Goal: Task Accomplishment & Management: Manage account settings

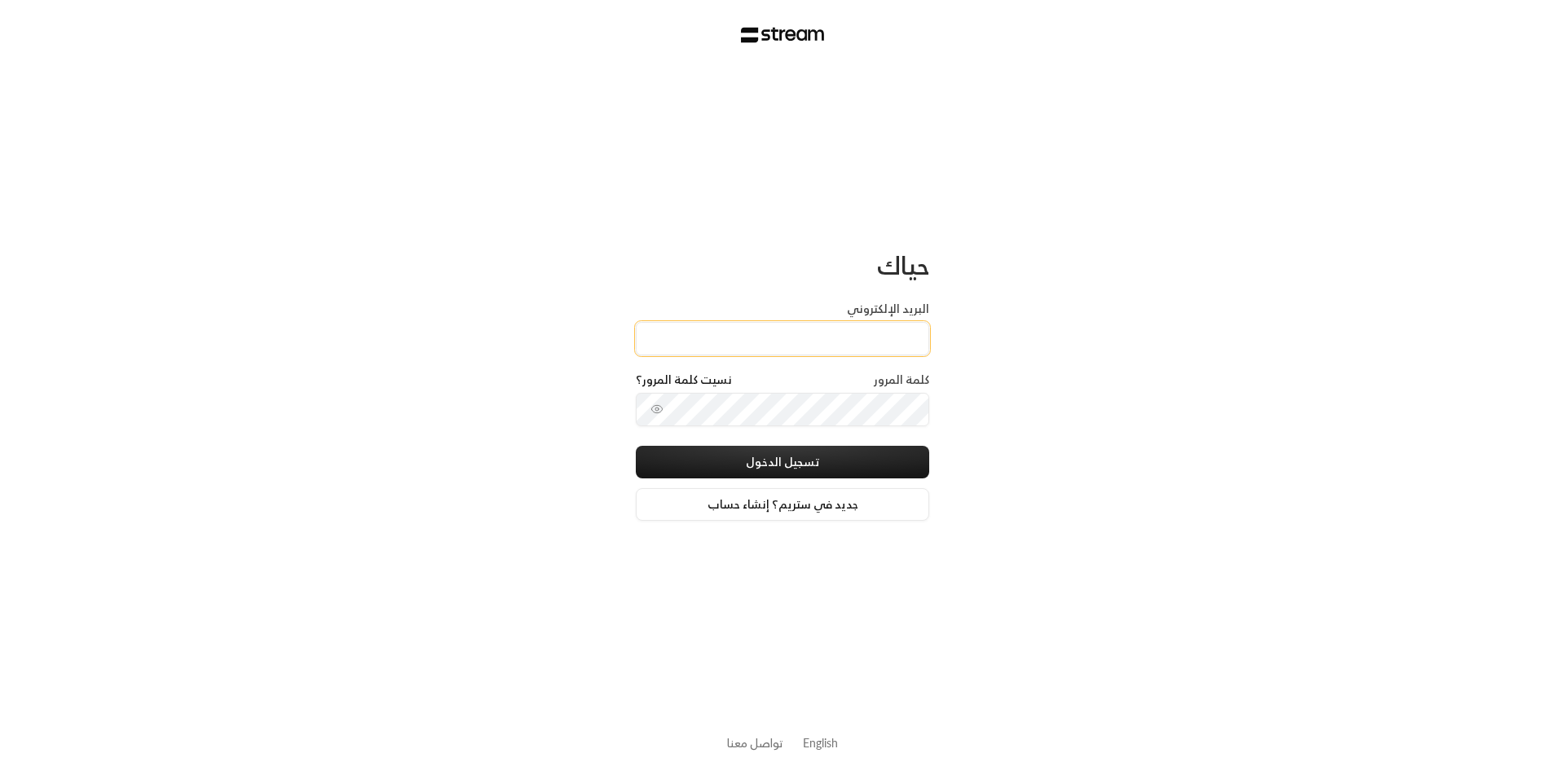
click at [782, 351] on input "البريد الإلكتروني" at bounding box center [782, 338] width 294 height 33
type input "[EMAIL_ADDRESS][DOMAIN_NAME]"
click at [808, 460] on button "تسجيل الدخول" at bounding box center [782, 462] width 294 height 32
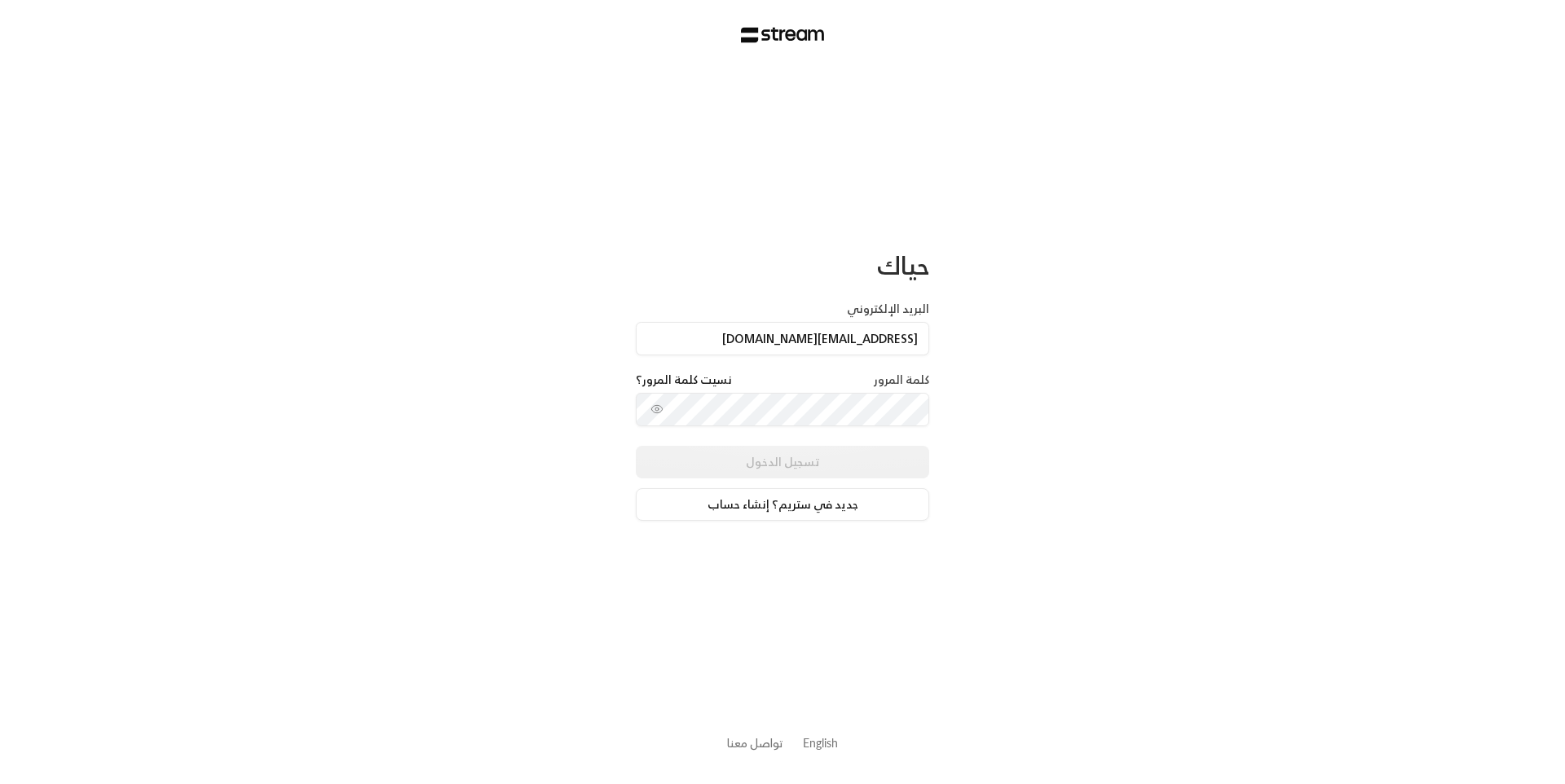
click at [413, 178] on div "حياك البريد الإلكتروني [EMAIL_ADDRESS][DOMAIN_NAME] كلمة المرور نسيت كلمة المرو…" at bounding box center [782, 392] width 1565 height 784
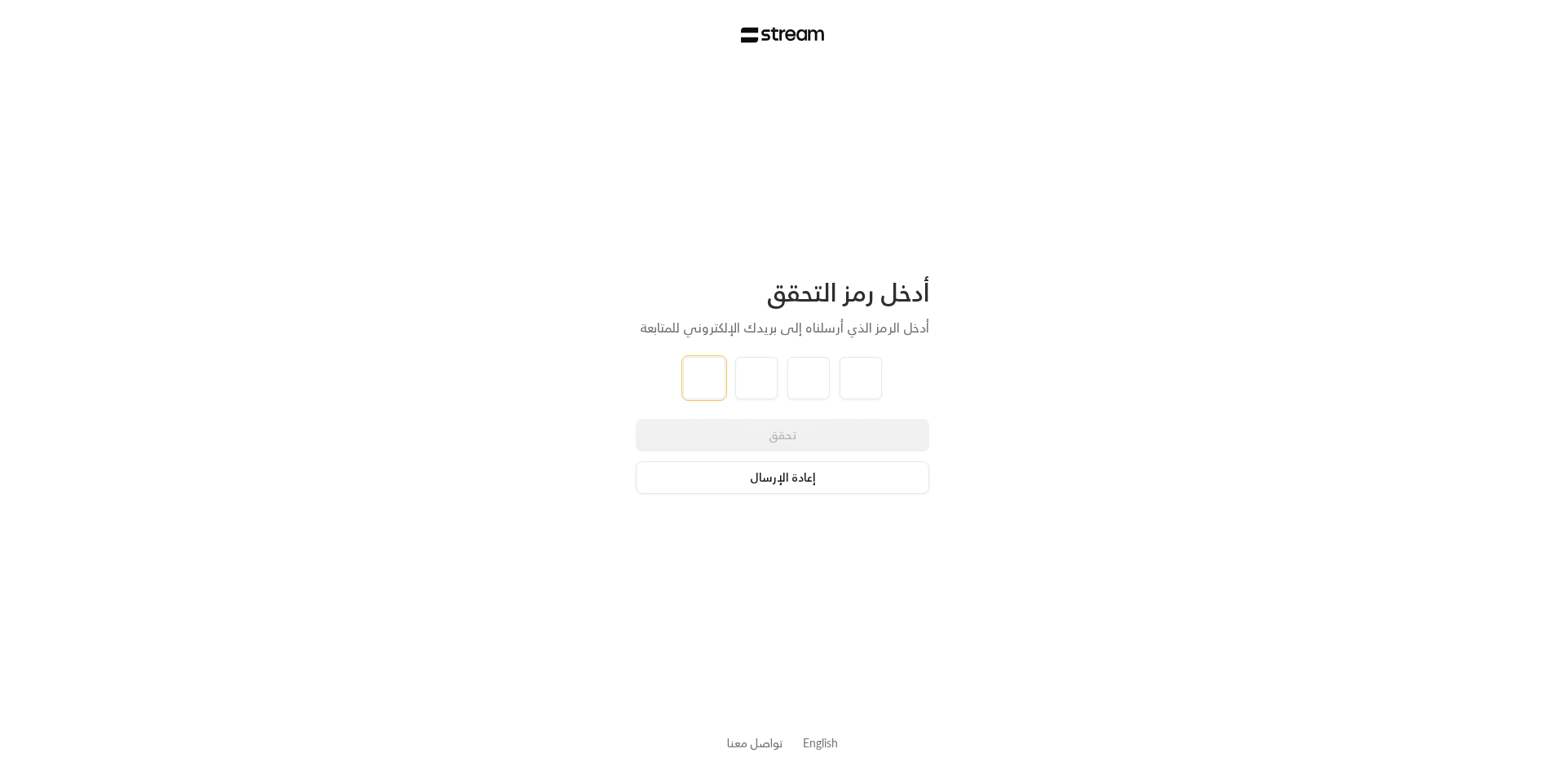
type input "2"
type input "3"
type input "8"
type input "5"
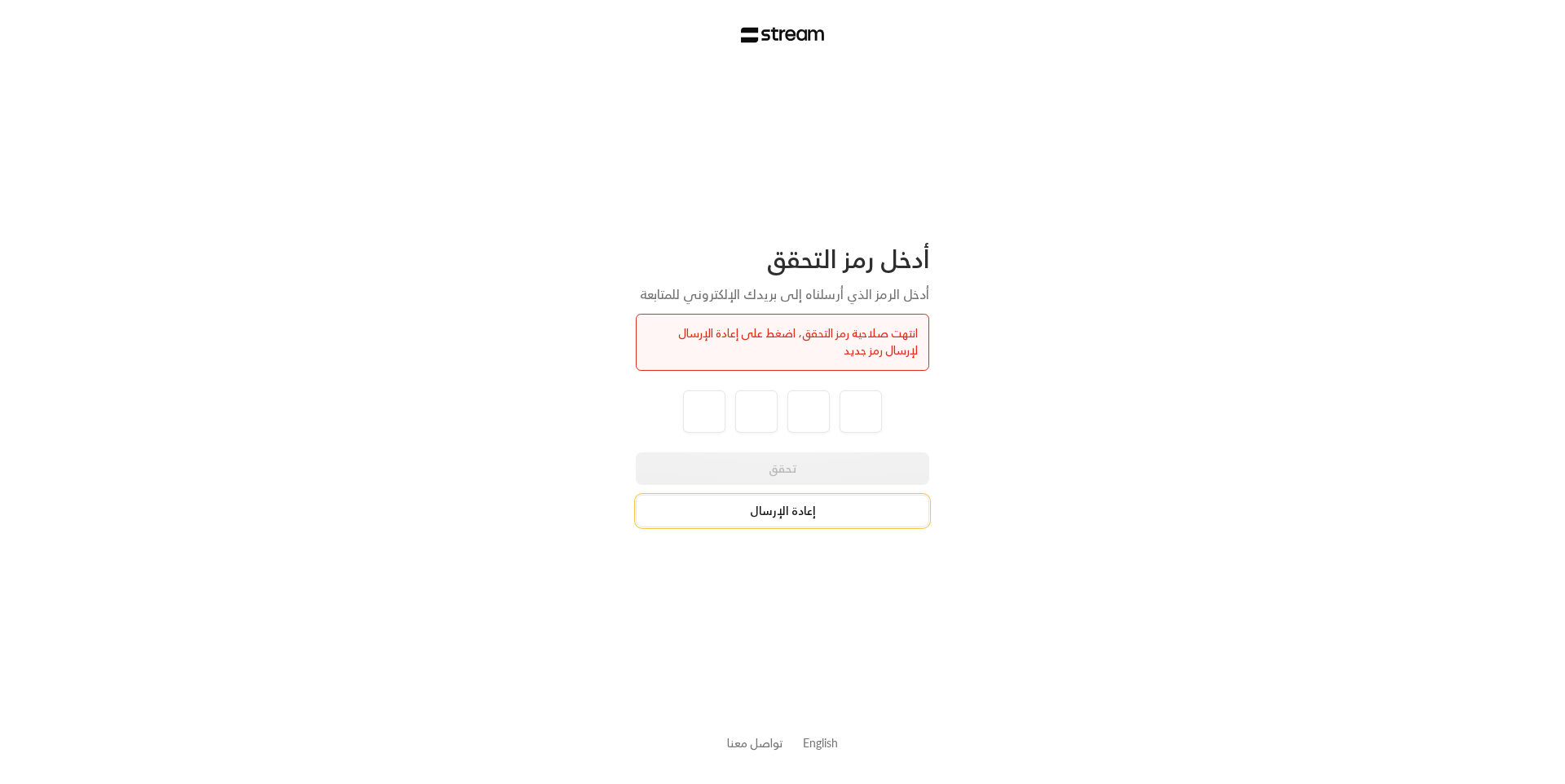
click at [817, 508] on button "إعادة الإرسال" at bounding box center [782, 511] width 294 height 32
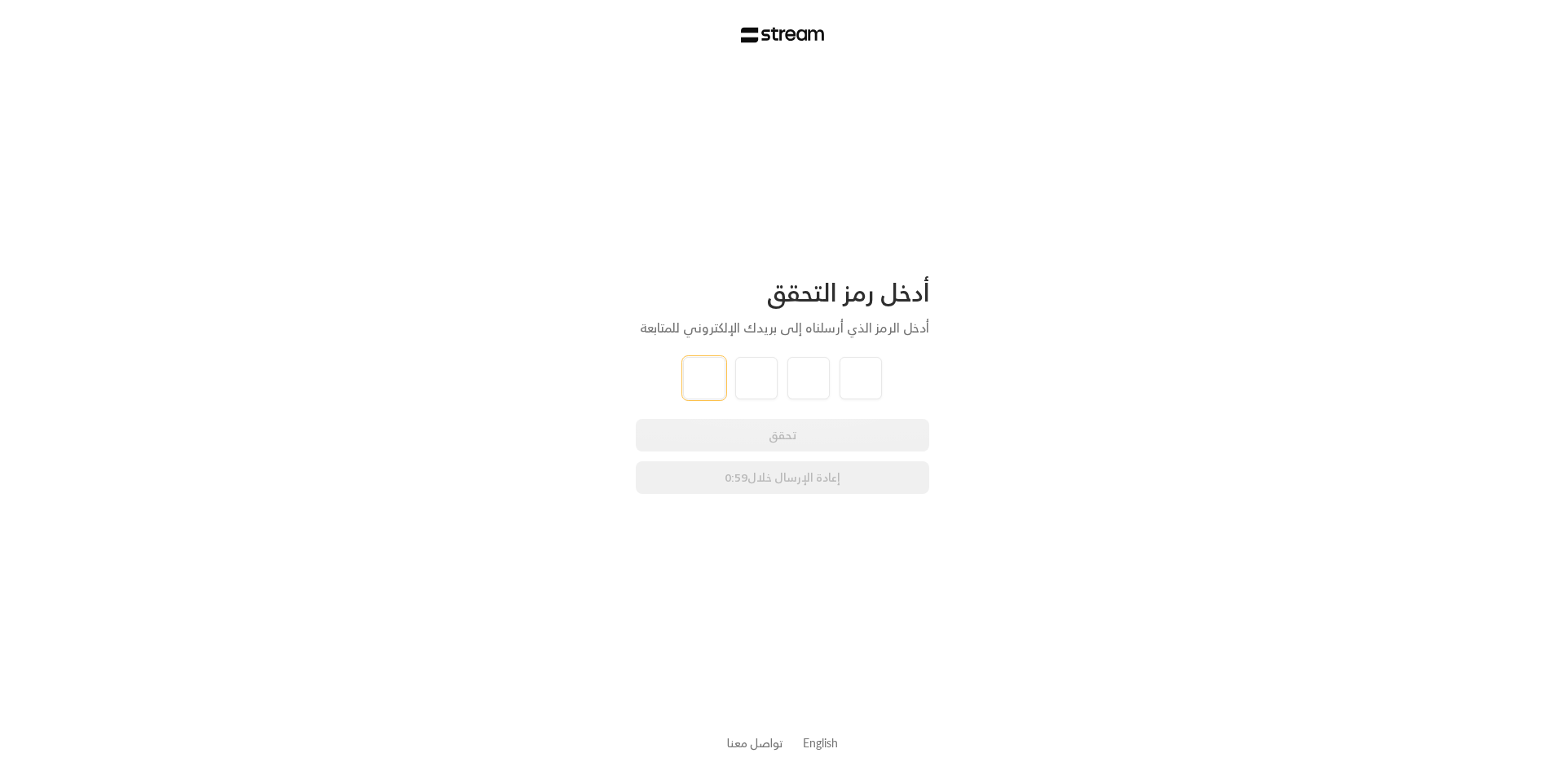
click at [699, 373] on input "tel" at bounding box center [704, 378] width 42 height 42
type input "2"
type input "0"
type input "9"
type input "8"
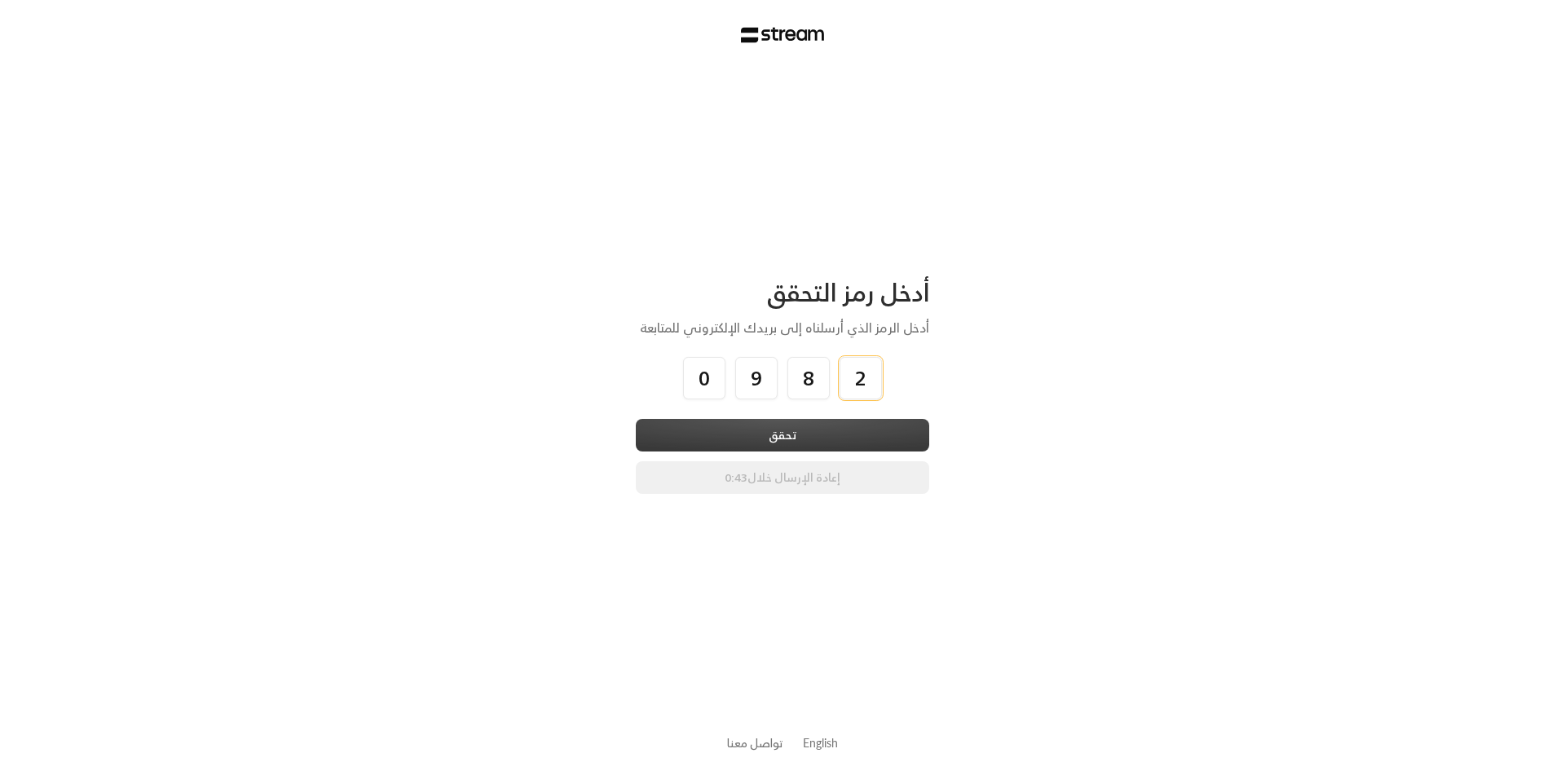
type input "2"
click at [835, 419] on button "تحقق" at bounding box center [782, 435] width 294 height 32
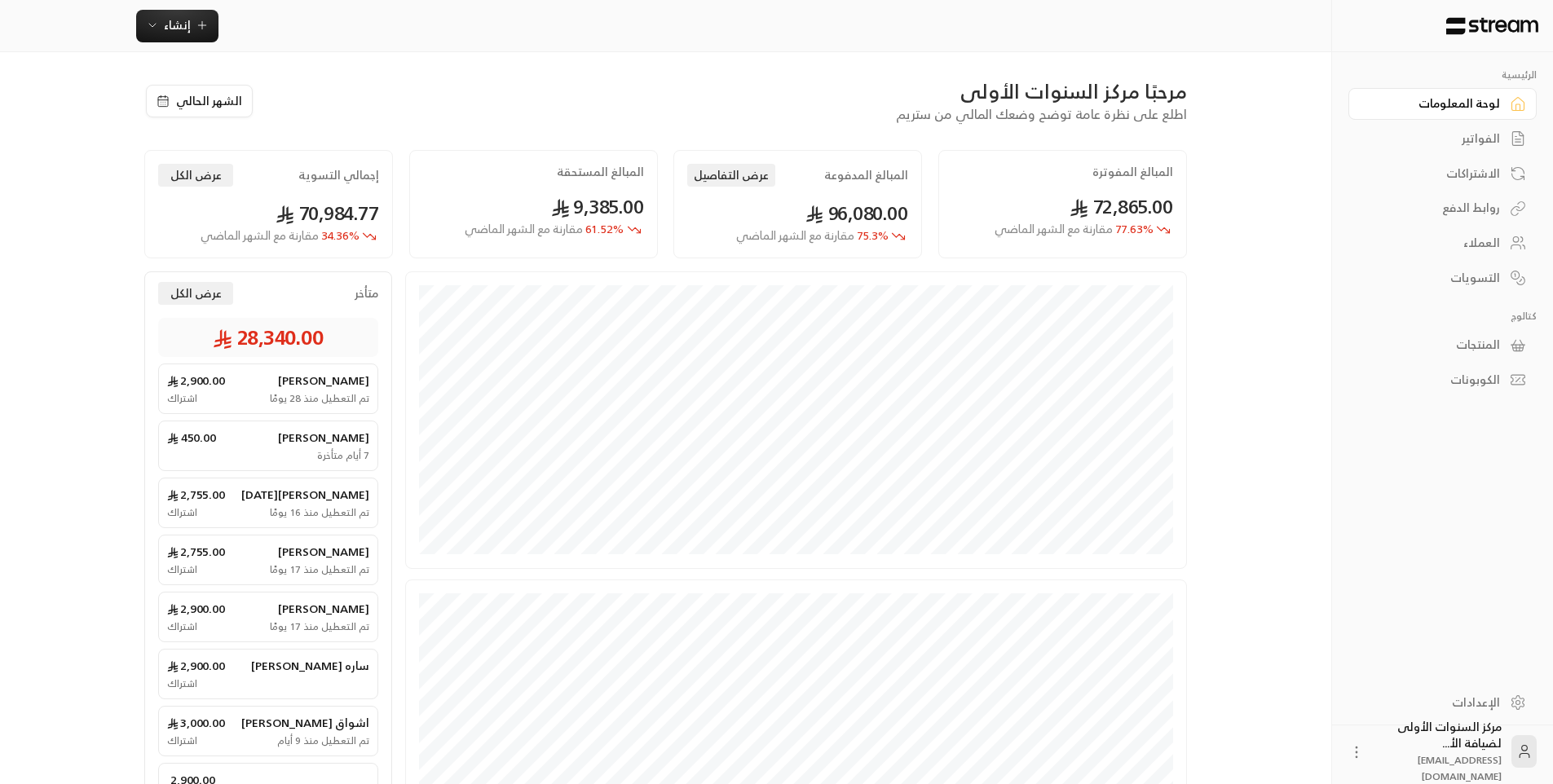
click at [1465, 132] on div "الفواتير" at bounding box center [1434, 139] width 132 height 16
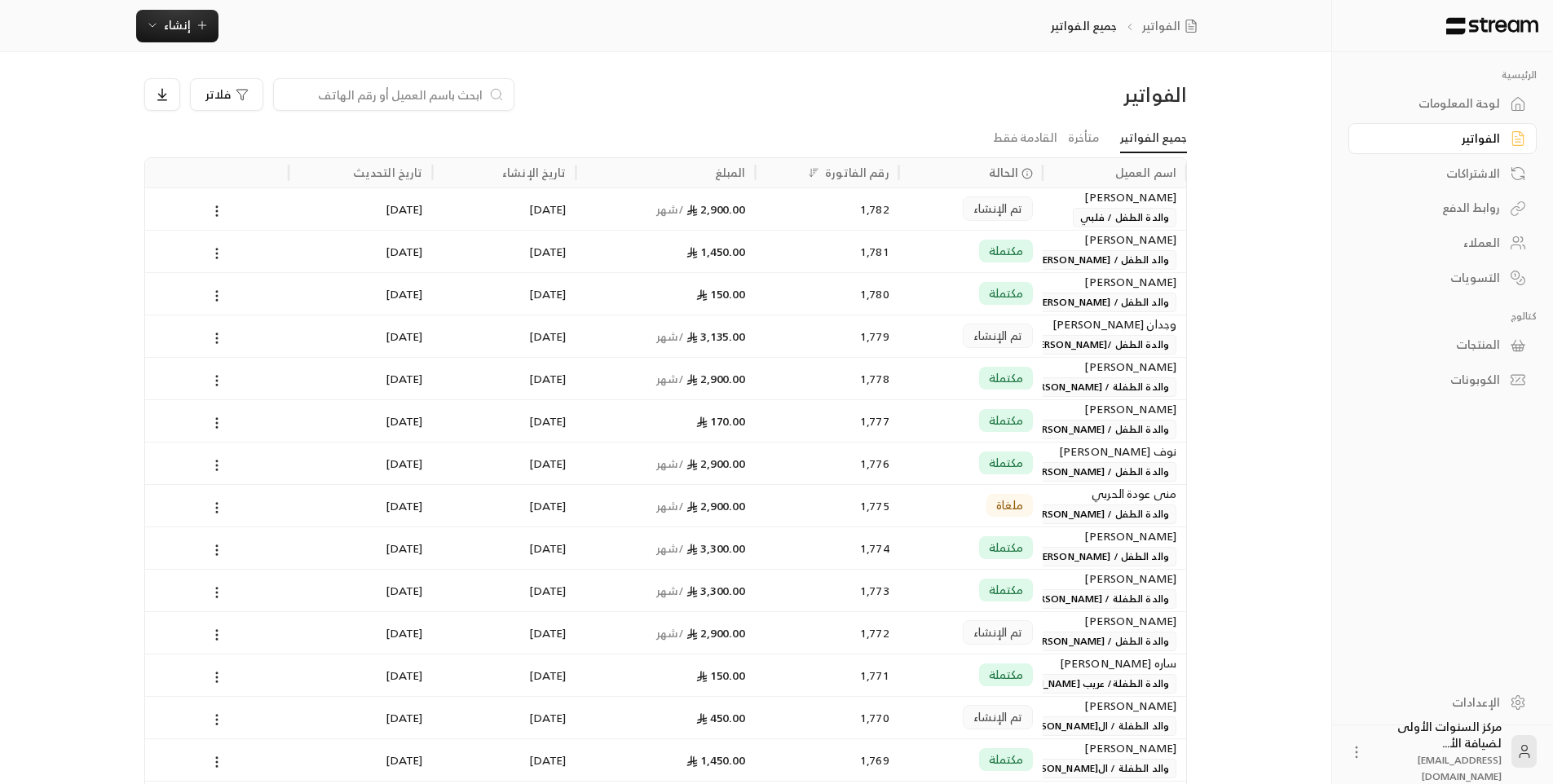
click at [1470, 97] on div "لوحة المعلومات" at bounding box center [1434, 104] width 132 height 16
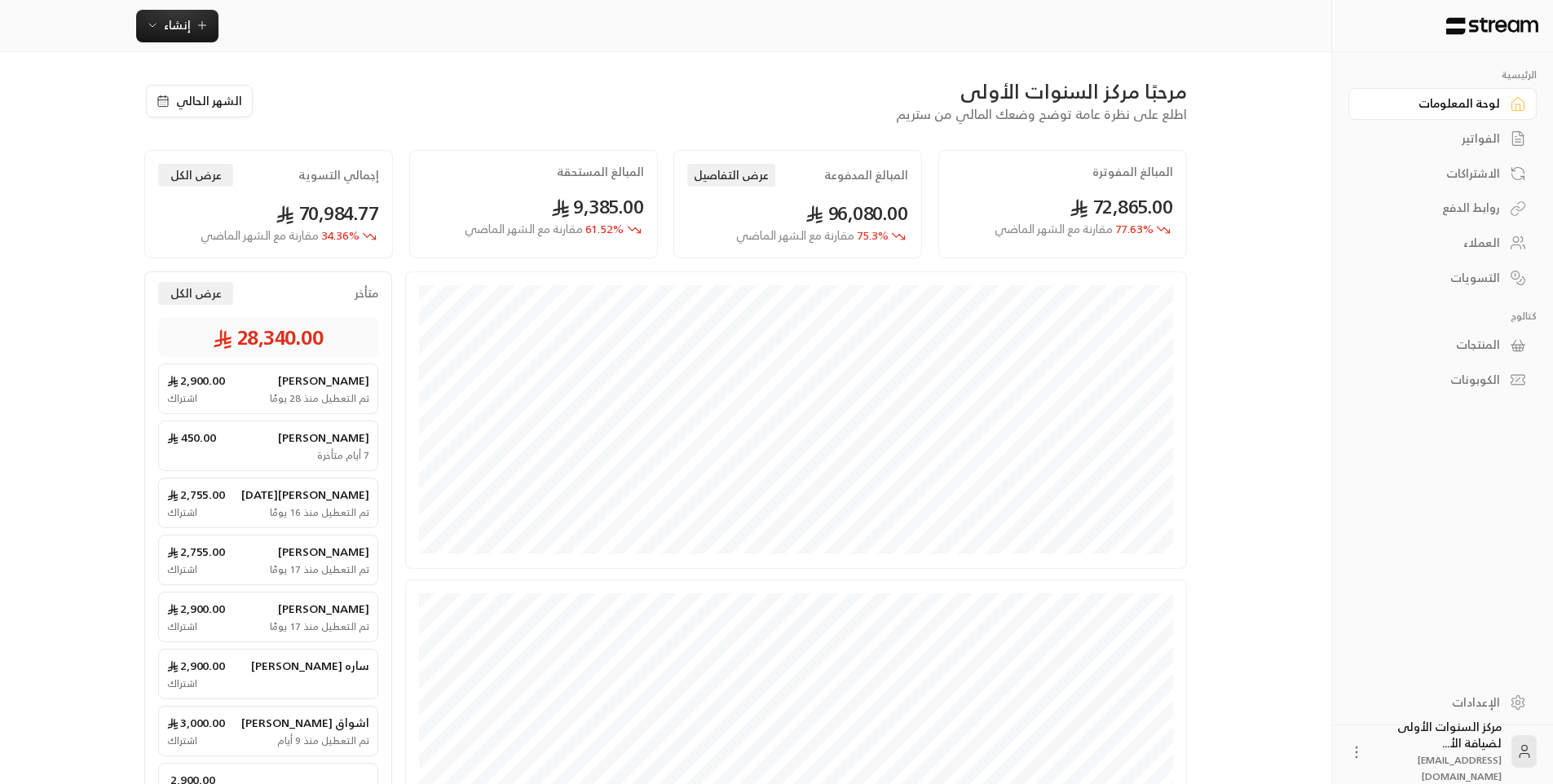
click at [871, 113] on div "مرحبًا مركز السنوات الأولى اطلع على نظرة عامة توضح وضعك المالي من ستريم" at bounding box center [729, 100] width 933 height 46
click at [1473, 139] on div "الفواتير" at bounding box center [1434, 139] width 132 height 16
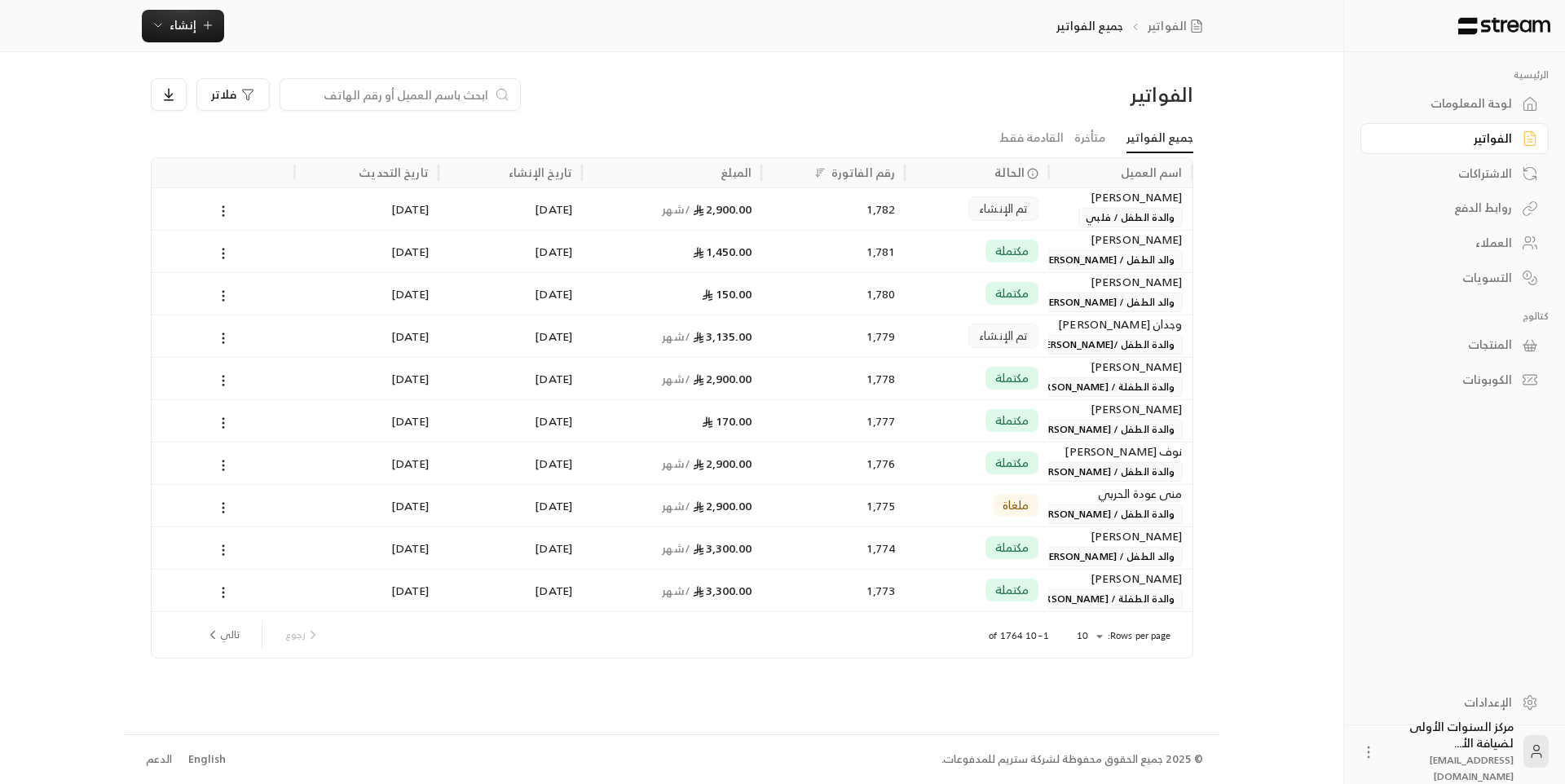
click at [1458, 96] on div "لوحة المعلومات" at bounding box center [1447, 104] width 132 height 16
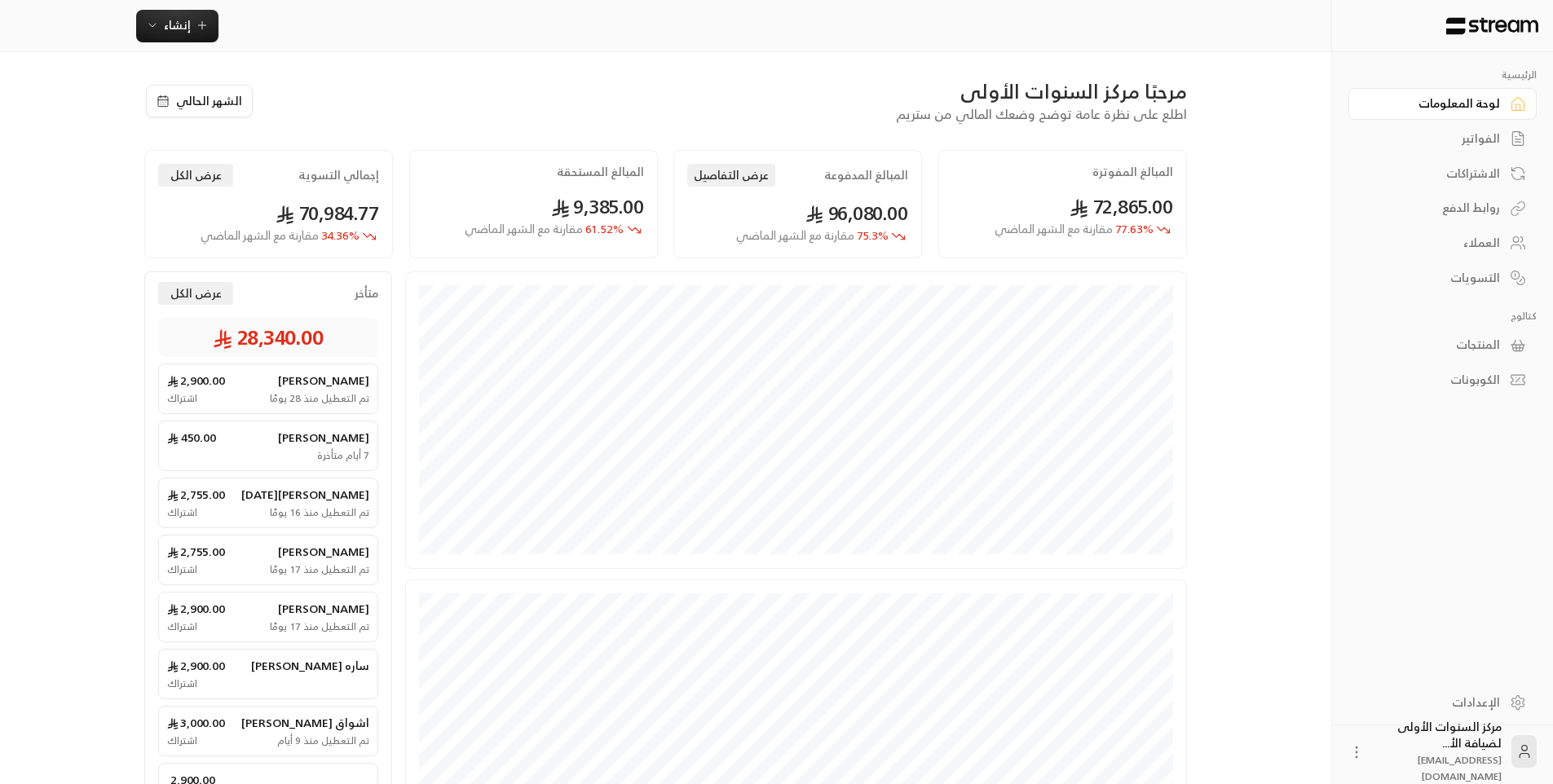
click at [816, 97] on div "مرحبًا مركز السنوات الأولى" at bounding box center [729, 90] width 917 height 26
click at [1427, 131] on div "الفواتير" at bounding box center [1434, 139] width 132 height 16
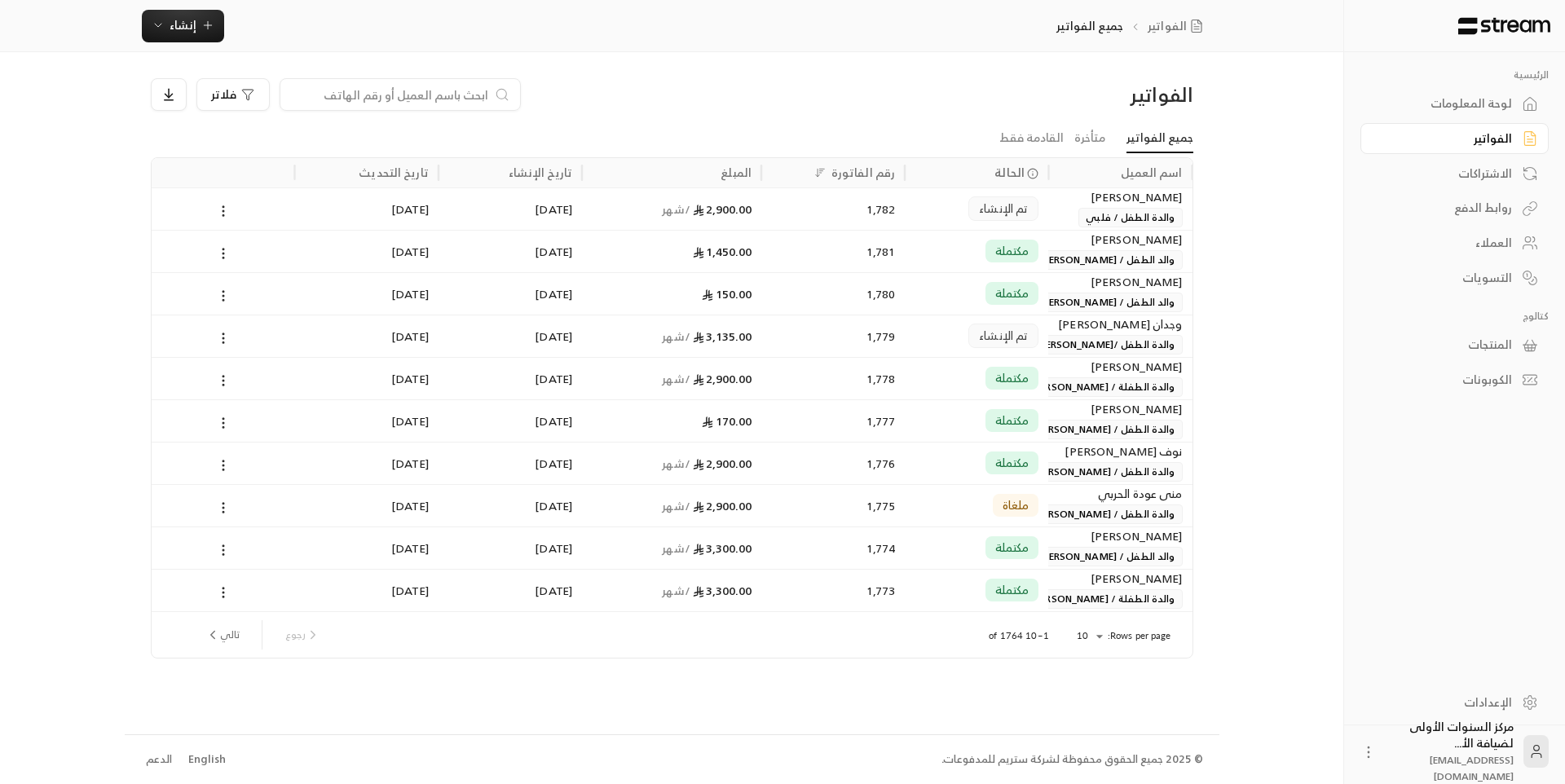
click at [1424, 98] on div "لوحة المعلومات" at bounding box center [1447, 104] width 132 height 16
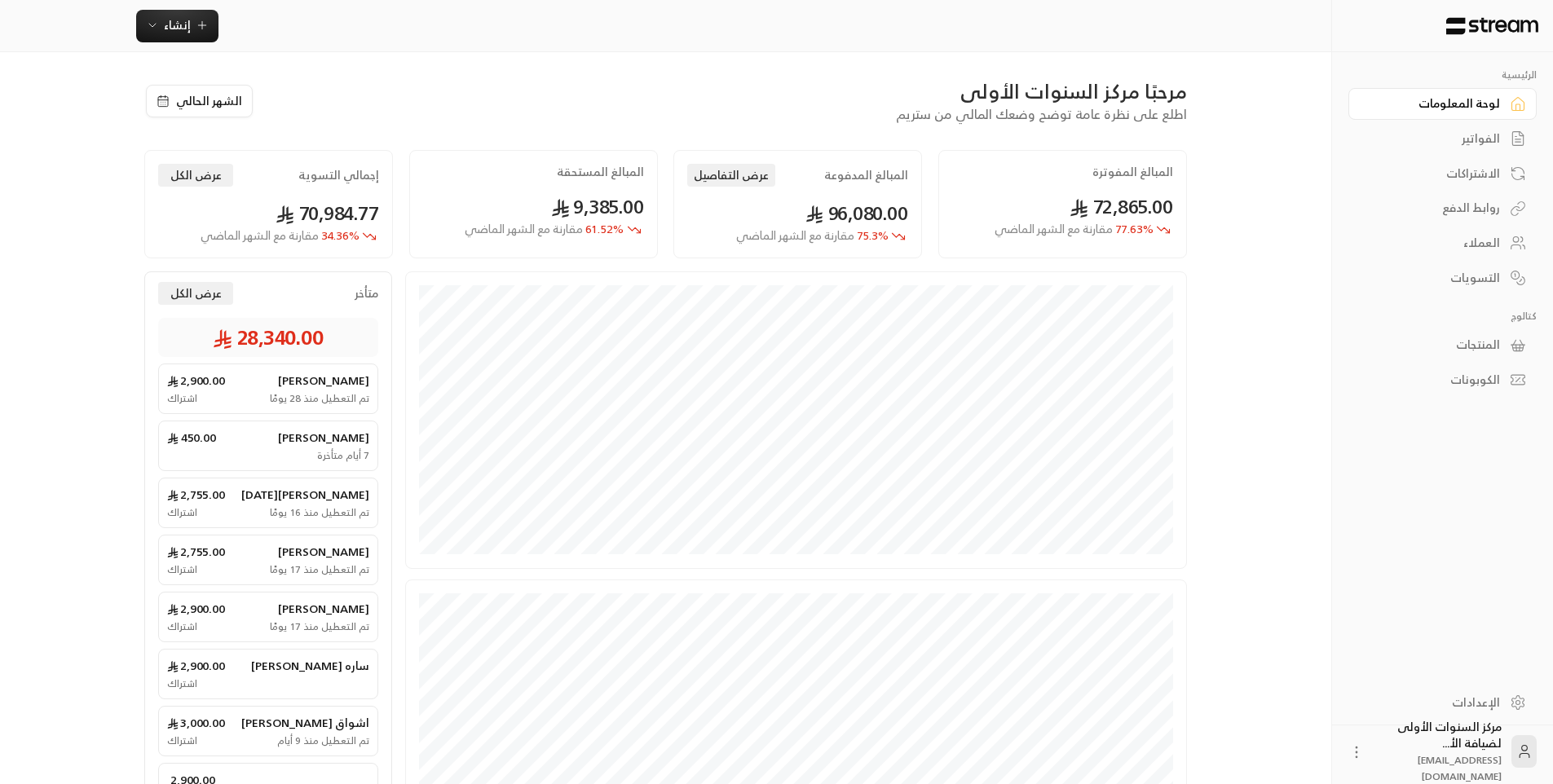
click at [876, 127] on div "مرحبًا مركز السنوات الأولى اطلع على نظرة عامة توضح وضعك المالي من ستريم الشهر ا…" at bounding box center [665, 175] width 1043 height 193
click at [746, 181] on button "عرض التفاصيل" at bounding box center [731, 175] width 88 height 22
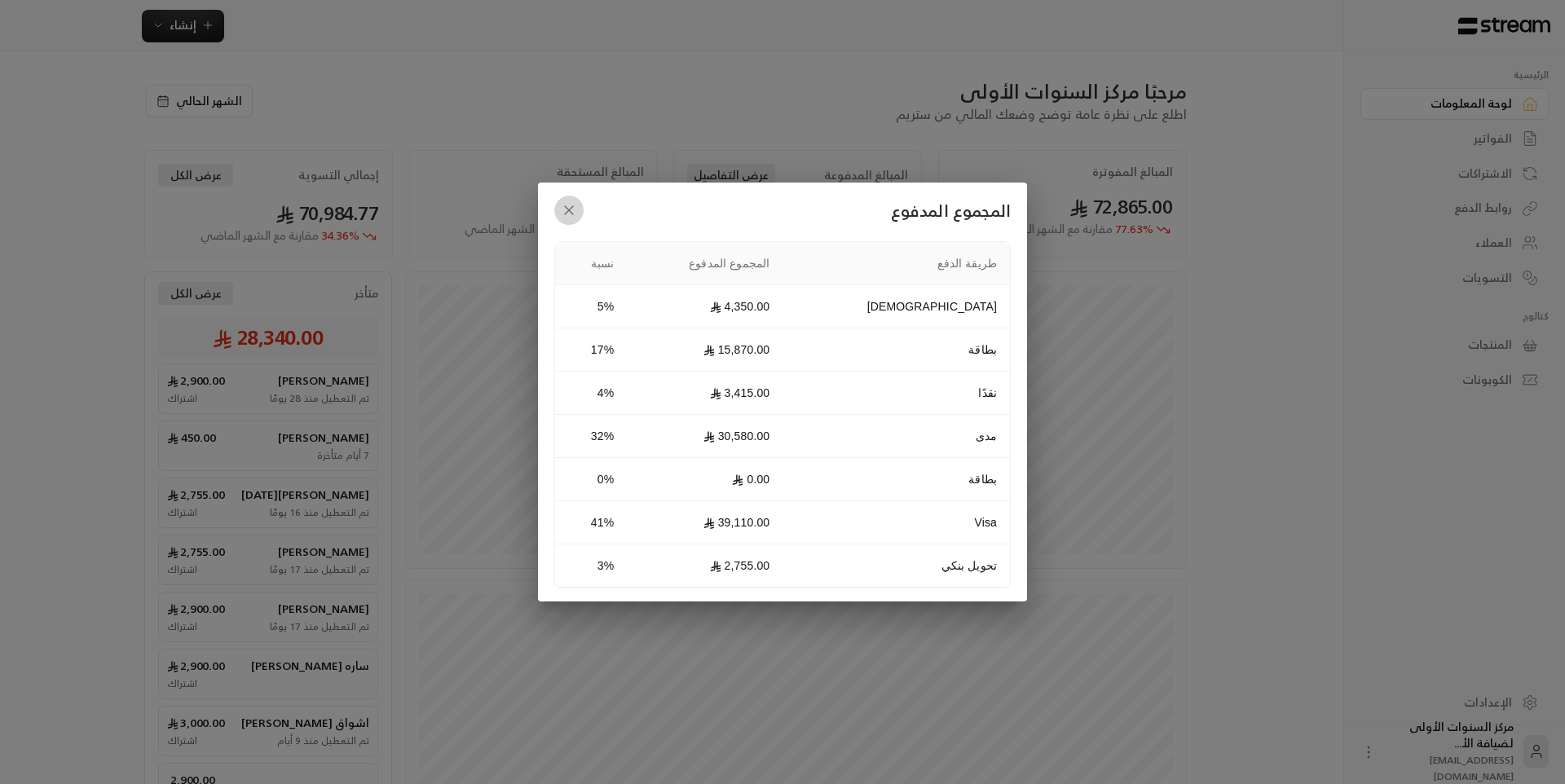
click at [565, 206] on icon "button" at bounding box center [569, 209] width 8 height 8
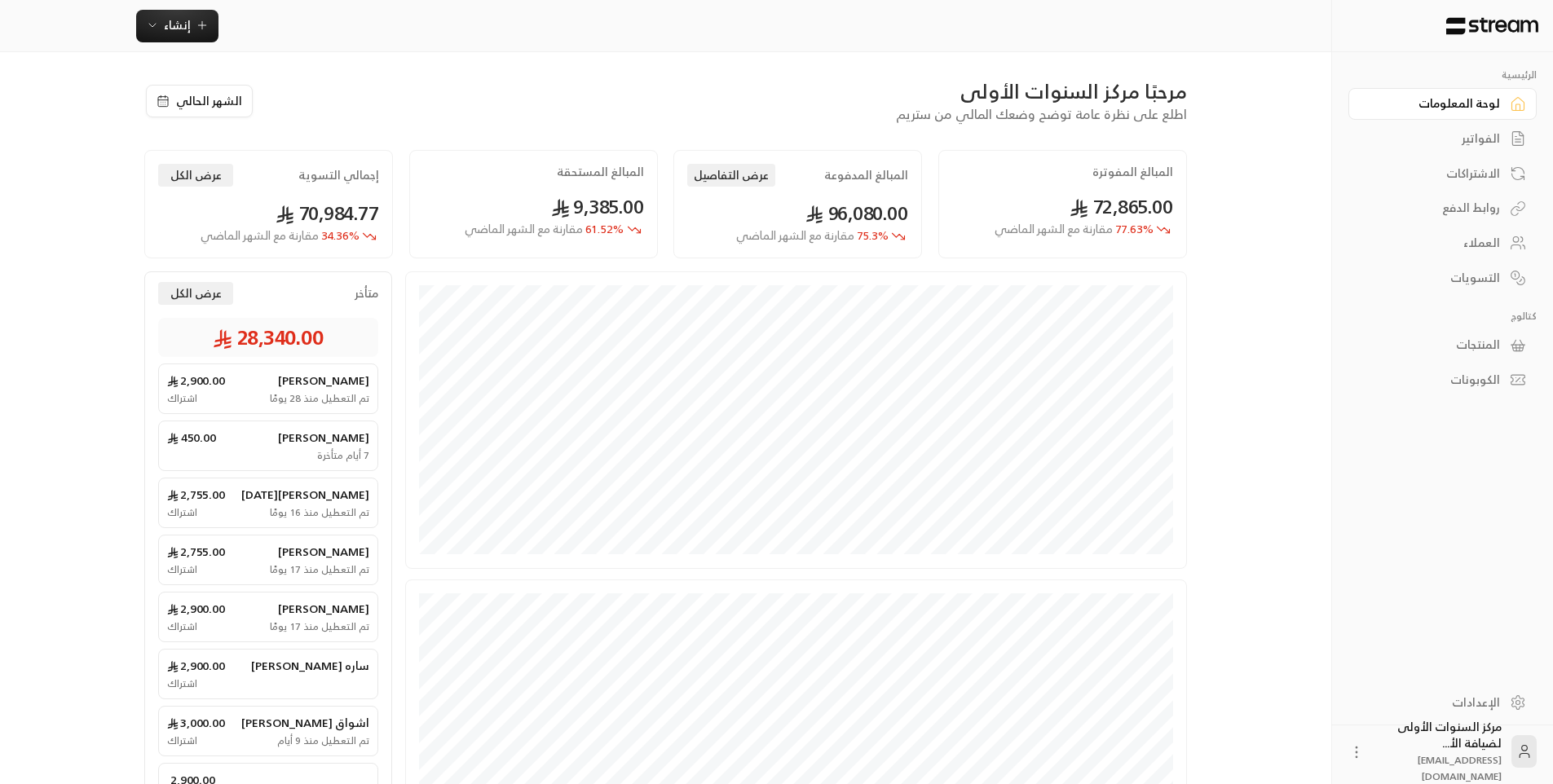
click at [702, 86] on div "مرحبًا مركز السنوات الأولى" at bounding box center [729, 90] width 917 height 26
click at [1441, 144] on div "الفواتير" at bounding box center [1434, 139] width 132 height 16
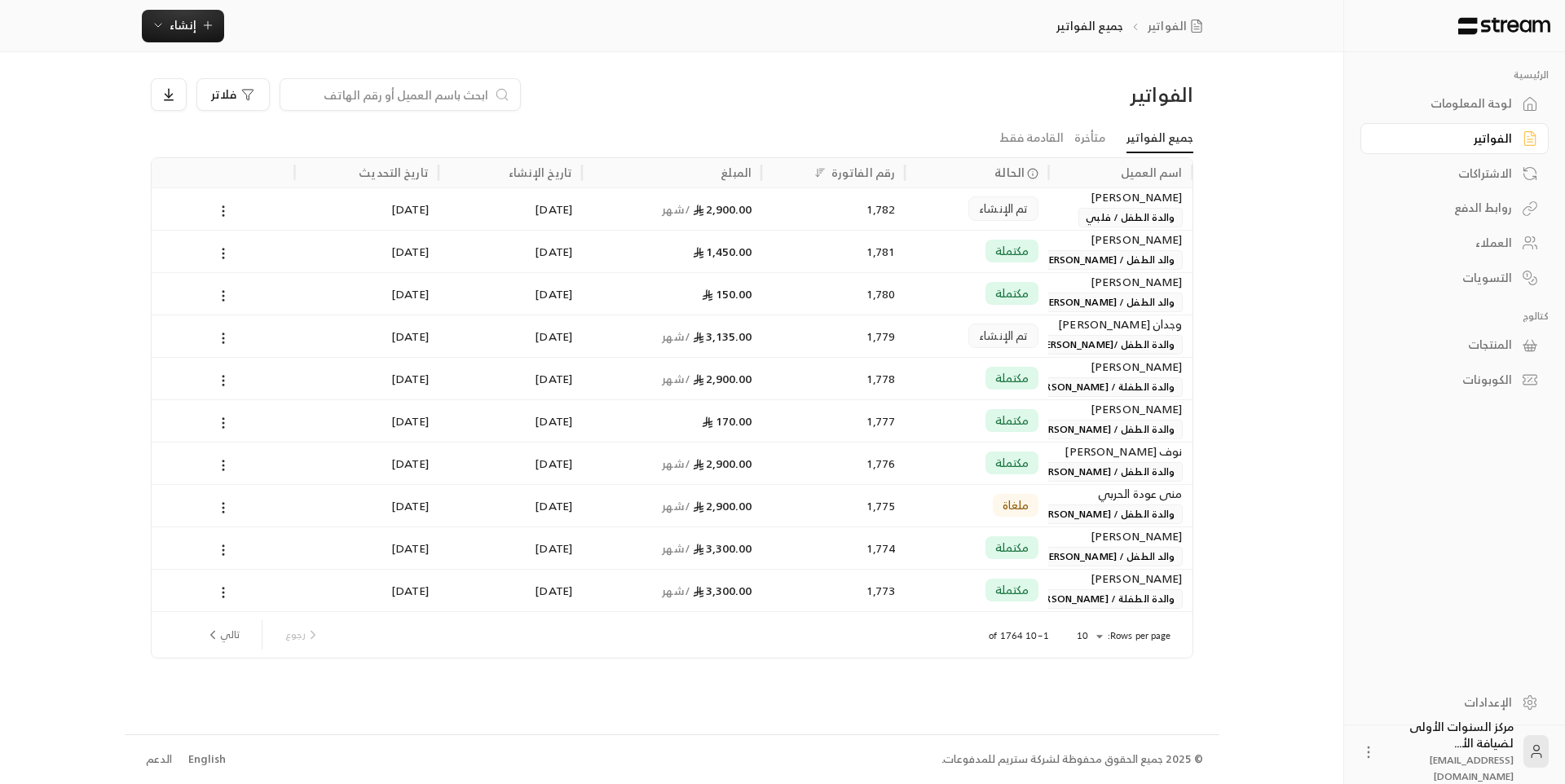
click at [1099, 203] on div "[PERSON_NAME]" at bounding box center [1120, 197] width 124 height 18
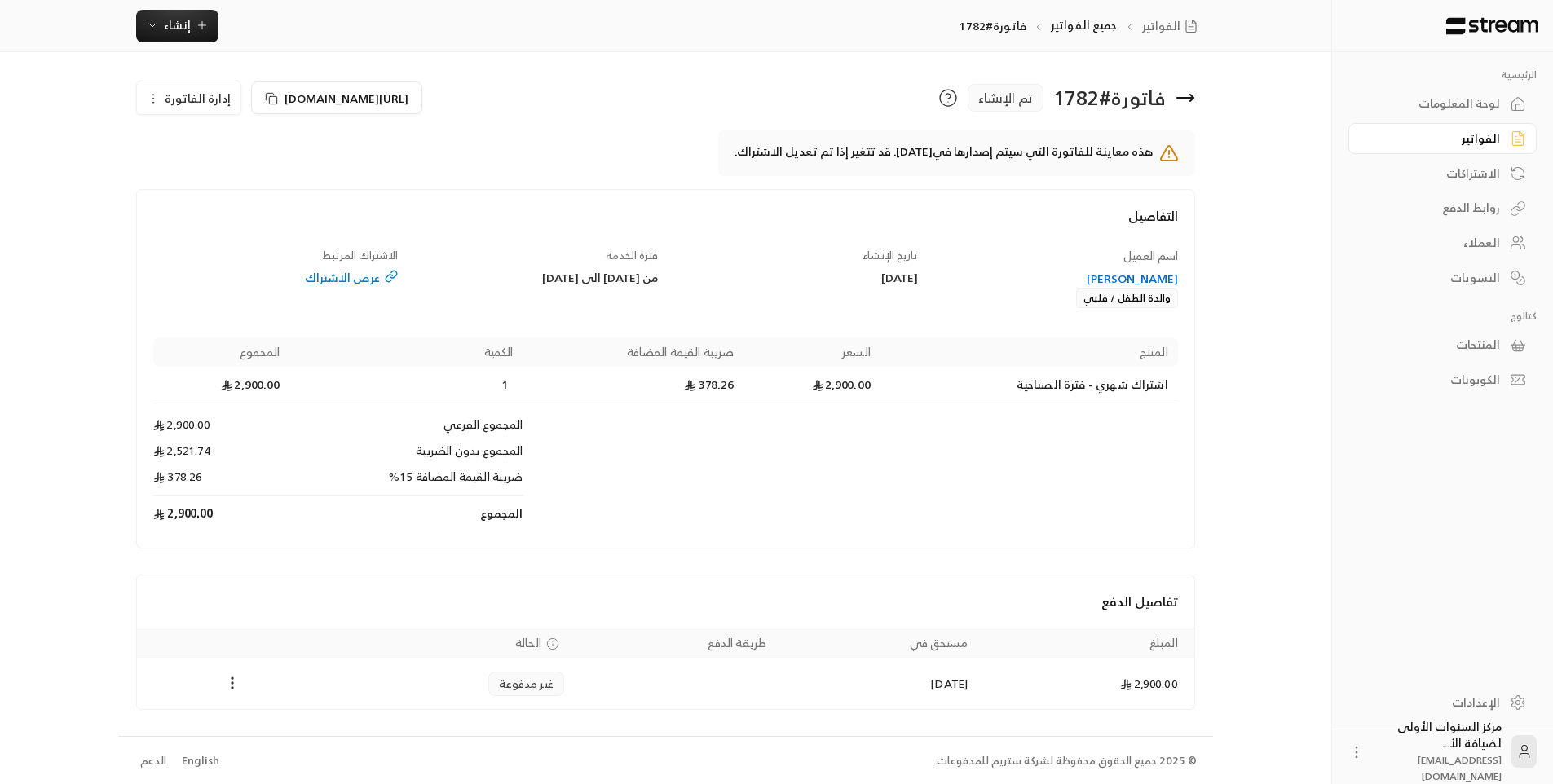
click at [787, 228] on h4 "التفاصيل" at bounding box center [665, 224] width 1025 height 36
click at [1184, 96] on icon at bounding box center [1185, 96] width 16 height 0
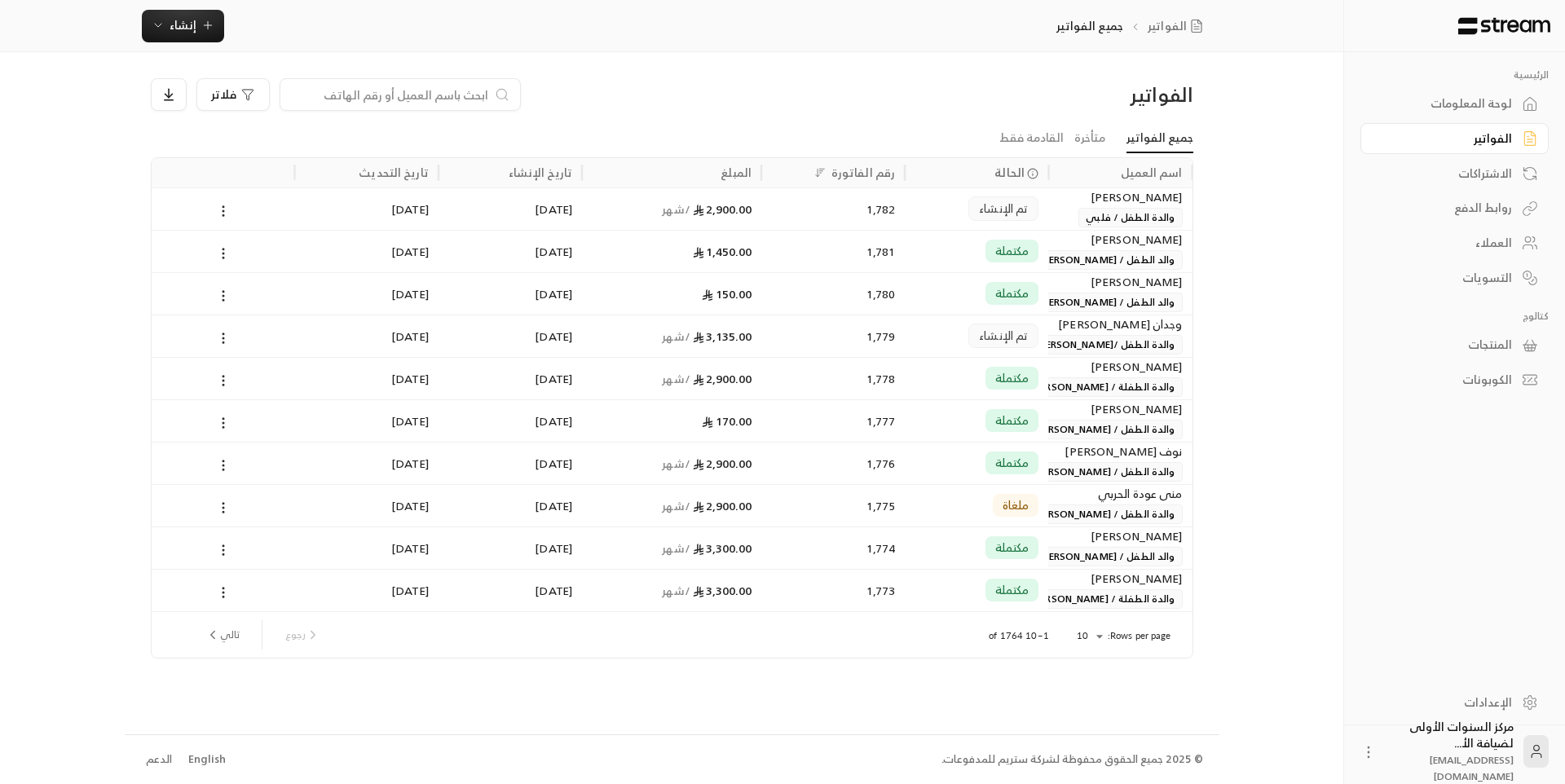
click at [1065, 338] on span "والدة الطفل /[PERSON_NAME] [PERSON_NAME]" at bounding box center [1066, 345] width 233 height 20
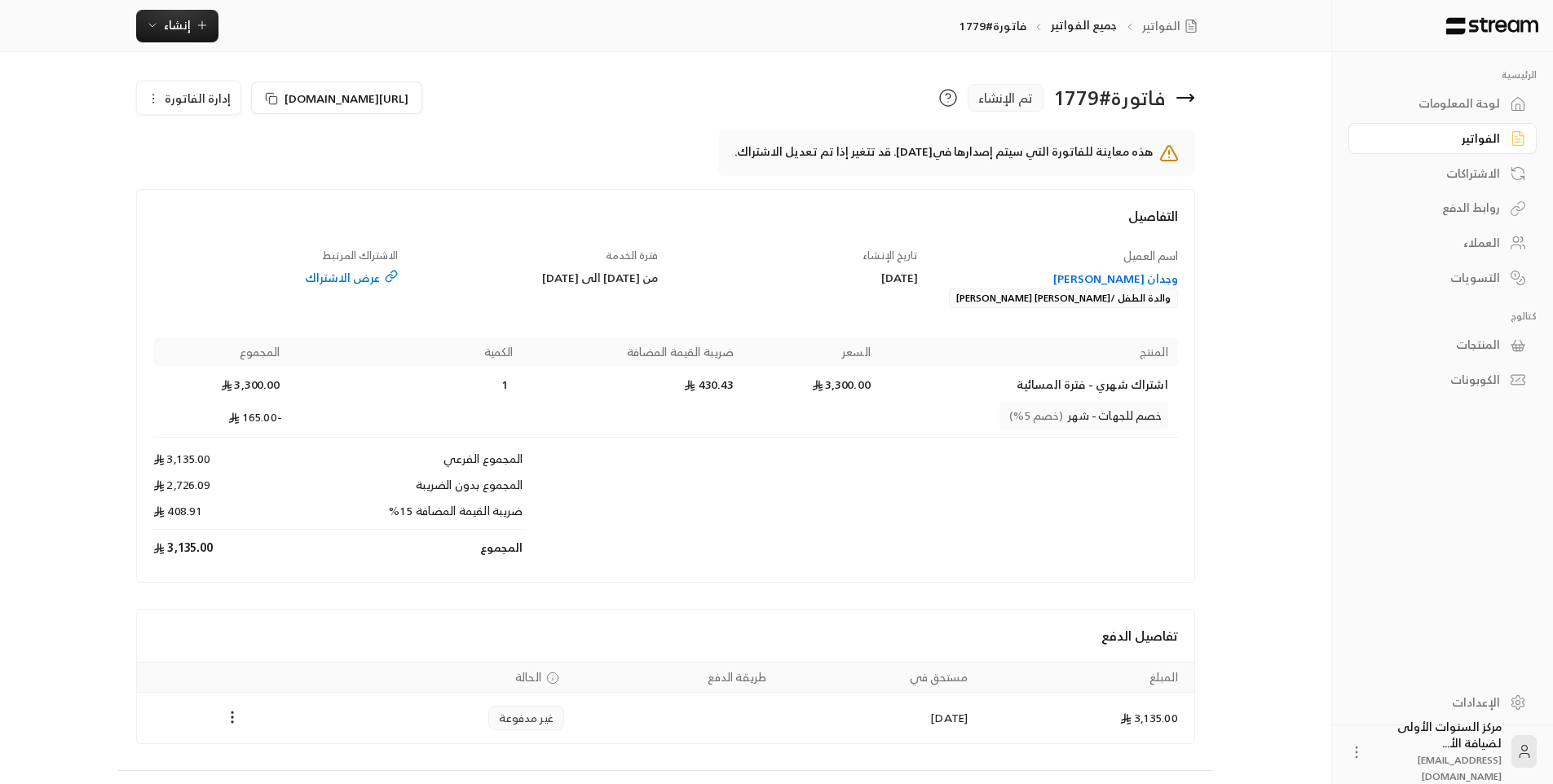
click at [1020, 276] on div "وجدان [PERSON_NAME]" at bounding box center [1055, 278] width 244 height 16
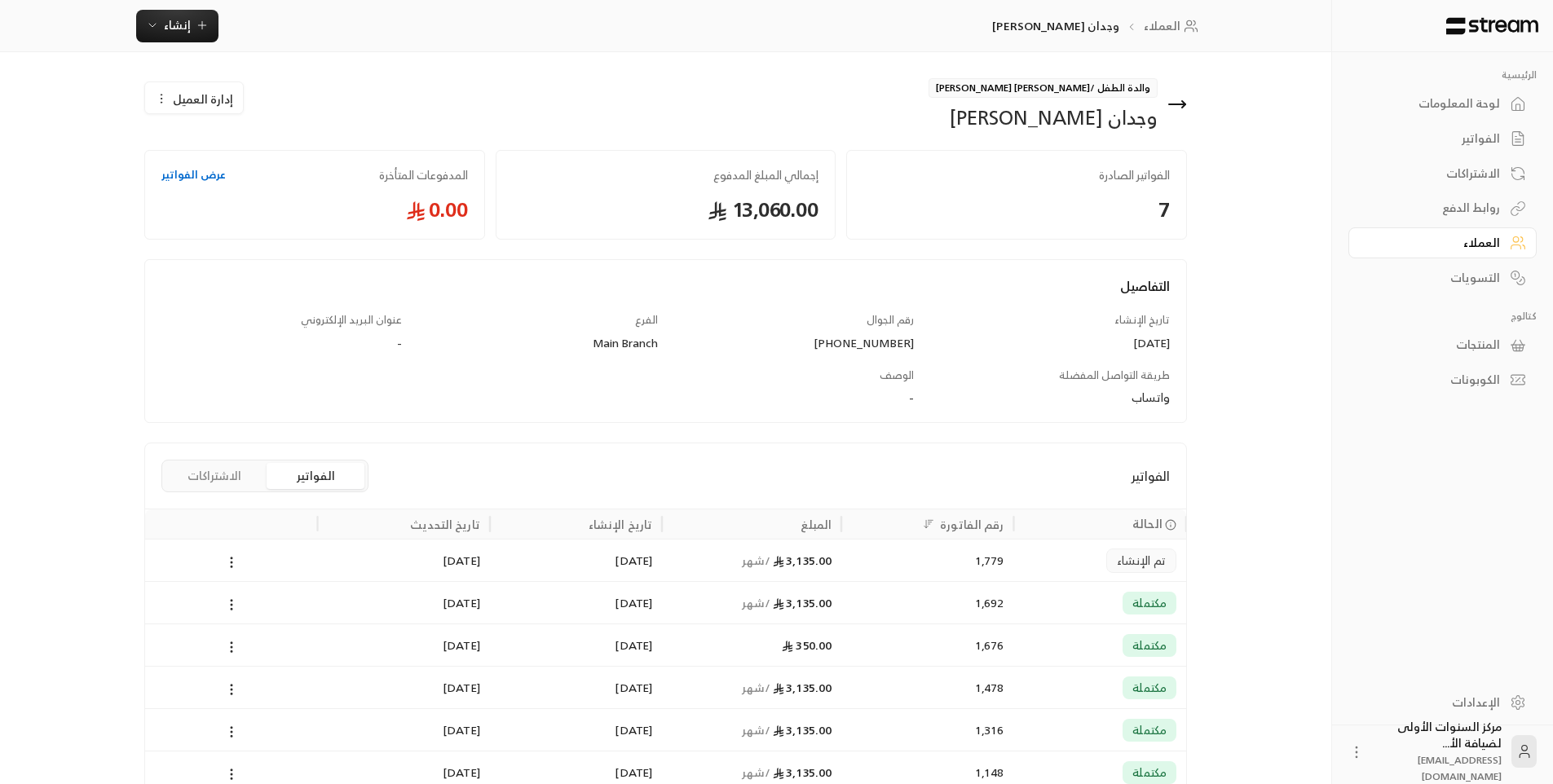
click at [1178, 103] on icon at bounding box center [1177, 105] width 20 height 20
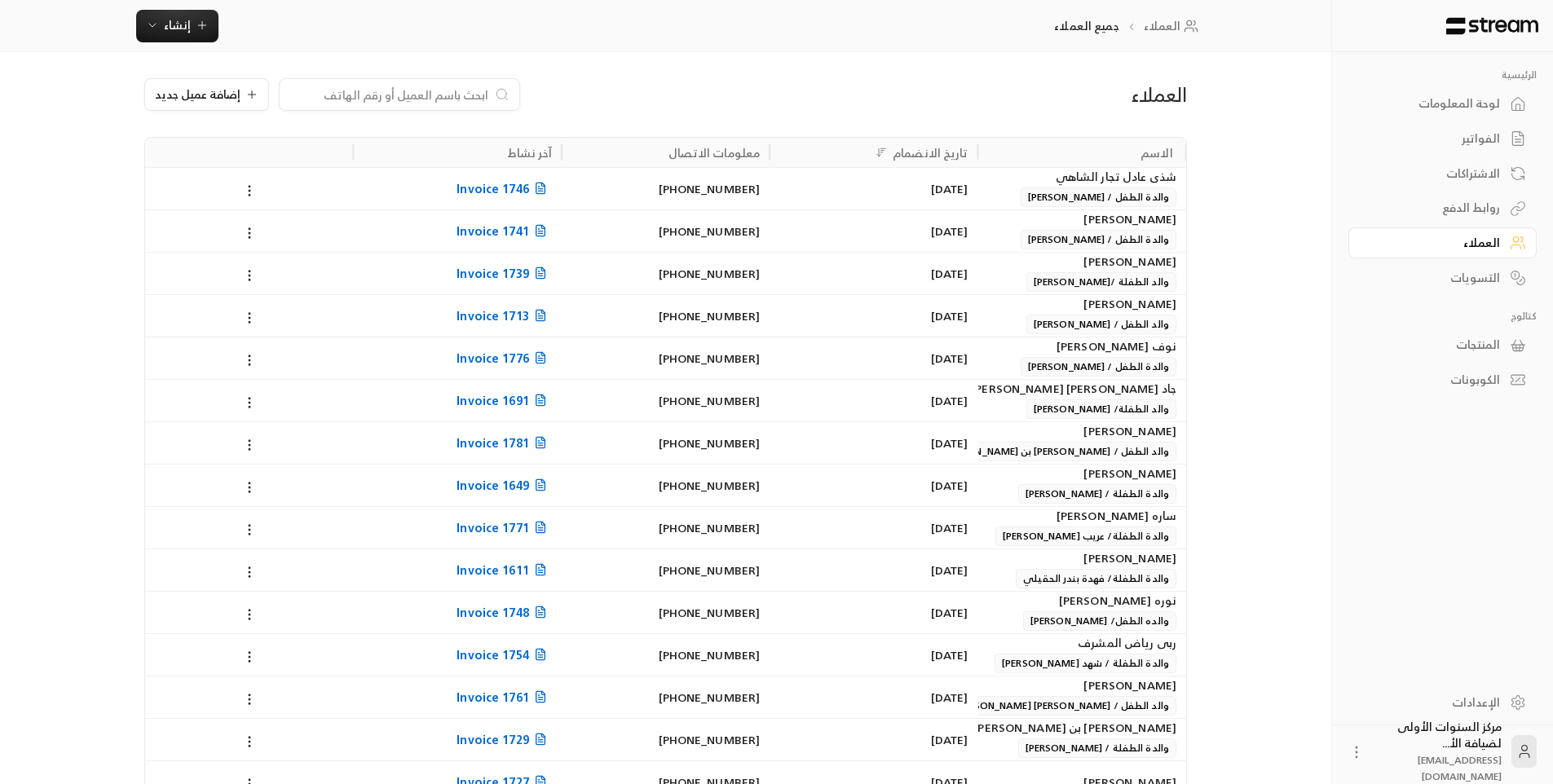
click at [1474, 132] on div "الفواتير" at bounding box center [1434, 139] width 132 height 16
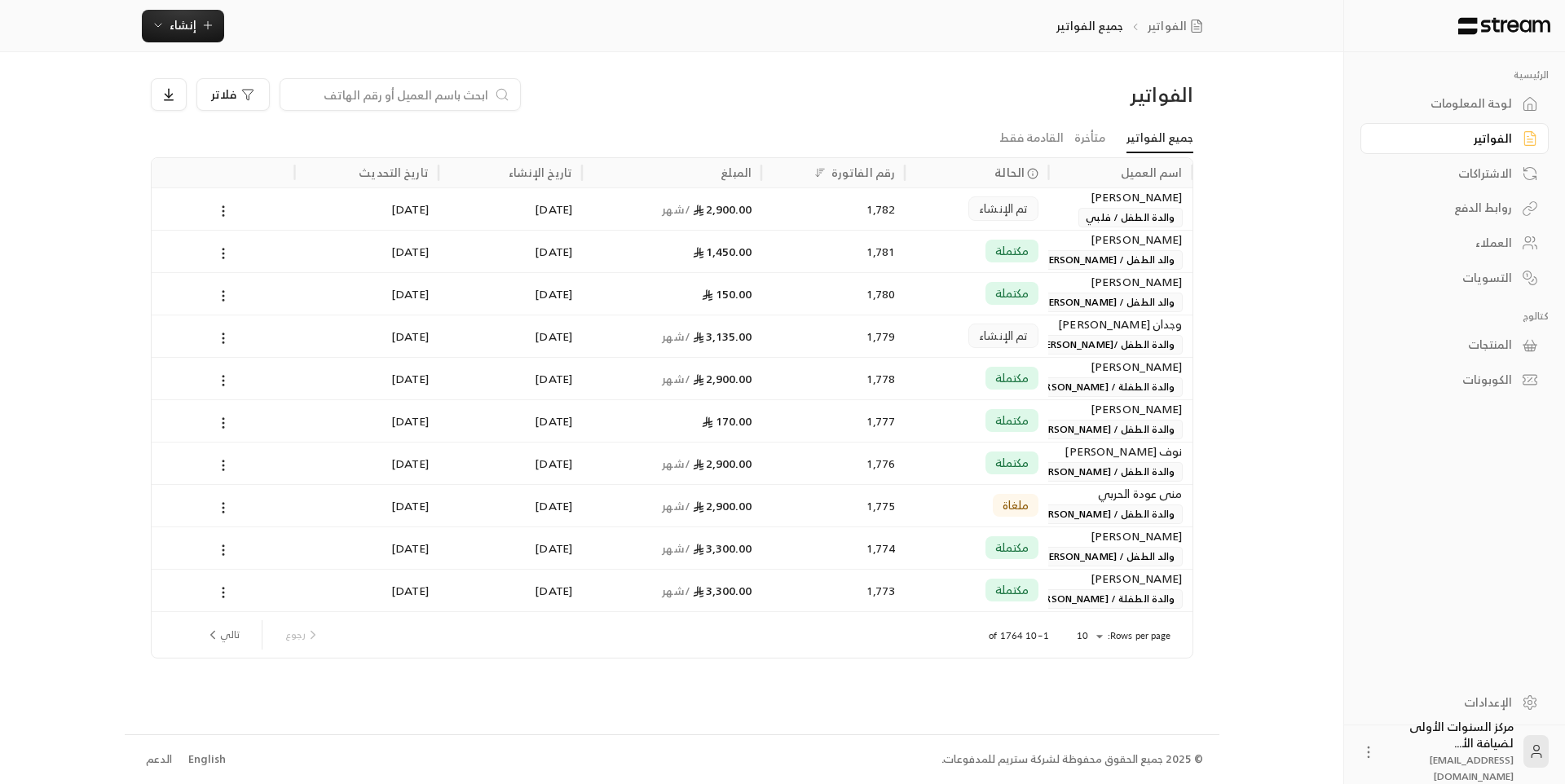
click at [826, 118] on div "الفواتير فلاتر" at bounding box center [671, 100] width 1059 height 46
click at [1072, 135] on li "متأخرة" at bounding box center [1090, 138] width 52 height 30
click at [1077, 135] on li "متأخرة" at bounding box center [1090, 138] width 52 height 30
click at [1085, 136] on link "متأخرة" at bounding box center [1090, 138] width 31 height 30
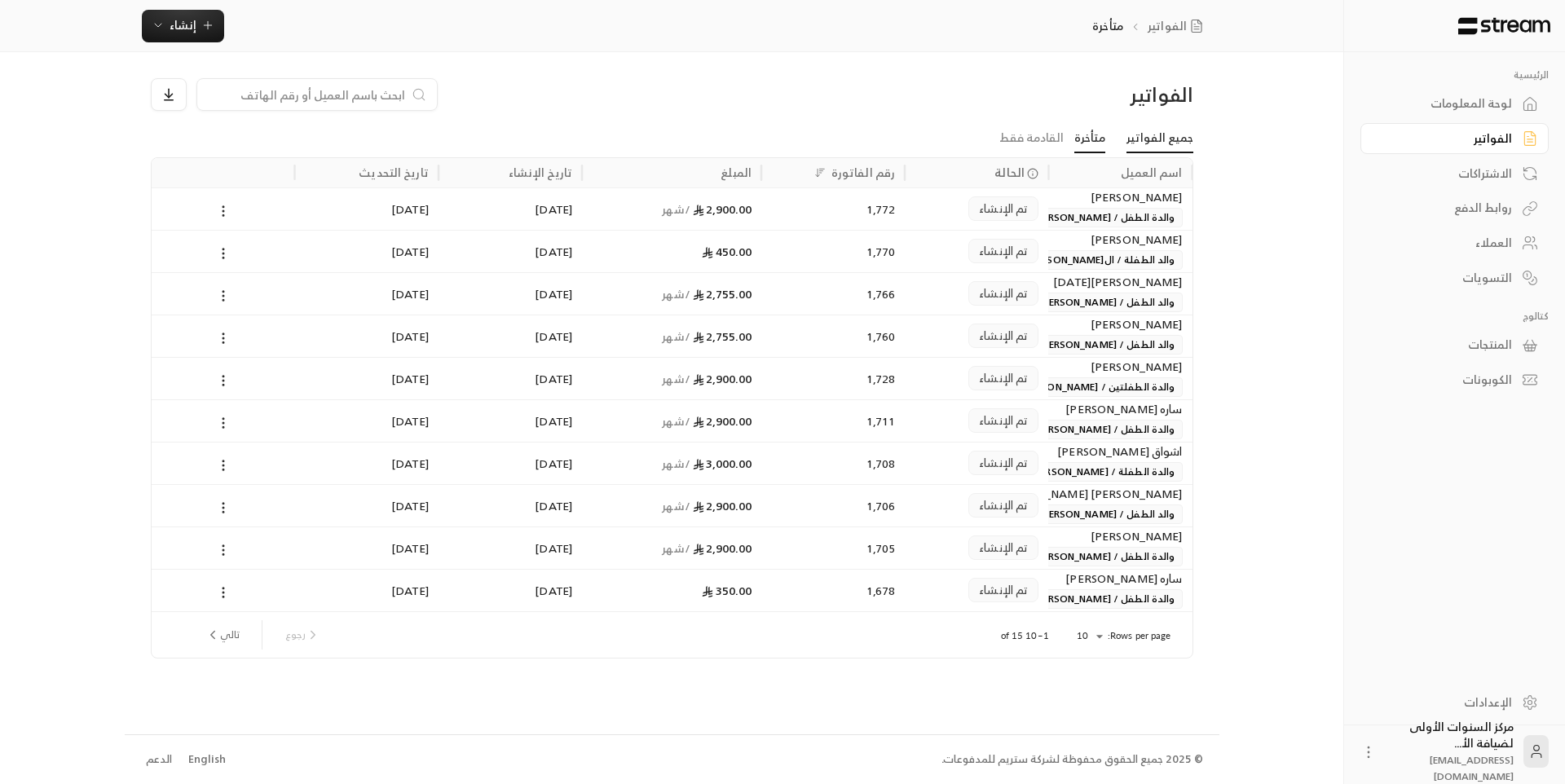
click at [1170, 139] on link "جميع الفواتير" at bounding box center [1159, 138] width 67 height 30
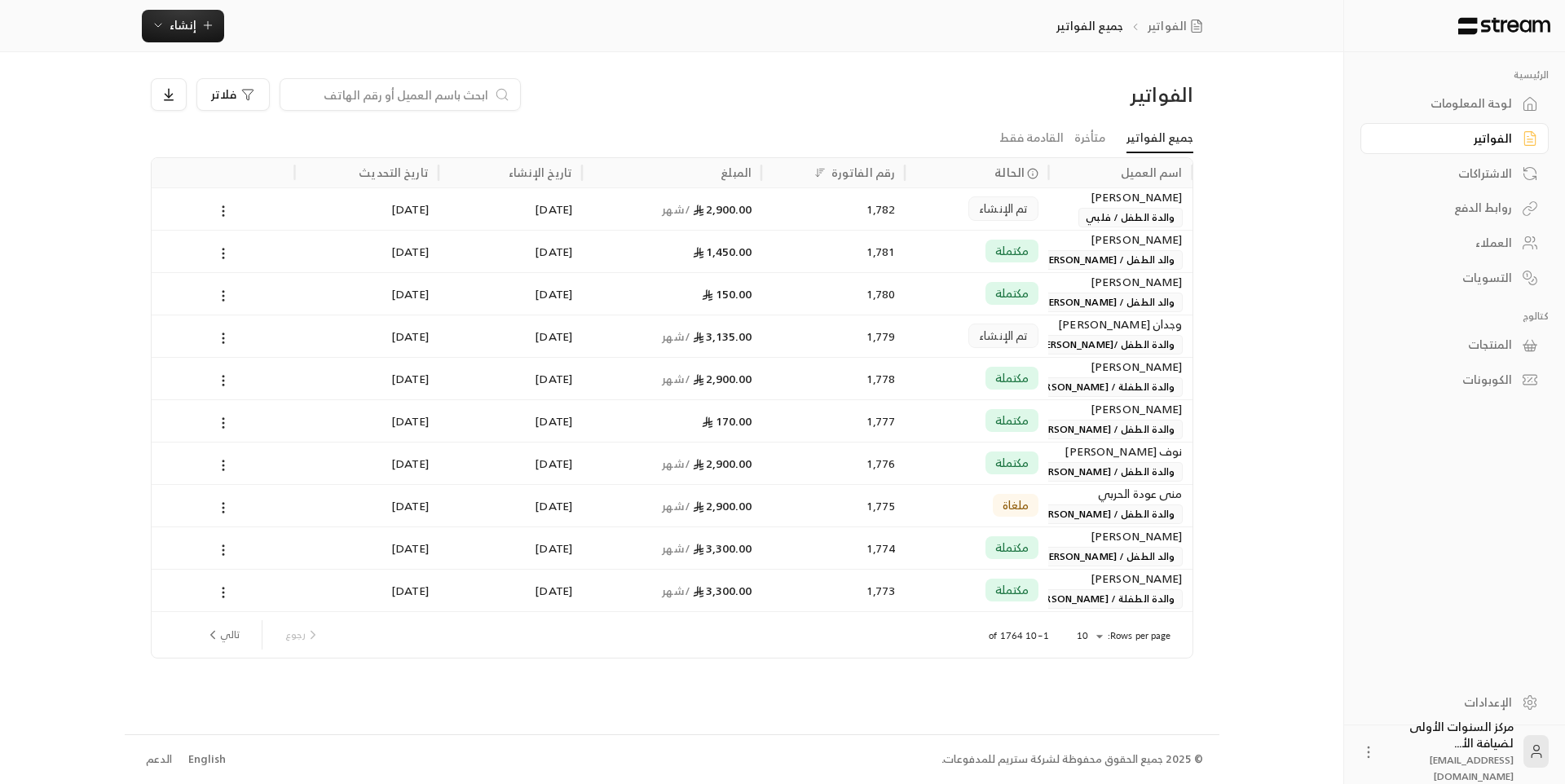
click at [1112, 208] on span "والدة الطفل / فلبي" at bounding box center [1131, 217] width 104 height 20
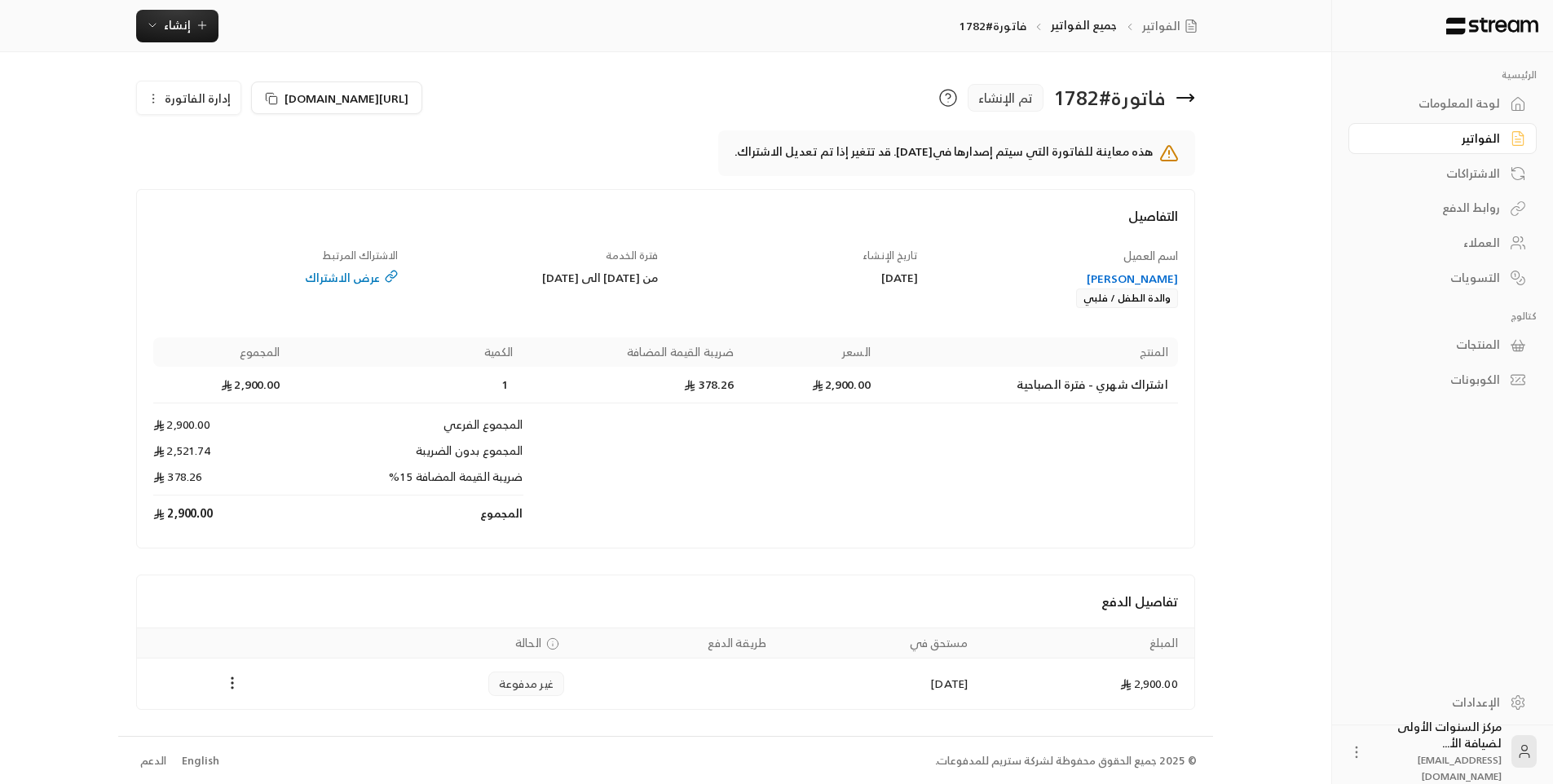
click at [1193, 100] on icon at bounding box center [1185, 98] width 20 height 20
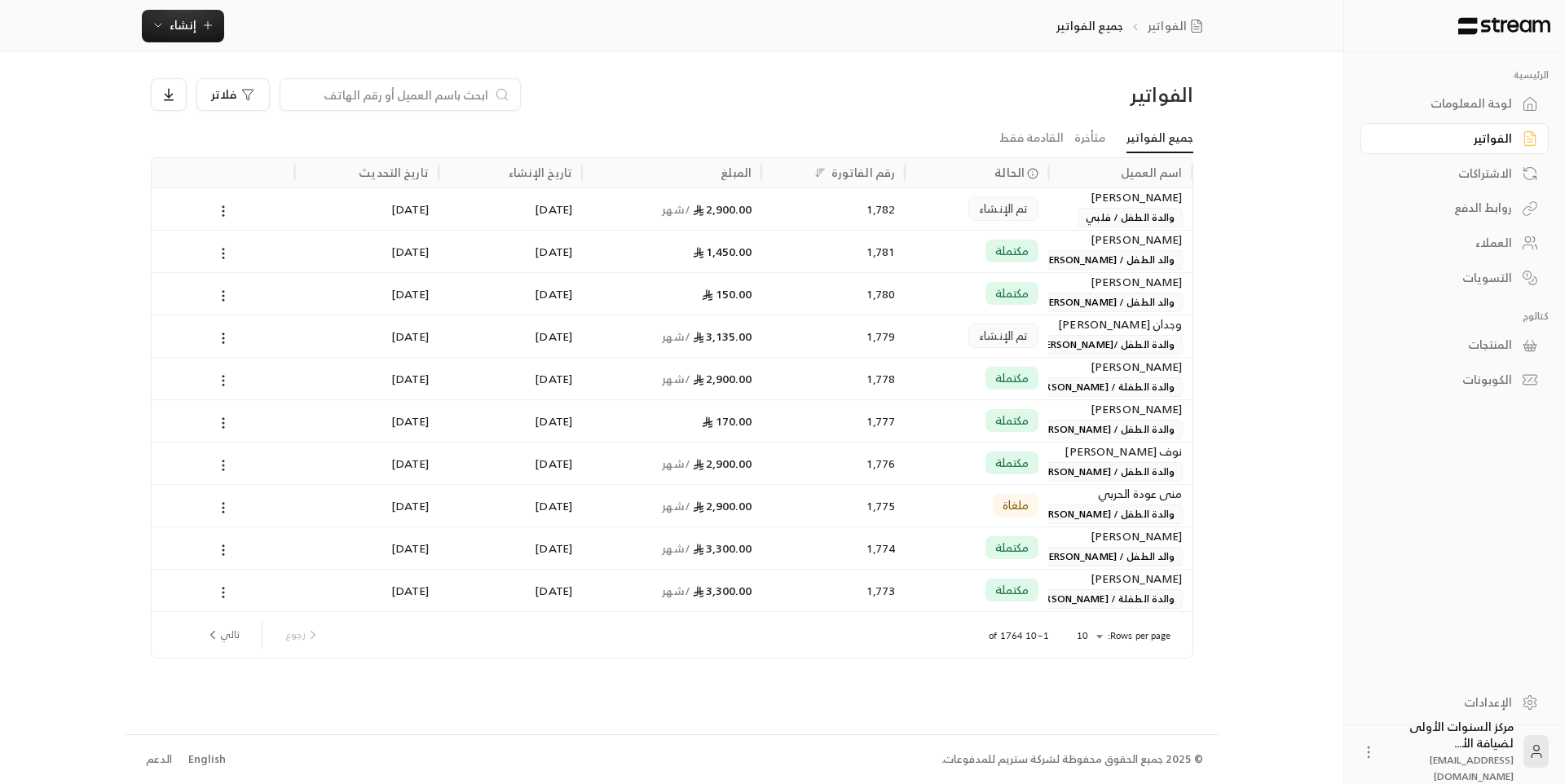
click at [1469, 111] on div "لوحة المعلومات" at bounding box center [1447, 104] width 132 height 16
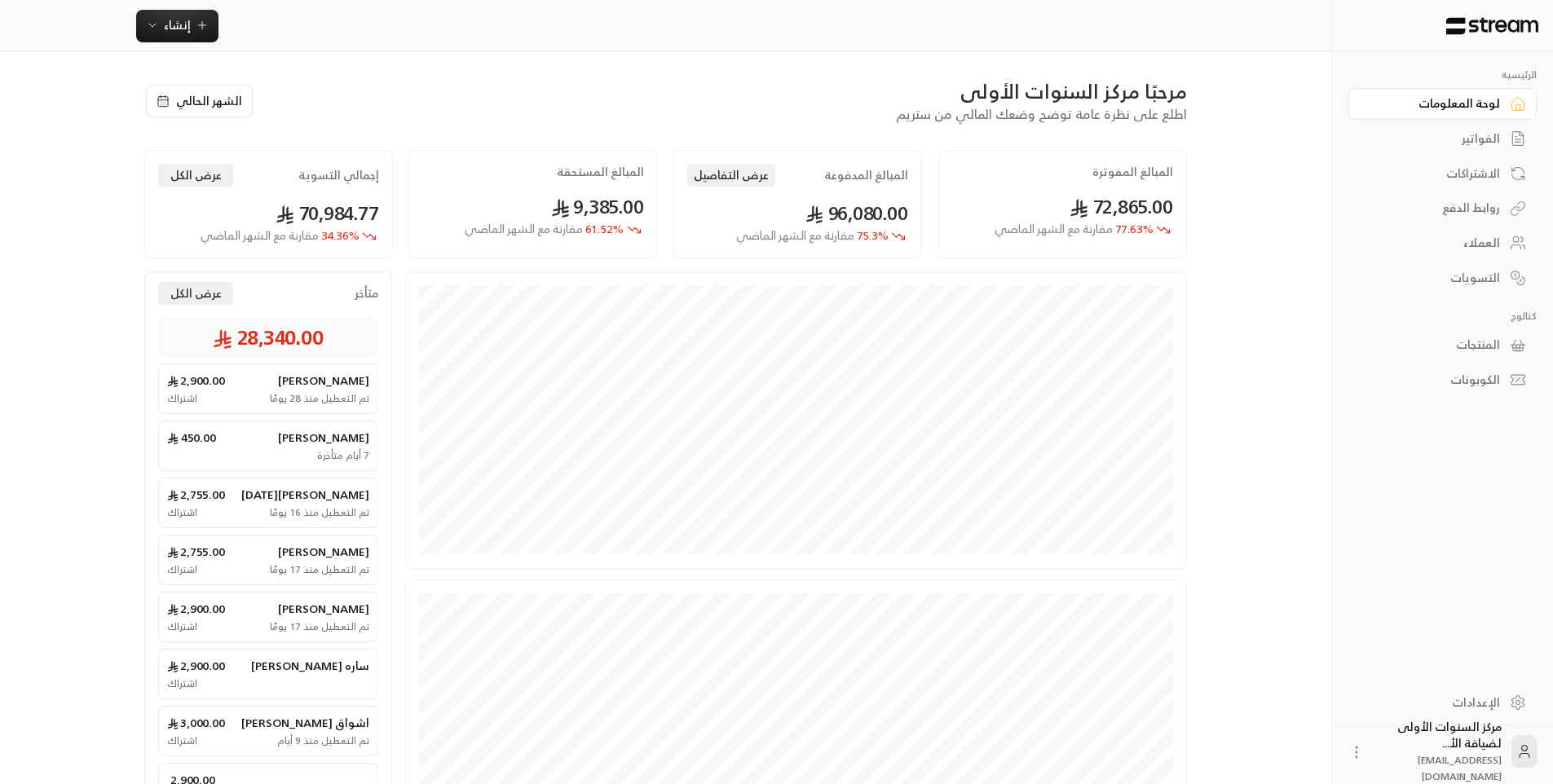
click at [1463, 143] on div "الفواتير" at bounding box center [1434, 139] width 132 height 16
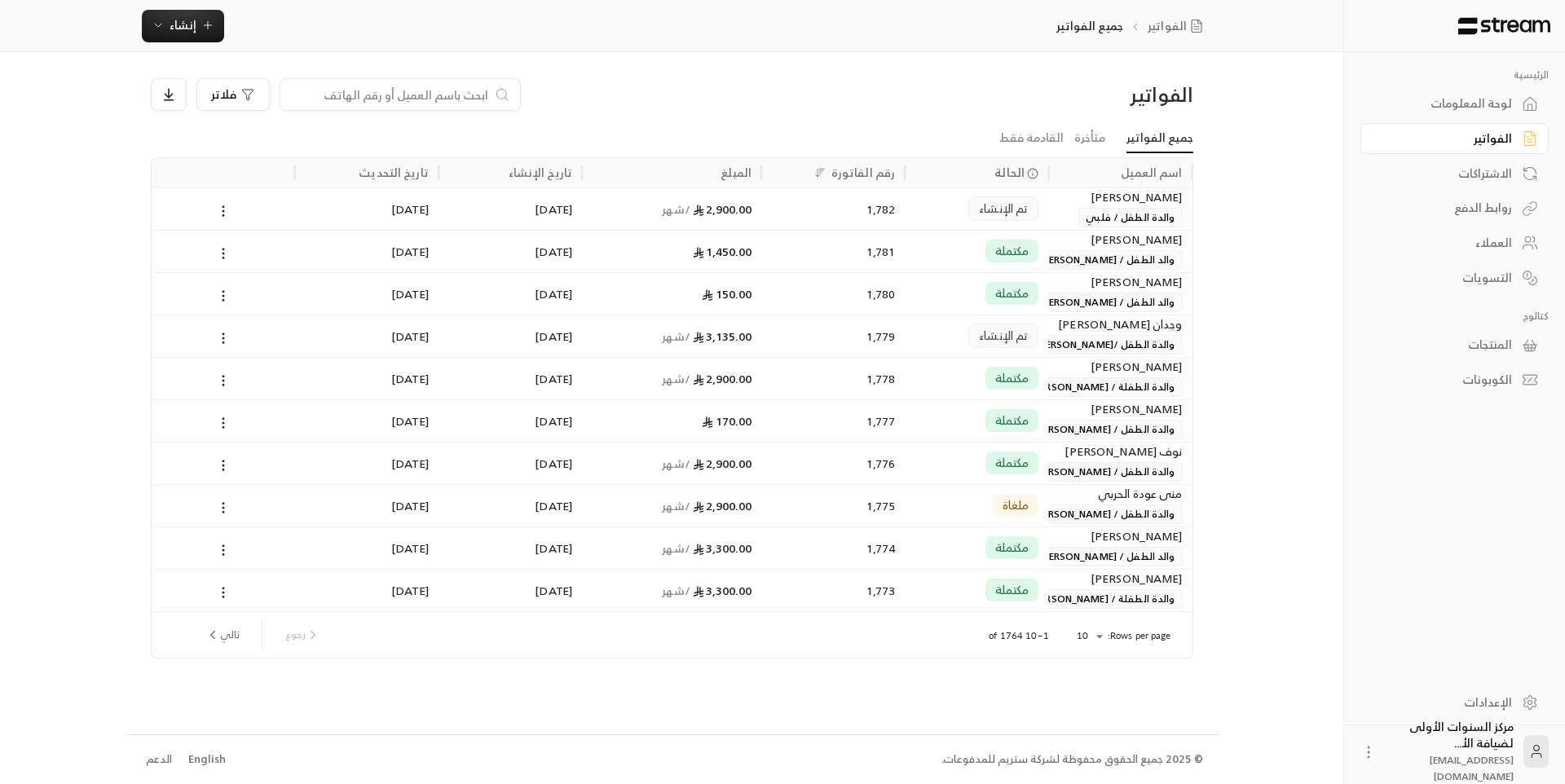
click at [1463, 114] on link "لوحة المعلومات" at bounding box center [1455, 104] width 188 height 32
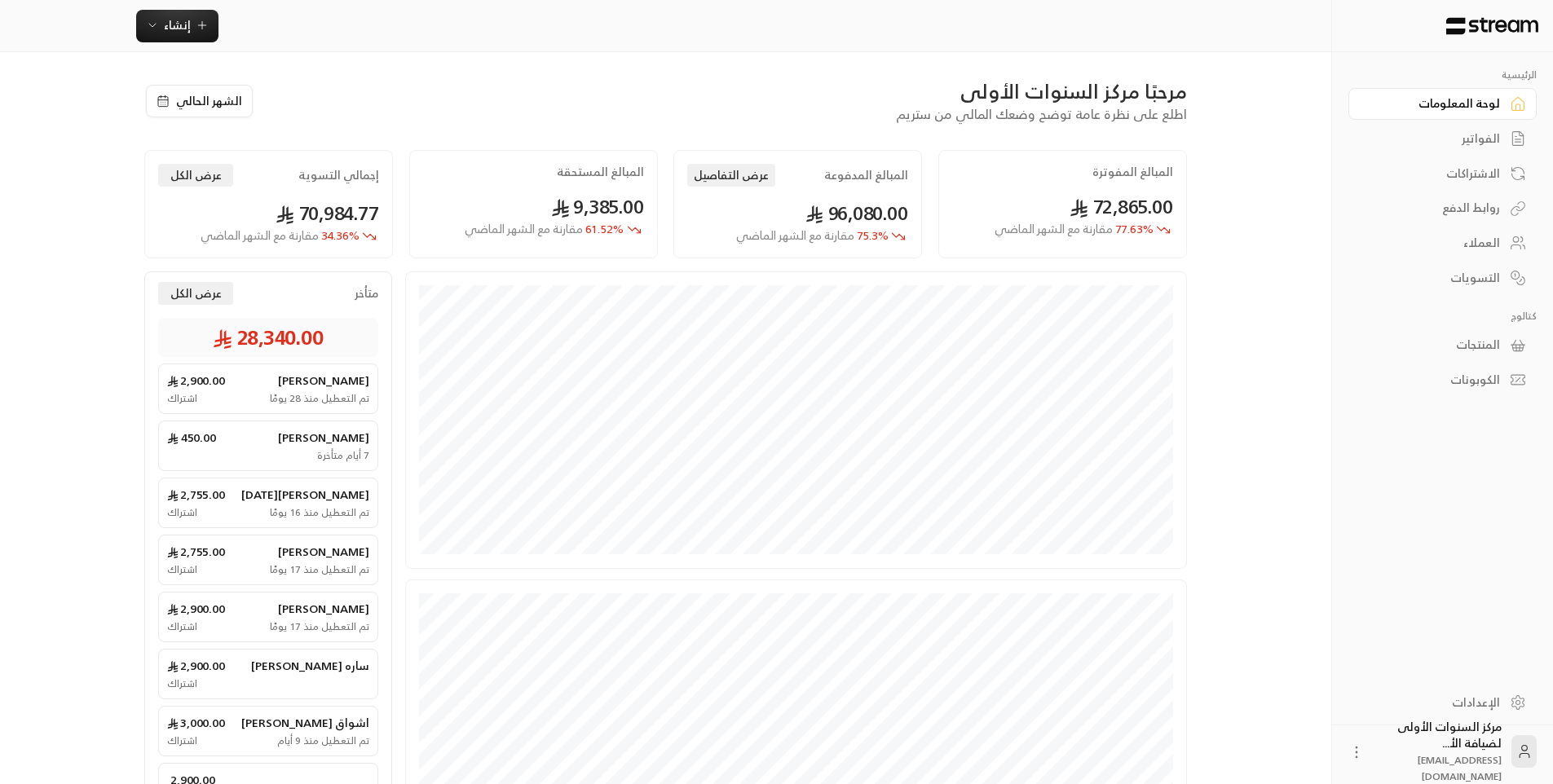
click at [1491, 137] on div "الفواتير" at bounding box center [1434, 139] width 132 height 16
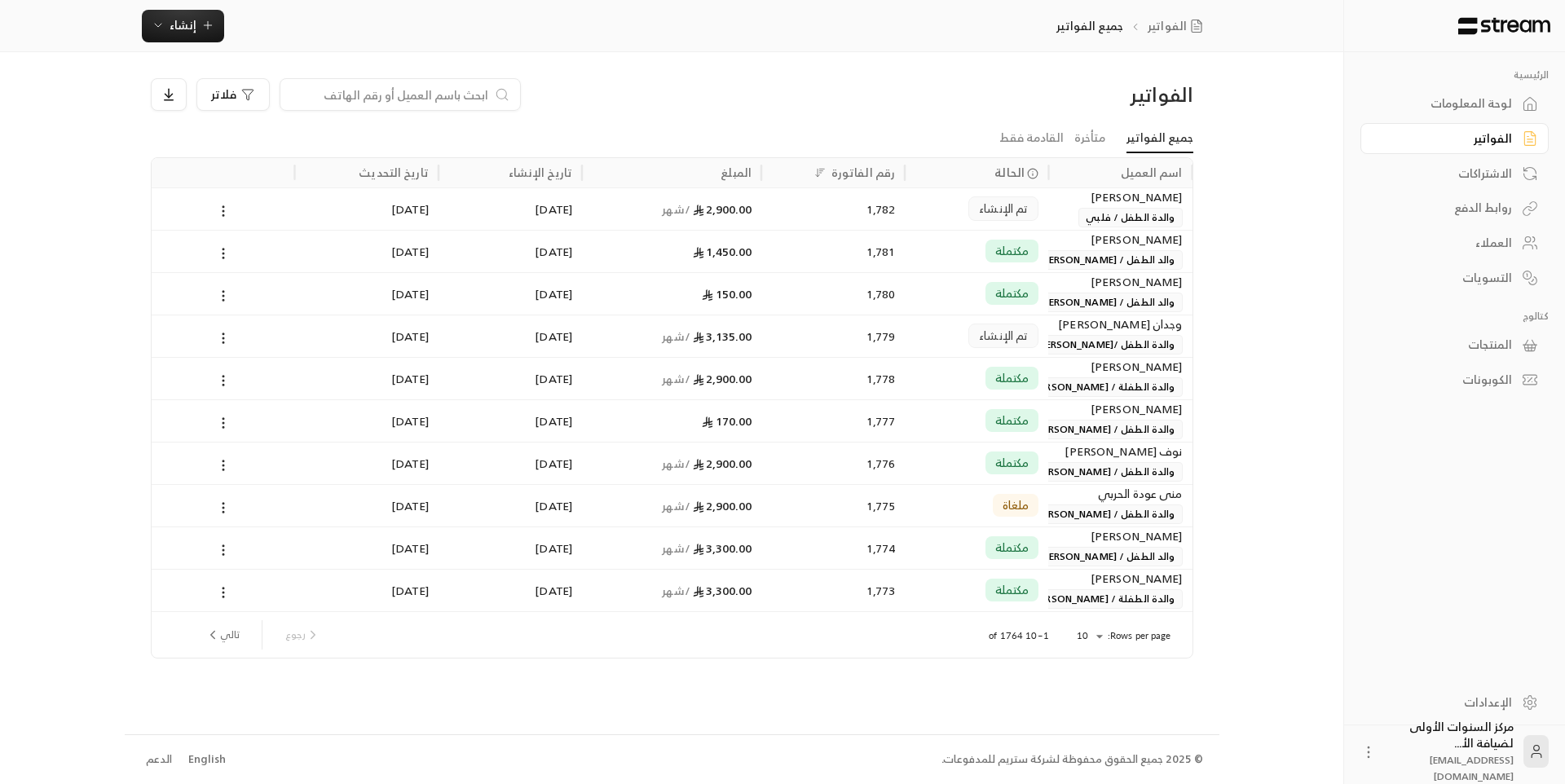
click at [473, 90] on input at bounding box center [389, 95] width 199 height 18
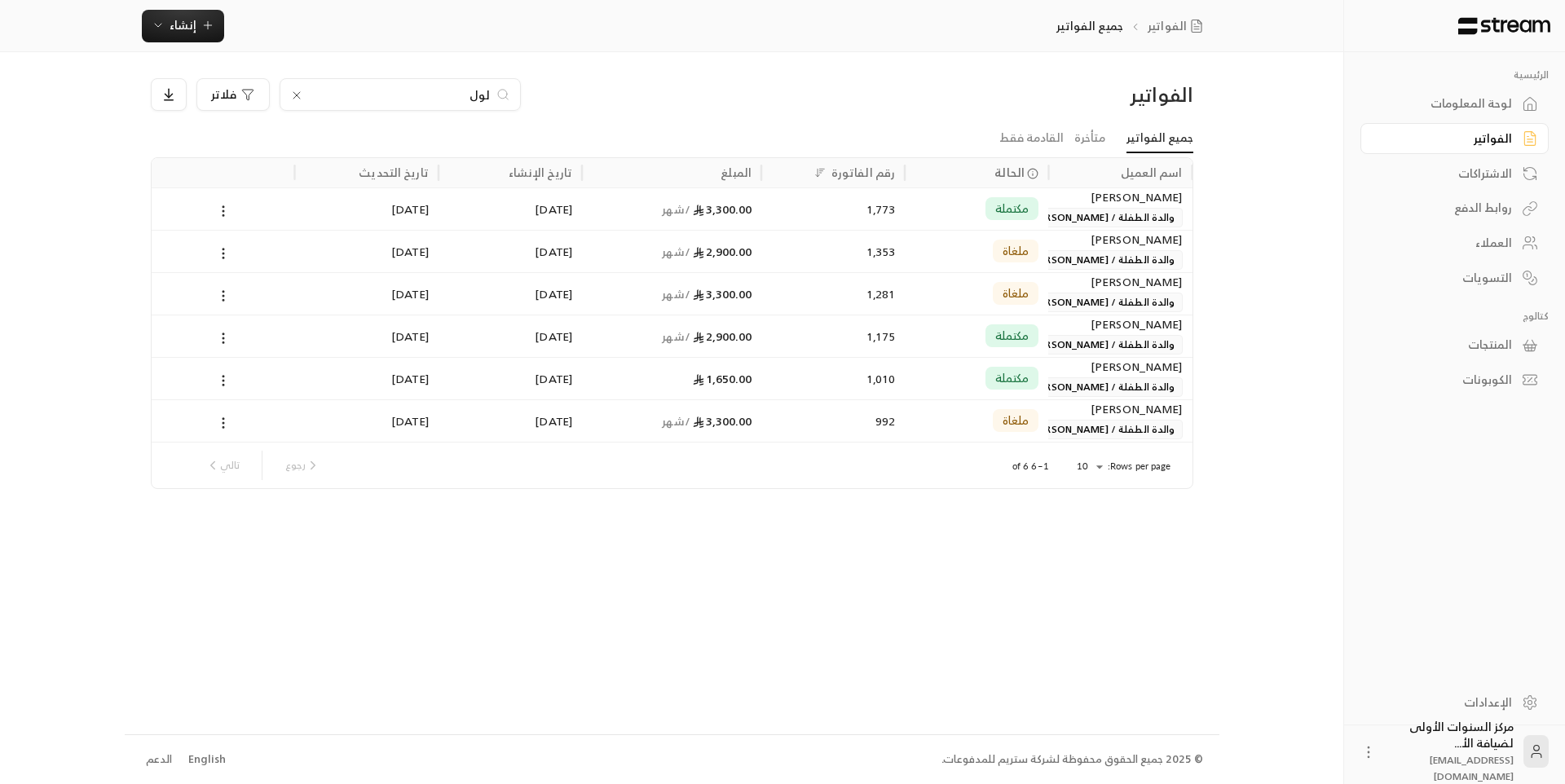
type input "لول"
click at [752, 210] on div "3,300.00 / شهر" at bounding box center [671, 208] width 179 height 42
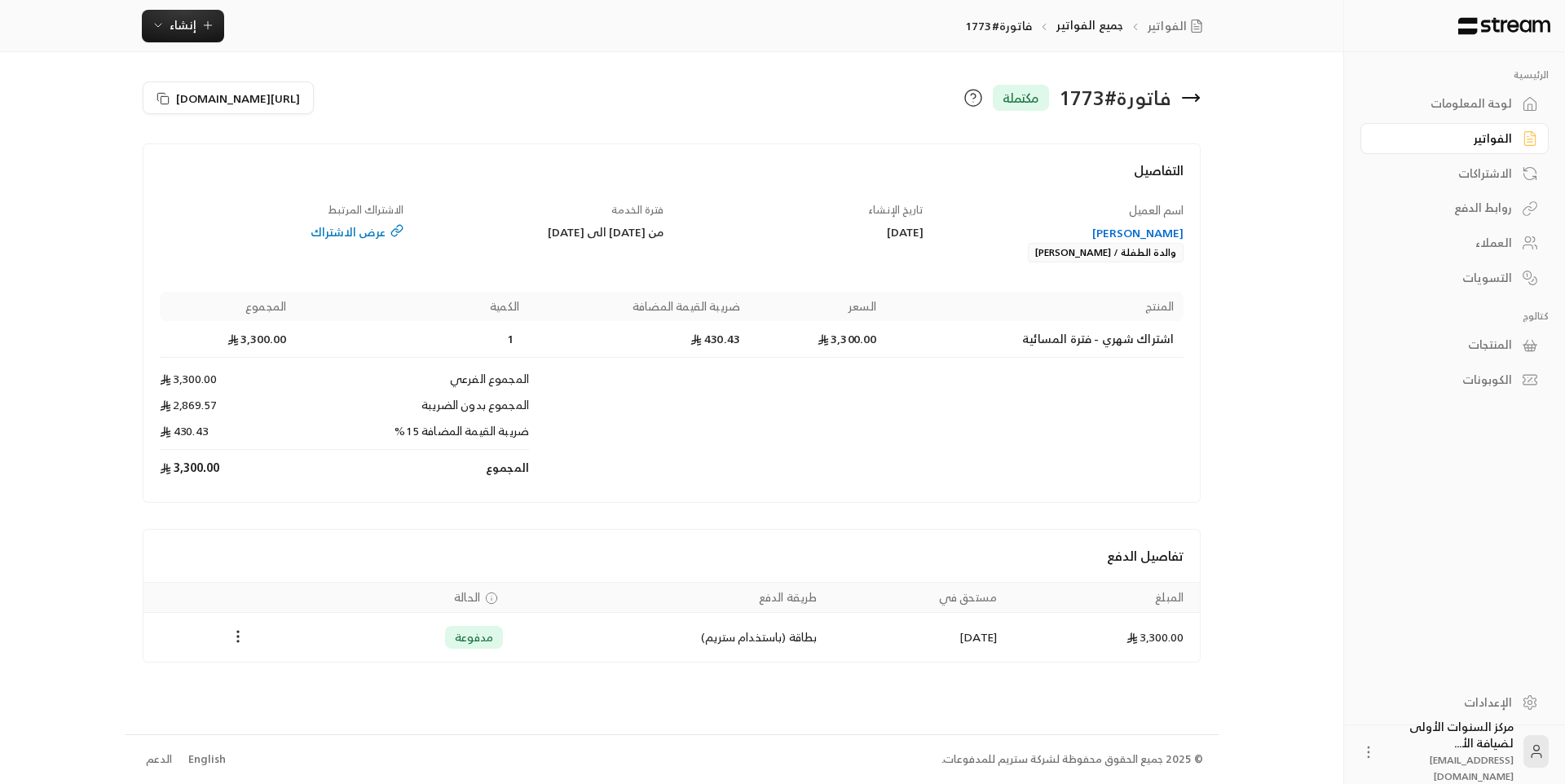
click at [1115, 226] on div "[PERSON_NAME]" at bounding box center [1062, 233] width 244 height 16
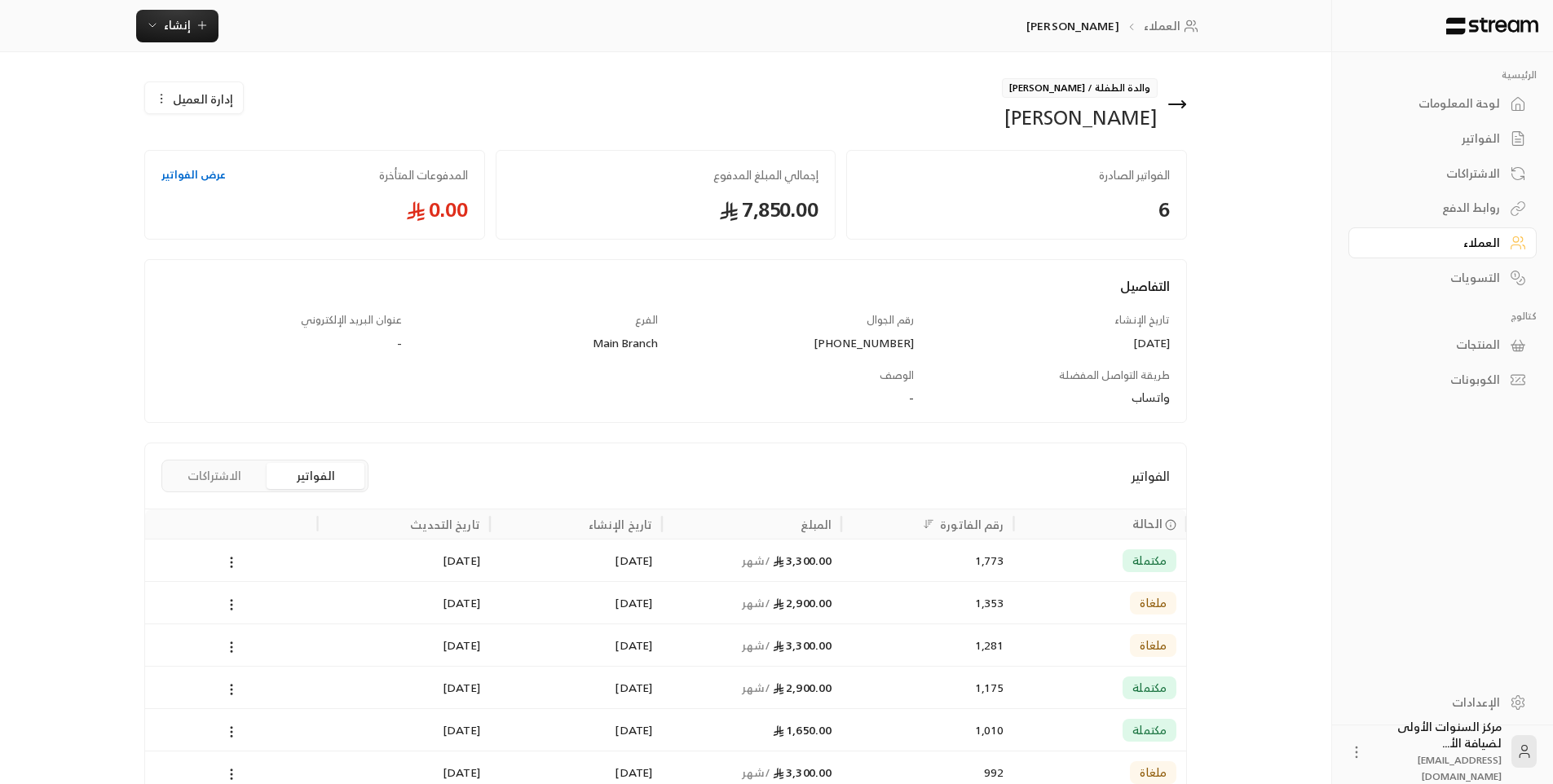
click at [1476, 104] on div "لوحة المعلومات" at bounding box center [1434, 104] width 132 height 16
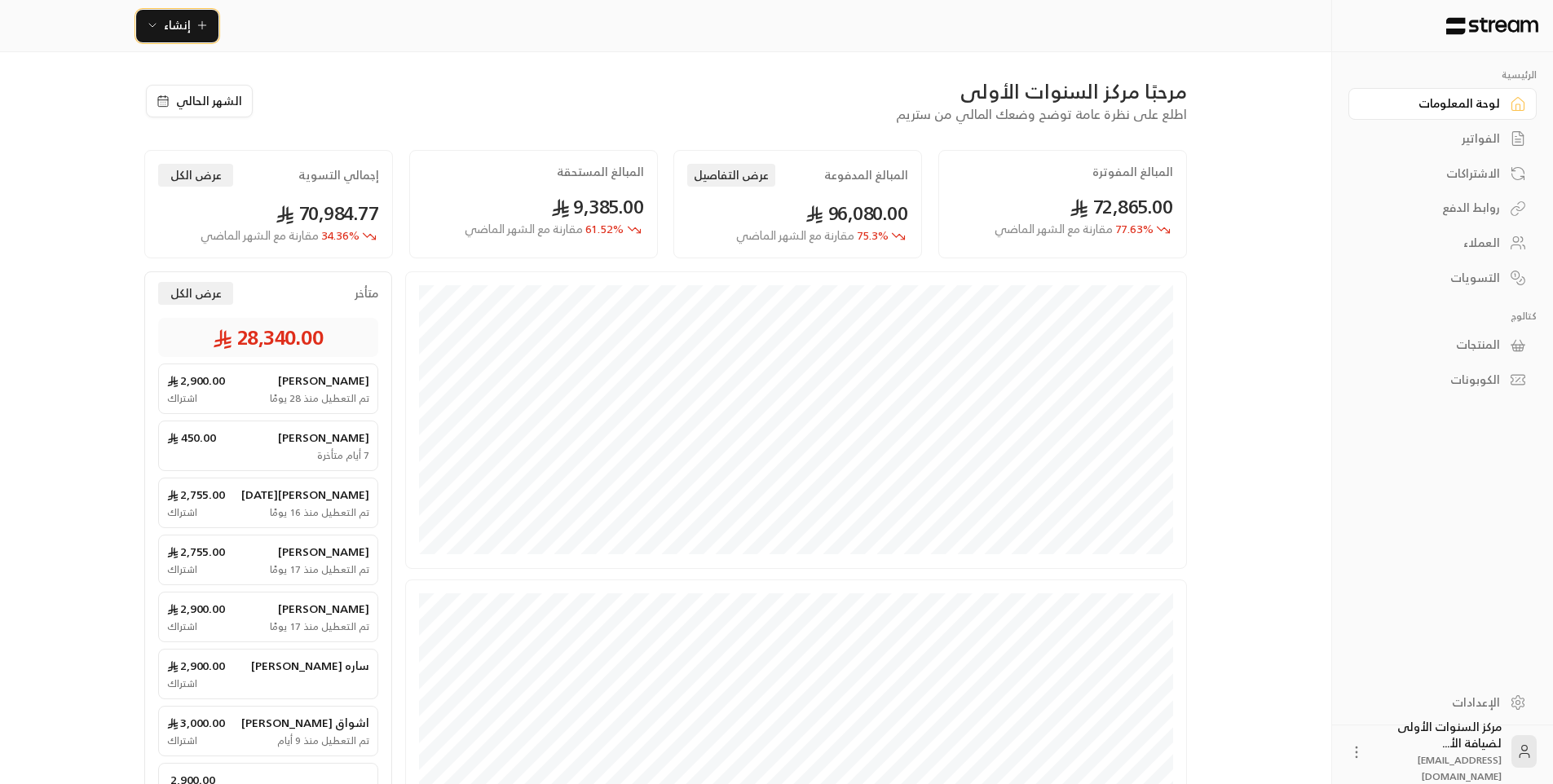
click at [187, 31] on span "إنشاء" at bounding box center [177, 24] width 27 height 21
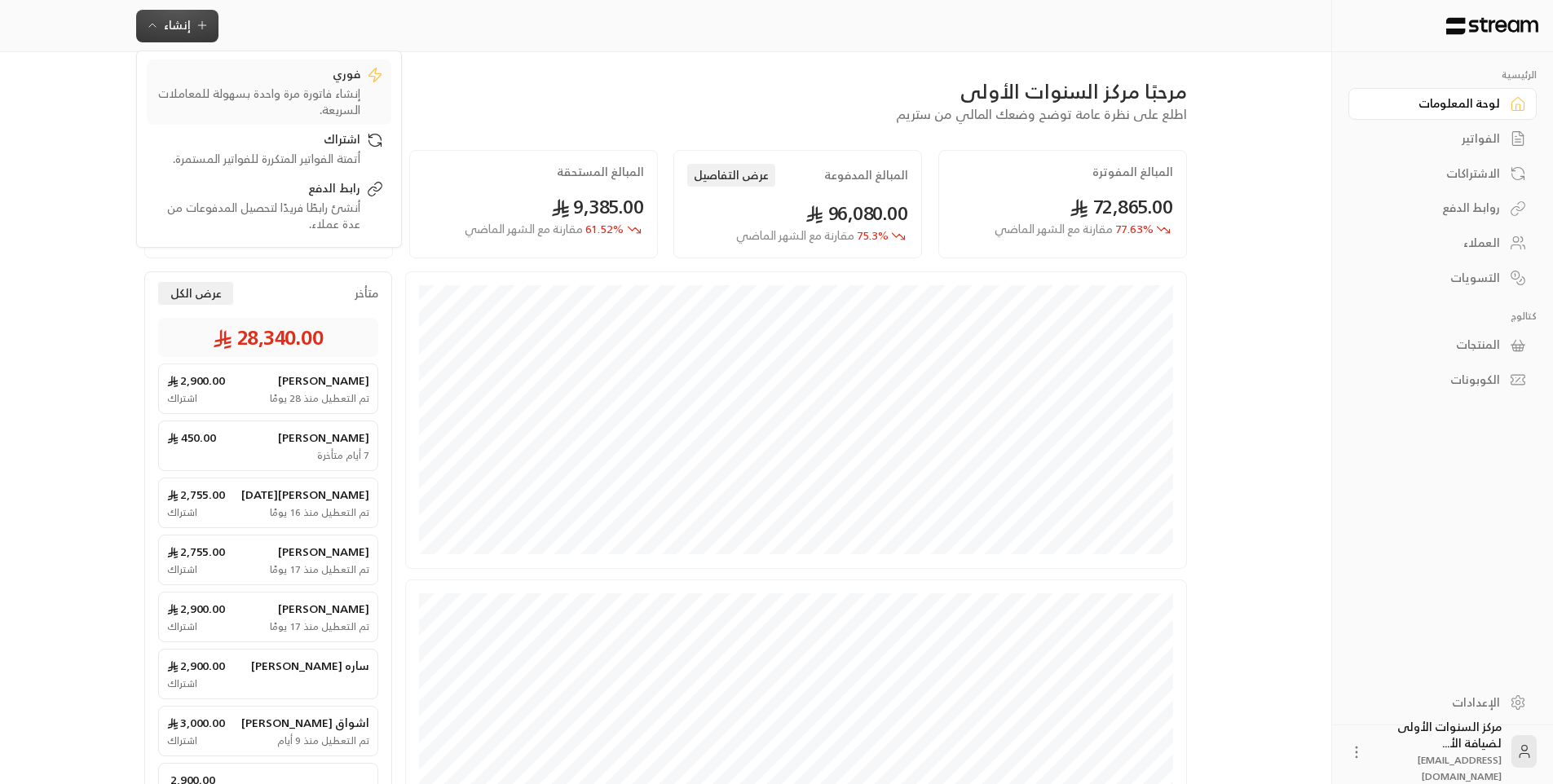
click at [314, 100] on div "إنشاء فاتورة مرة واحدة بسهولة للمعاملات السريعة." at bounding box center [257, 102] width 205 height 32
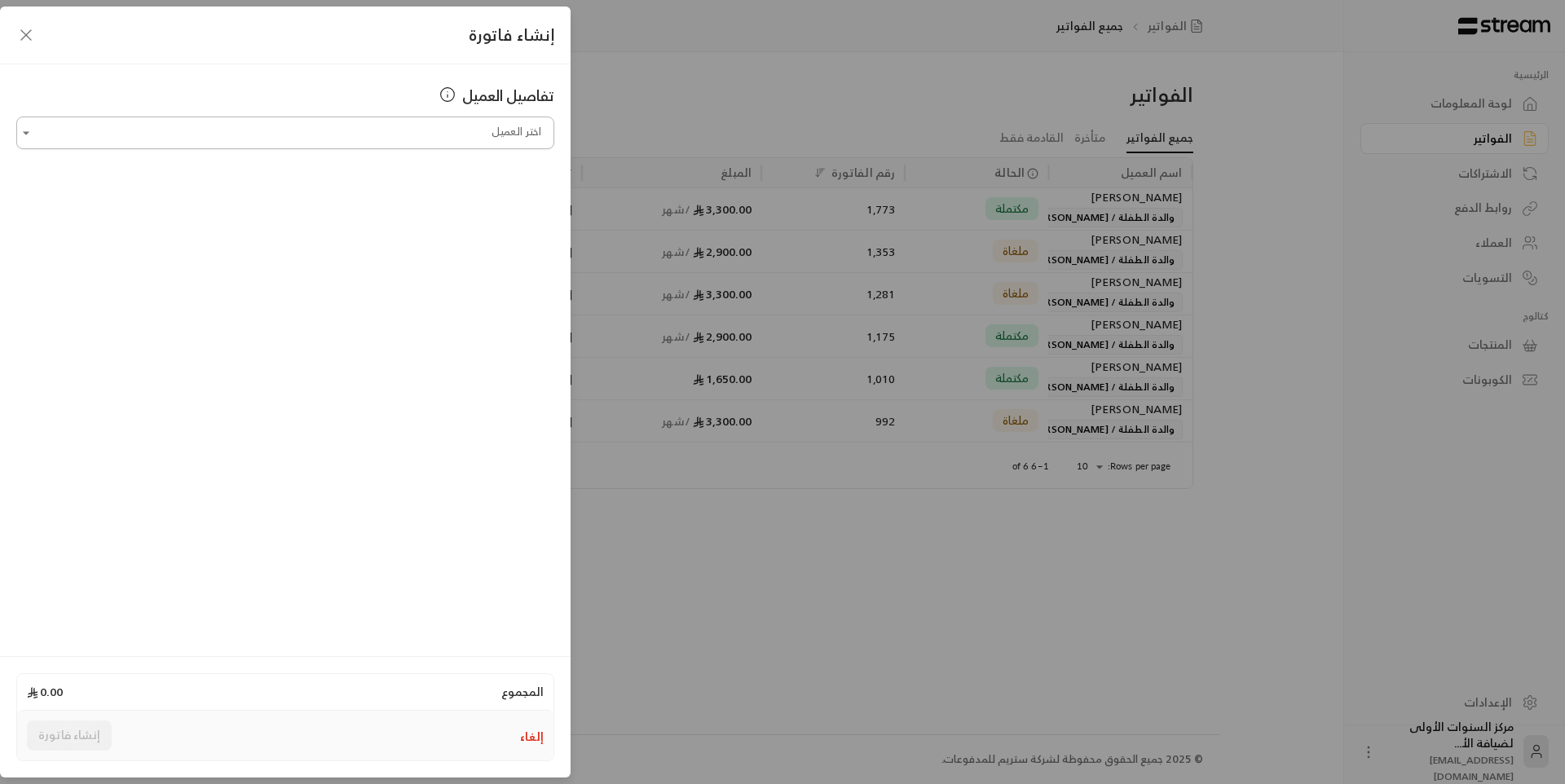
click at [447, 133] on input "اختر العميل" at bounding box center [285, 133] width 538 height 29
click at [365, 217] on span "والدة الطفلة / [PERSON_NAME]" at bounding box center [354, 219] width 166 height 27
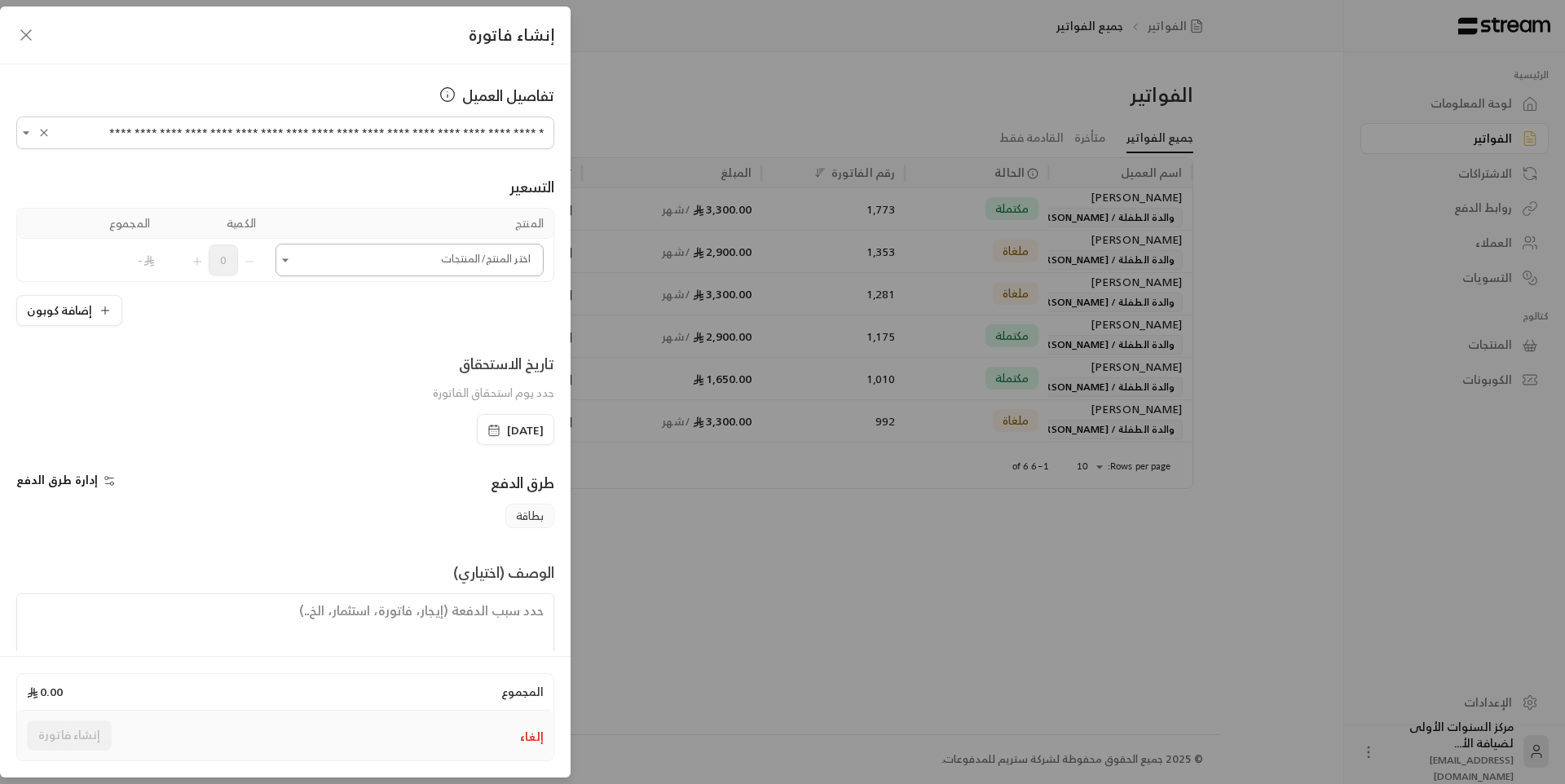
type input "**********"
click at [418, 263] on input "اختر العميل" at bounding box center [410, 260] width 269 height 29
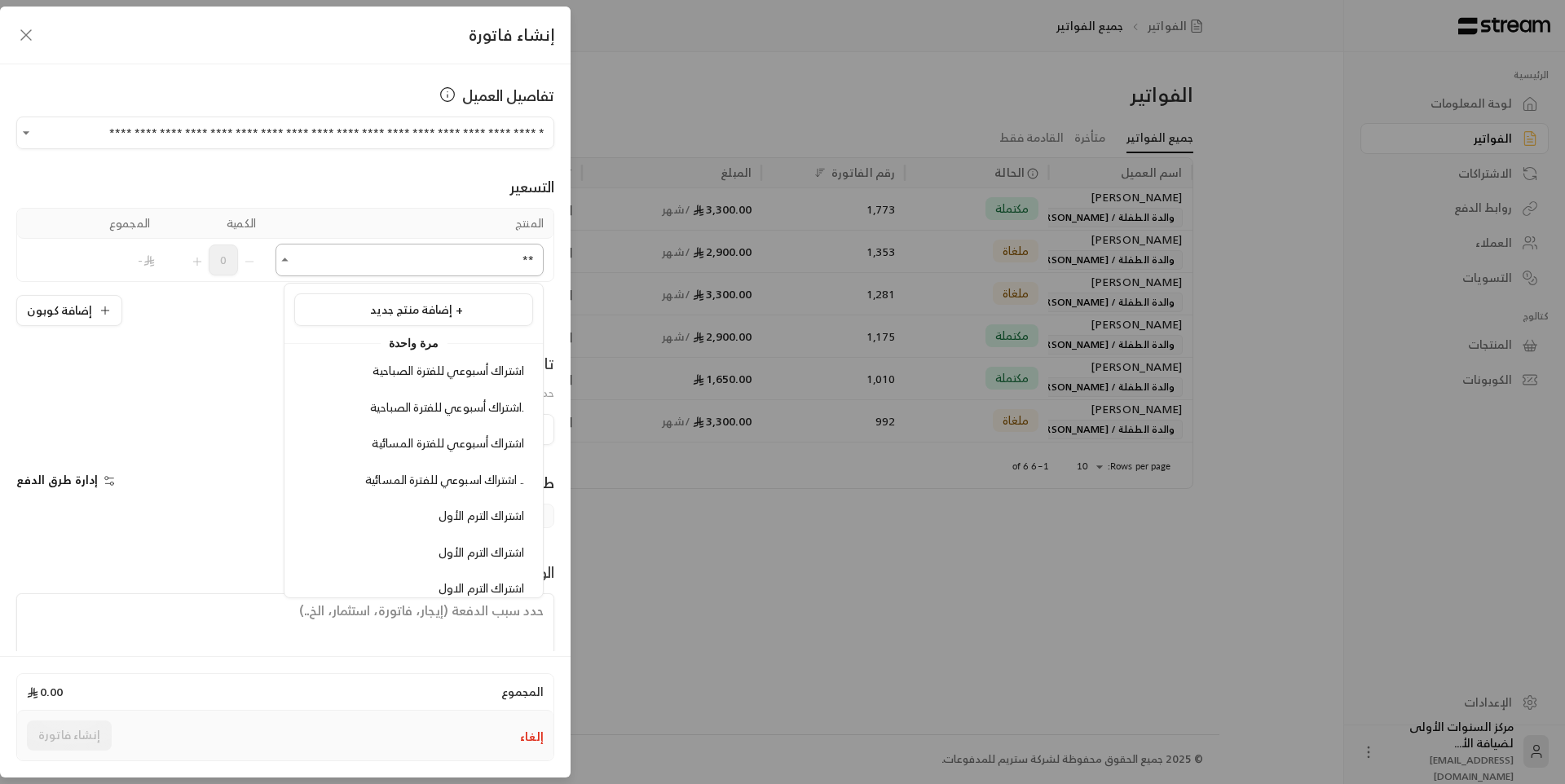
type input "*"
click at [351, 379] on span "رسوم الزي والمنهج الاكاديمي - 2 سنوات الى 3 سنوات" at bounding box center [427, 379] width 195 height 38
type input "*****"
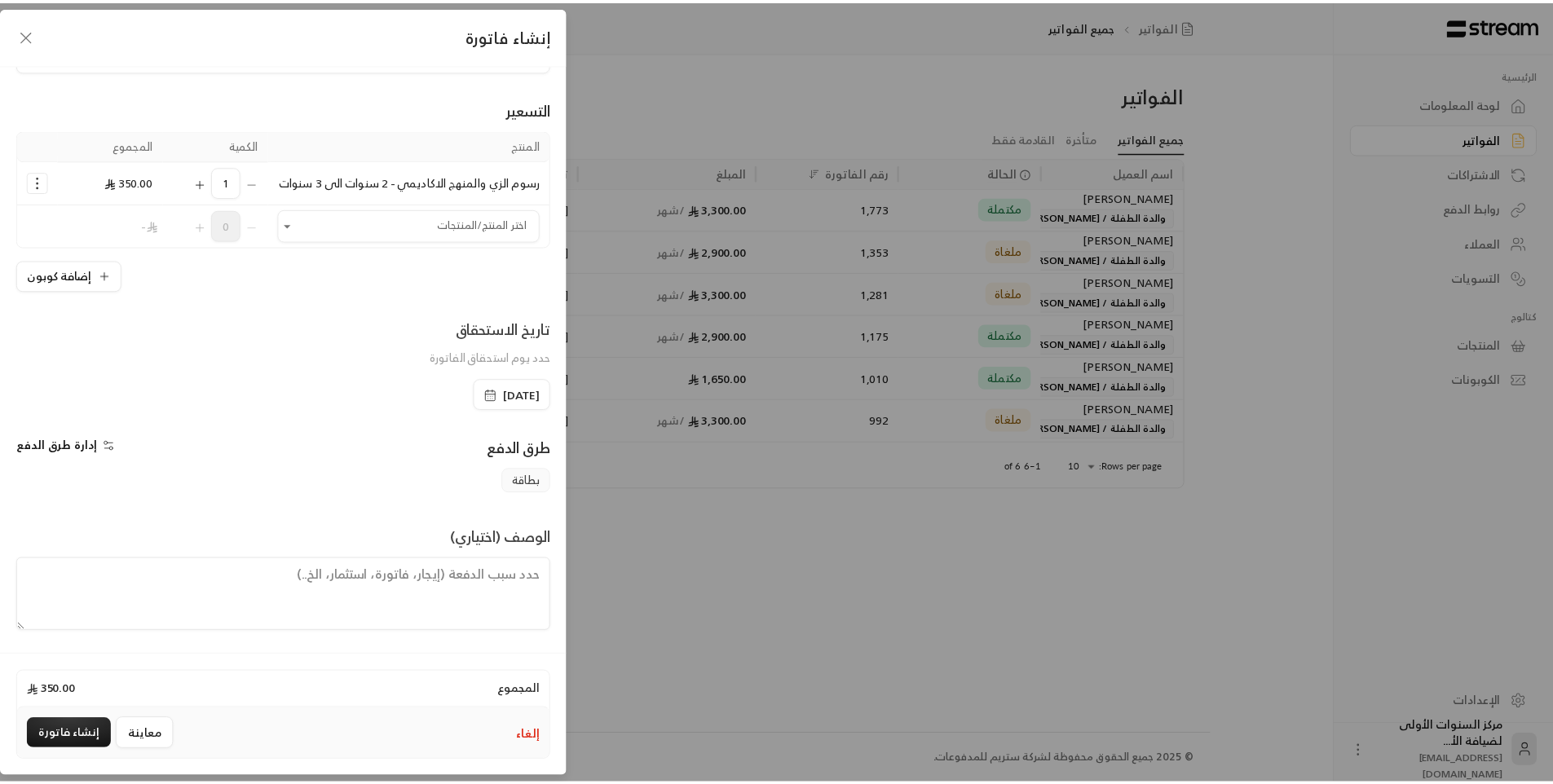
scroll to position [95, 0]
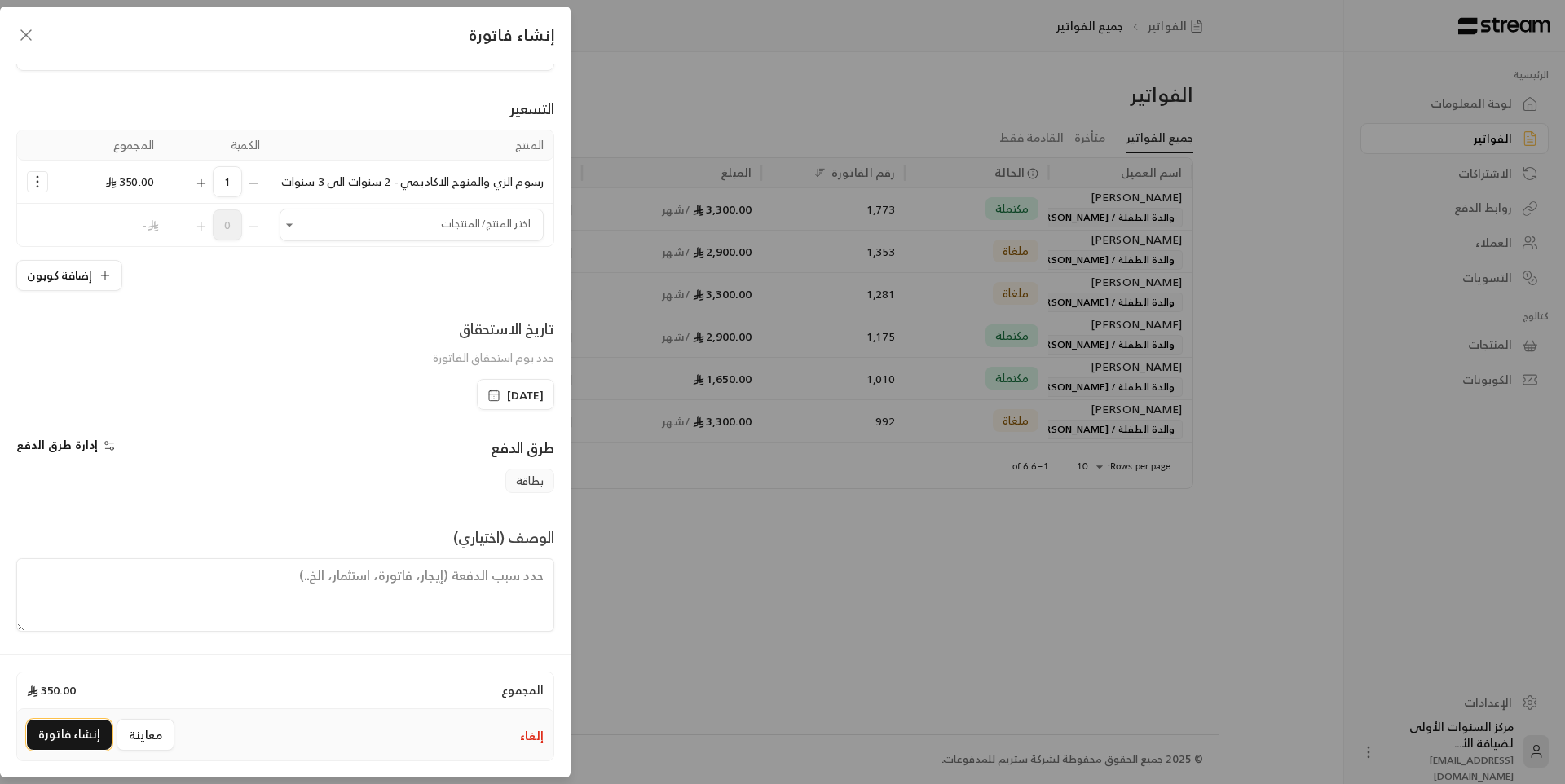
click at [64, 739] on button "إنشاء فاتورة" at bounding box center [69, 735] width 85 height 30
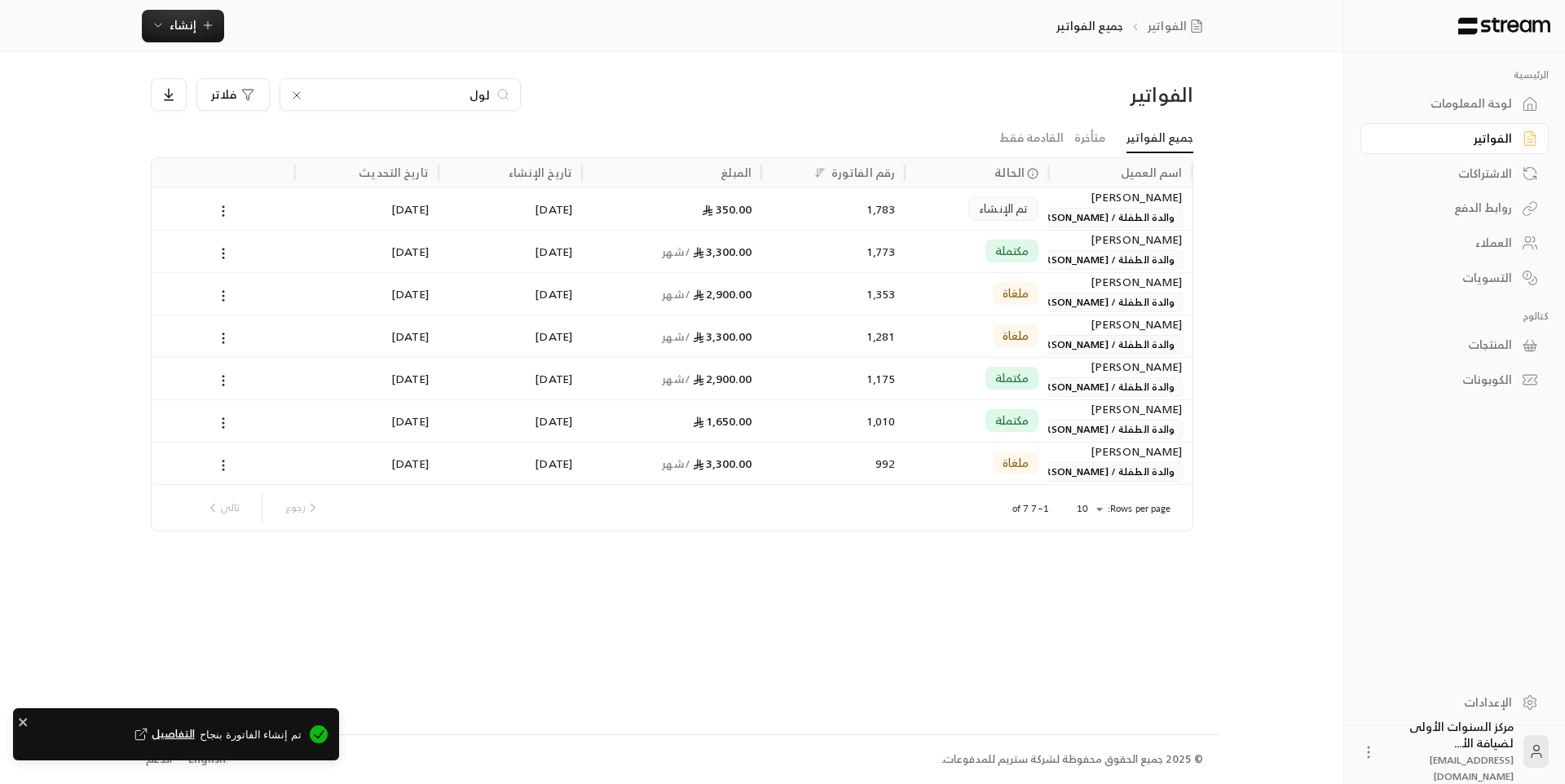
click at [1501, 115] on link "لوحة المعلومات" at bounding box center [1455, 104] width 188 height 32
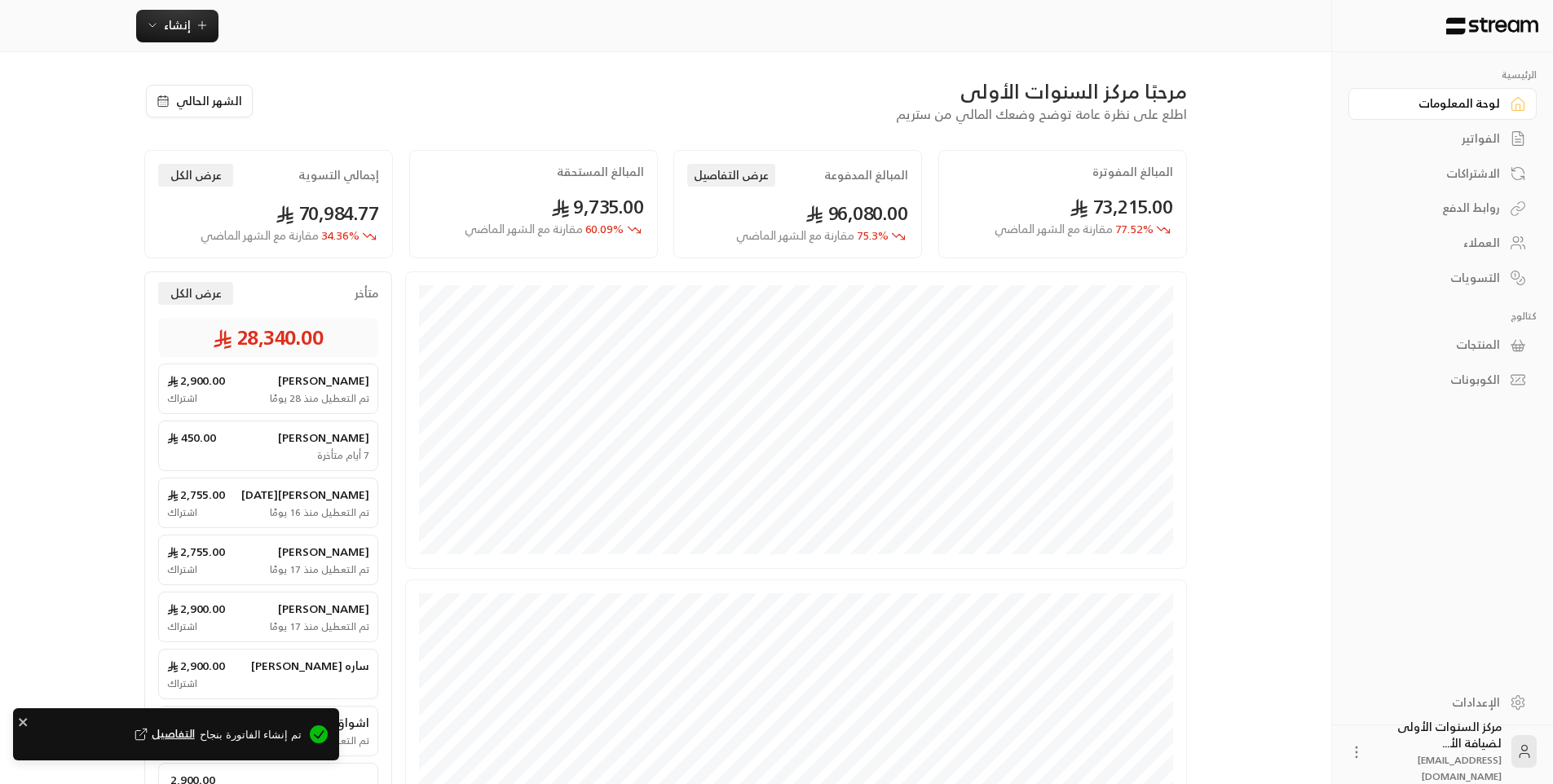
click at [1494, 149] on link "الفواتير" at bounding box center [1442, 139] width 188 height 32
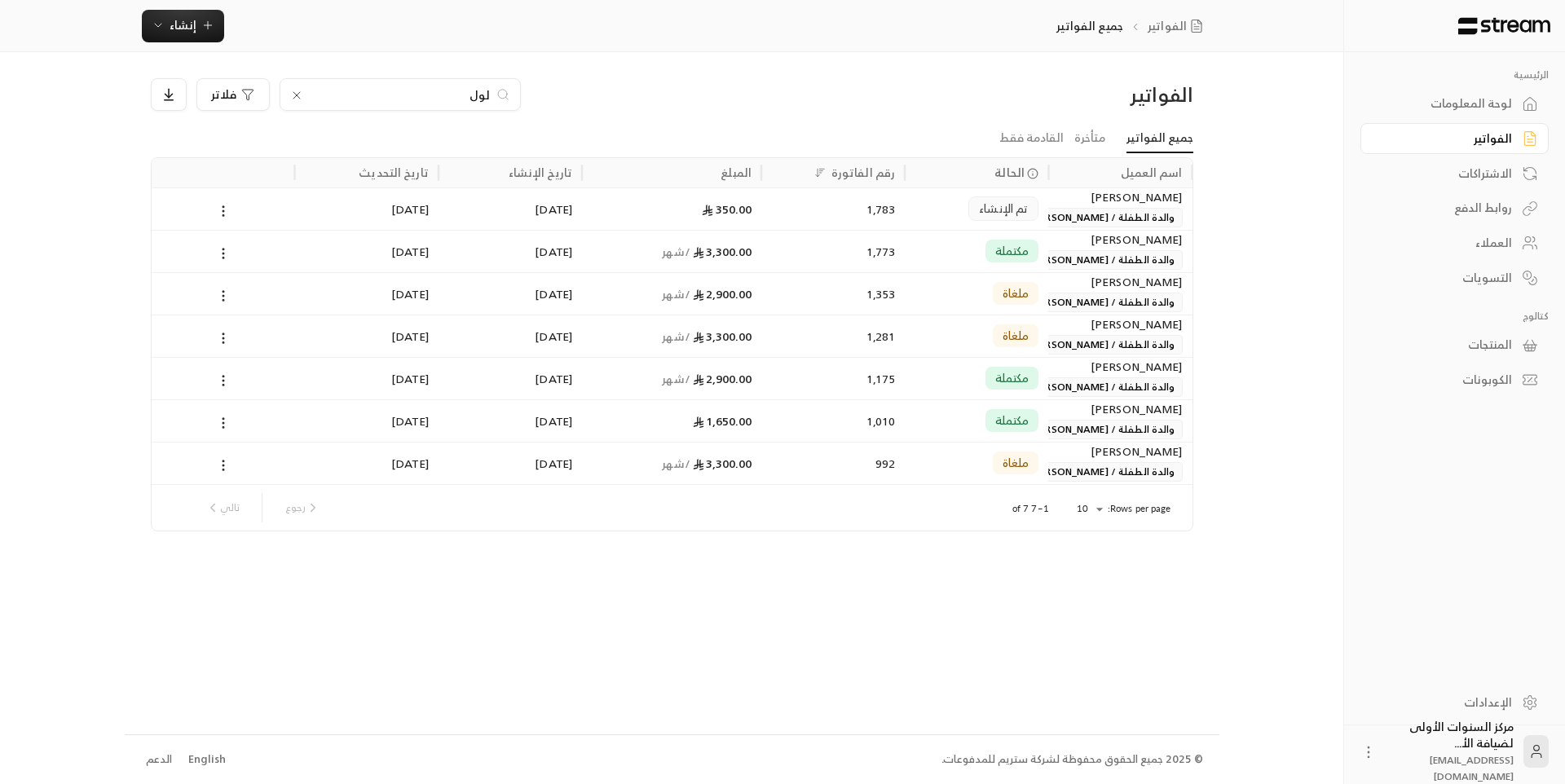
click at [1490, 117] on link "لوحة المعلومات" at bounding box center [1455, 104] width 188 height 32
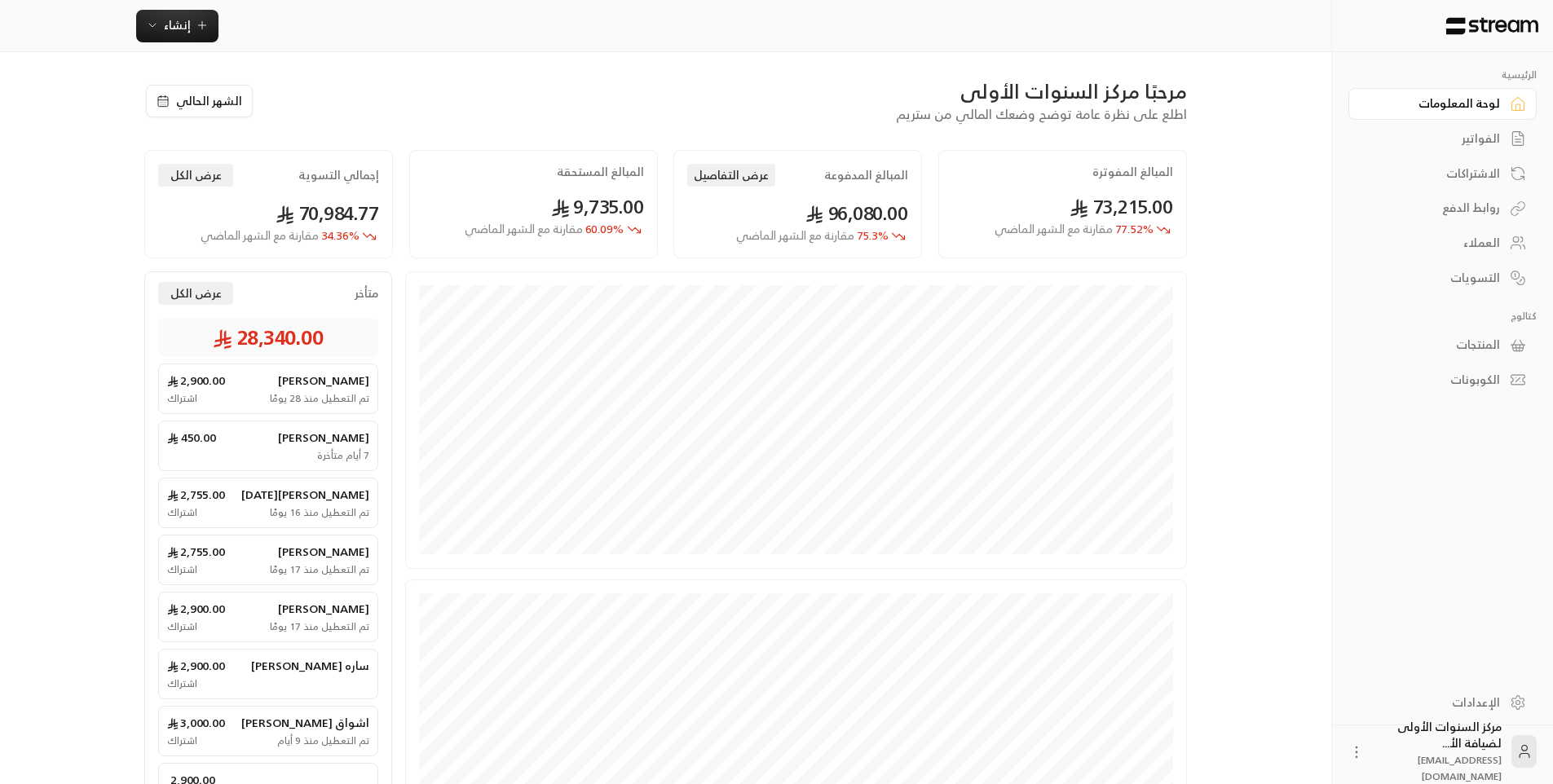
click at [622, 87] on div "مرحبًا مركز السنوات الأولى" at bounding box center [729, 90] width 917 height 26
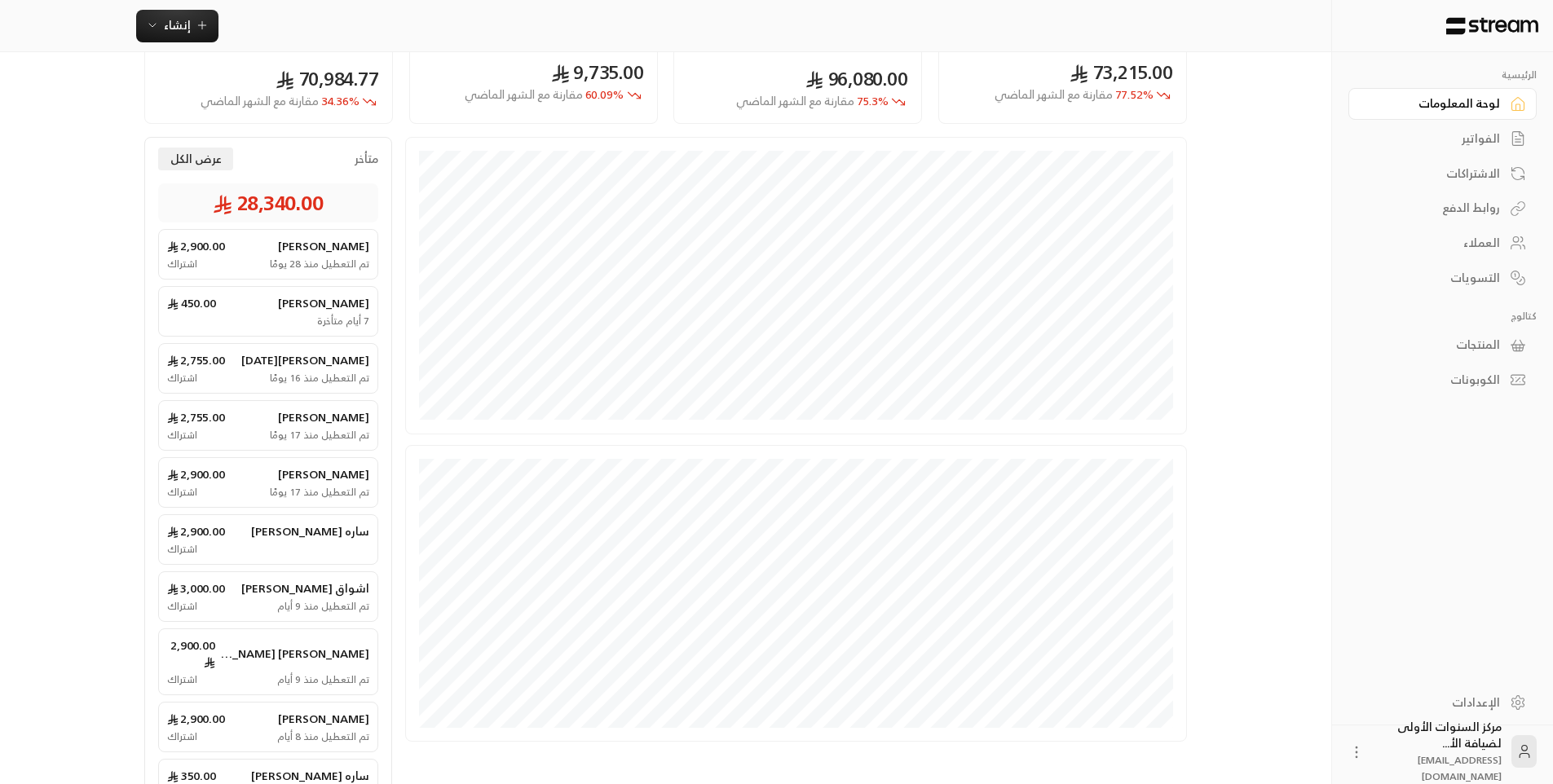
scroll to position [163, 0]
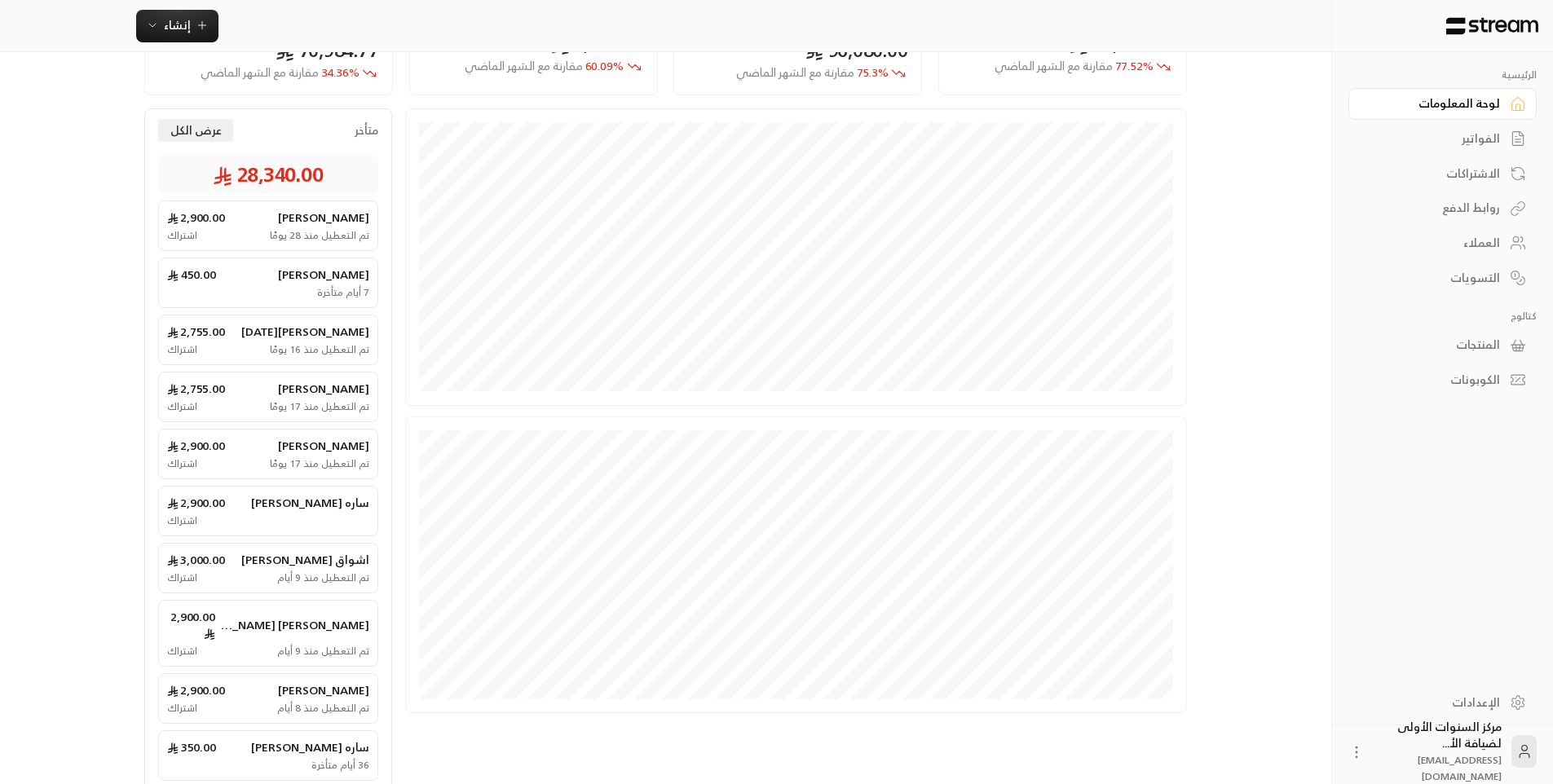
click at [258, 340] on div "[PERSON_NAME][DATE] 2,755.00" at bounding box center [269, 332] width 202 height 16
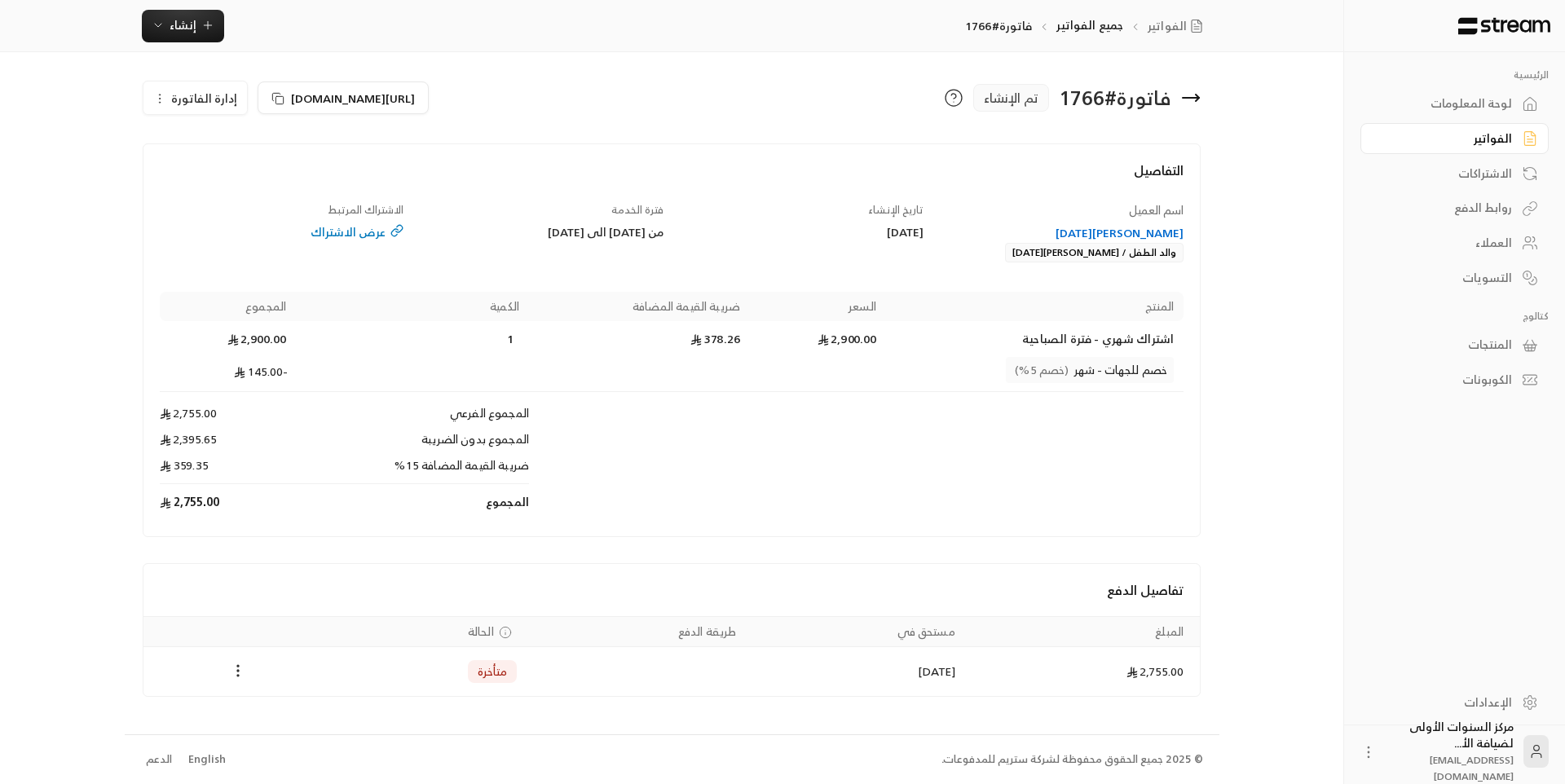
click at [1124, 237] on div "[PERSON_NAME][DATE]" at bounding box center [1062, 233] width 244 height 16
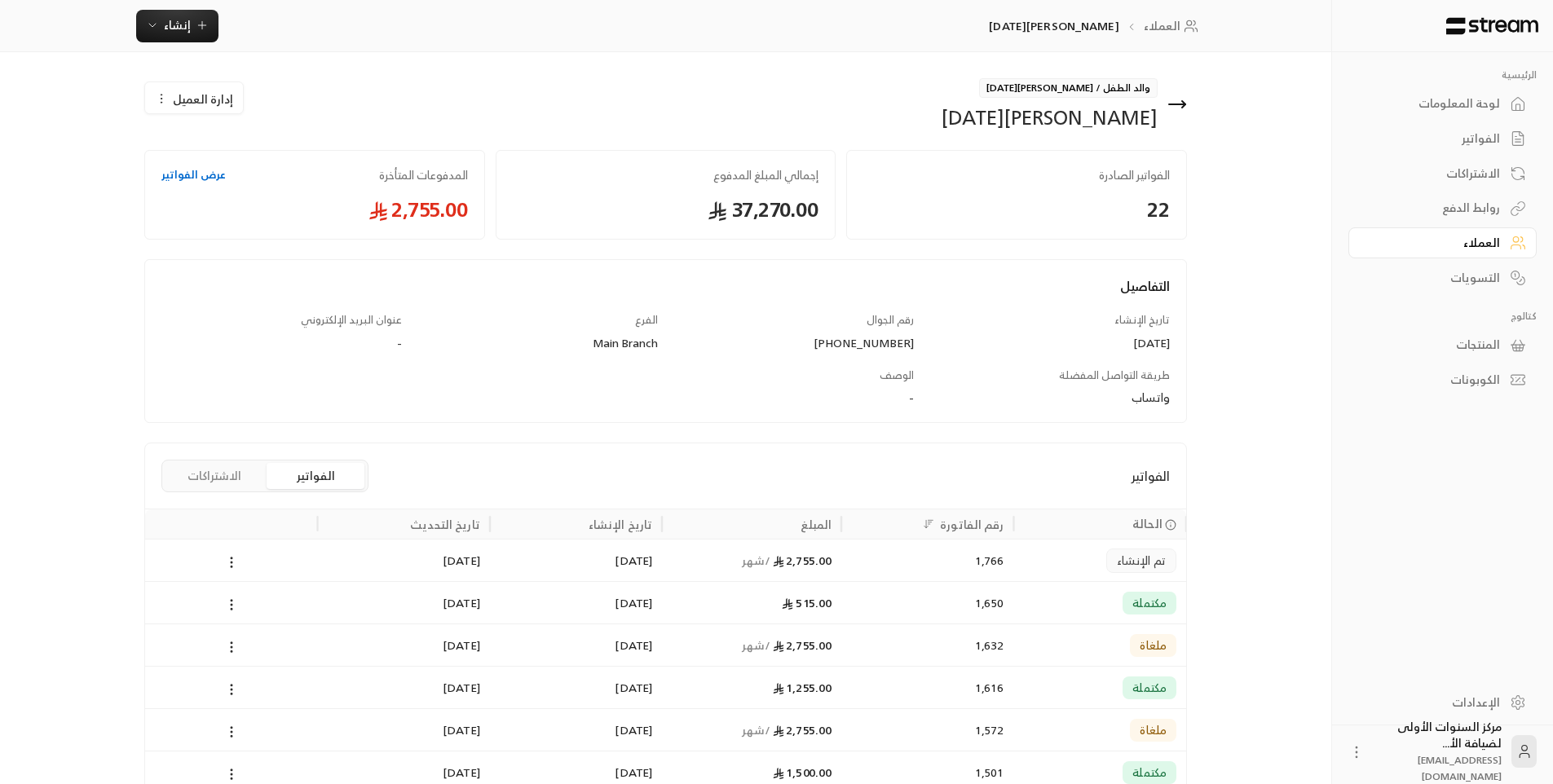
click at [927, 568] on div "1,766" at bounding box center [927, 560] width 152 height 41
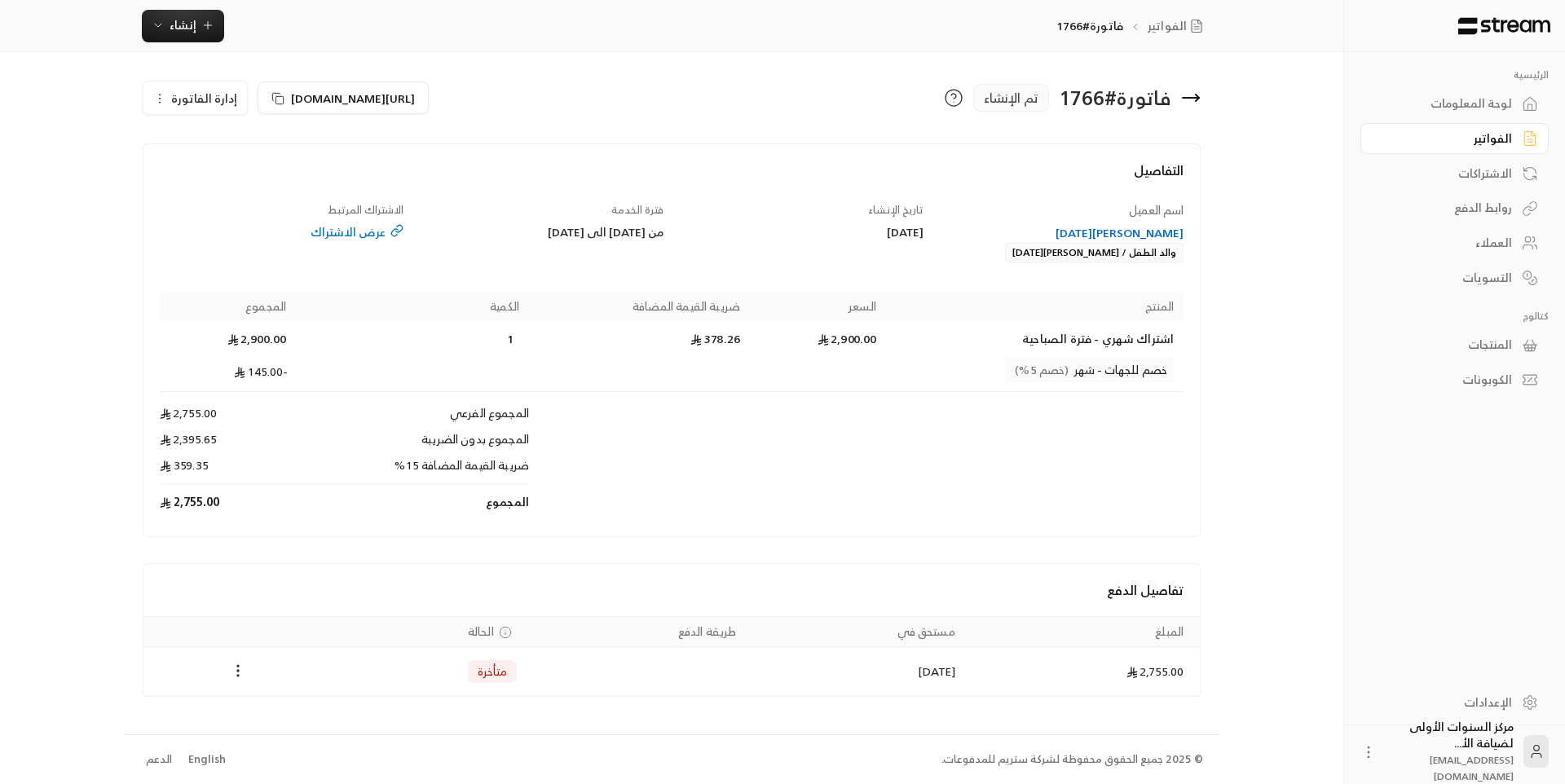
click at [1192, 102] on icon at bounding box center [1191, 98] width 20 height 20
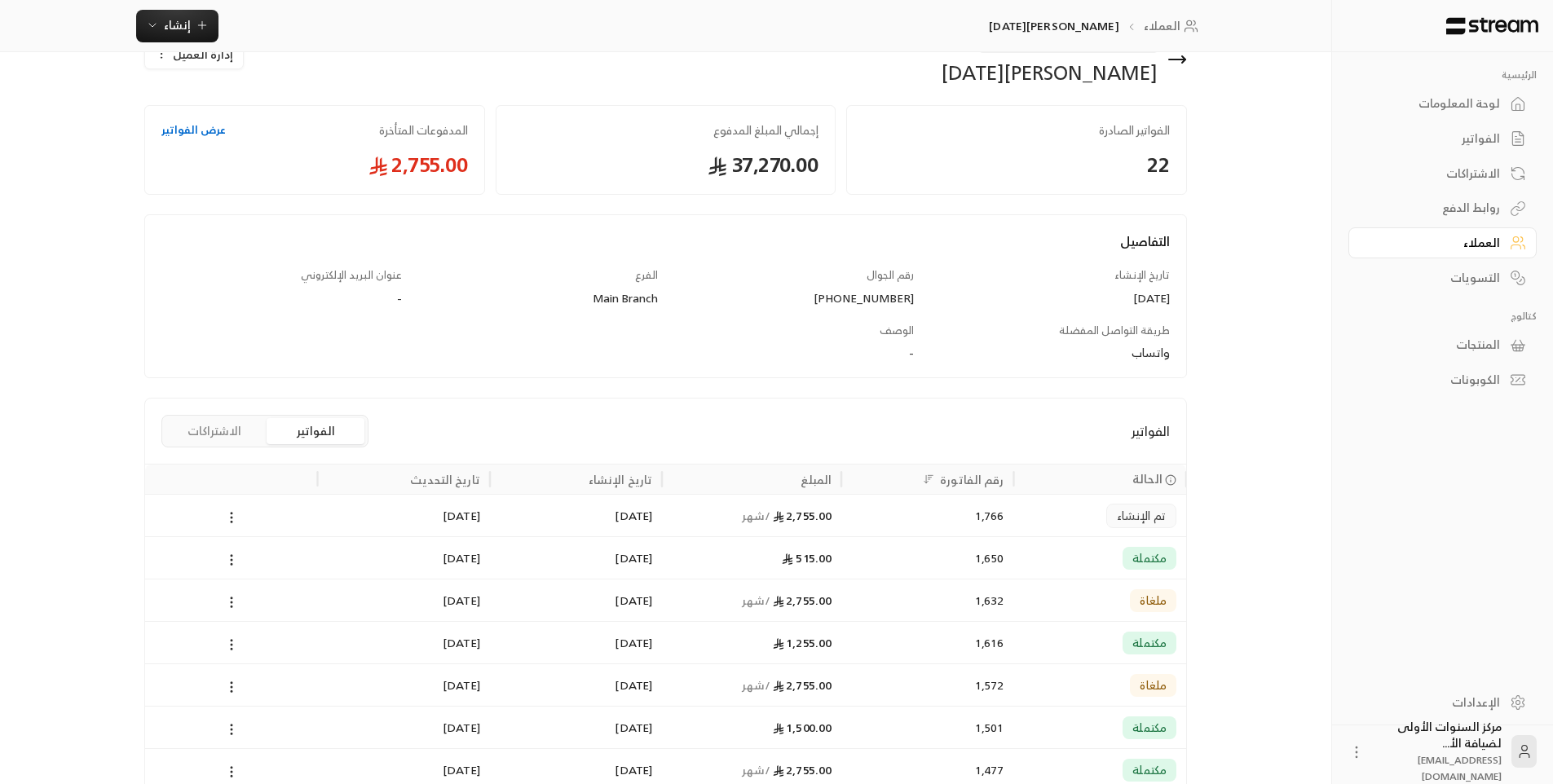
scroll to position [81, 0]
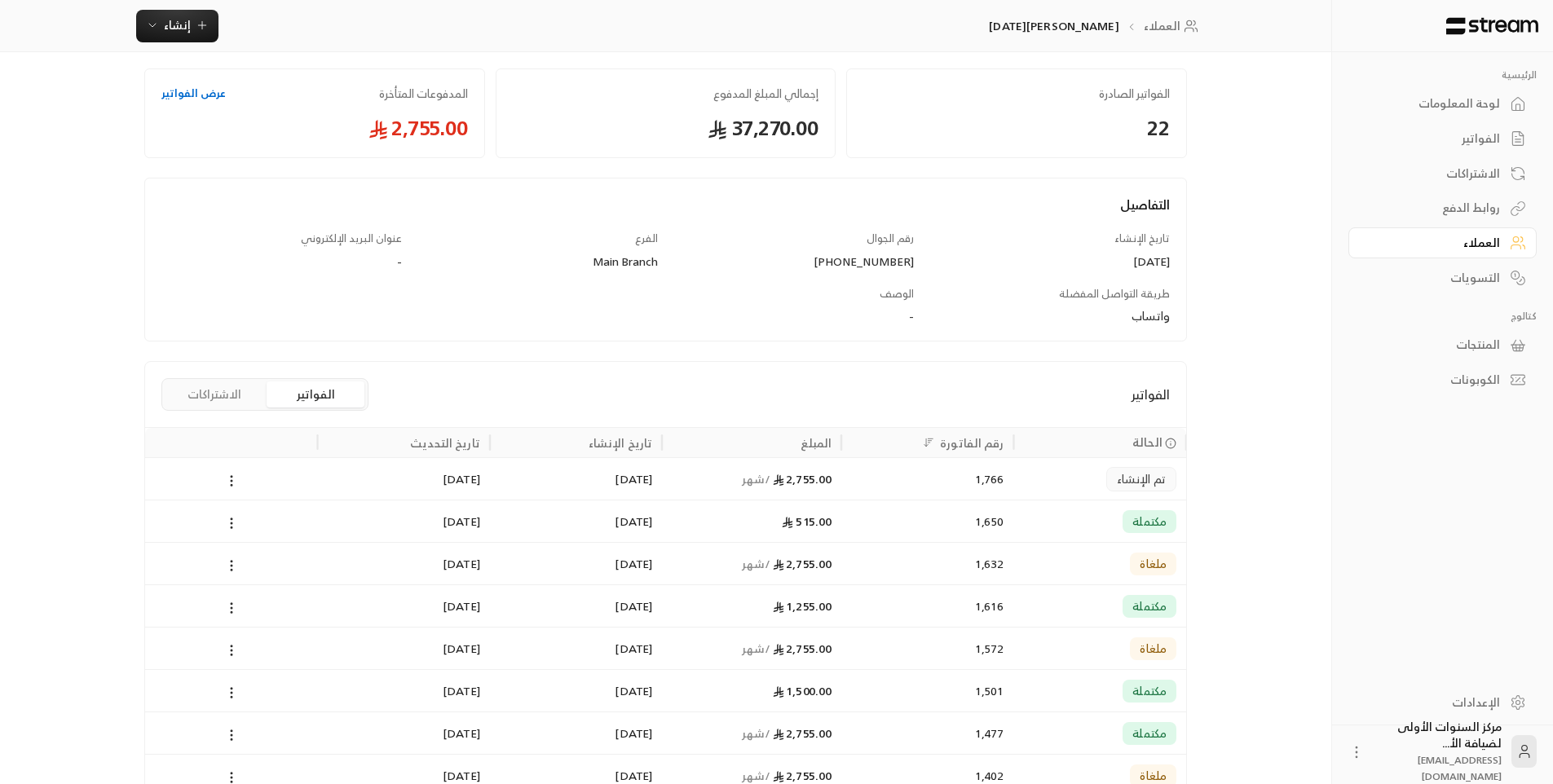
click at [828, 610] on div "1,255.00" at bounding box center [751, 606] width 159 height 41
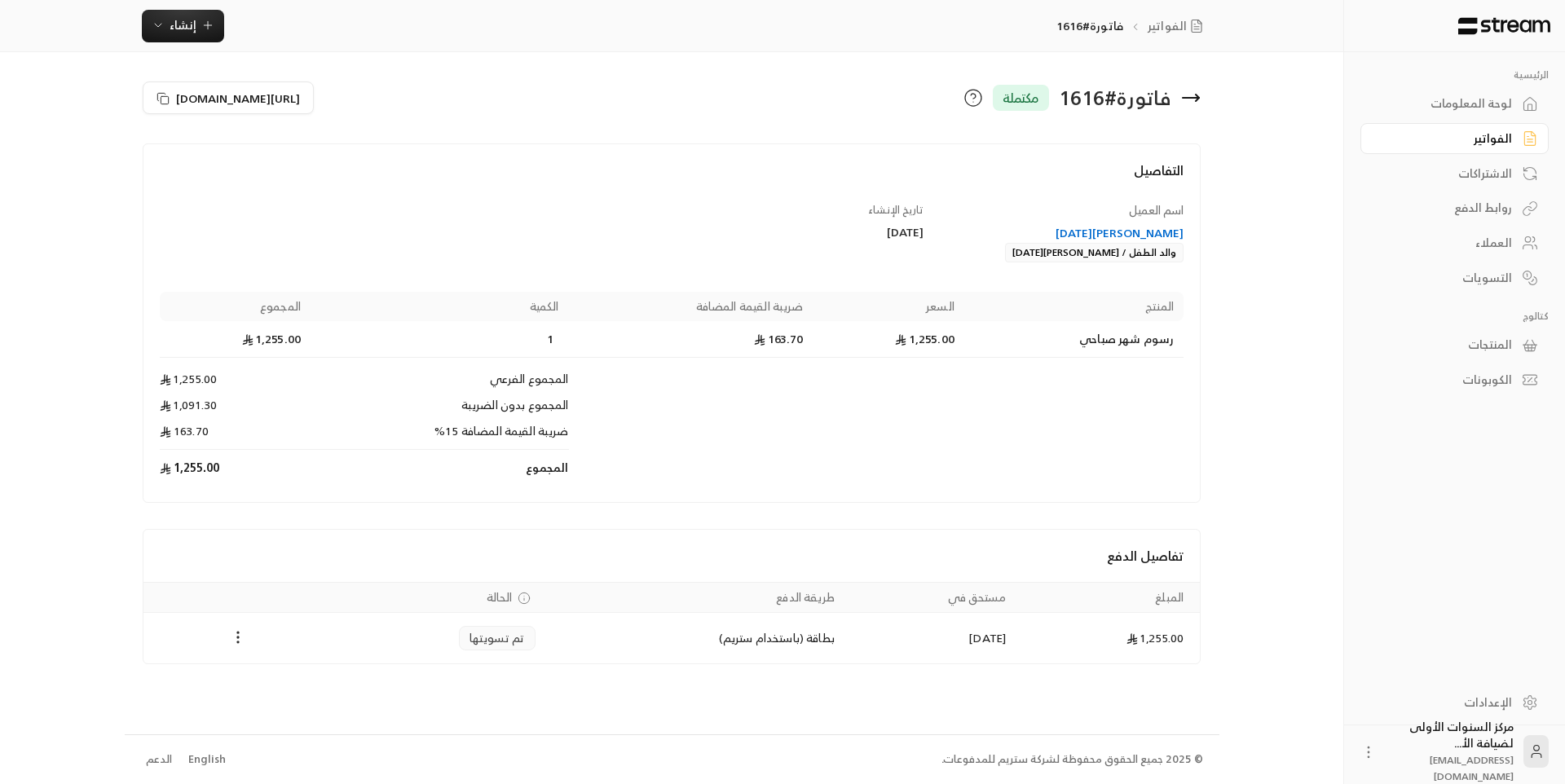
click at [1189, 101] on icon at bounding box center [1191, 98] width 20 height 20
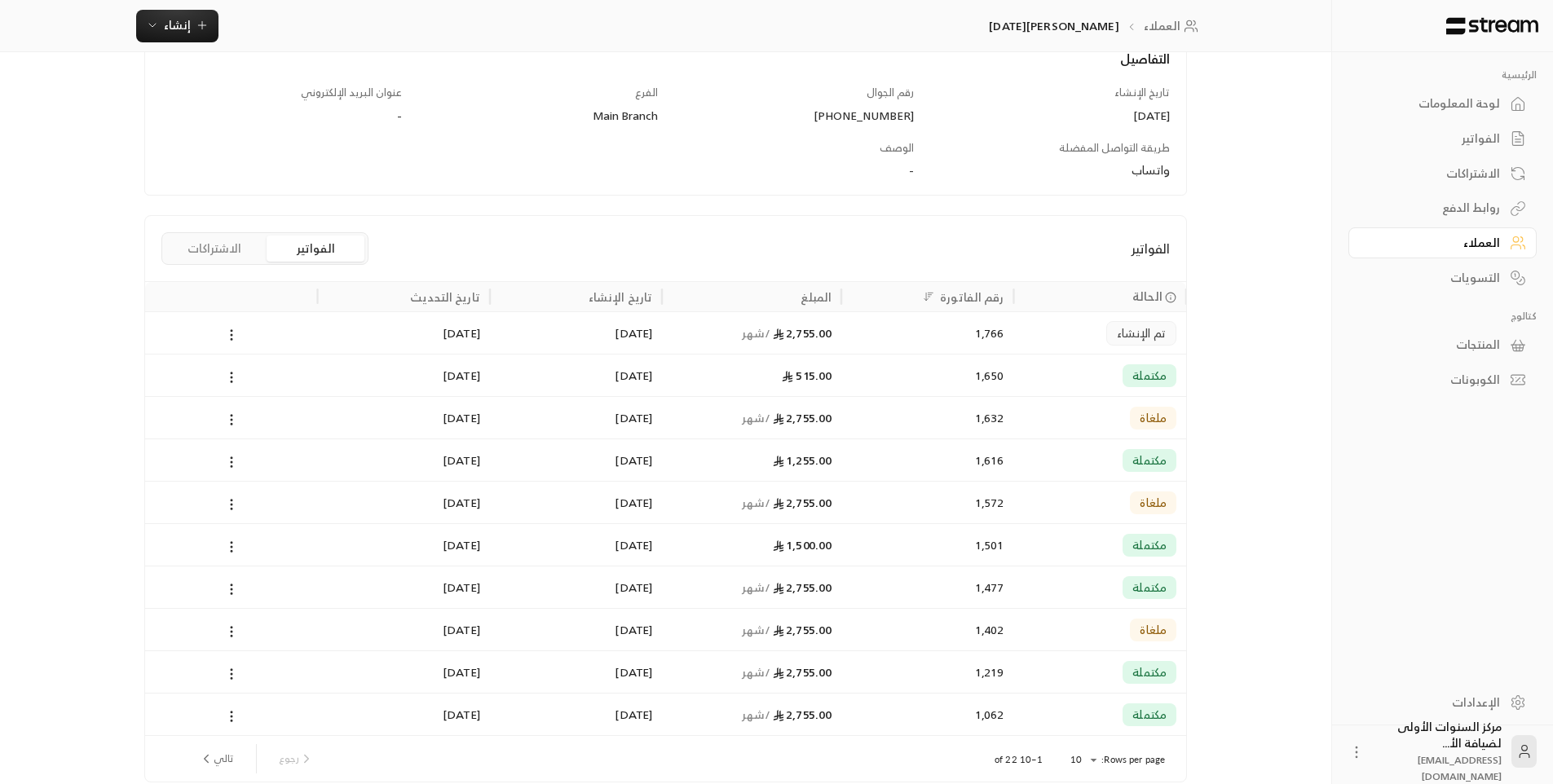
scroll to position [244, 0]
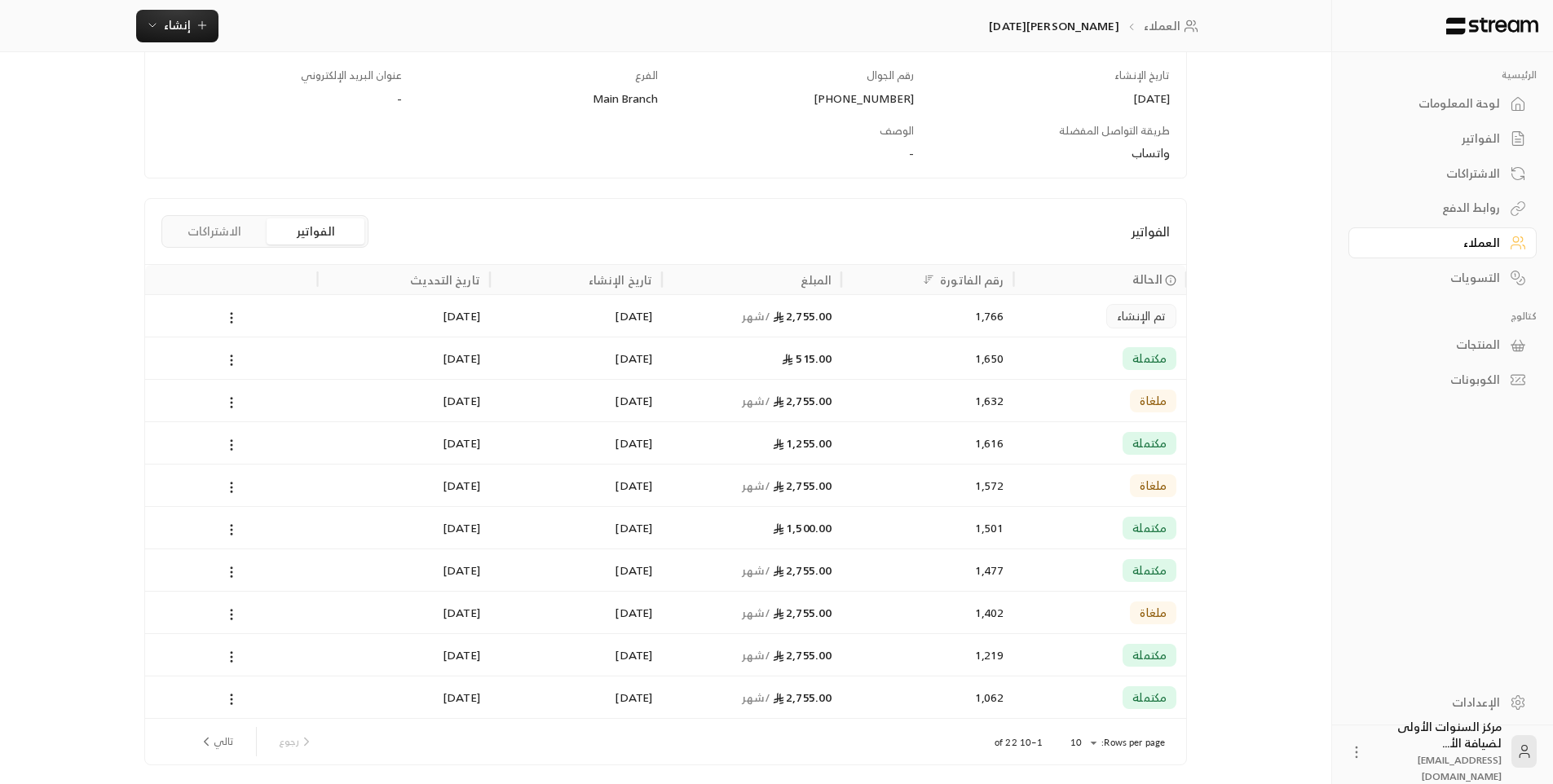
click at [869, 518] on div "1,501" at bounding box center [927, 527] width 152 height 41
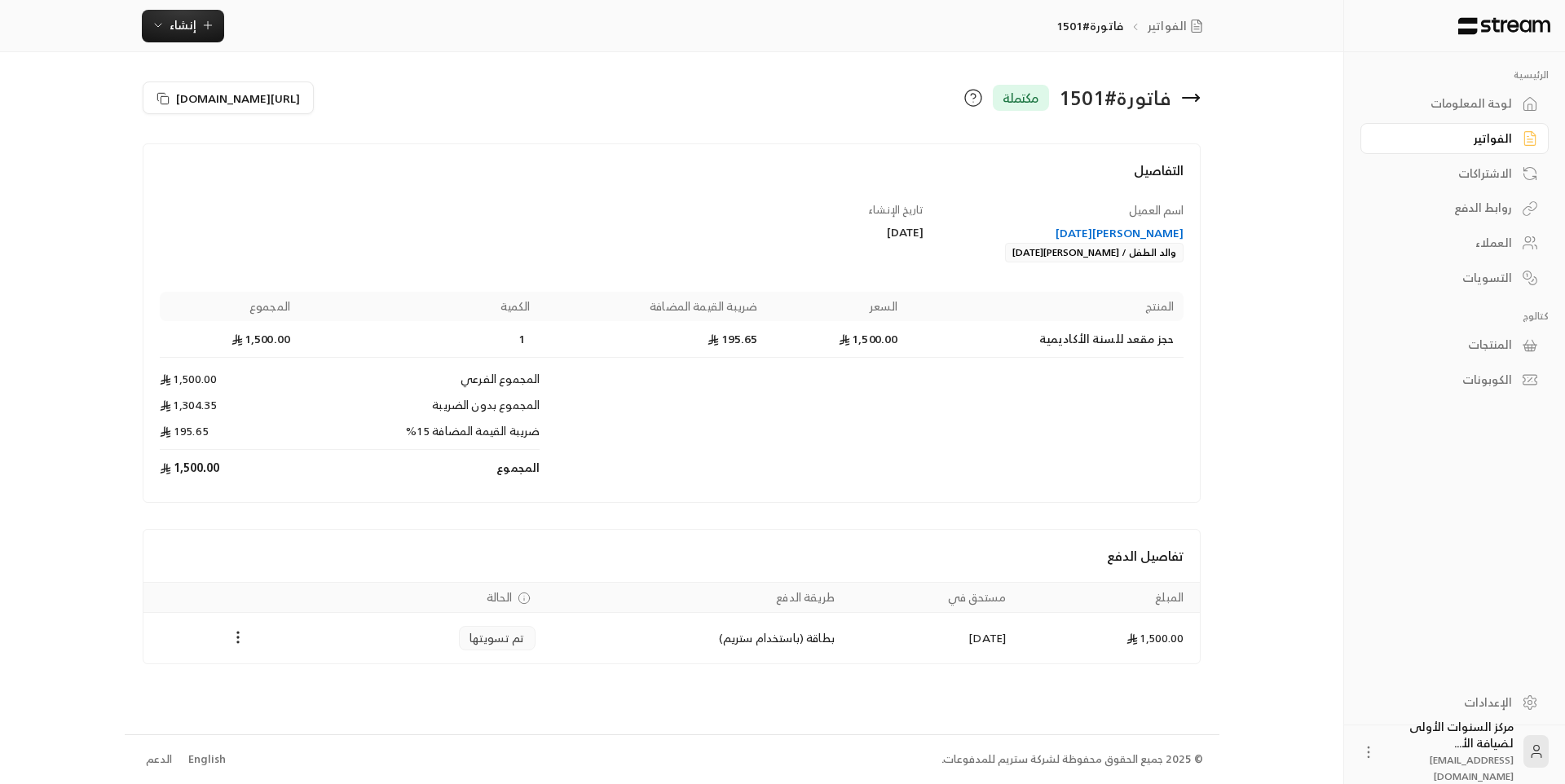
click at [1191, 93] on icon at bounding box center [1191, 98] width 20 height 20
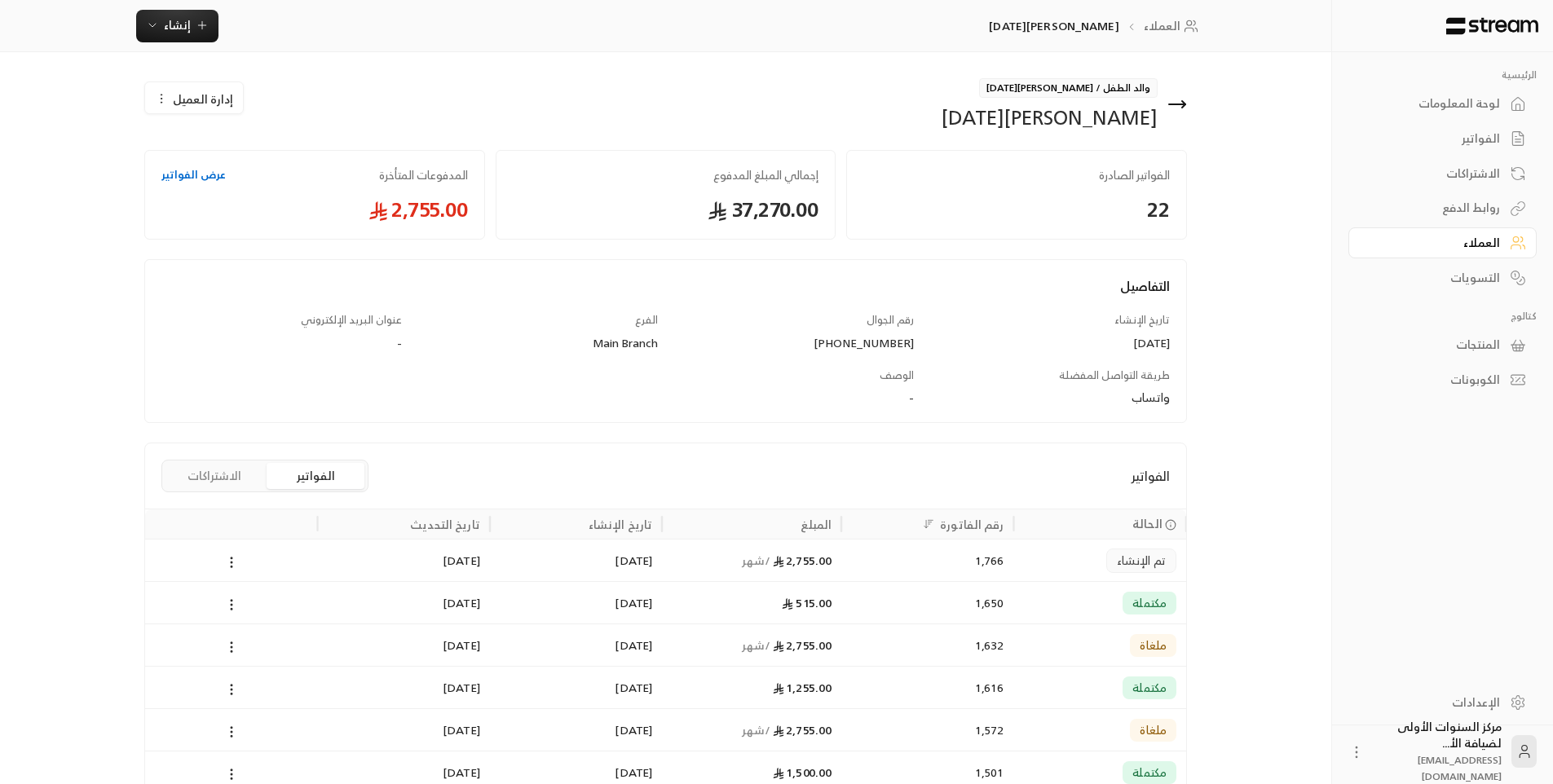
click at [899, 560] on div "1,766" at bounding box center [927, 560] width 152 height 41
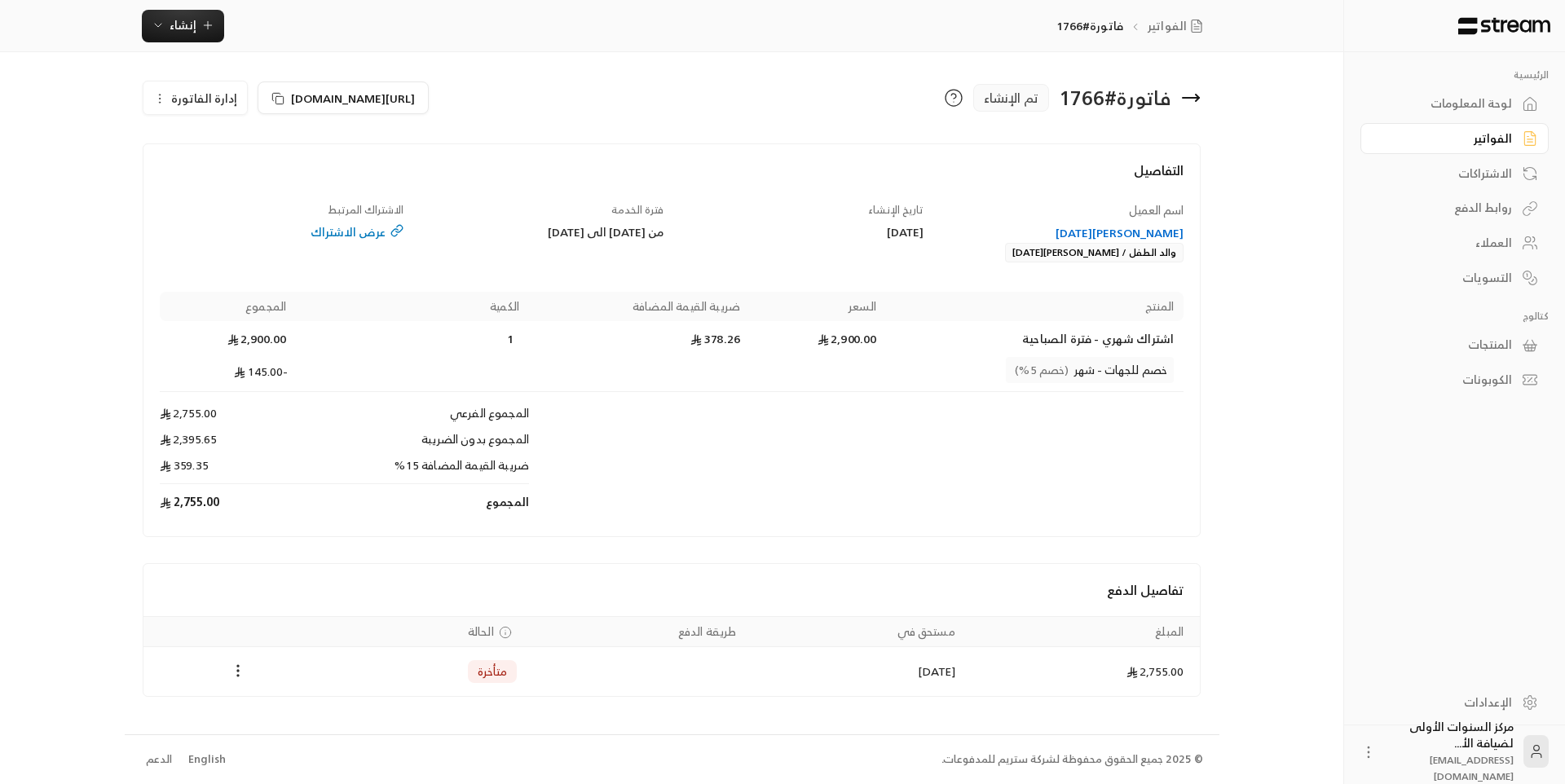
click at [1193, 96] on icon at bounding box center [1191, 98] width 20 height 20
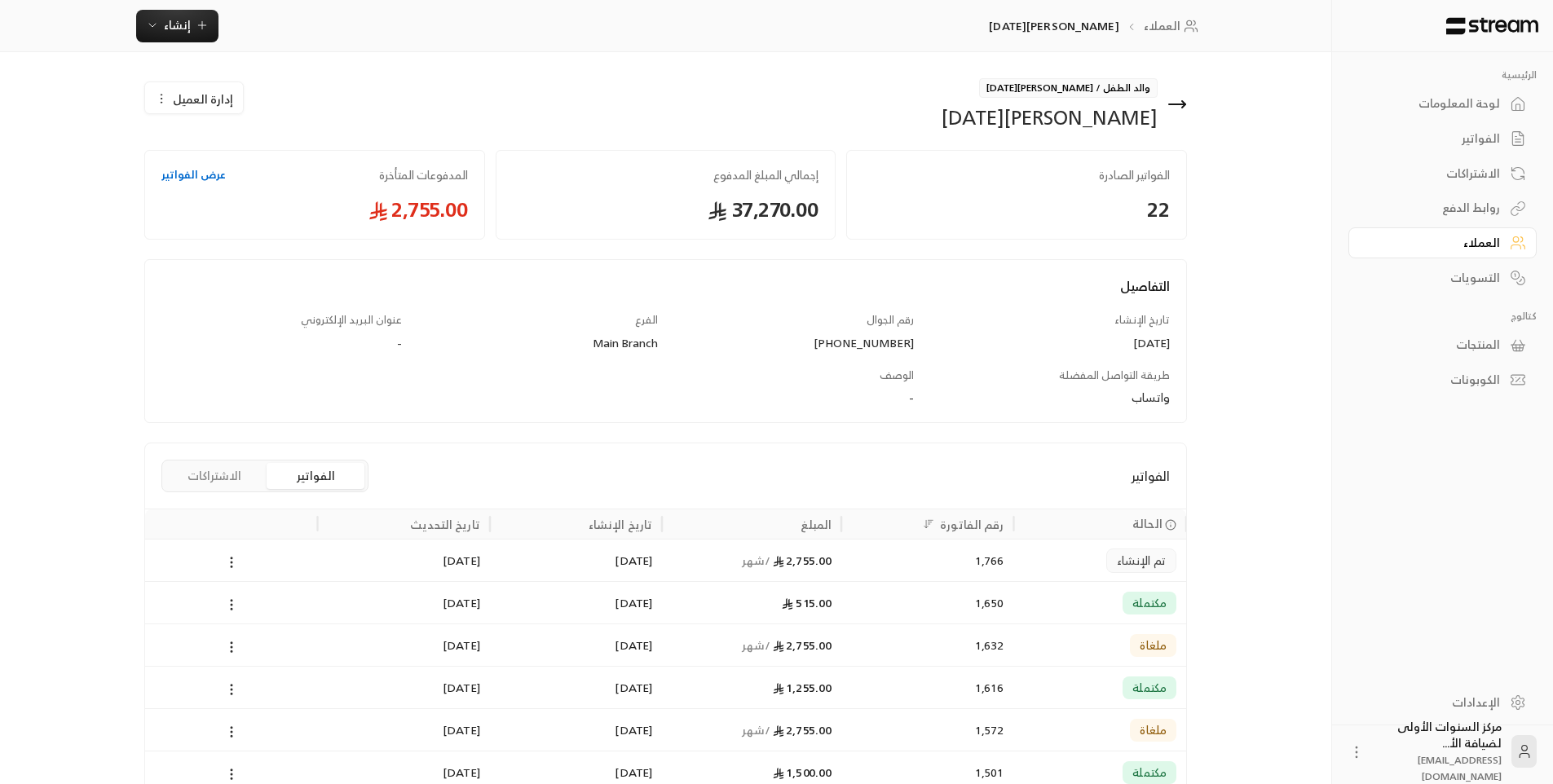
click at [1421, 140] on div "الفواتير" at bounding box center [1434, 139] width 132 height 16
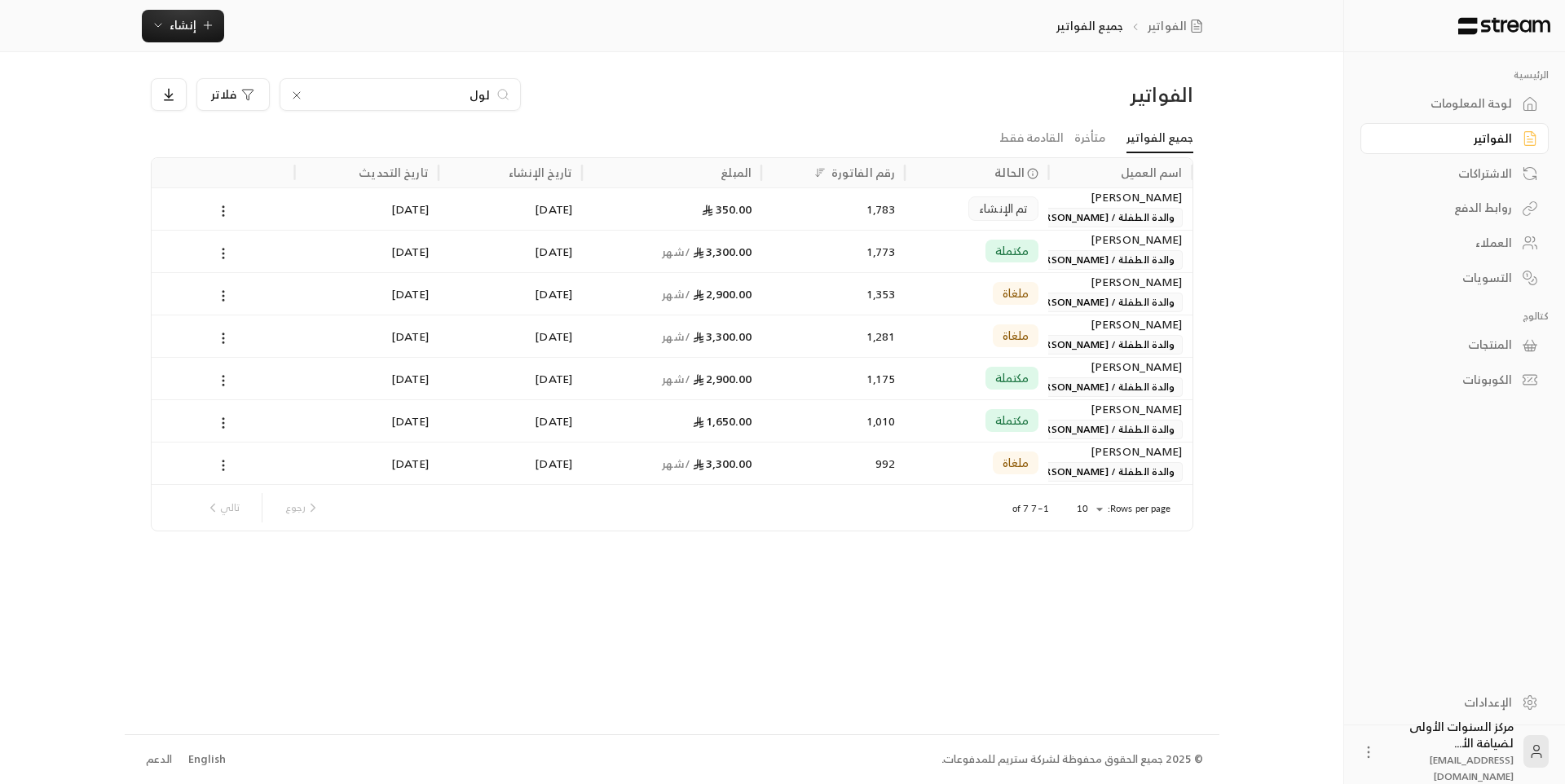
click at [1438, 99] on div "لوحة المعلومات" at bounding box center [1447, 104] width 132 height 16
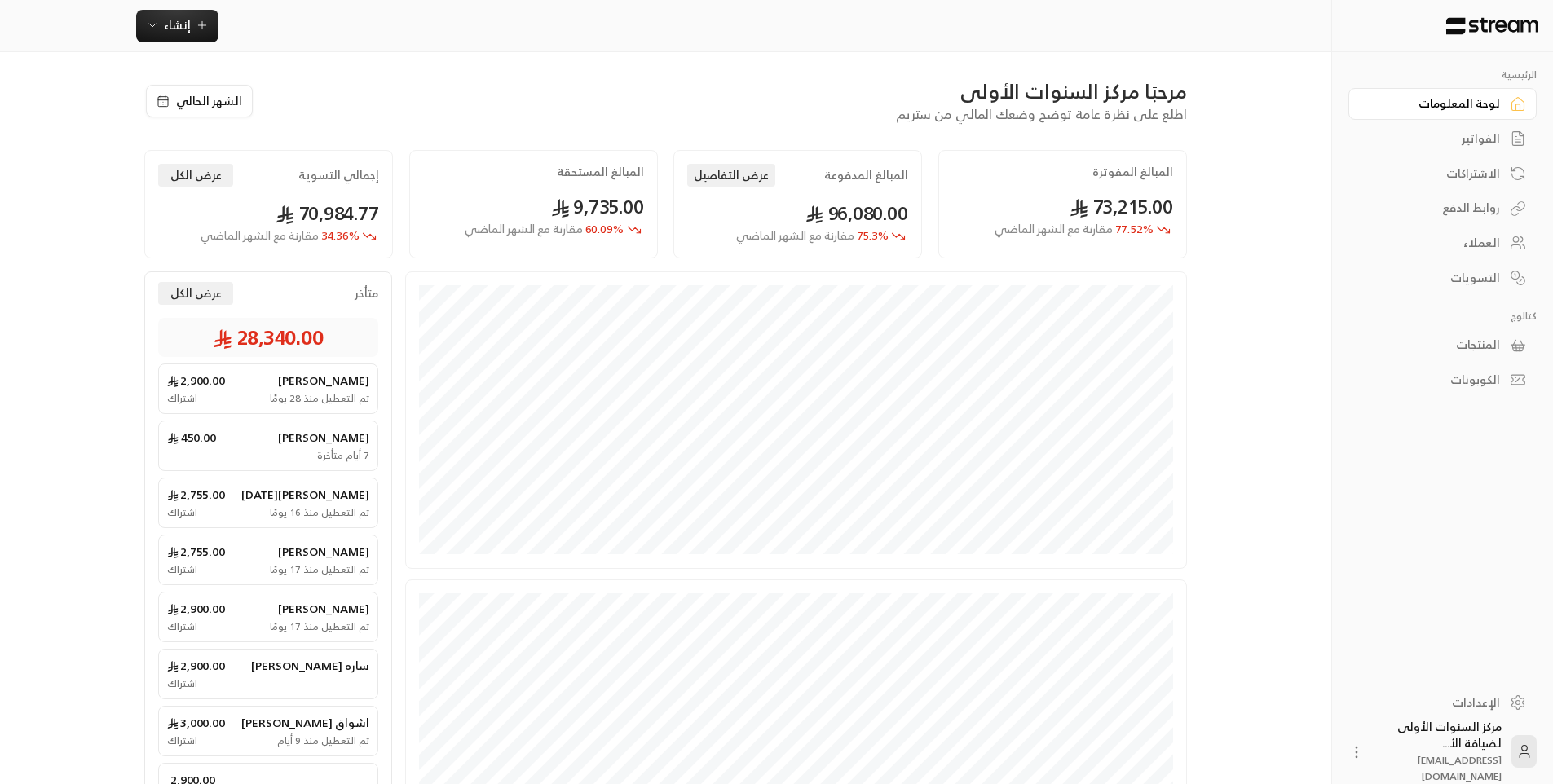
click at [797, 125] on div "مرحبًا مركز السنوات الأولى اطلع على نظرة عامة توضح وضعك المالي من ستريم الشهر ا…" at bounding box center [665, 175] width 1043 height 193
click at [722, 166] on button "عرض التفاصيل" at bounding box center [731, 175] width 88 height 22
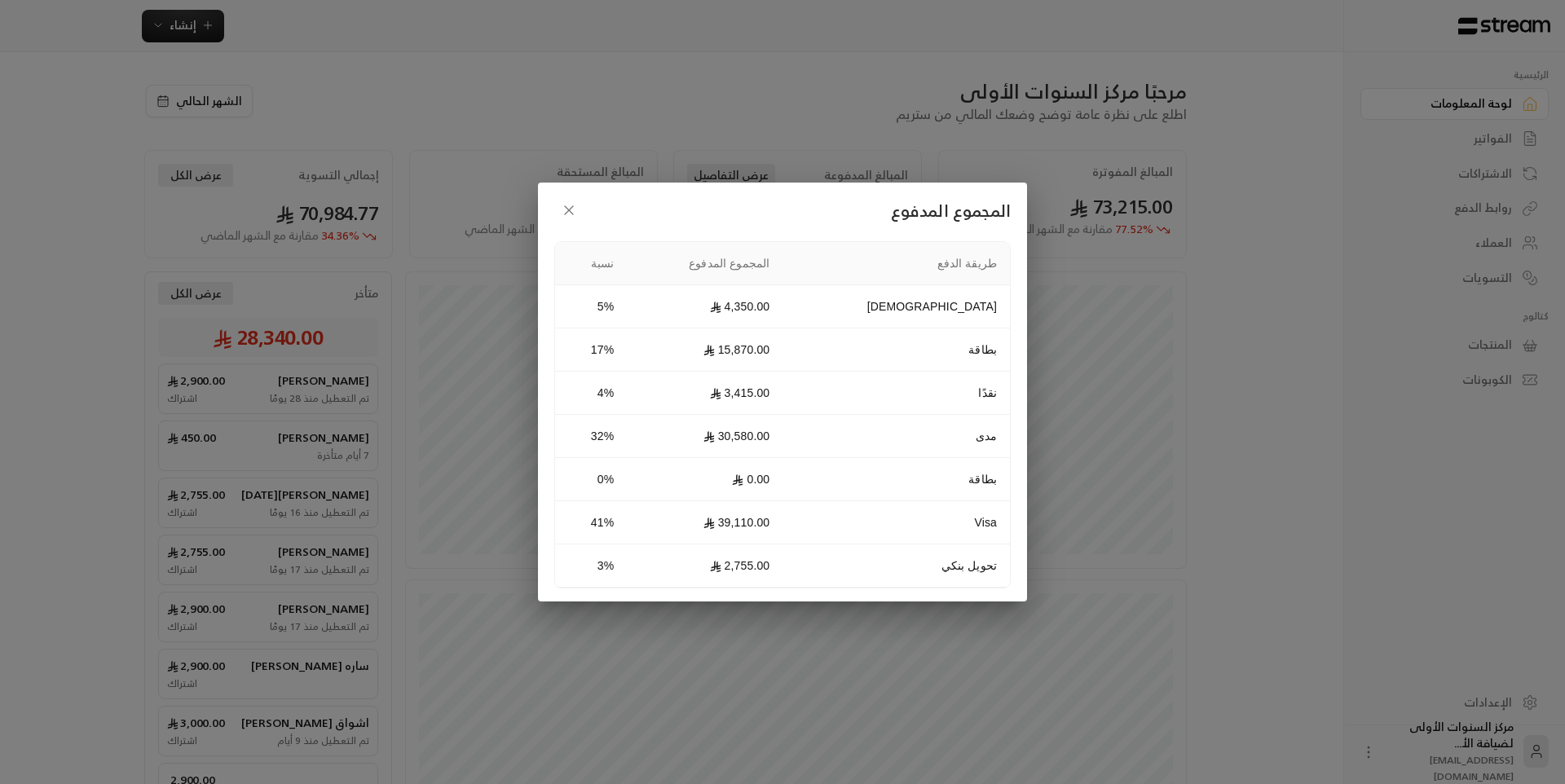
click at [572, 214] on icon "button" at bounding box center [569, 209] width 8 height 8
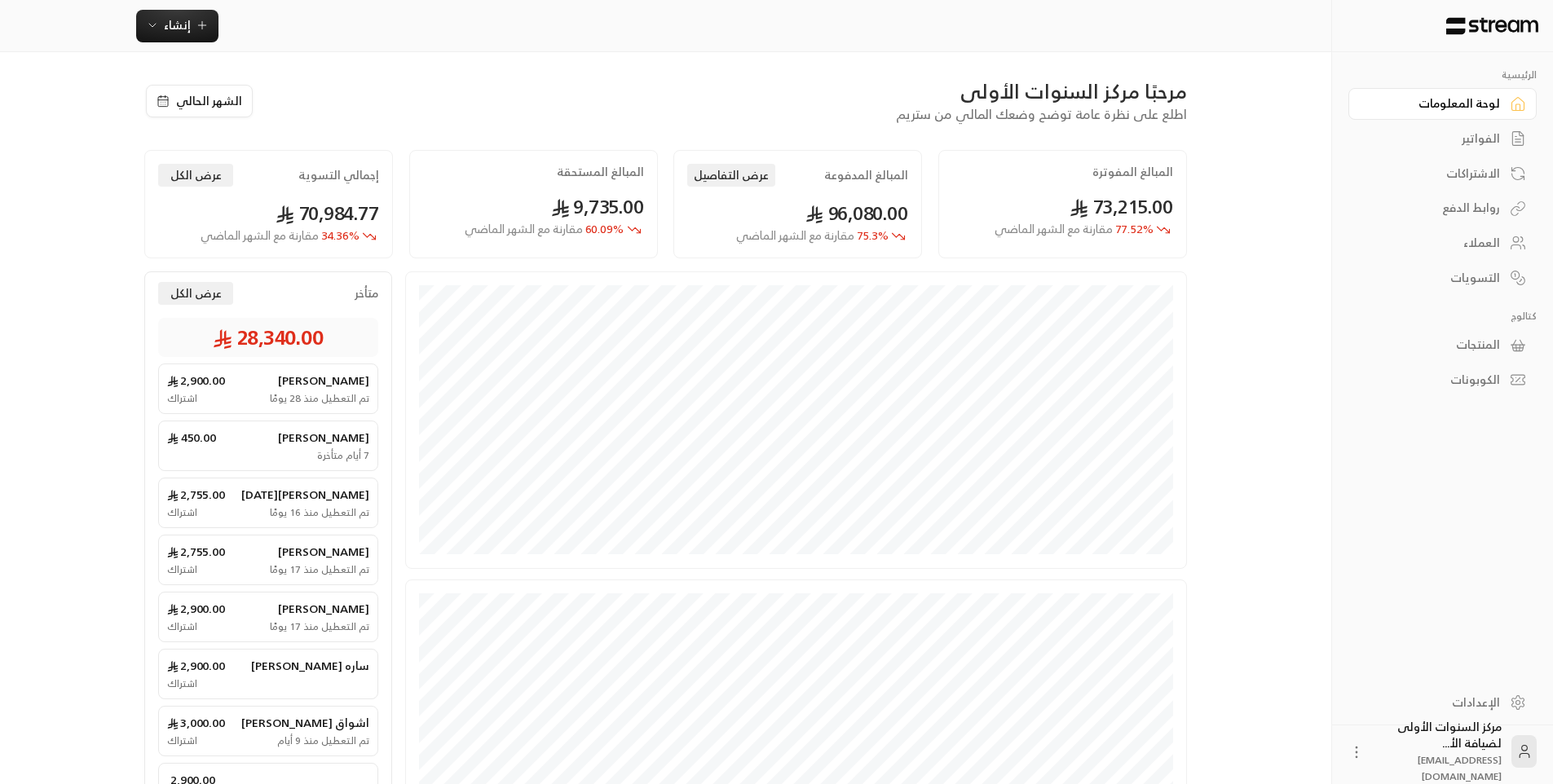
click at [753, 95] on div "مرحبًا مركز السنوات الأولى" at bounding box center [729, 90] width 917 height 26
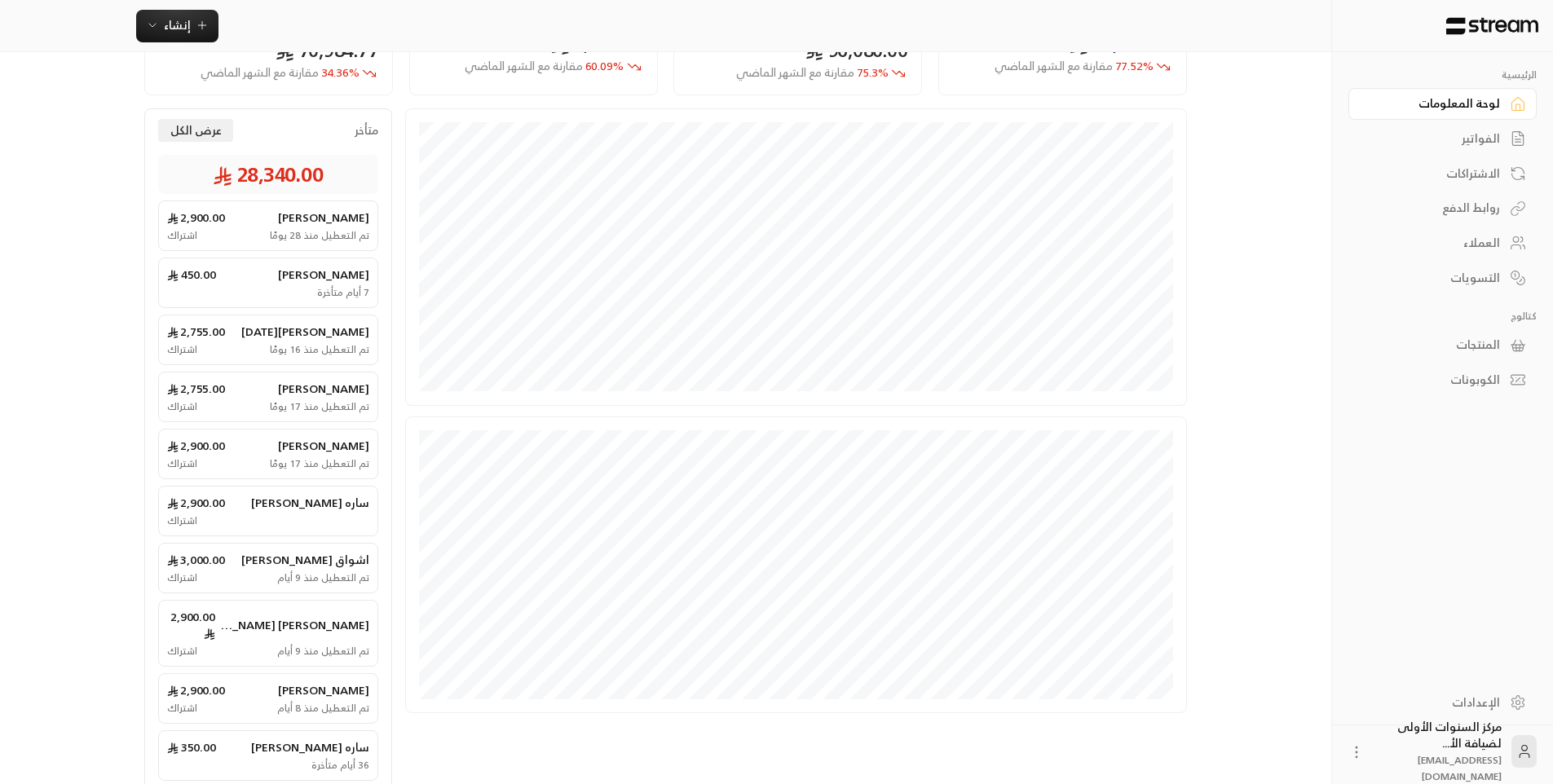
scroll to position [230, 0]
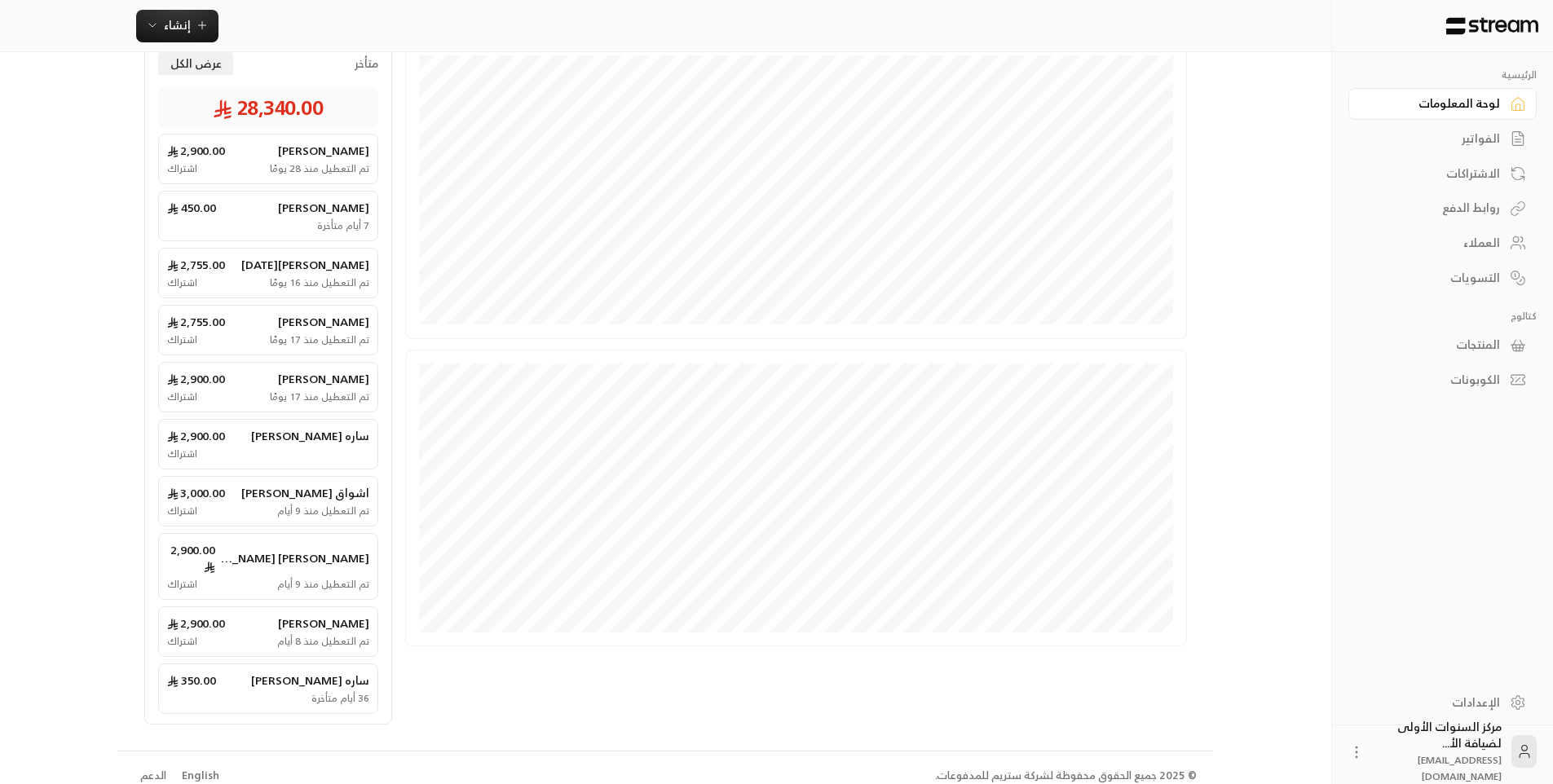
click at [310, 444] on span "ساره [PERSON_NAME]" at bounding box center [310, 436] width 118 height 16
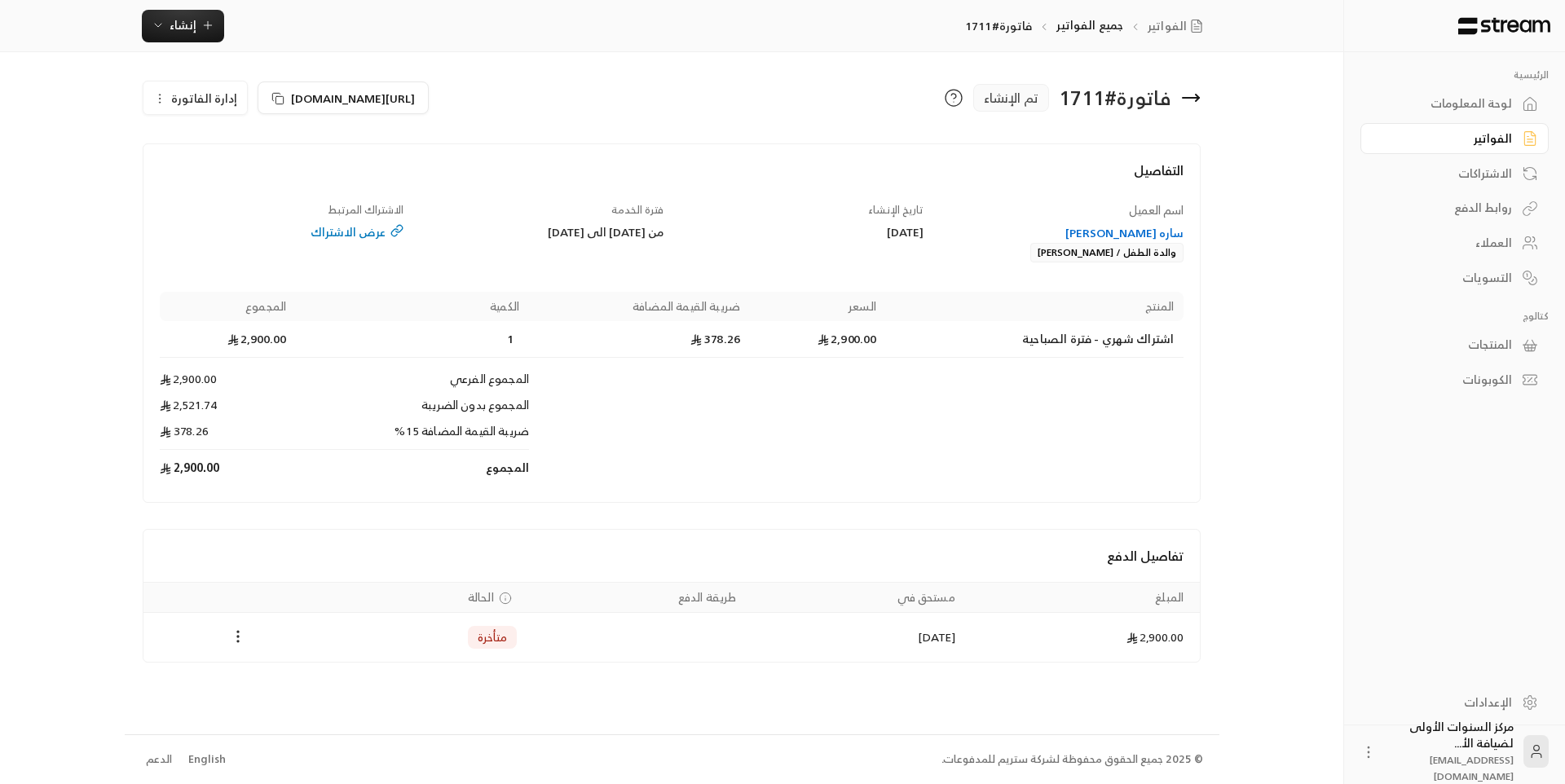
click at [210, 100] on span "إدارة الفاتورة" at bounding box center [204, 98] width 66 height 21
click at [237, 176] on span "إلغاء" at bounding box center [236, 175] width 21 height 13
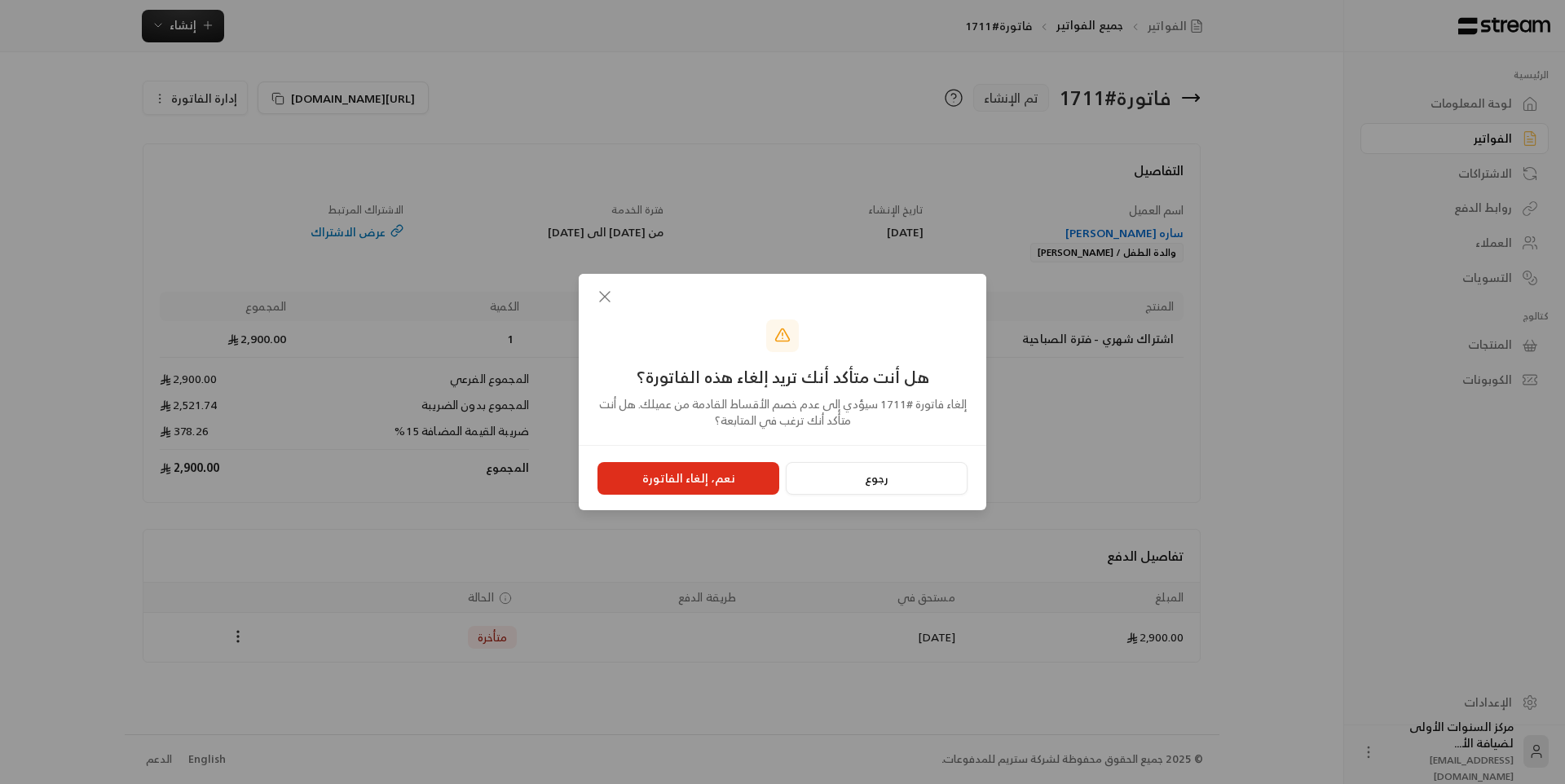
click at [605, 294] on icon "button" at bounding box center [605, 297] width 20 height 20
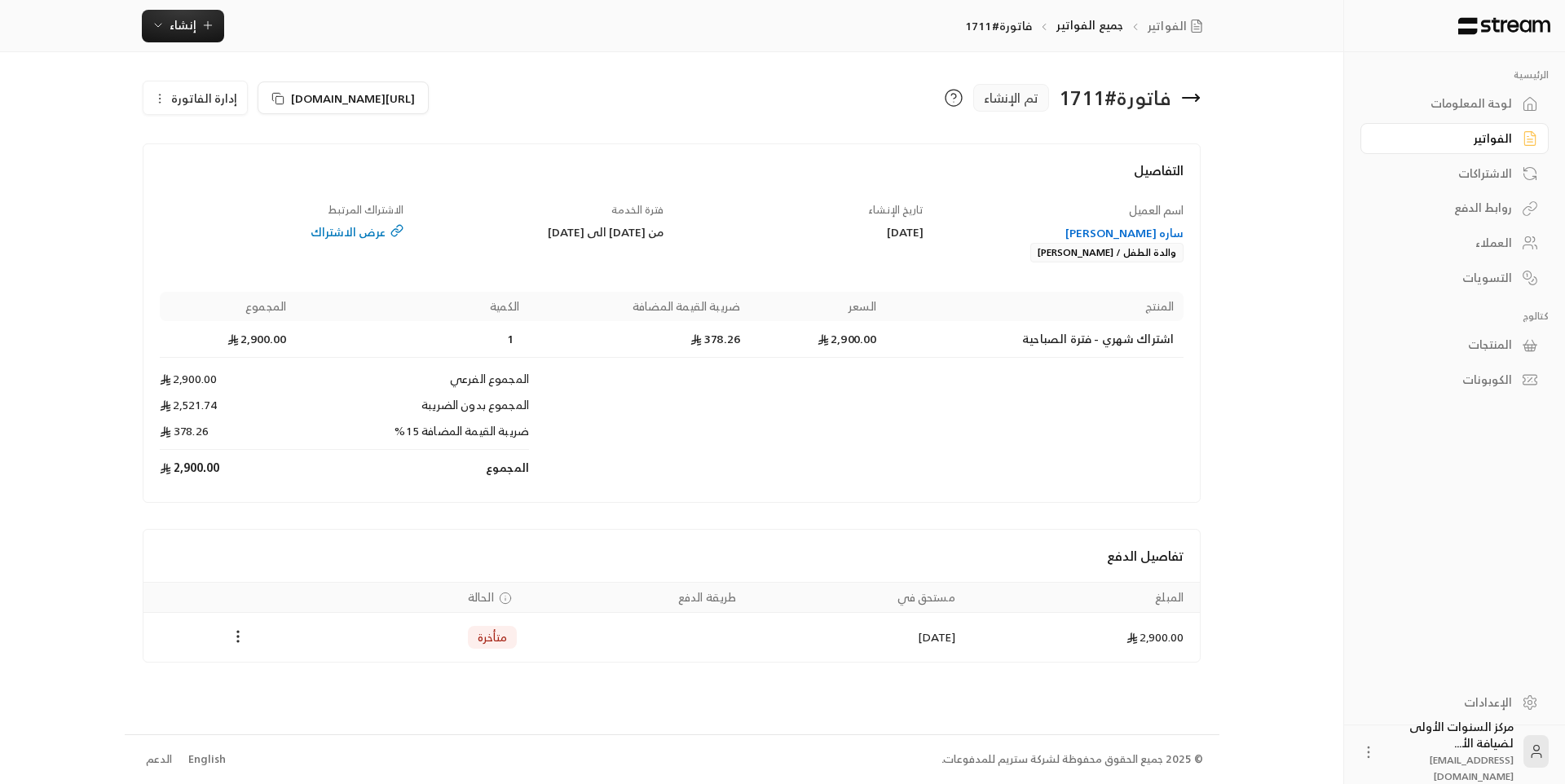
click at [354, 229] on div "عرض الاشتراك" at bounding box center [281, 232] width 244 height 16
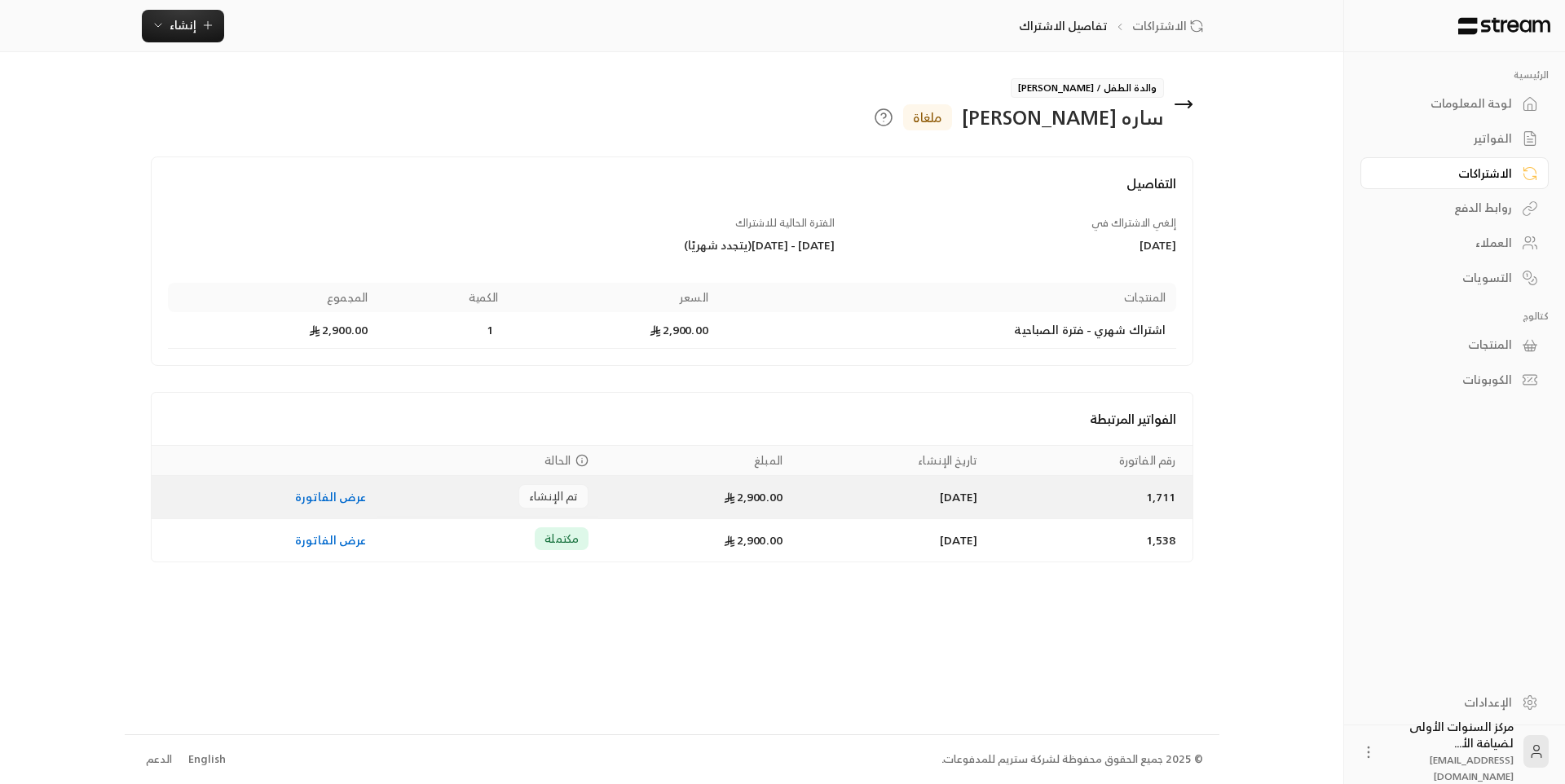
click at [1034, 506] on td "1,711" at bounding box center [1090, 498] width 205 height 43
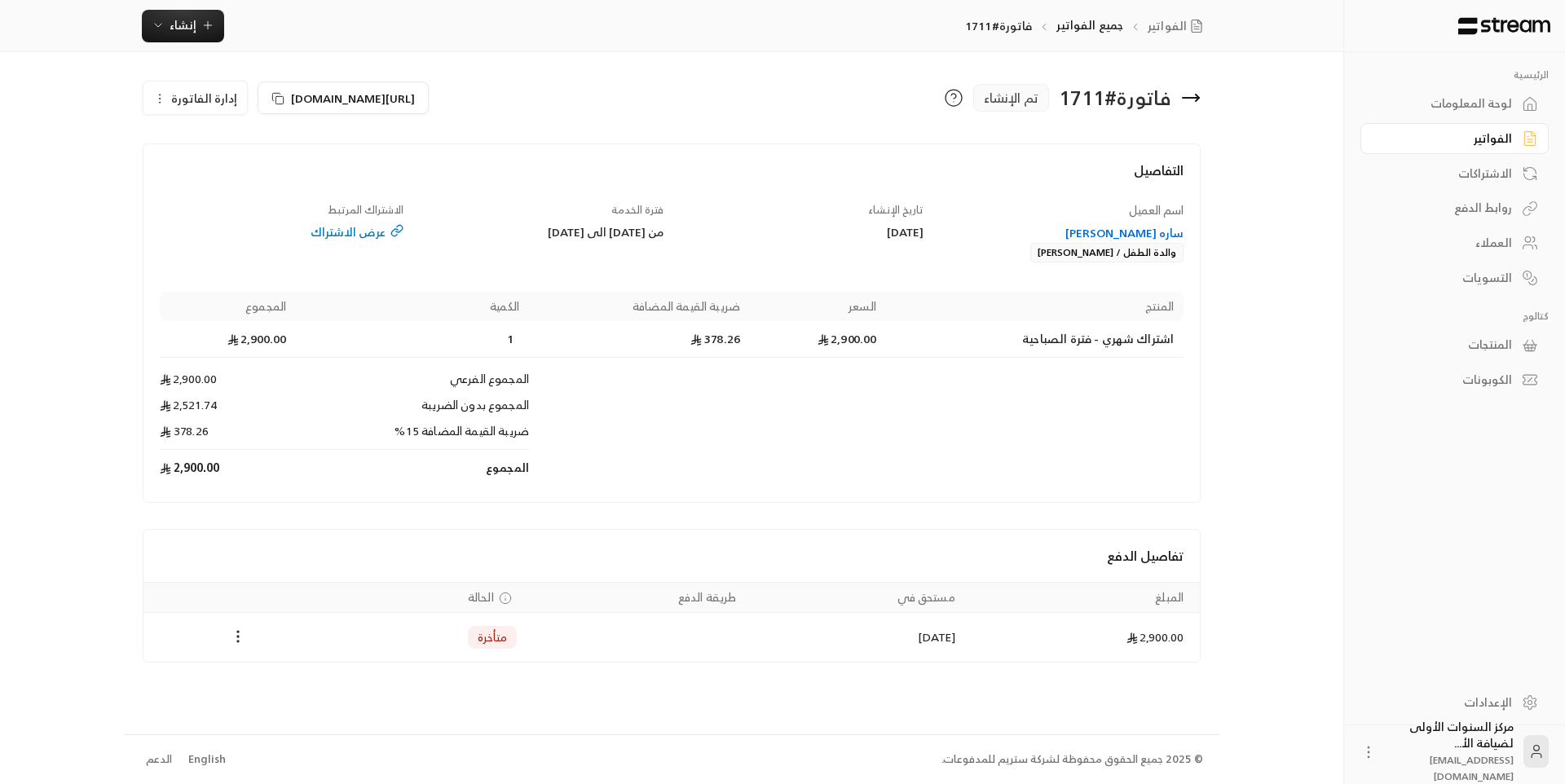
click at [223, 96] on span "إدارة الفاتورة" at bounding box center [204, 98] width 66 height 21
click at [251, 179] on link "إلغاء" at bounding box center [204, 175] width 101 height 30
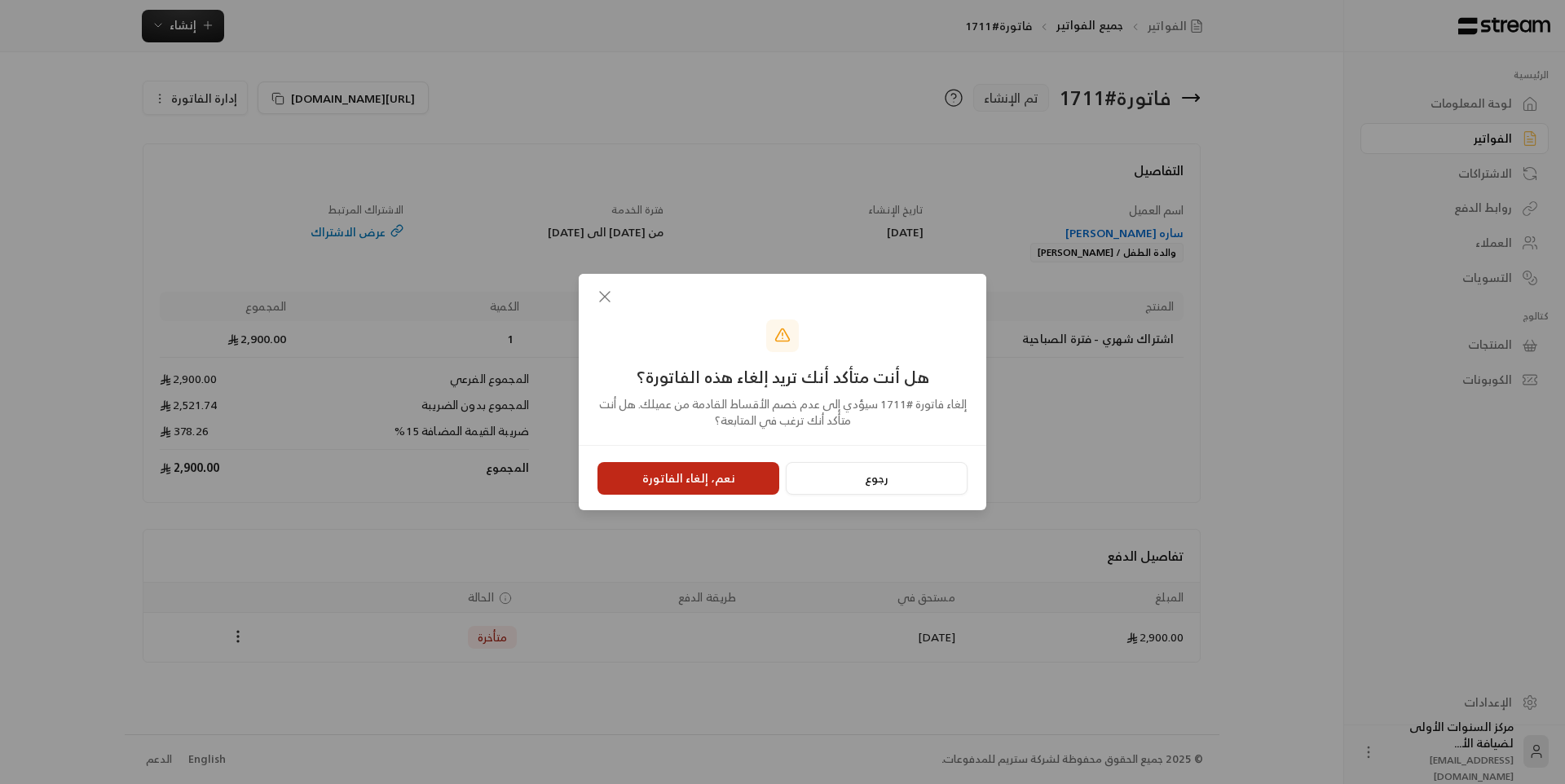
click at [651, 481] on button "نعم، إلغاء الفاتورة" at bounding box center [688, 478] width 182 height 32
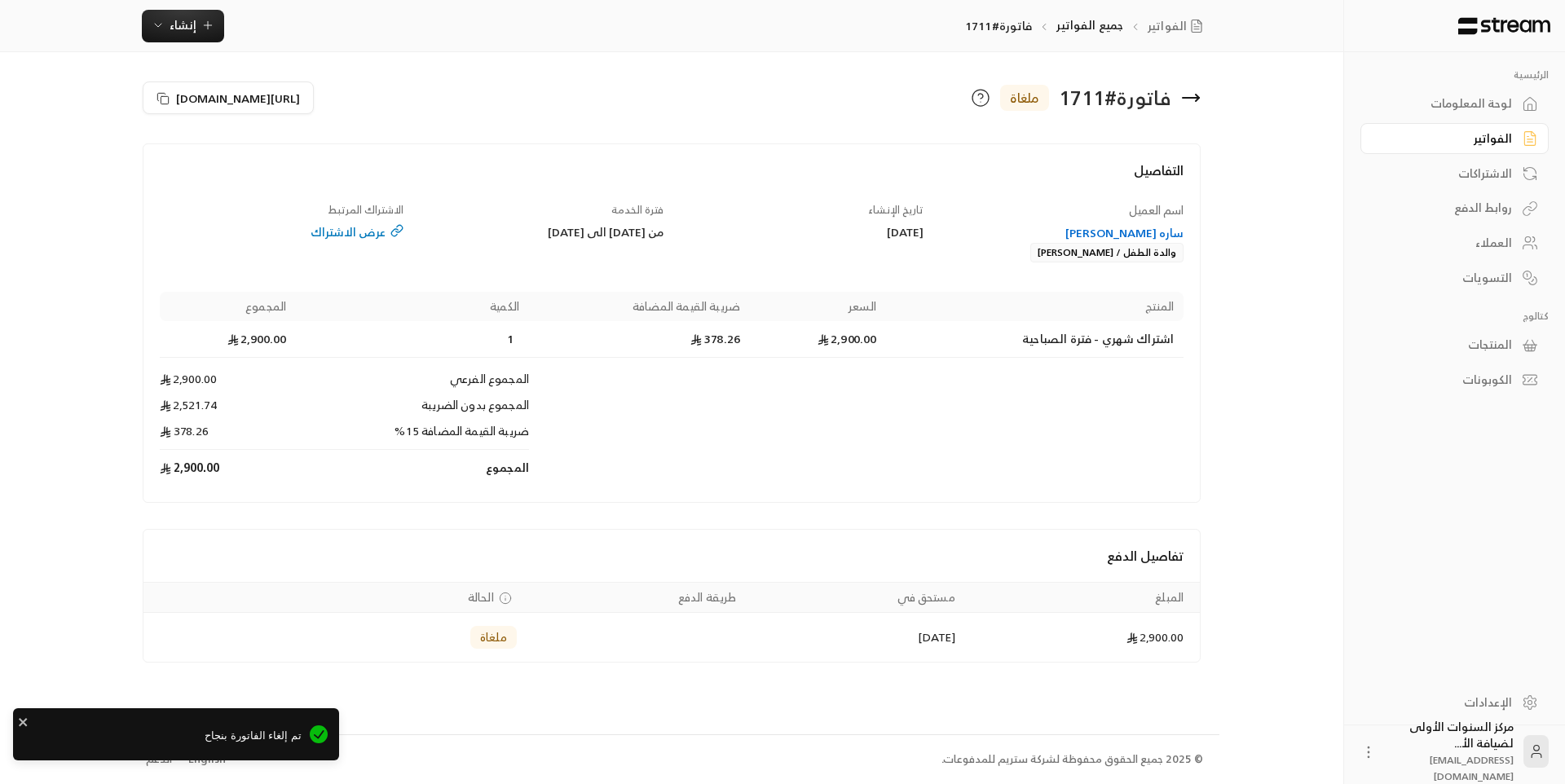
click at [1199, 98] on icon at bounding box center [1191, 98] width 16 height 0
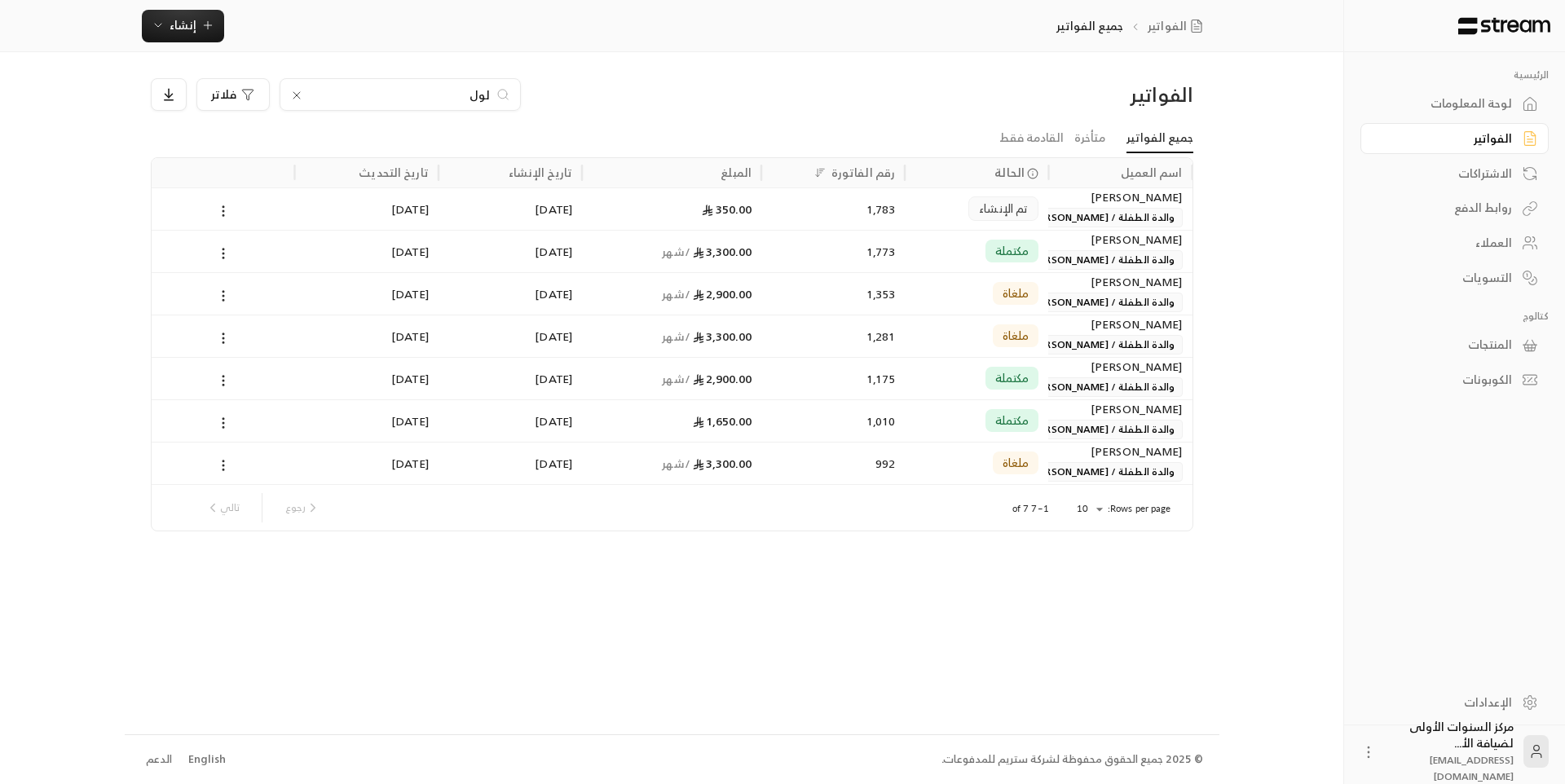
click at [1432, 132] on div "الفواتير" at bounding box center [1447, 139] width 132 height 16
click at [1463, 88] on link "لوحة المعلومات" at bounding box center [1455, 104] width 188 height 32
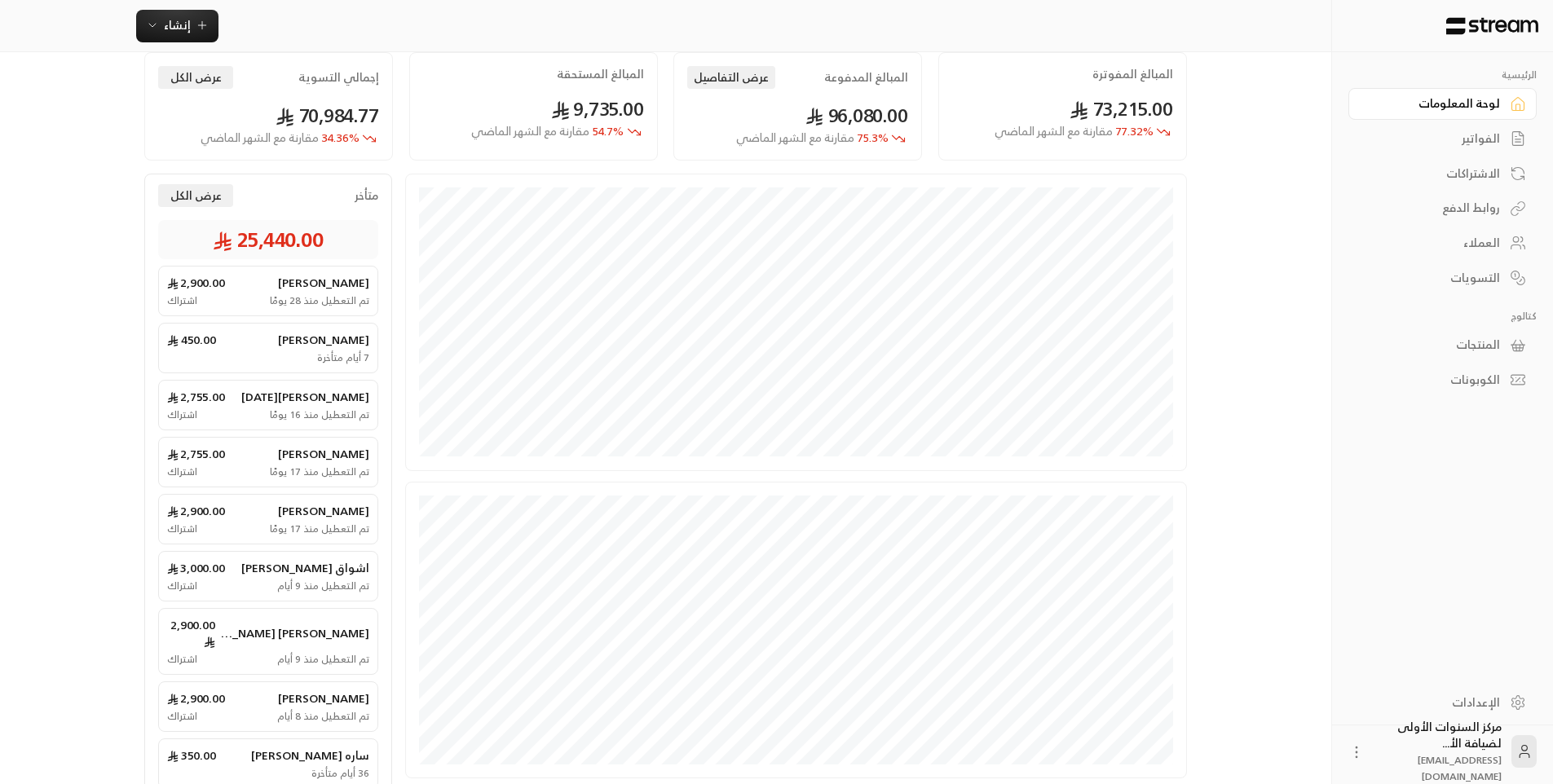
scroll to position [230, 0]
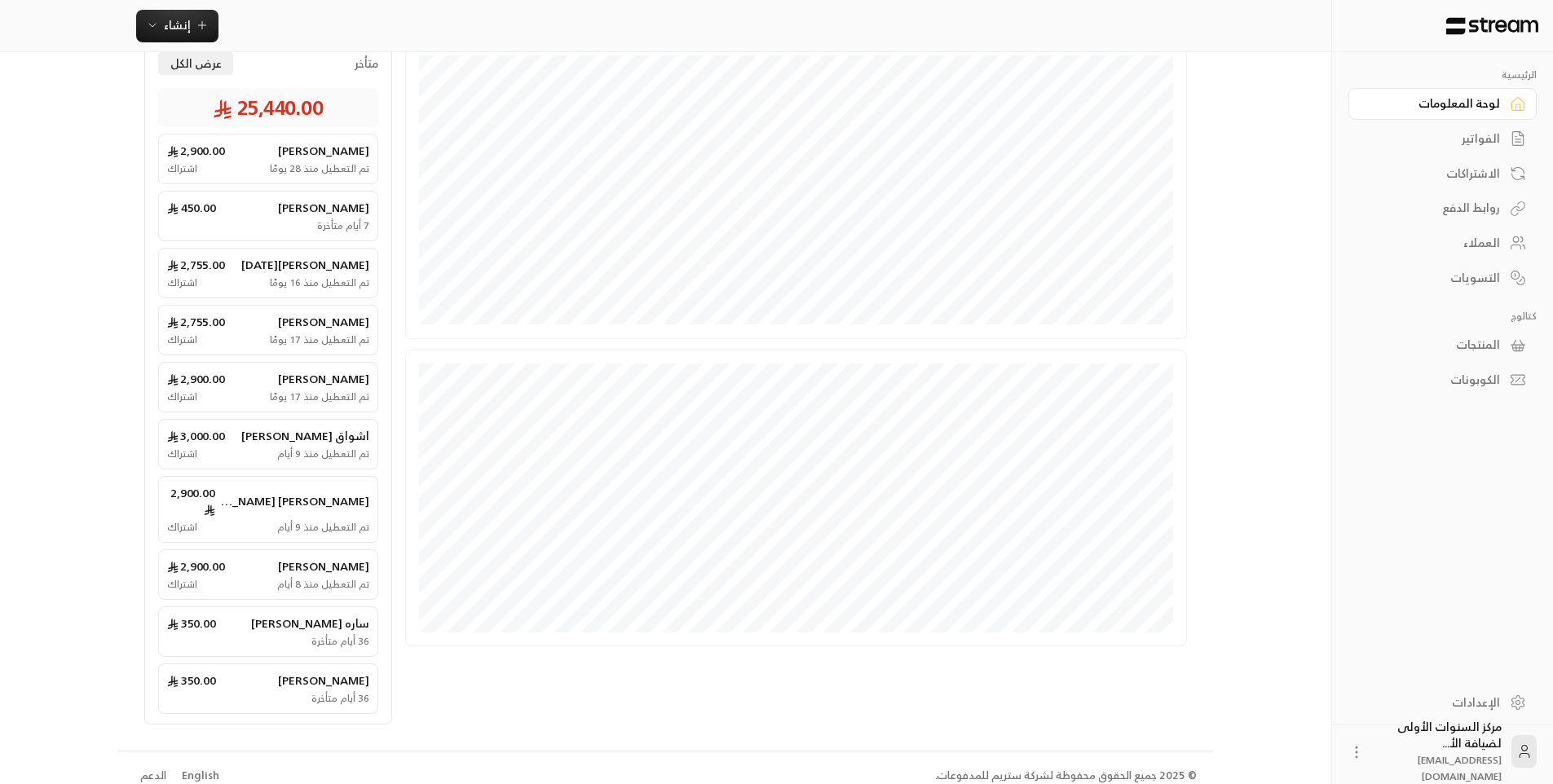
click at [269, 521] on div "تم التعطيل [DATE] اشتراك" at bounding box center [269, 527] width 202 height 13
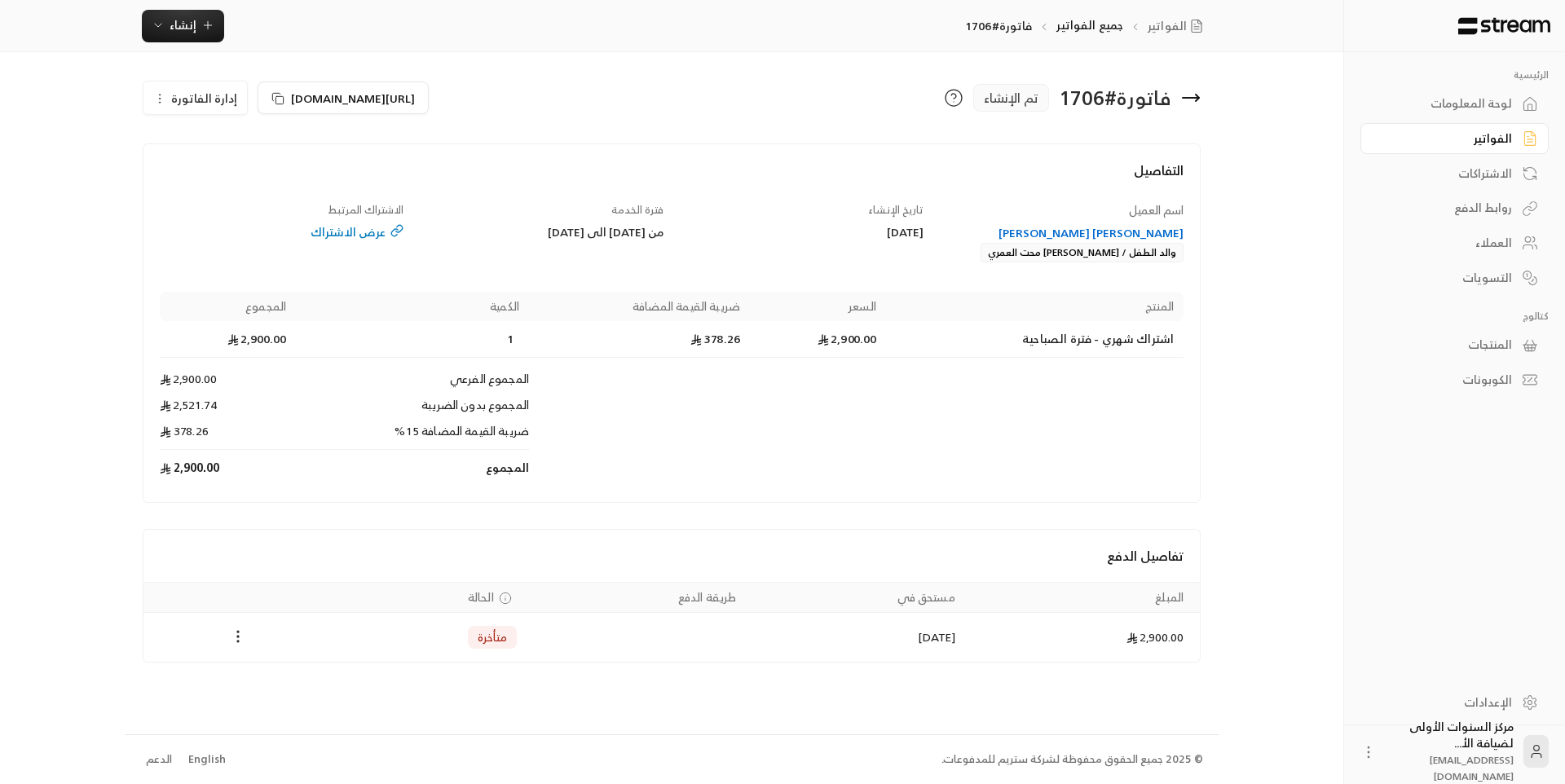
click at [1088, 229] on div "[PERSON_NAME] [PERSON_NAME]" at bounding box center [1062, 233] width 244 height 16
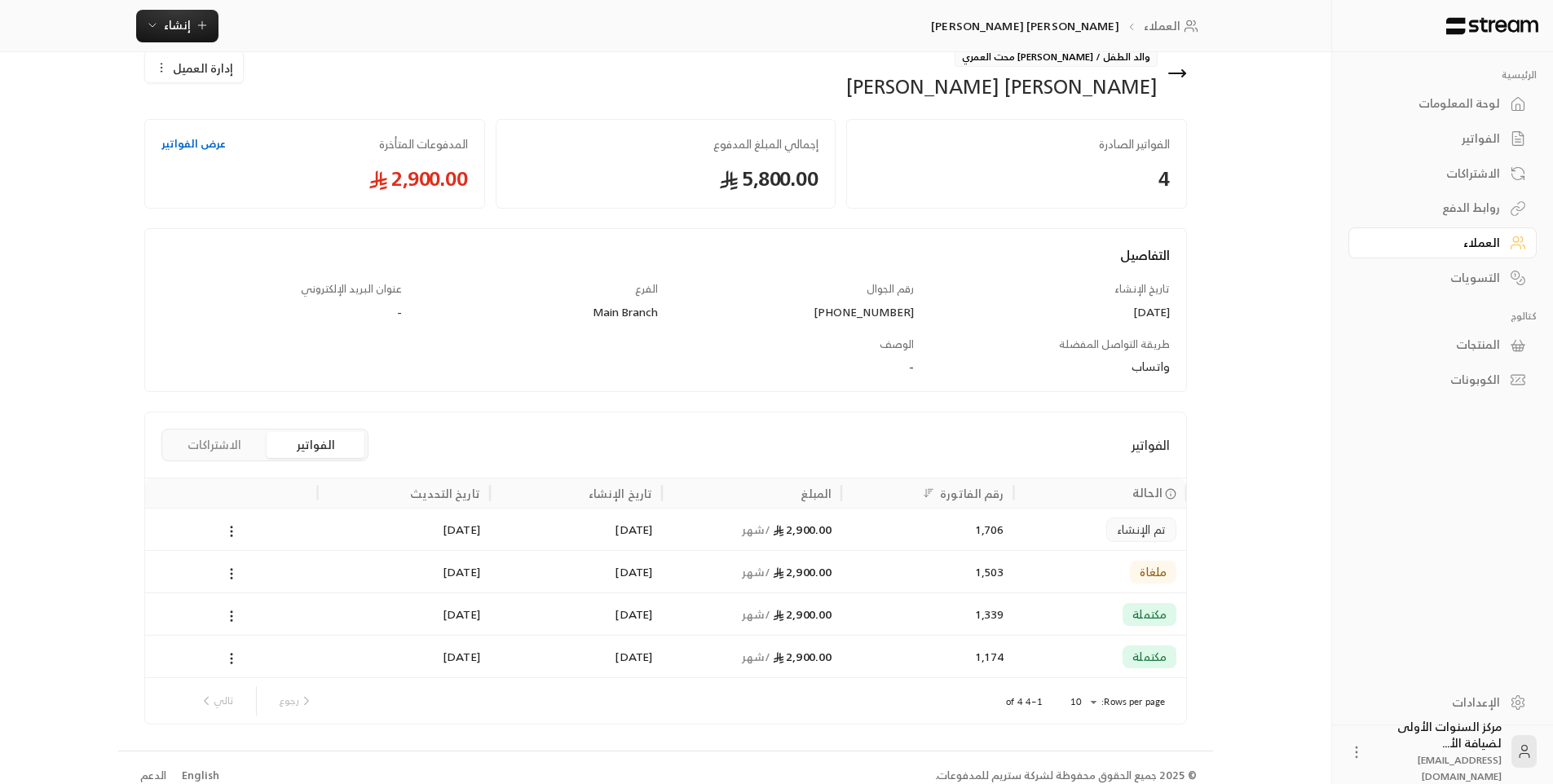
scroll to position [47, 0]
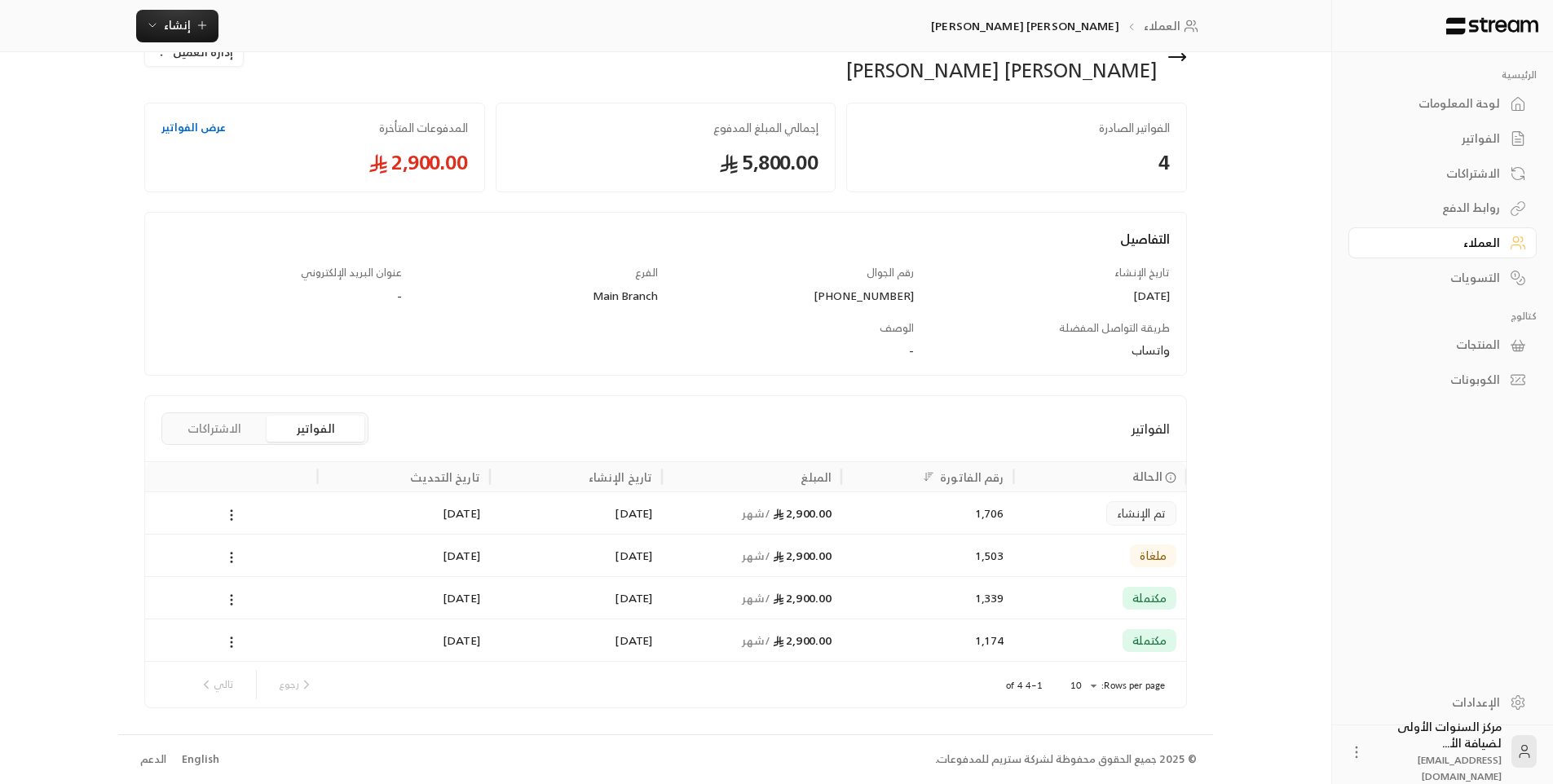
click at [158, 433] on div "الفواتير الفواتير الاشتراكات" at bounding box center [665, 429] width 1041 height 65
click at [192, 437] on button "الاشتراكات" at bounding box center [214, 428] width 98 height 26
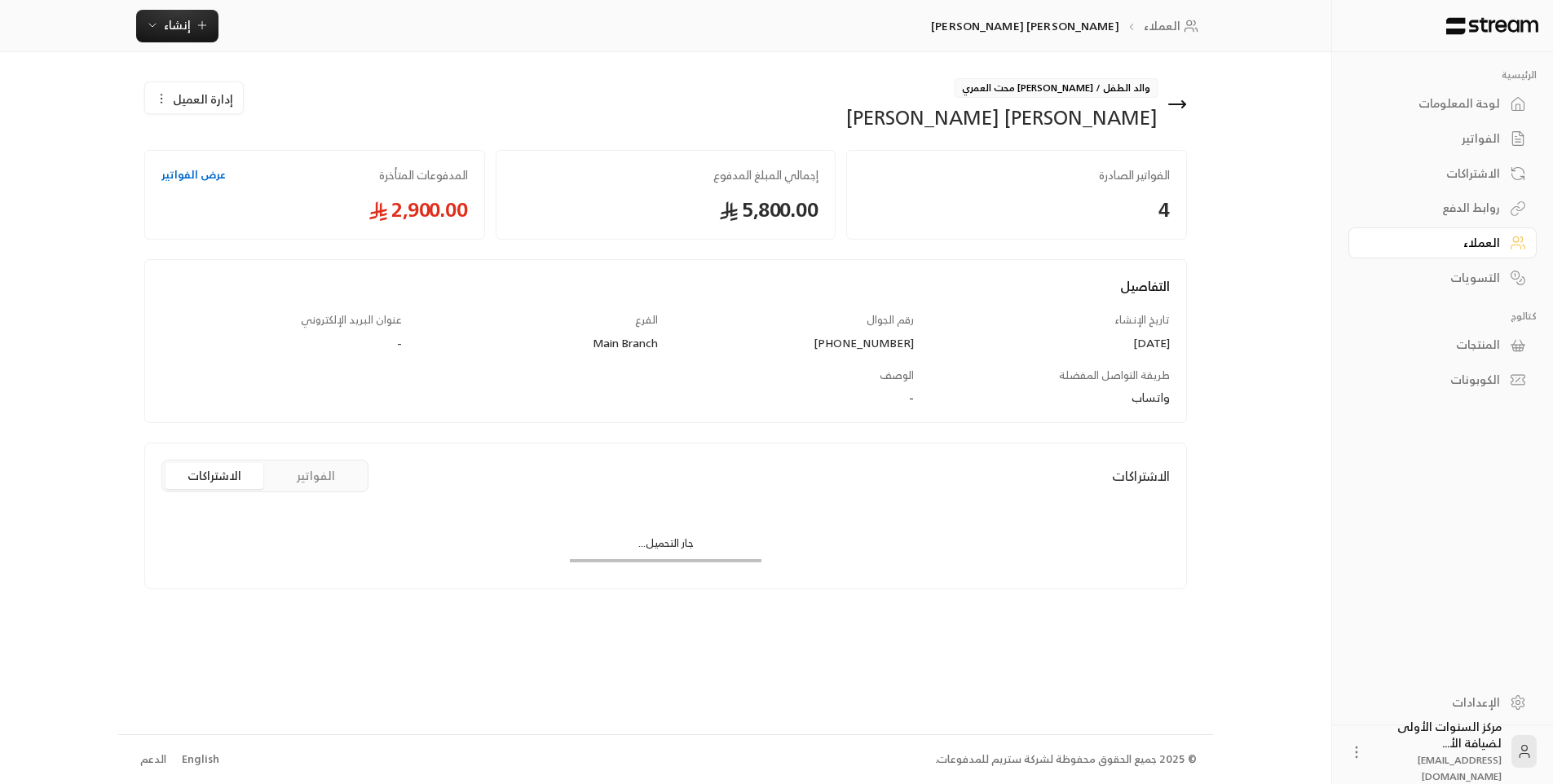
scroll to position [0, 0]
click at [313, 468] on button "الفواتير" at bounding box center [321, 475] width 98 height 26
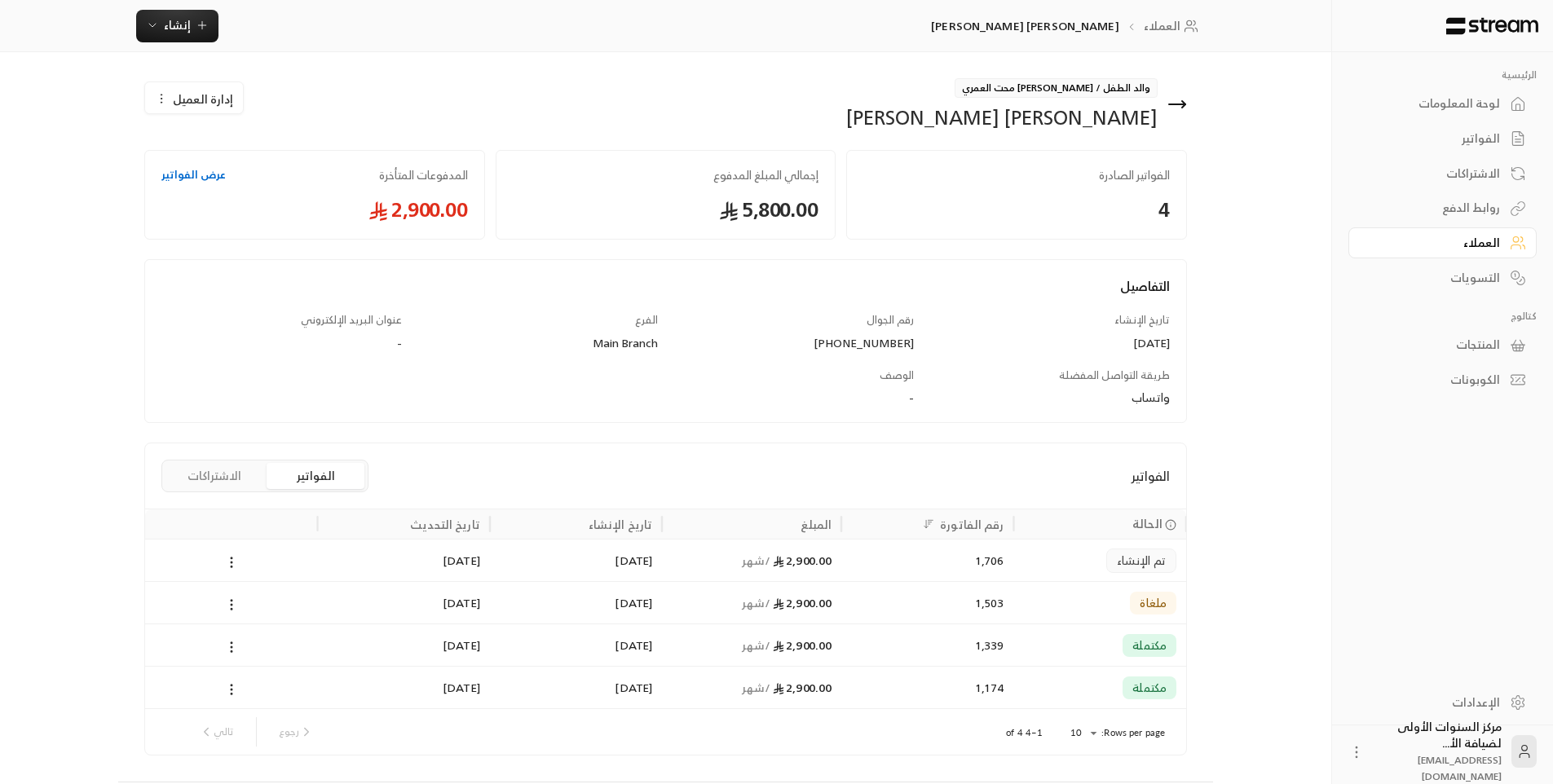
click at [1175, 105] on icon at bounding box center [1177, 105] width 16 height 0
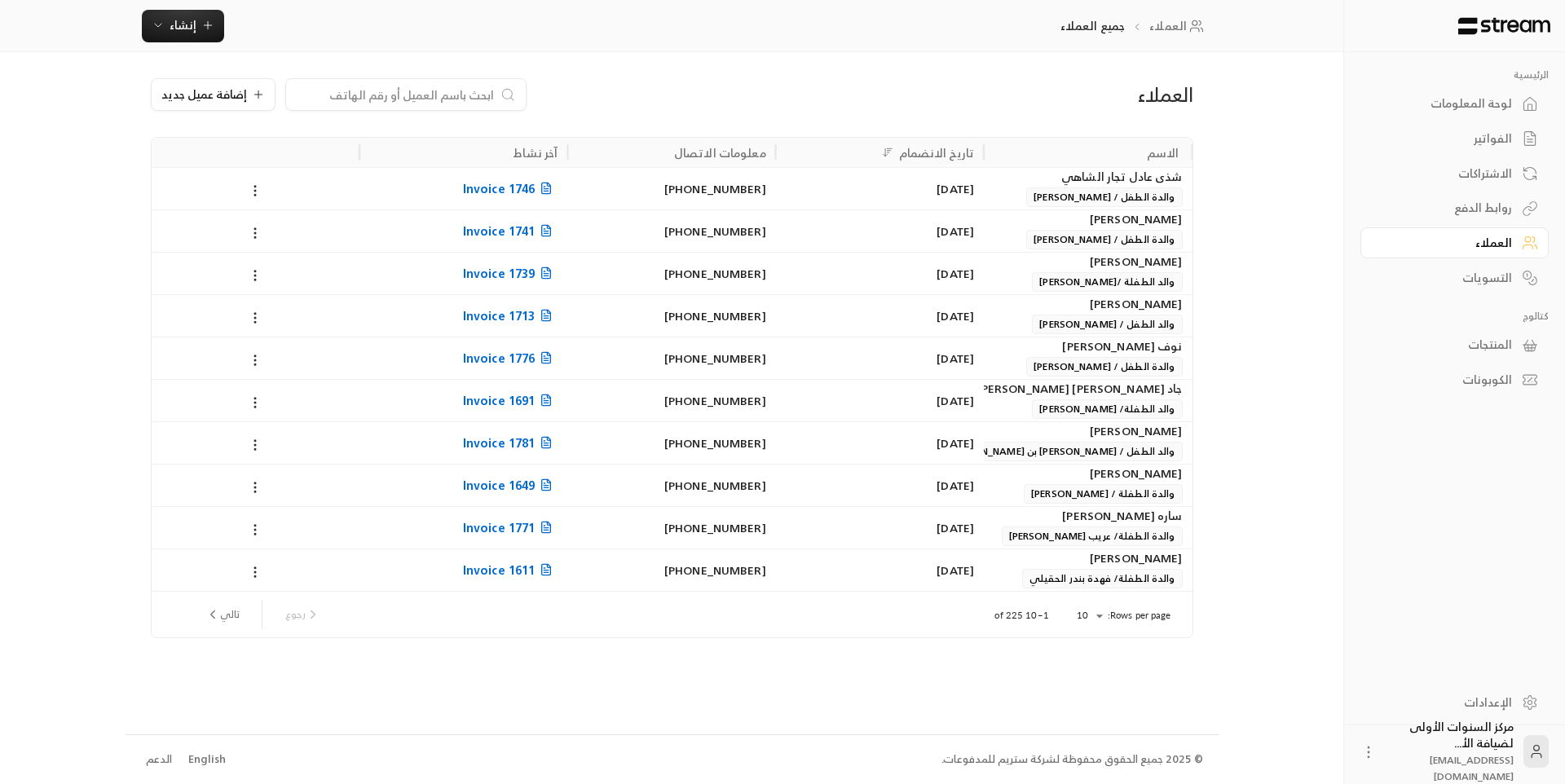
click at [1492, 103] on div "لوحة المعلومات" at bounding box center [1447, 104] width 132 height 16
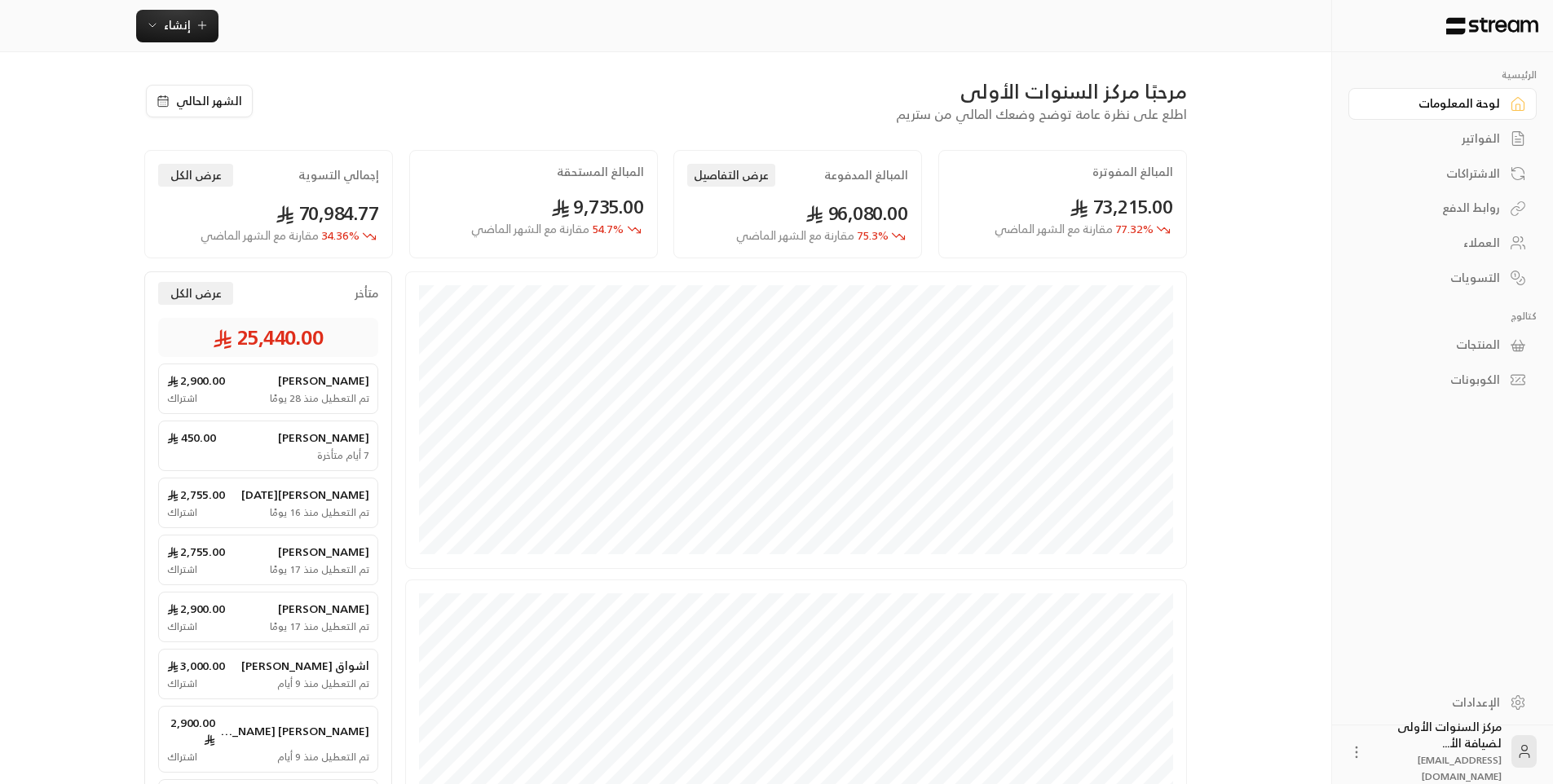
click at [1478, 124] on link "الفواتير" at bounding box center [1442, 139] width 188 height 32
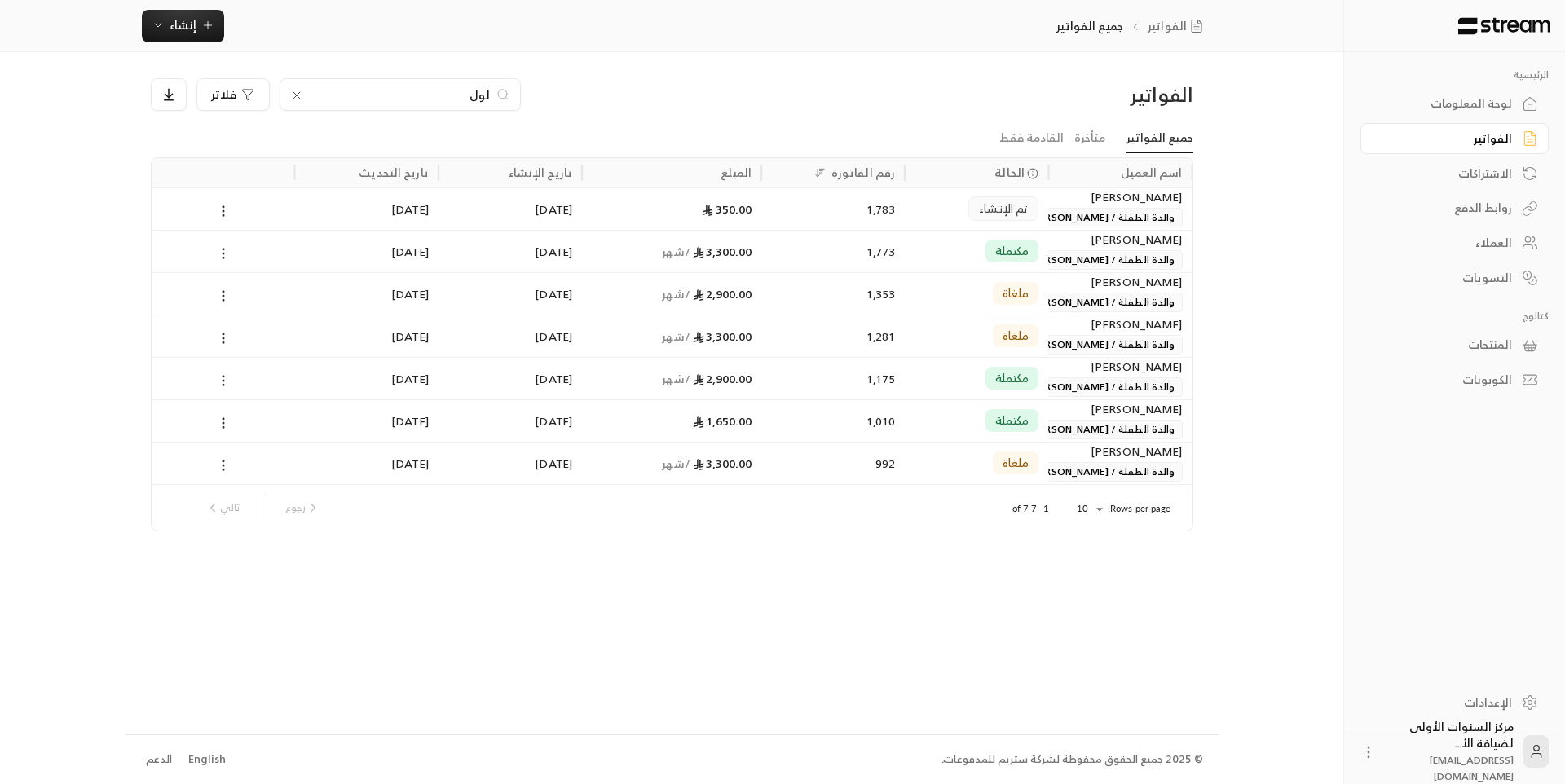
click at [1477, 110] on div "لوحة المعلومات" at bounding box center [1447, 104] width 132 height 16
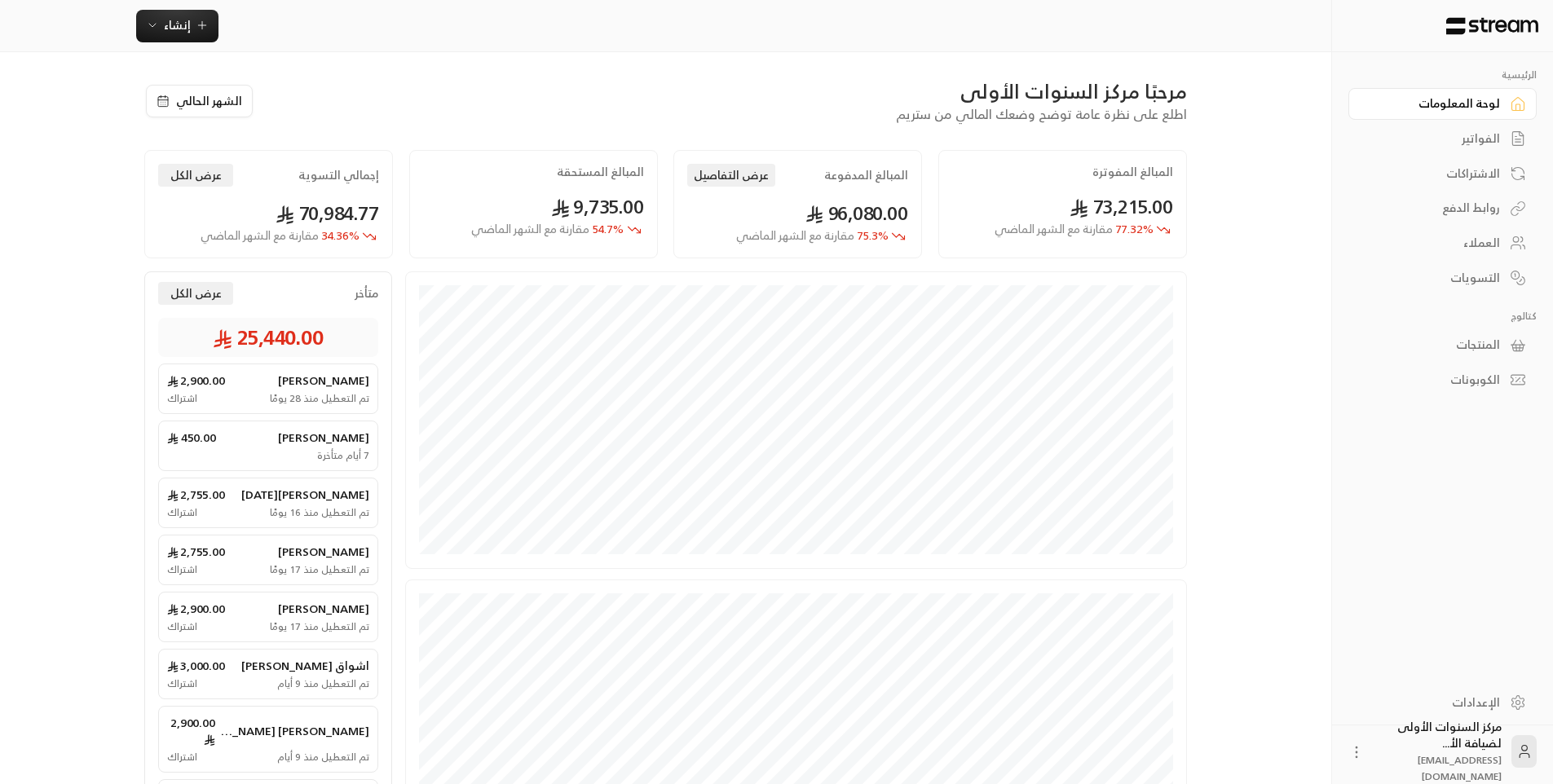
click at [1182, 120] on span "اطلع على نظرة عامة توضح وضعك المالي من ستريم" at bounding box center [1041, 114] width 291 height 22
click at [1455, 138] on div "الفواتير" at bounding box center [1434, 139] width 132 height 16
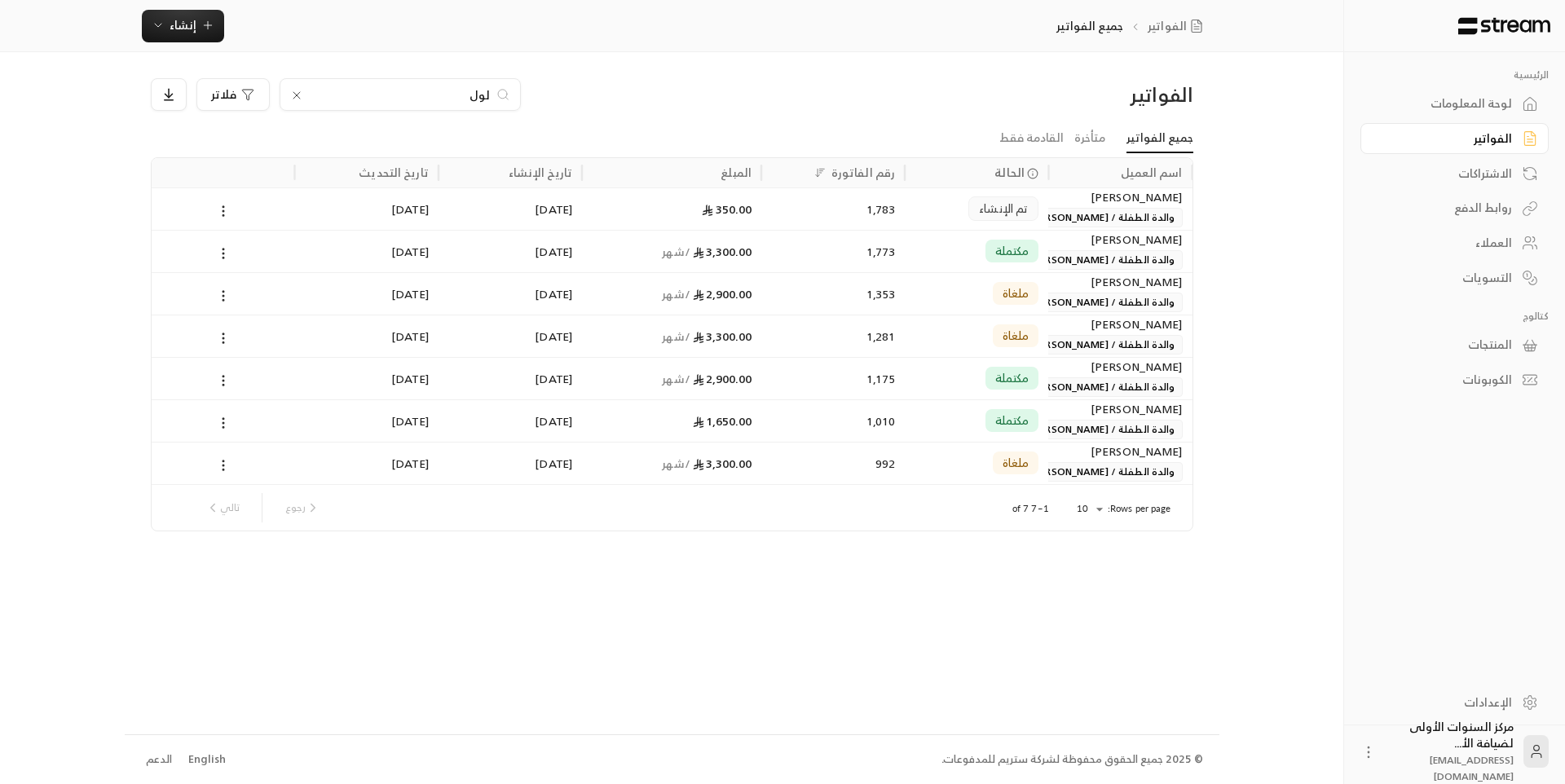
click at [1454, 101] on div "لوحة المعلومات" at bounding box center [1447, 104] width 132 height 16
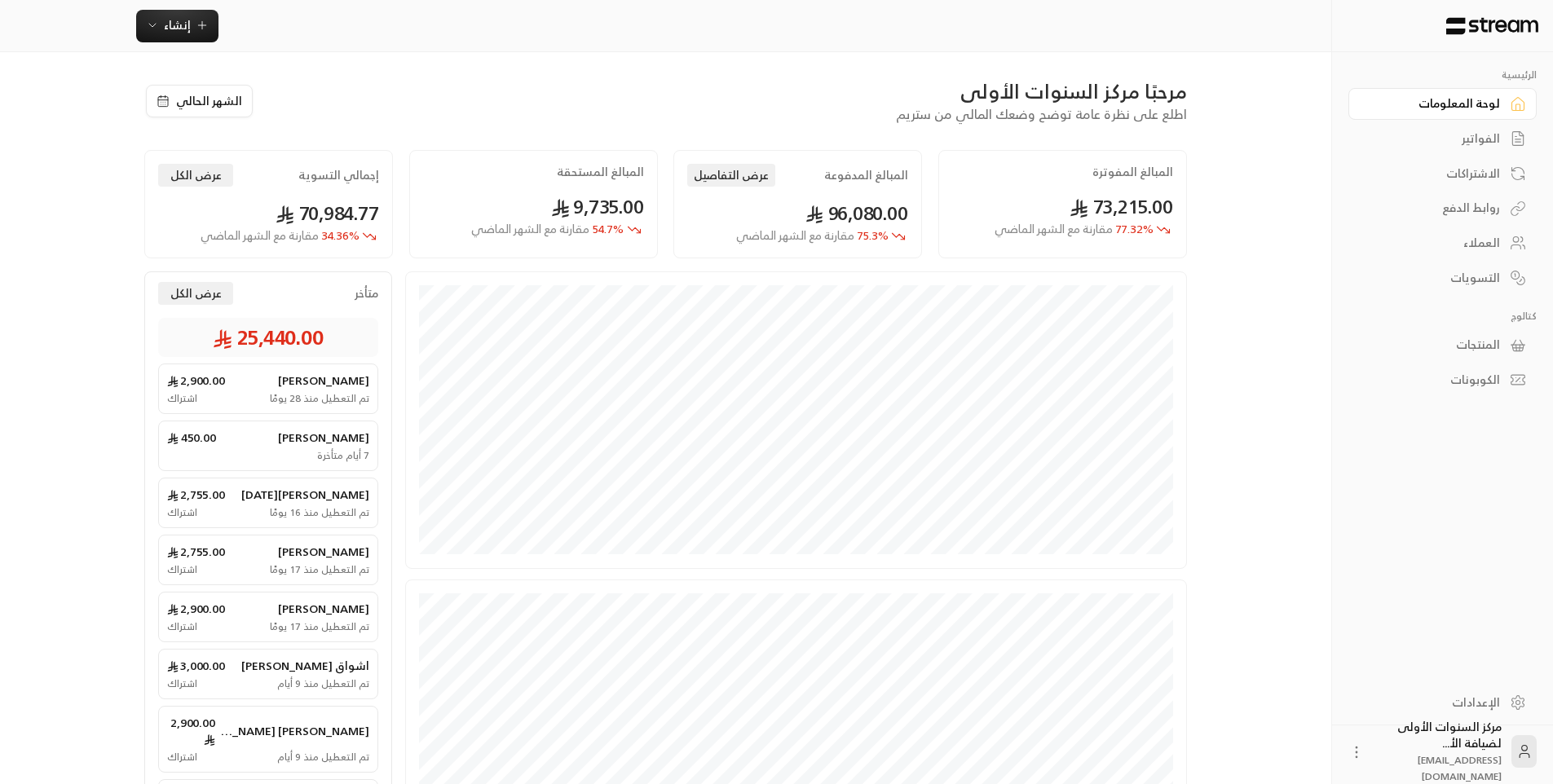
click at [1454, 146] on div "الفواتير" at bounding box center [1434, 139] width 132 height 16
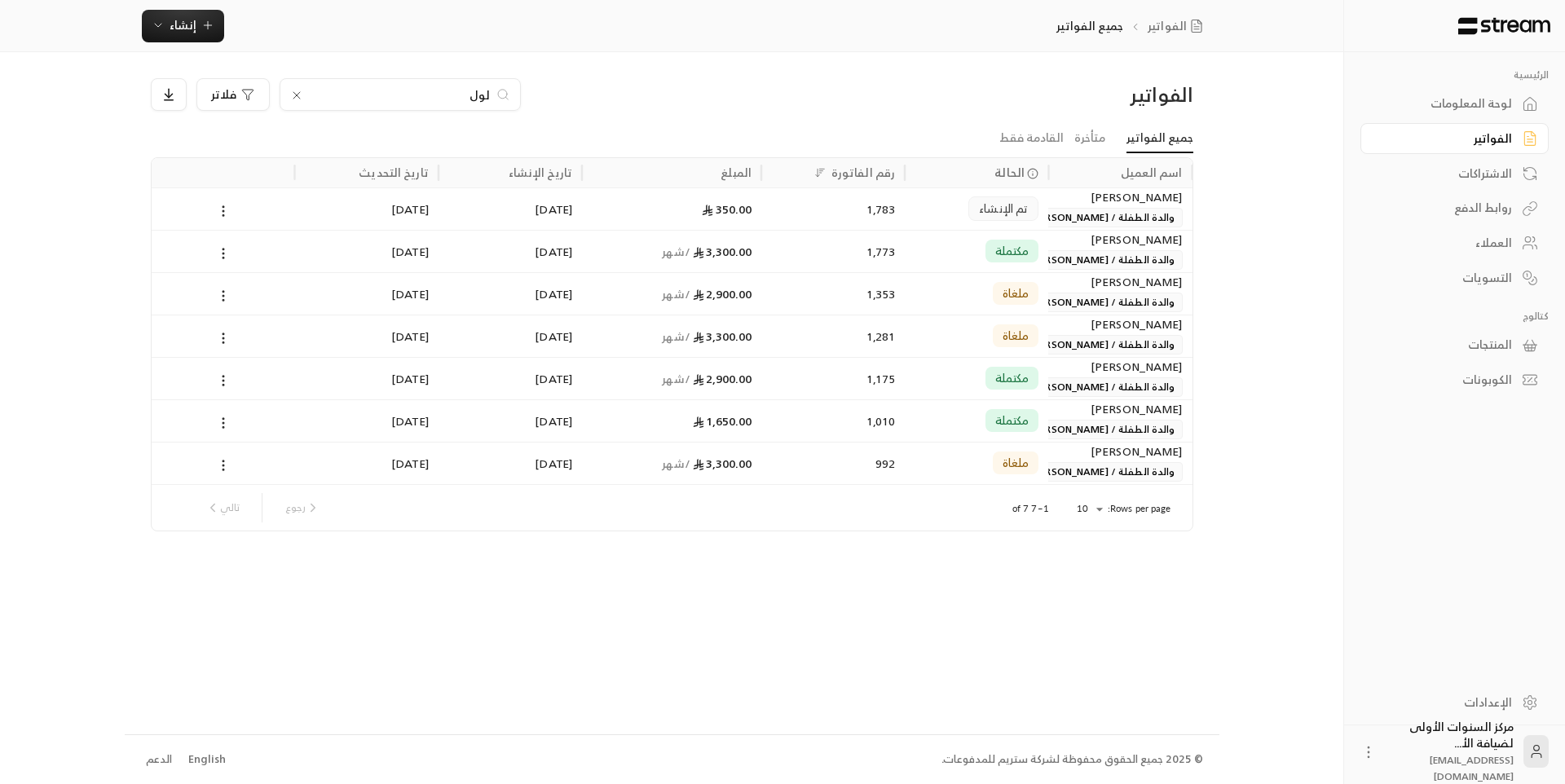
click at [1454, 146] on div "الفواتير" at bounding box center [1447, 139] width 132 height 16
click at [1453, 107] on div "لوحة المعلومات" at bounding box center [1447, 104] width 132 height 16
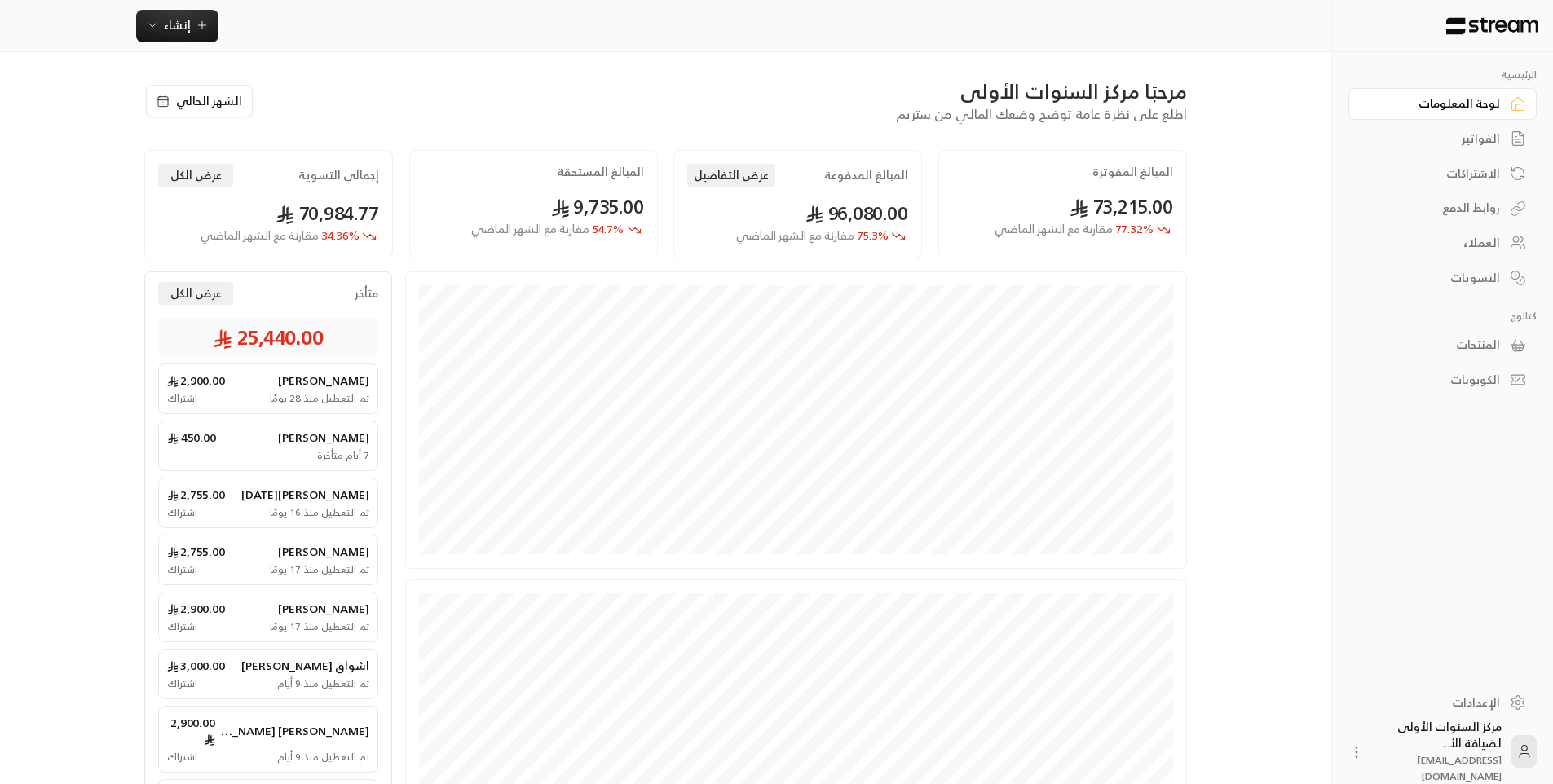
click at [1455, 141] on div "الفواتير" at bounding box center [1434, 139] width 132 height 16
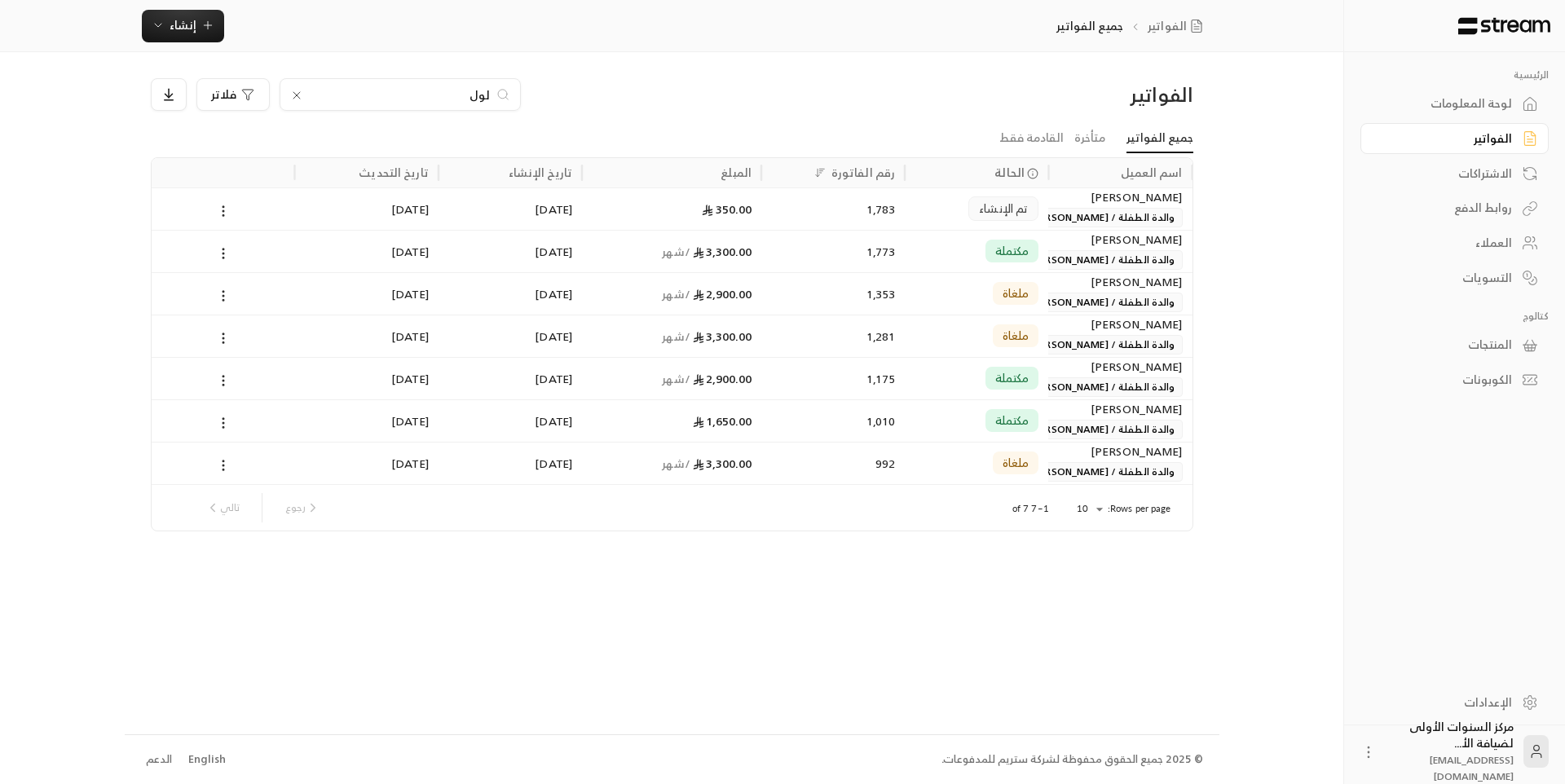
click at [1459, 108] on div "لوحة المعلومات" at bounding box center [1447, 104] width 132 height 16
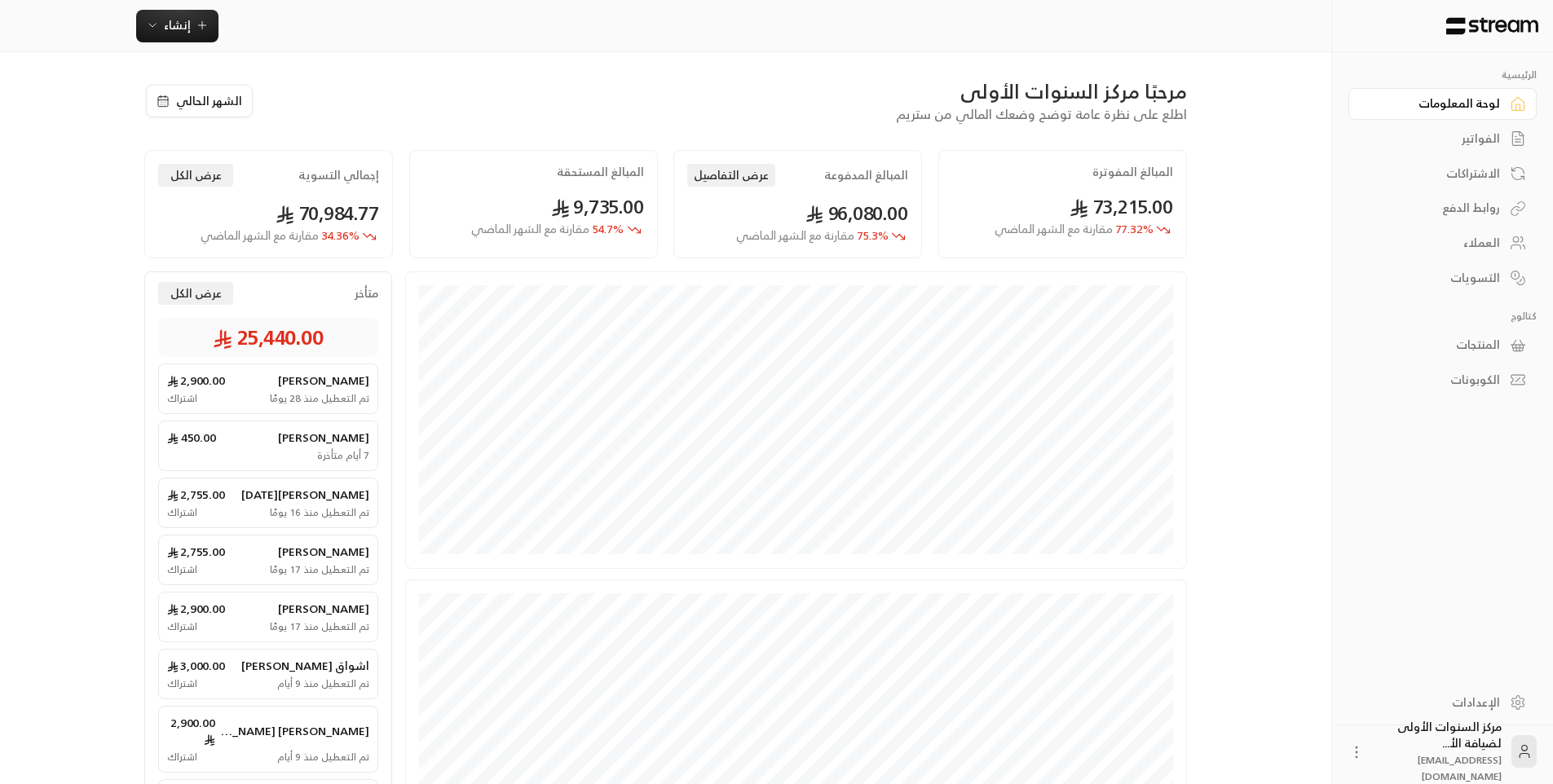
click at [1026, 178] on div "المبالغ المفوترة" at bounding box center [1062, 172] width 221 height 16
click at [930, 141] on div "مرحبًا مركز السنوات الأولى اطلع على نظرة عامة توضح وضعك المالي من ستريم الشهر ا…" at bounding box center [665, 175] width 1043 height 193
click at [905, 96] on div "مرحبًا مركز السنوات الأولى" at bounding box center [729, 90] width 917 height 26
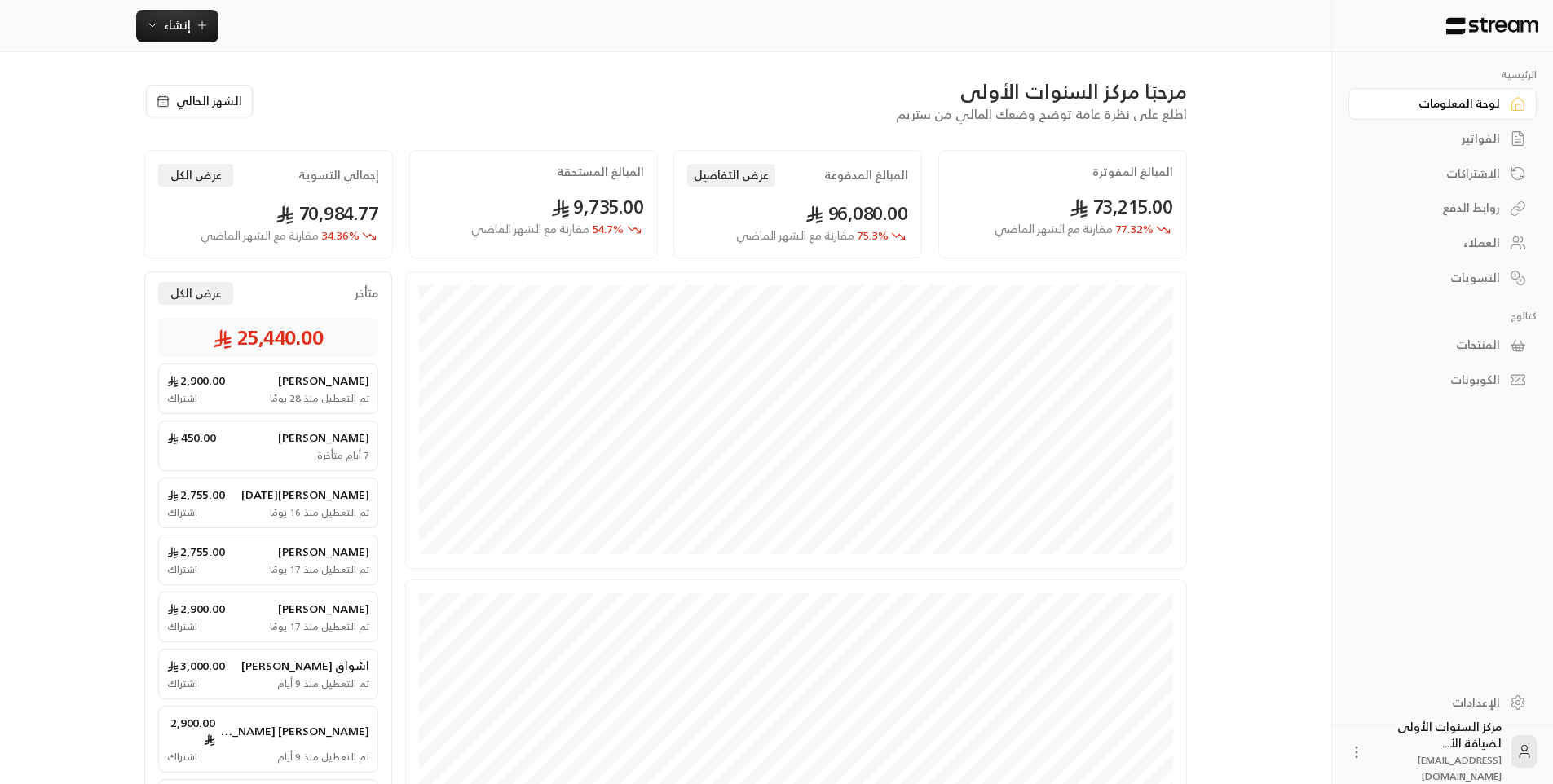
click at [907, 96] on div "مرحبًا مركز السنوات الأولى" at bounding box center [729, 90] width 917 height 26
click at [820, 107] on div "مرحبًا مركز السنوات الأولى اطلع على نظرة عامة توضح وضعك المالي من ستريم" at bounding box center [729, 100] width 933 height 46
click at [849, 118] on div "مرحبًا مركز السنوات الأولى اطلع على نظرة عامة توضح وضعك المالي من ستريم" at bounding box center [729, 100] width 933 height 46
click at [906, 118] on span "اطلع على نظرة عامة توضح وضعك المالي من ستريم" at bounding box center [1041, 114] width 291 height 22
click at [899, 117] on div "مرحبًا مركز السنوات الأولى اطلع على نظرة عامة توضح وضعك المالي من ستريم" at bounding box center [729, 100] width 933 height 46
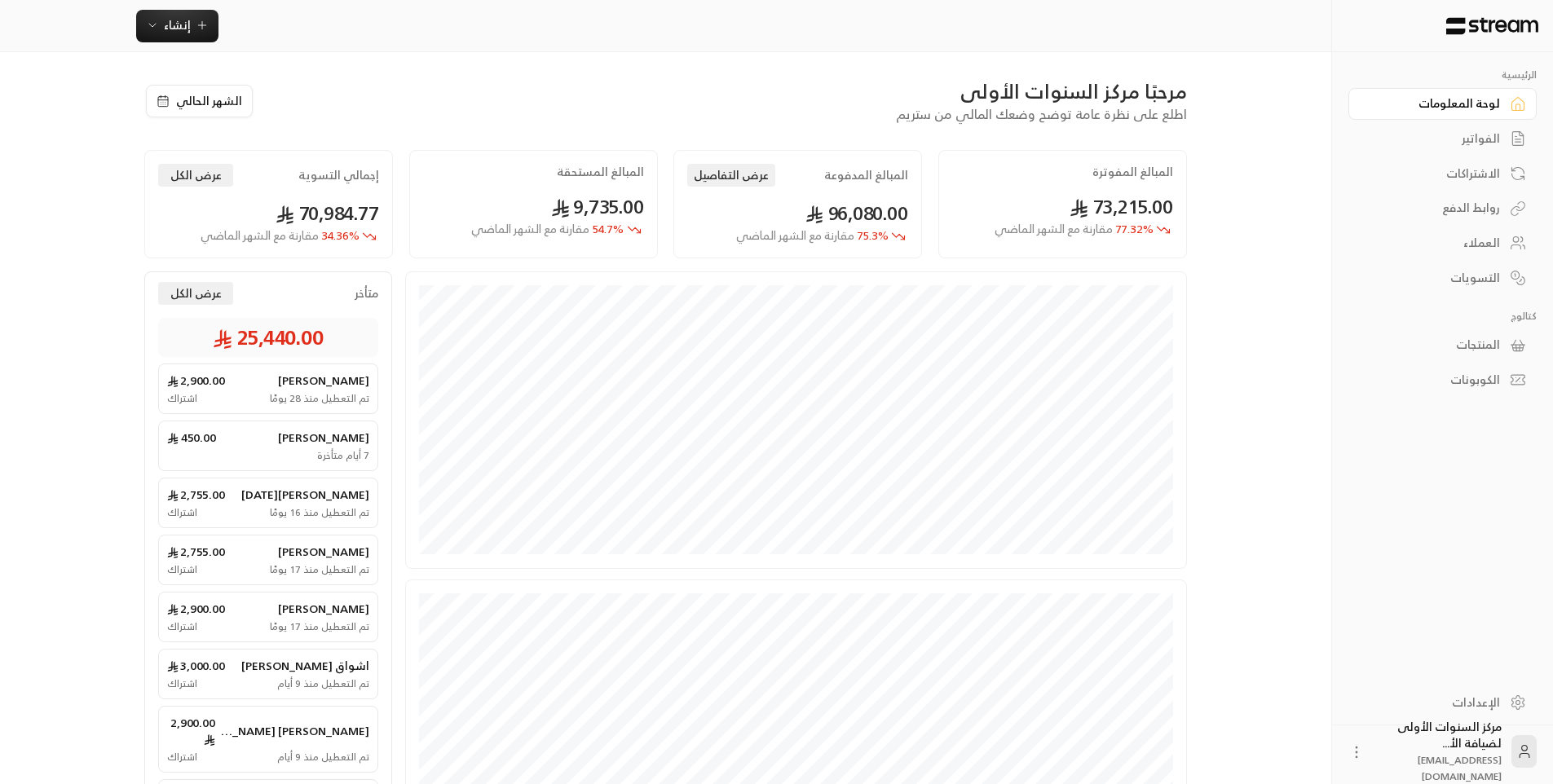
click at [1445, 132] on div "الفواتير" at bounding box center [1434, 139] width 132 height 16
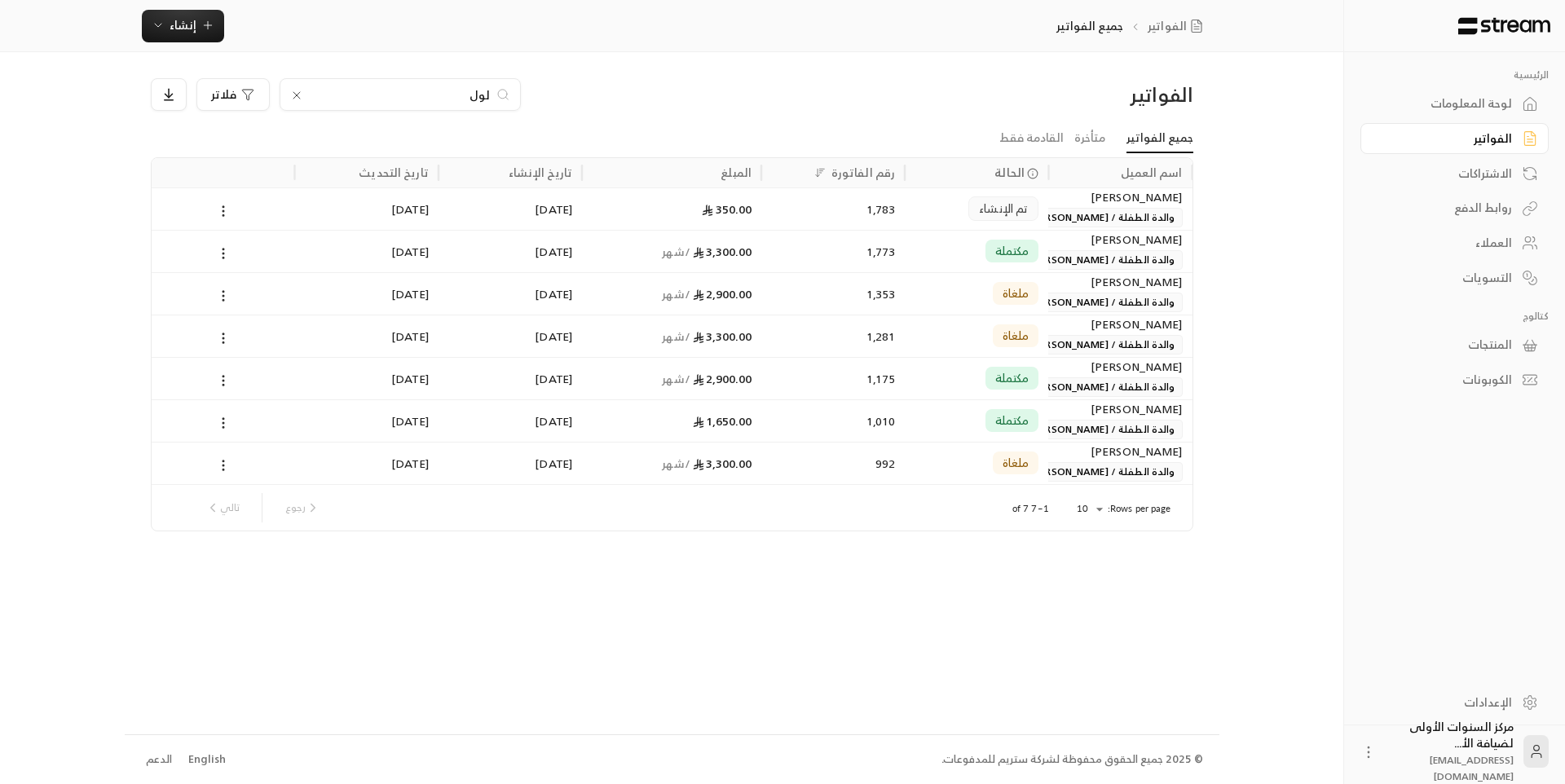
click at [296, 92] on icon at bounding box center [296, 95] width 13 height 13
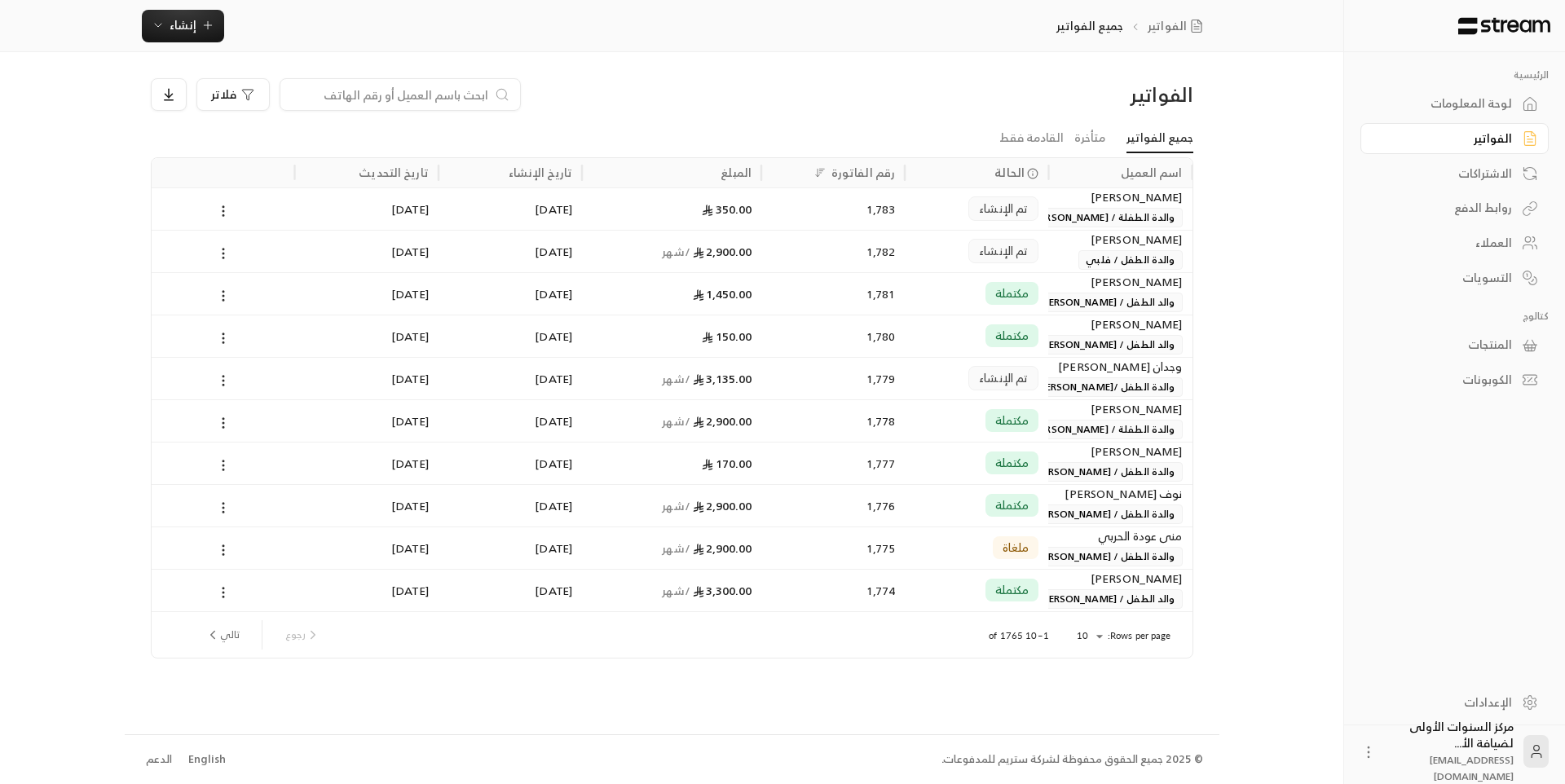
click at [1482, 98] on div "لوحة المعلومات" at bounding box center [1447, 104] width 132 height 16
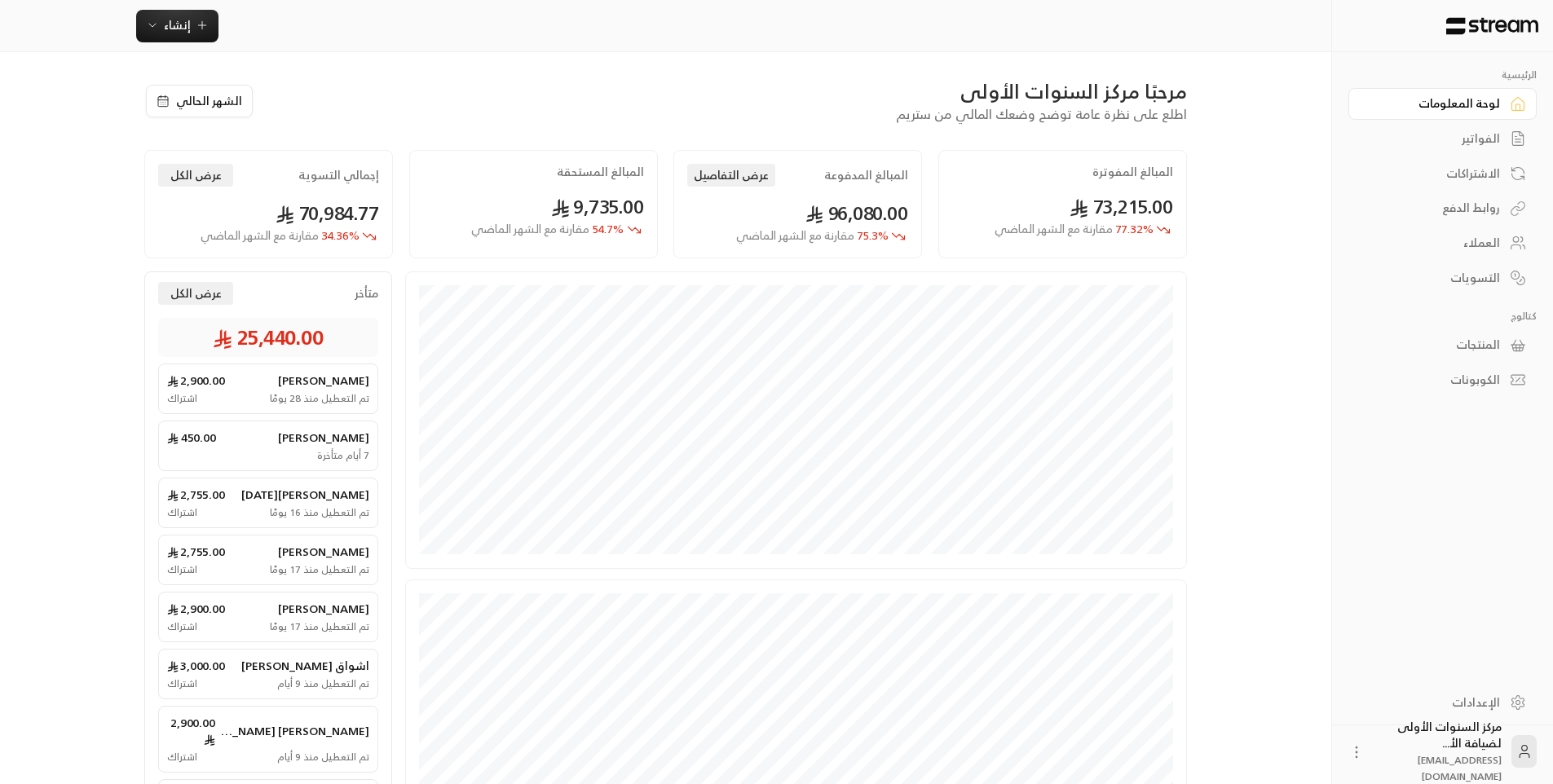
click at [1477, 135] on div "الفواتير" at bounding box center [1434, 139] width 132 height 16
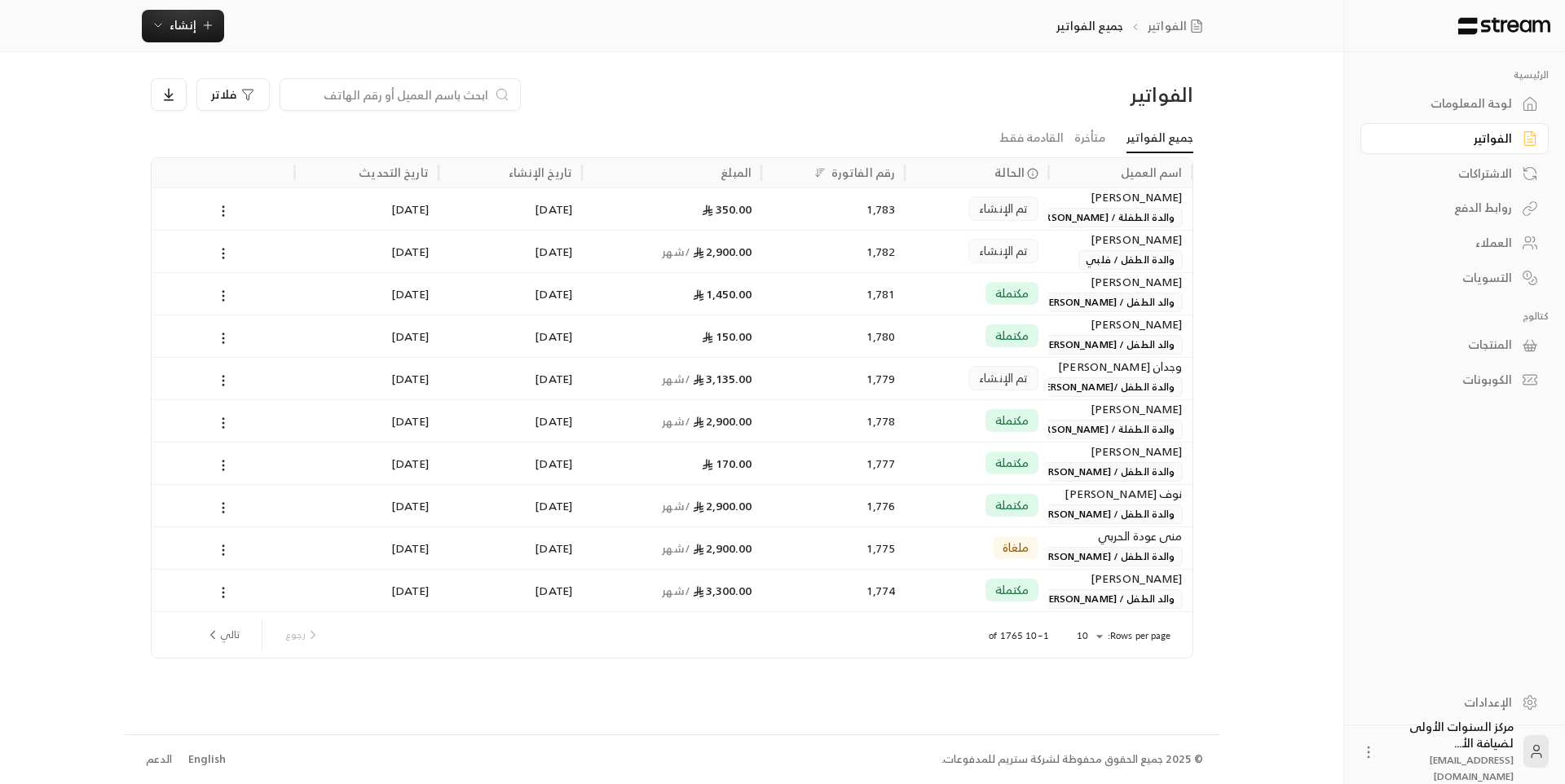
click at [992, 118] on div "الفواتير فلاتر" at bounding box center [671, 100] width 1059 height 46
click at [991, 115] on div "الفواتير فلاتر" at bounding box center [671, 100] width 1059 height 46
click at [1094, 150] on link "متأخرة" at bounding box center [1090, 138] width 31 height 30
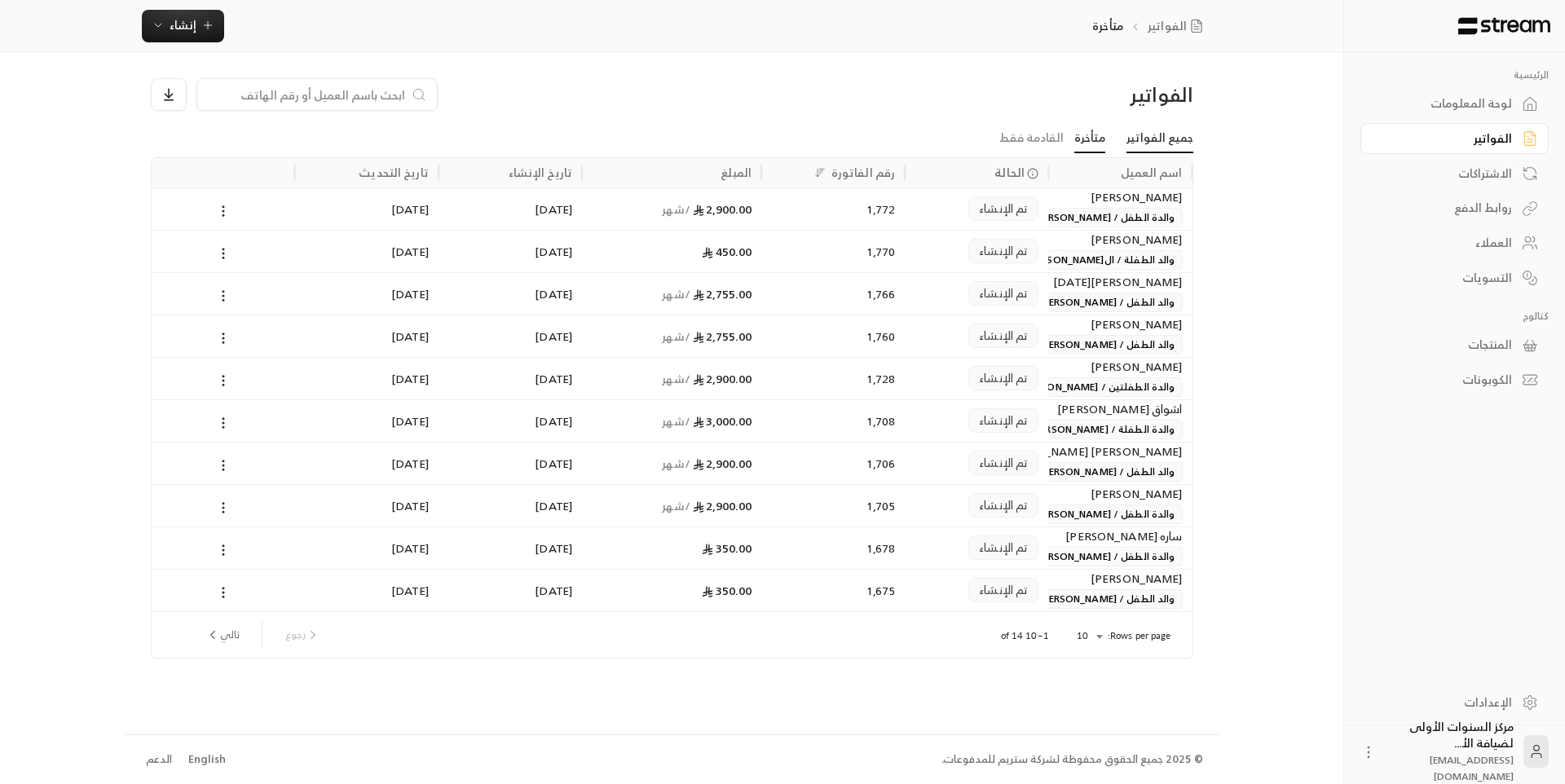
click at [1167, 146] on link "جميع الفواتير" at bounding box center [1159, 138] width 67 height 30
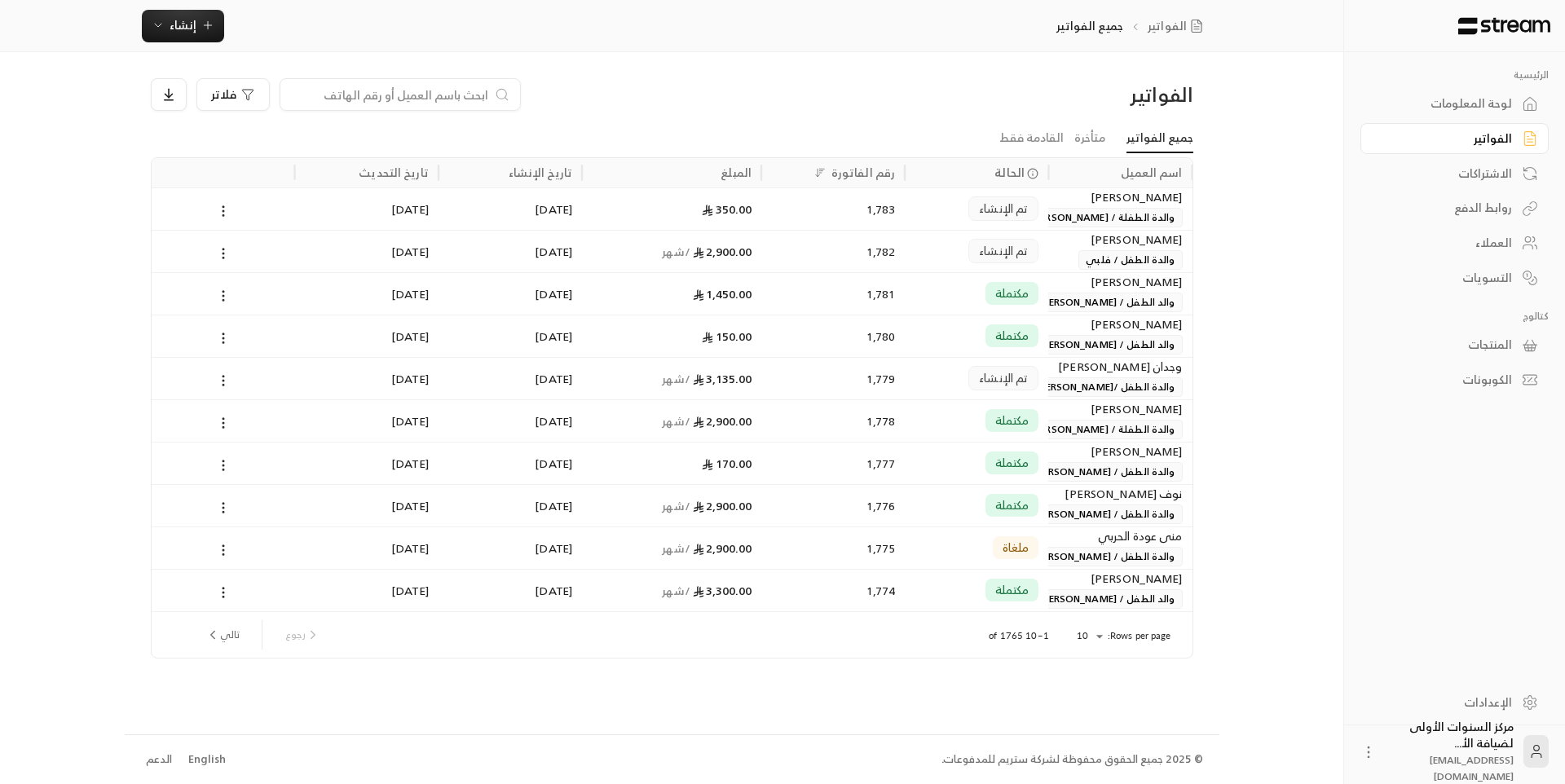
click at [1056, 98] on div "الفواتير" at bounding box center [1068, 94] width 249 height 26
click at [1441, 108] on div "لوحة المعلومات" at bounding box center [1447, 104] width 132 height 16
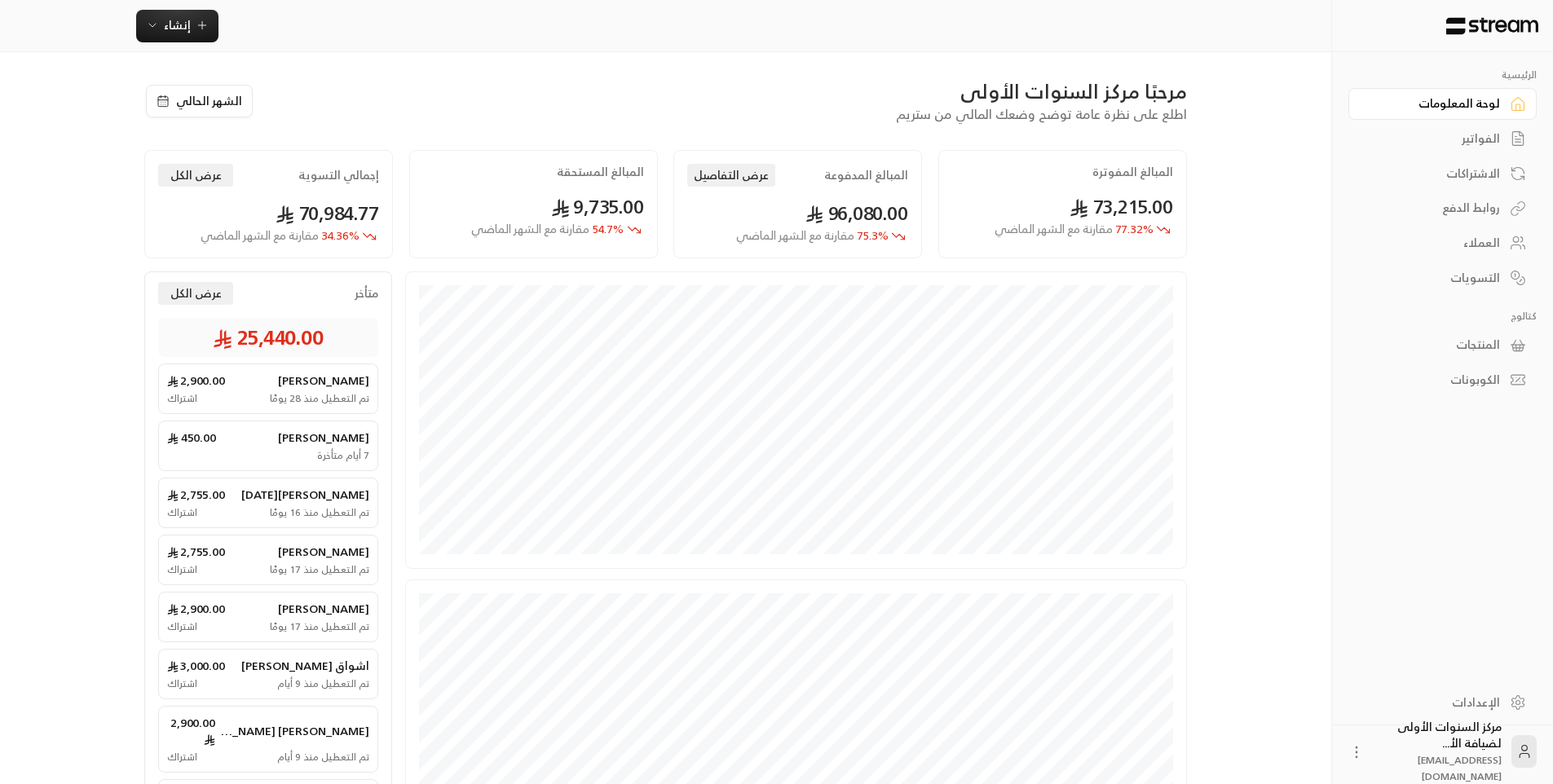
click at [1443, 129] on link "الفواتير" at bounding box center [1442, 139] width 188 height 32
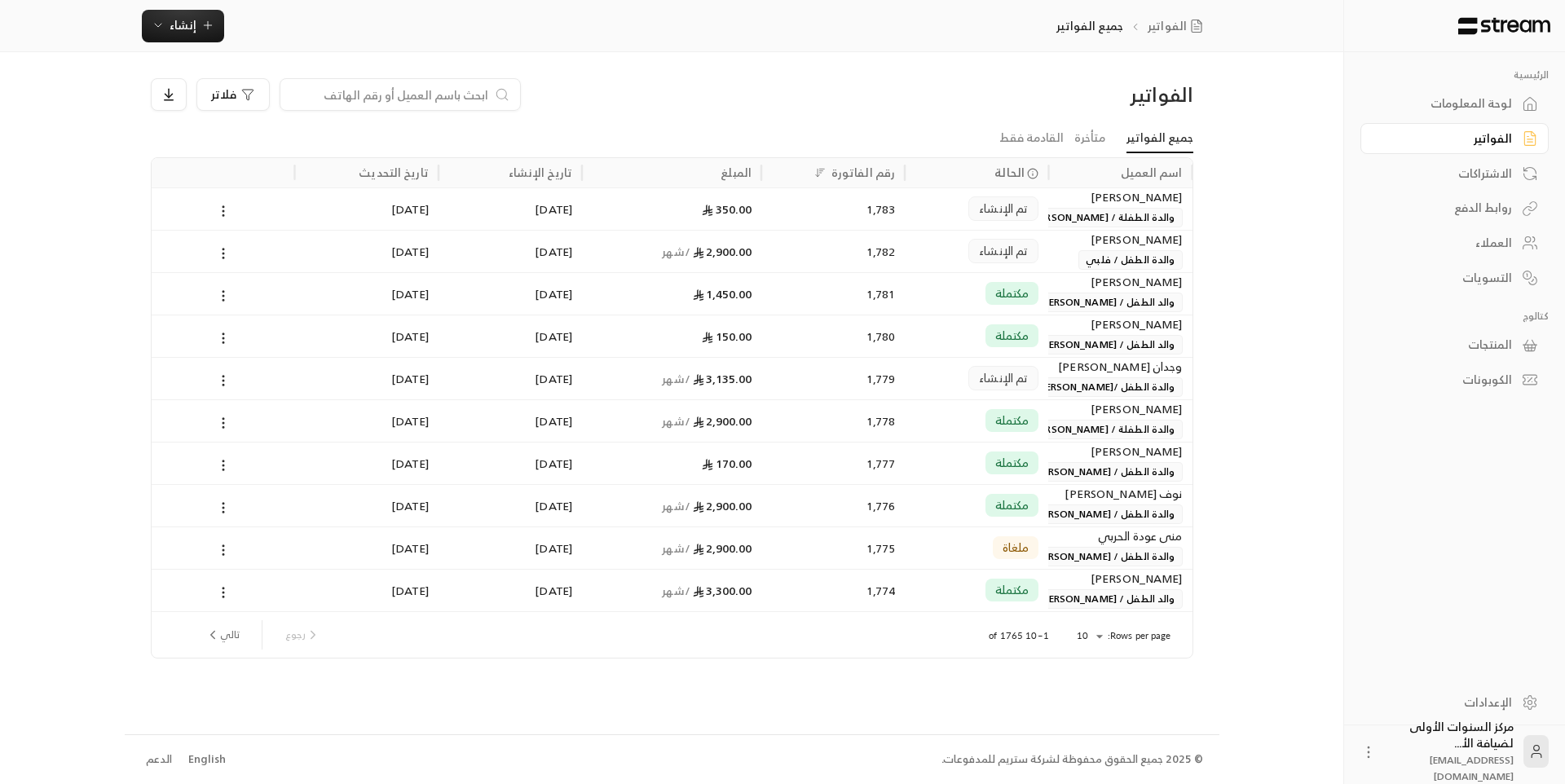
click at [1443, 103] on div "لوحة المعلومات" at bounding box center [1447, 104] width 132 height 16
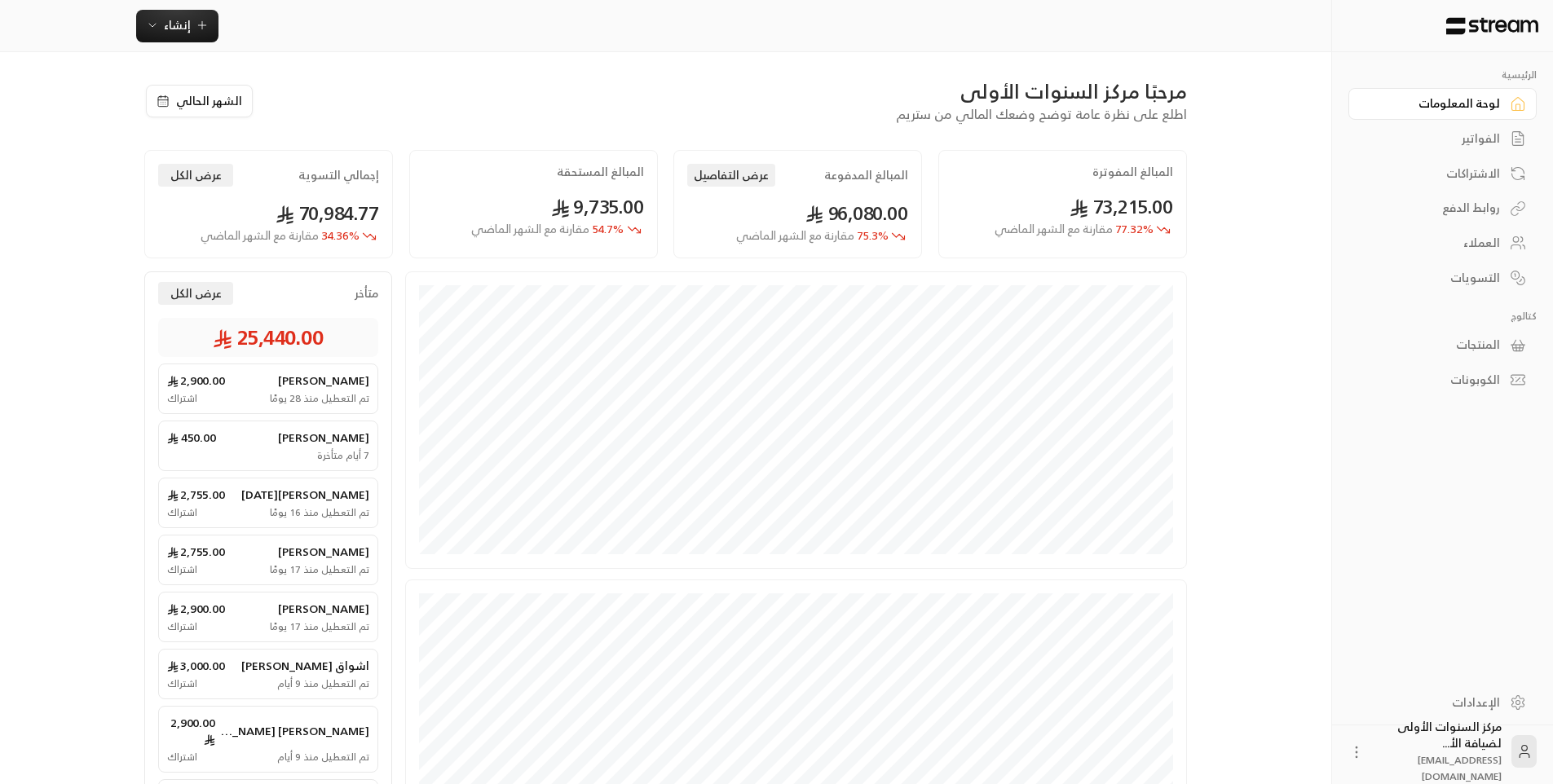
click at [1445, 147] on link "الفواتير" at bounding box center [1442, 139] width 188 height 32
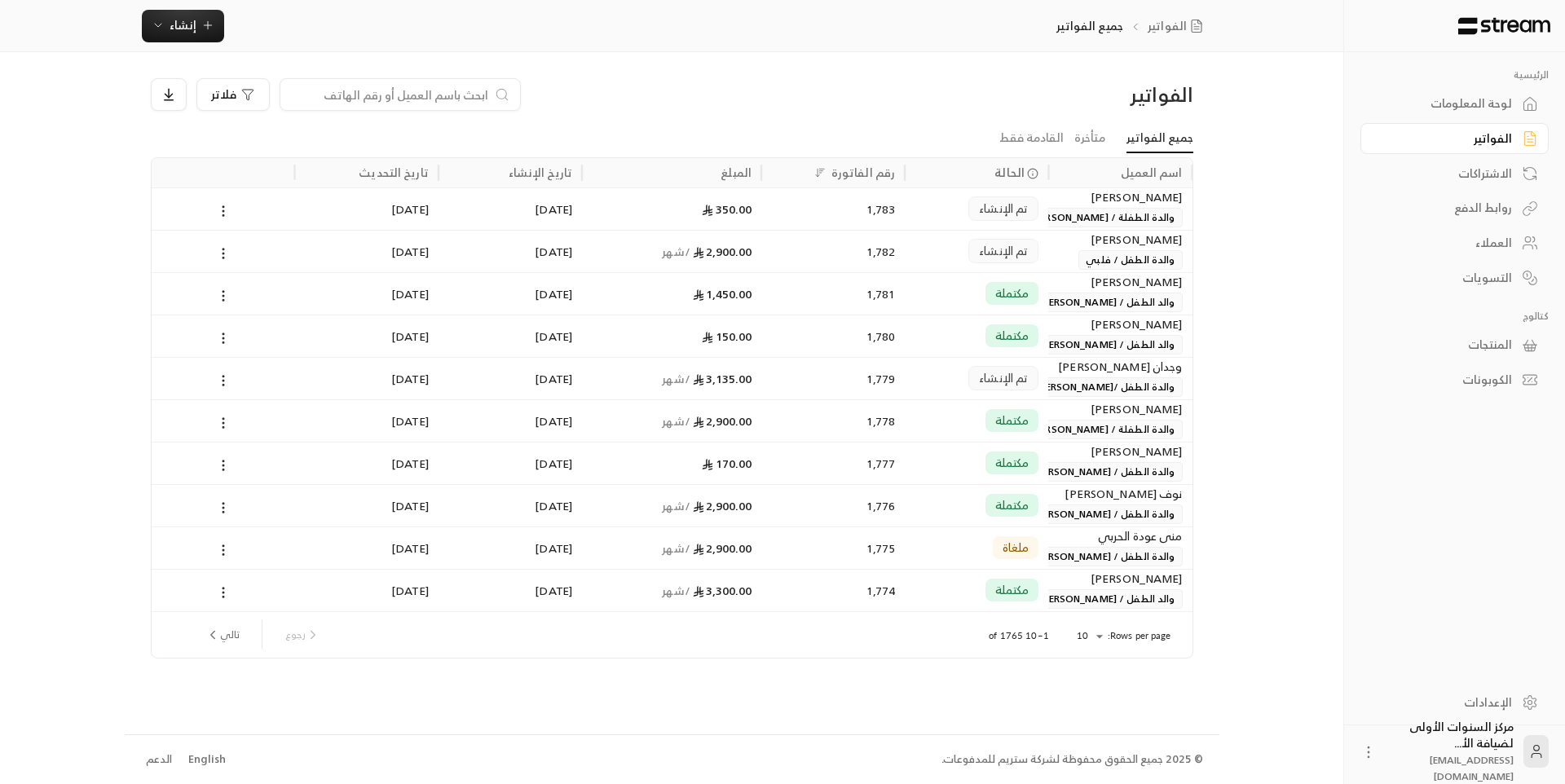
click at [1443, 115] on link "لوحة المعلومات" at bounding box center [1455, 104] width 188 height 32
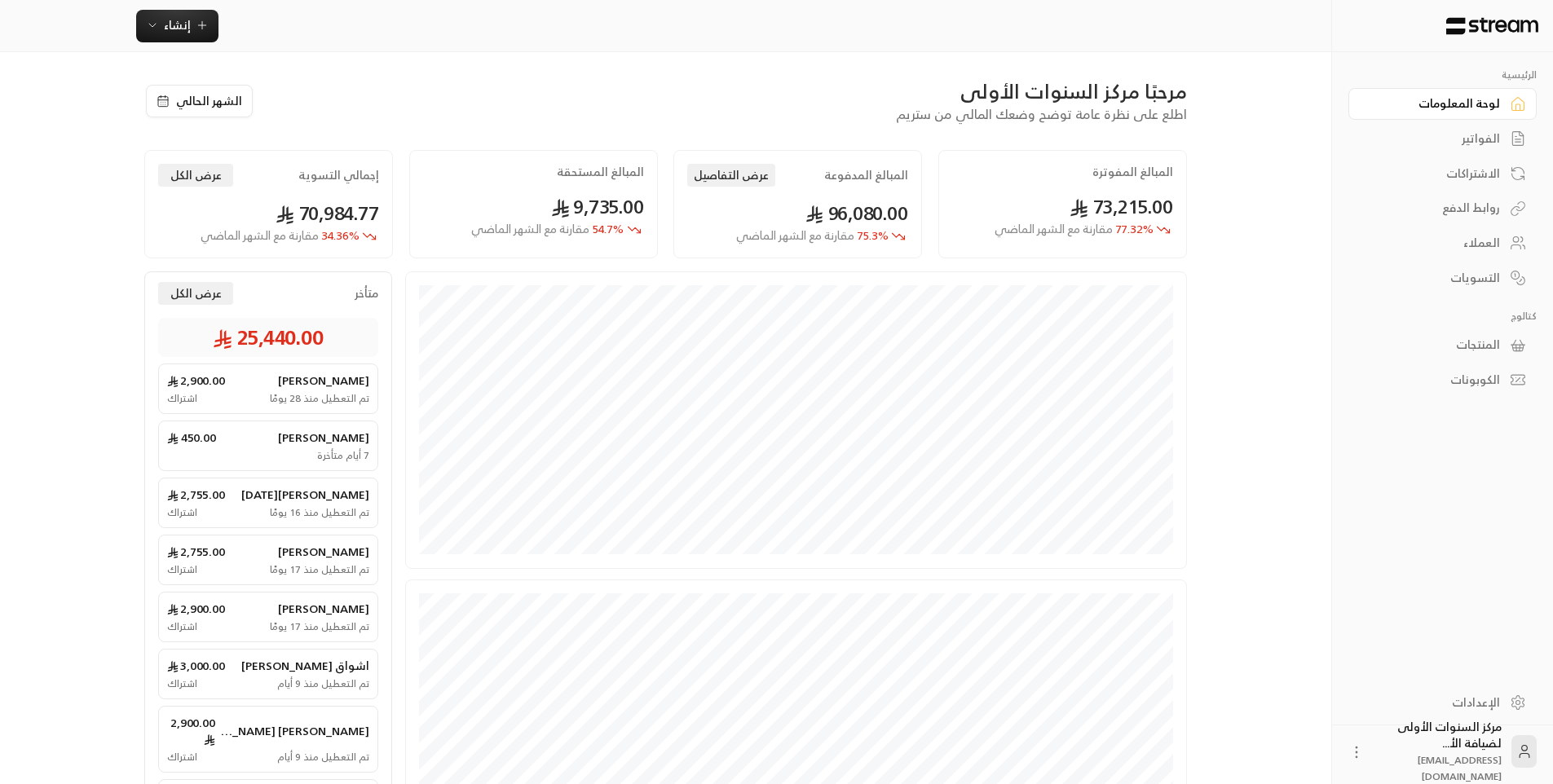
click at [1445, 136] on div "الفواتير" at bounding box center [1434, 139] width 132 height 16
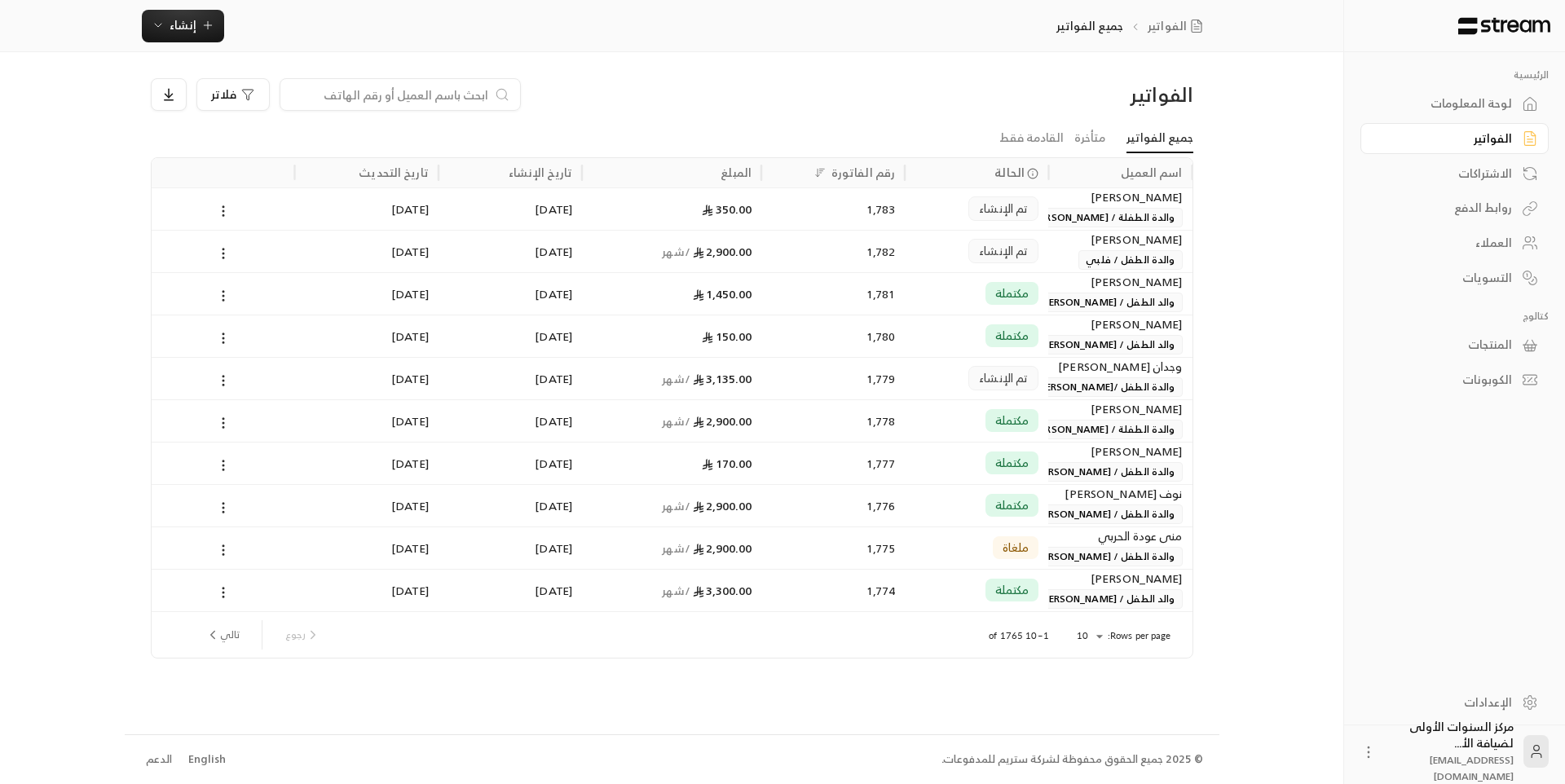
click at [1442, 105] on div "لوحة المعلومات" at bounding box center [1447, 104] width 132 height 16
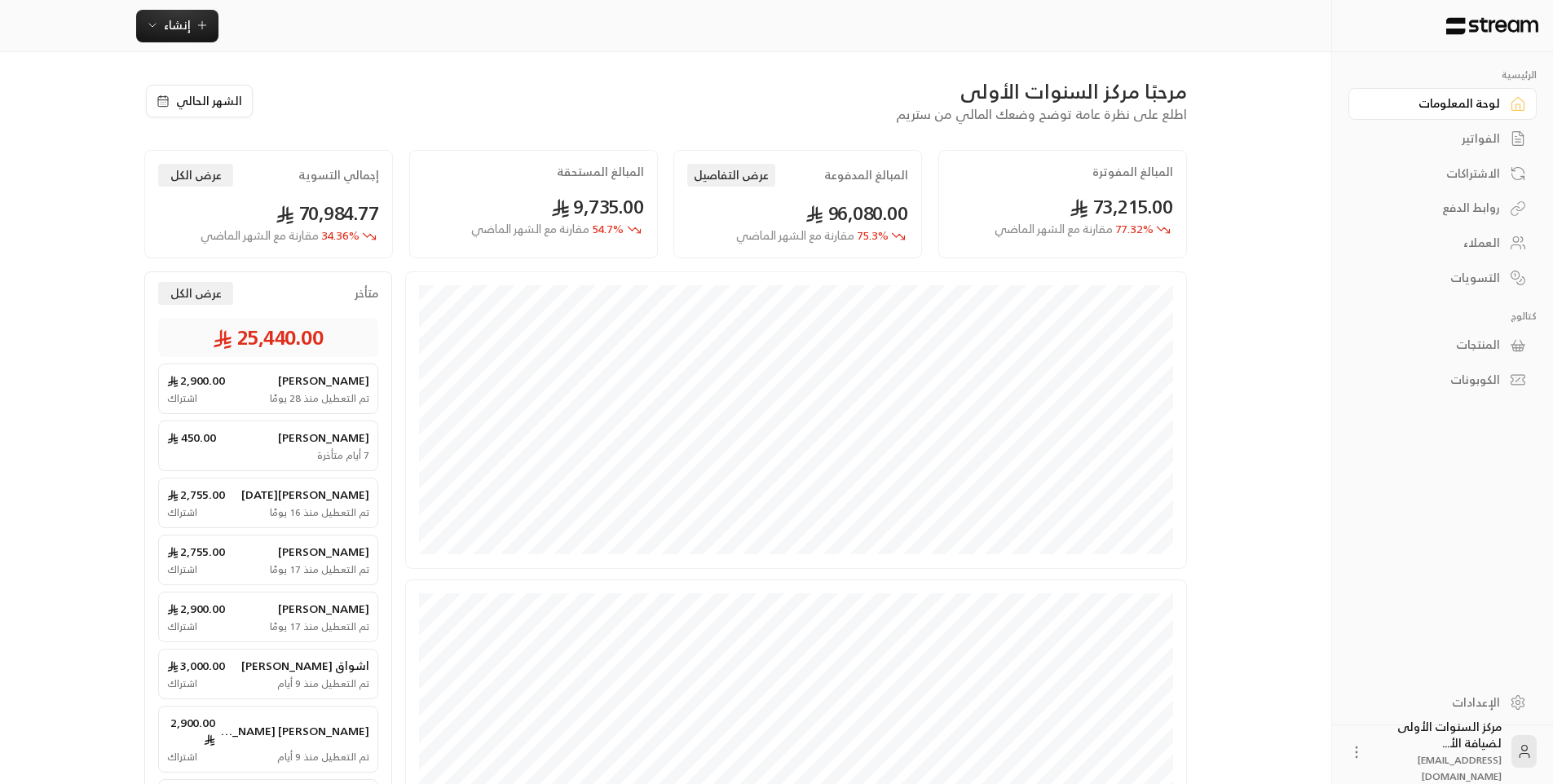
click at [1460, 136] on div "الفواتير" at bounding box center [1434, 139] width 132 height 16
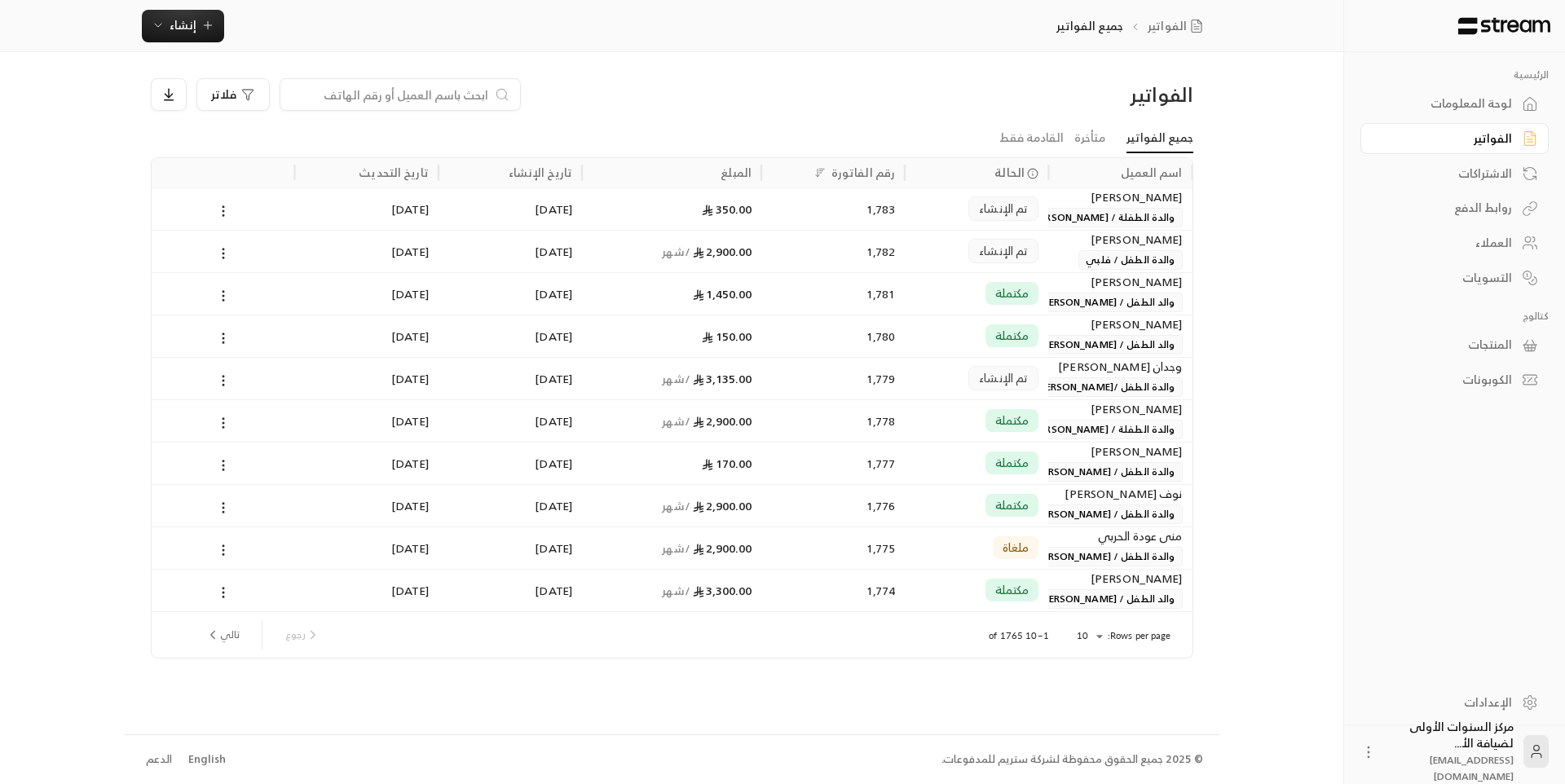
click at [1448, 101] on div "لوحة المعلومات" at bounding box center [1447, 104] width 132 height 16
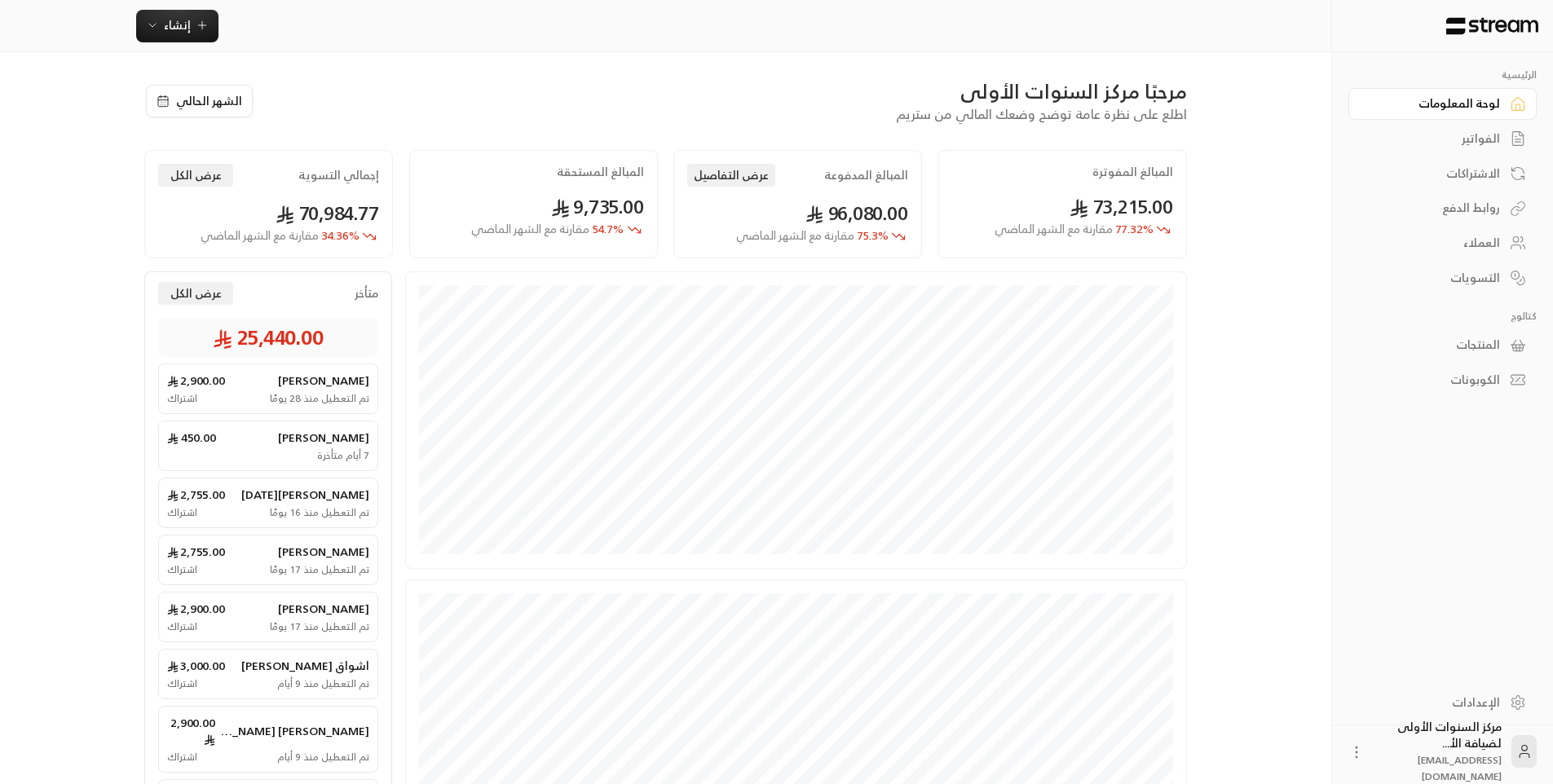
click at [1462, 150] on link "الفواتير" at bounding box center [1442, 139] width 188 height 32
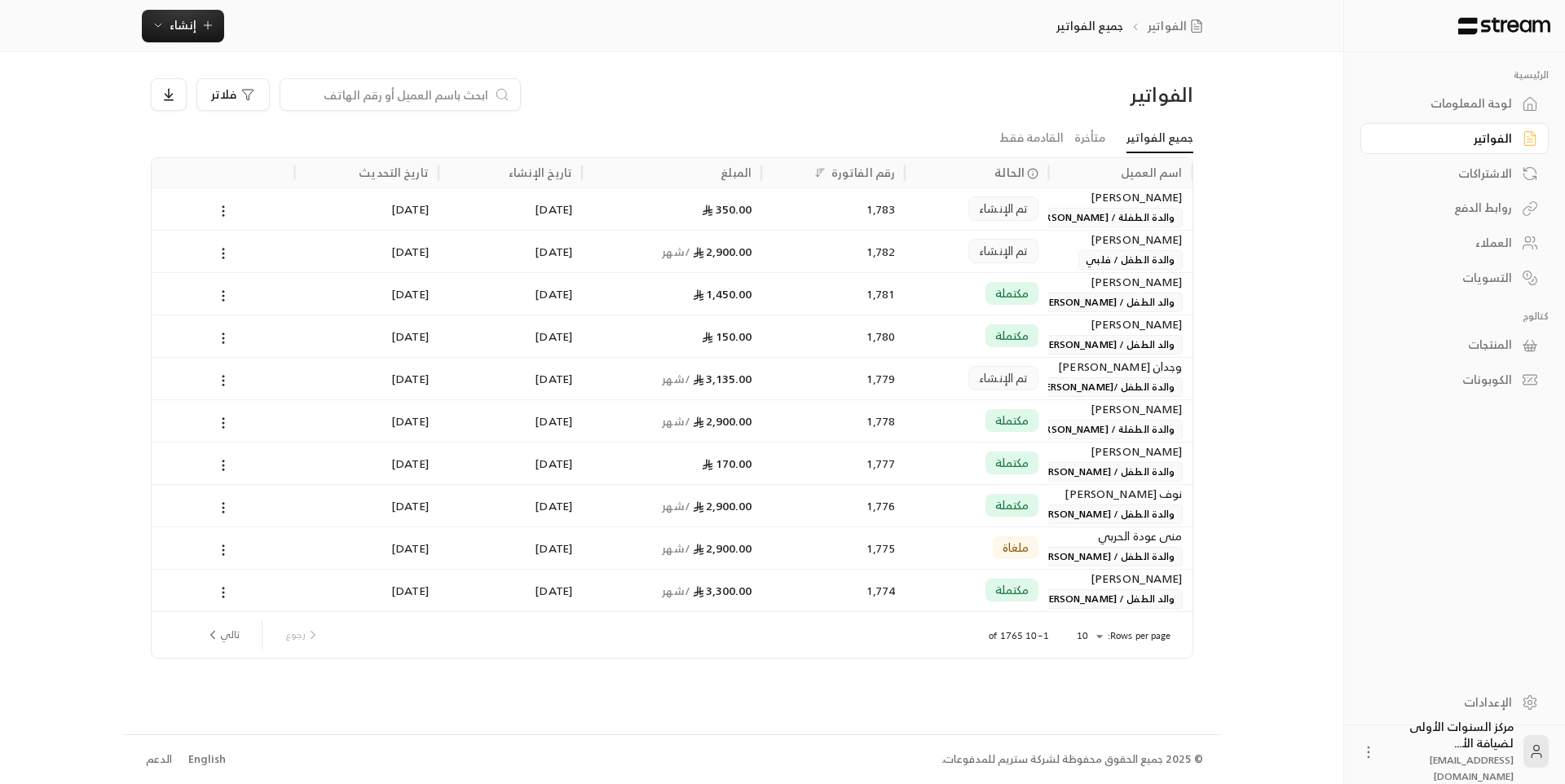
click at [1450, 112] on div "لوحة المعلومات" at bounding box center [1447, 104] width 132 height 16
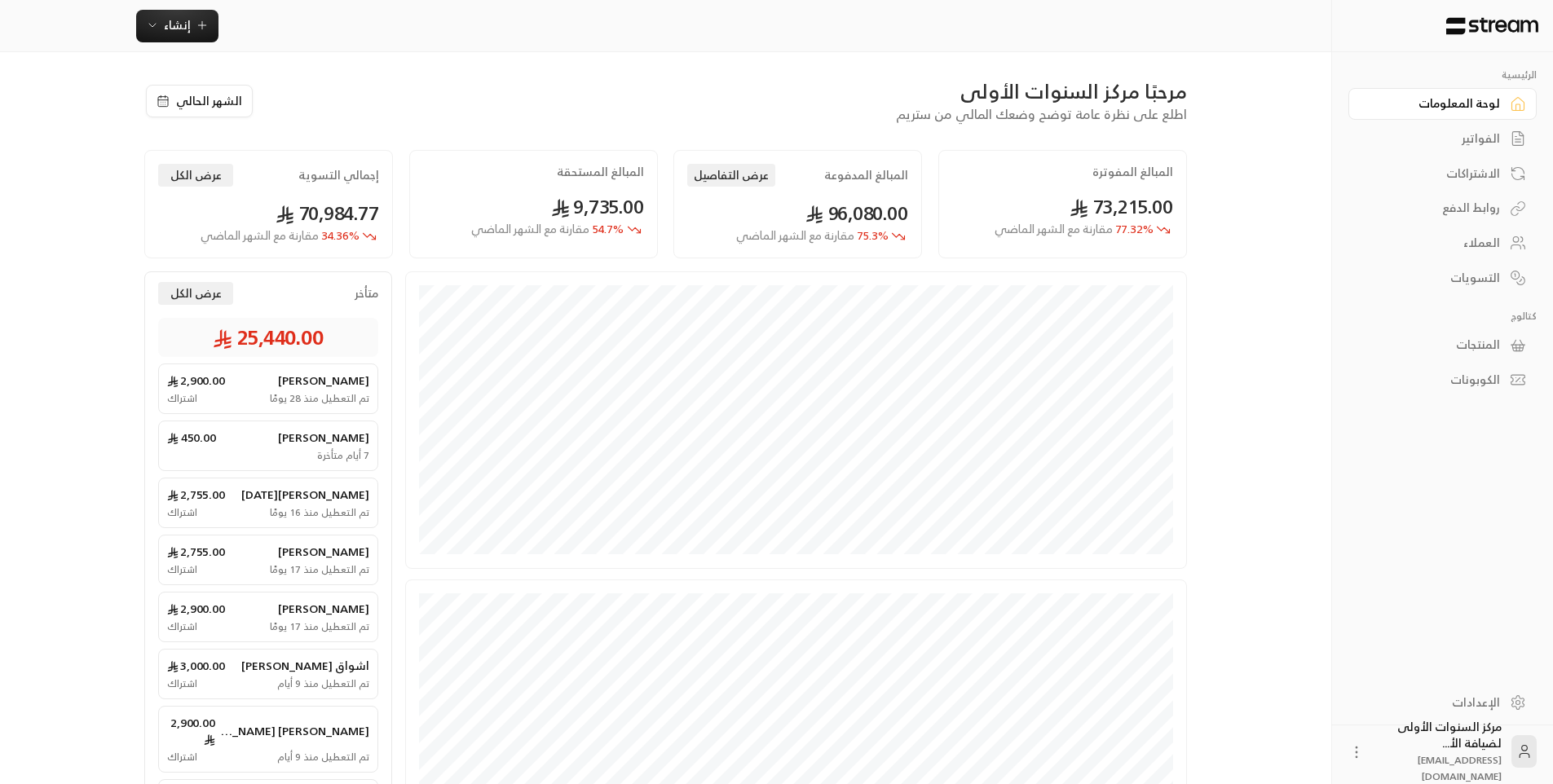
click at [1459, 140] on div "الفواتير" at bounding box center [1434, 139] width 132 height 16
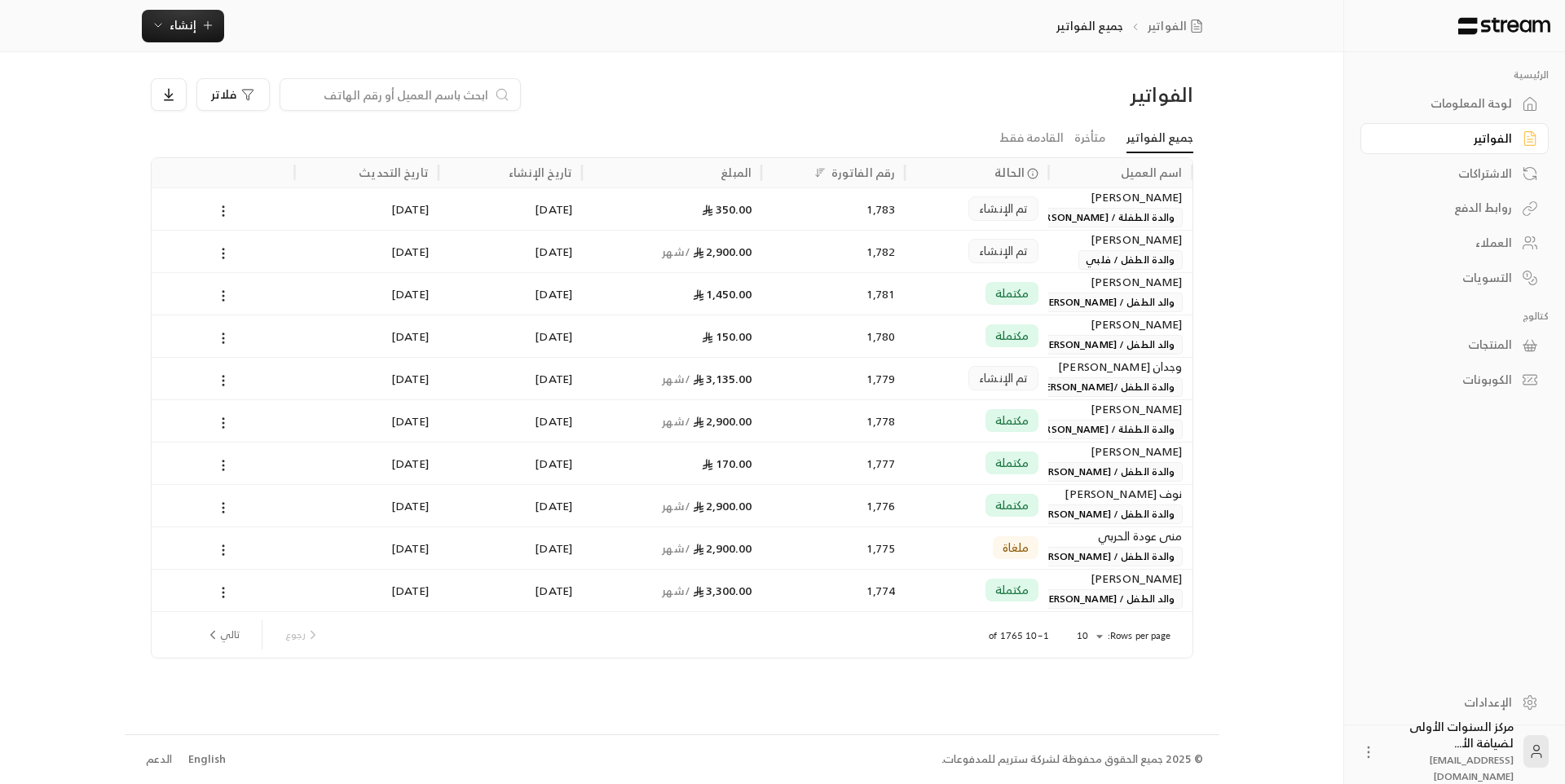
click at [1463, 108] on div "لوحة المعلومات" at bounding box center [1447, 104] width 132 height 16
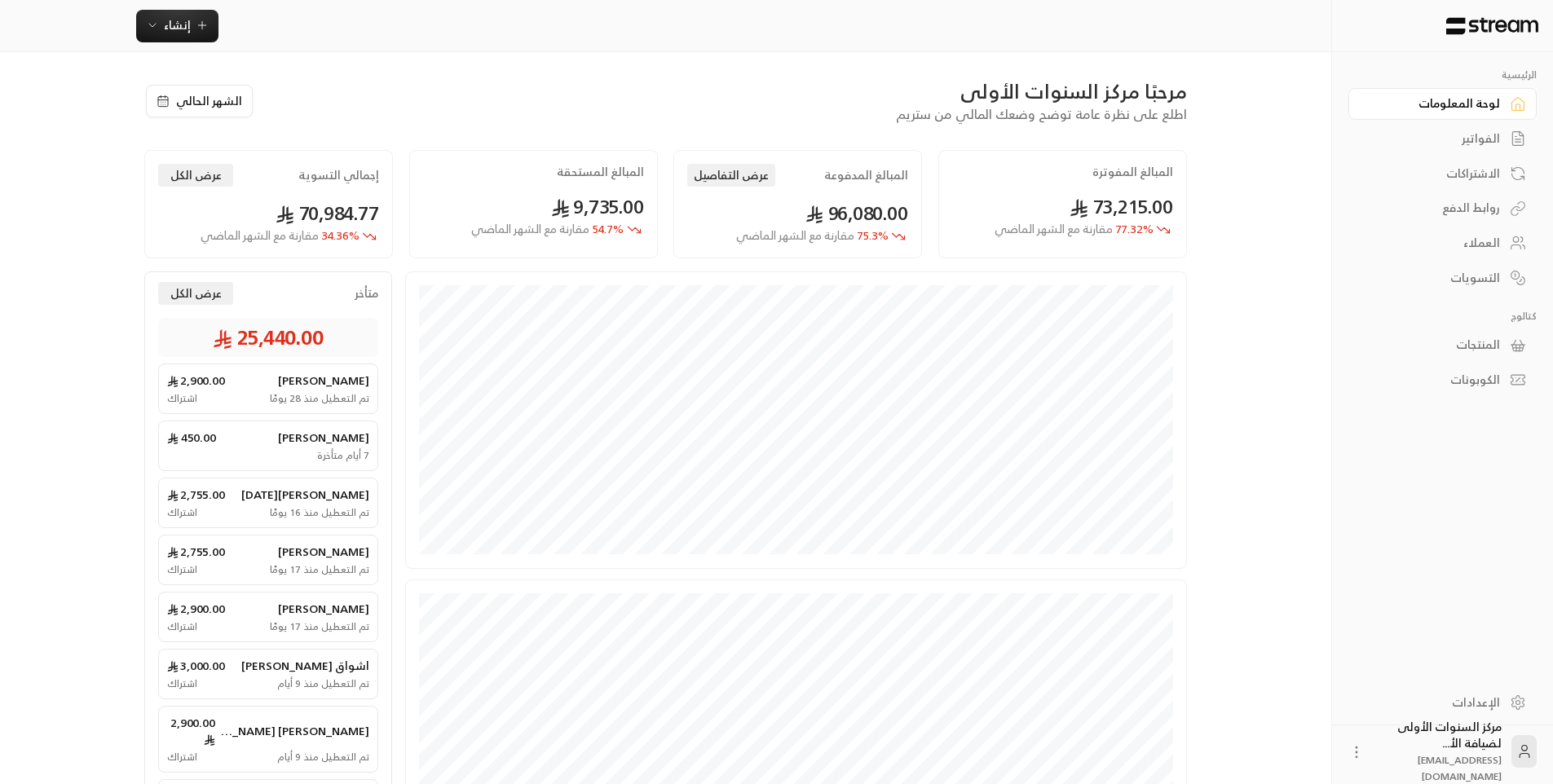
click at [1474, 139] on div "الفواتير" at bounding box center [1434, 139] width 132 height 16
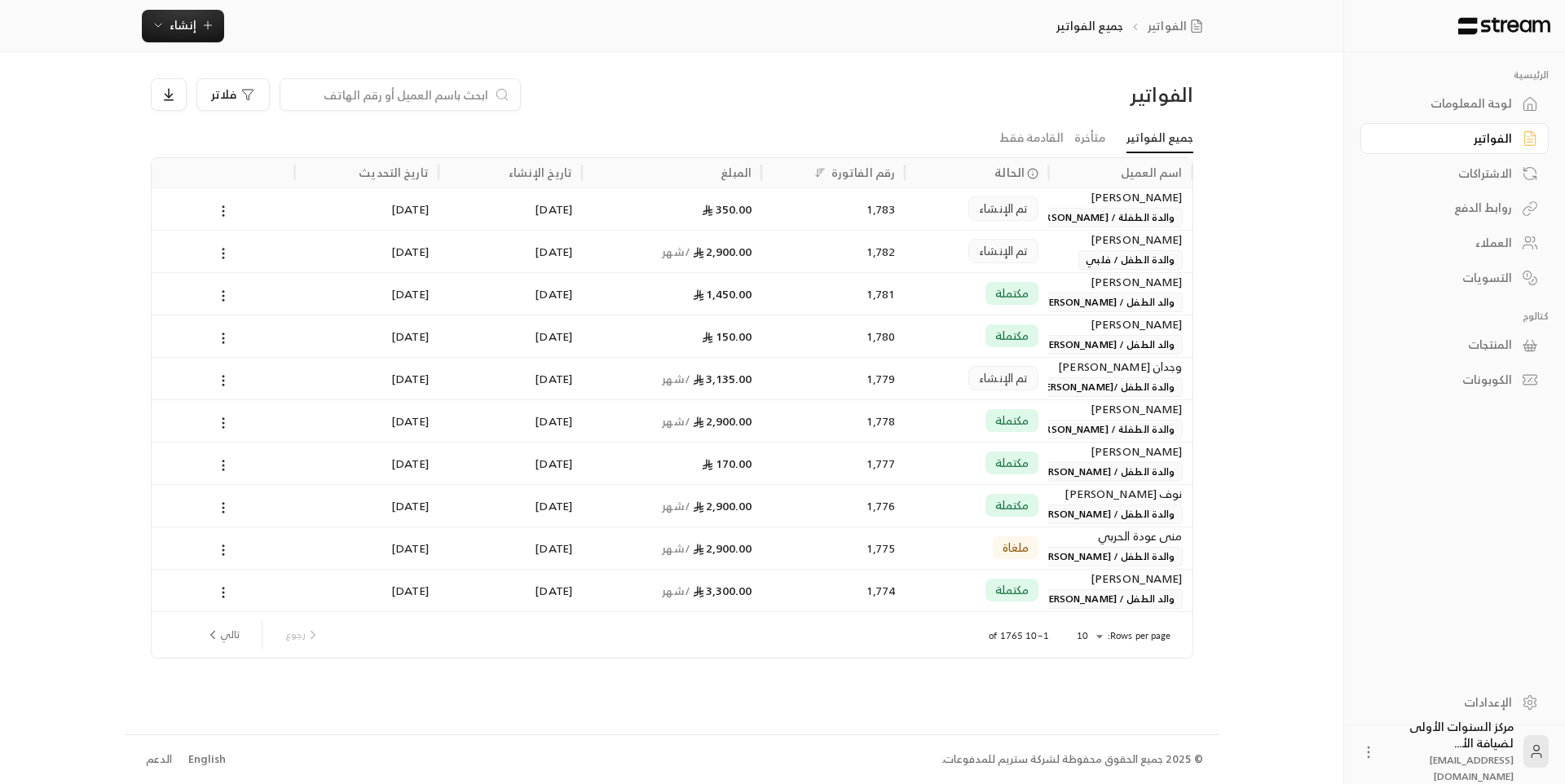
click at [1468, 104] on div "لوحة المعلومات" at bounding box center [1447, 104] width 132 height 16
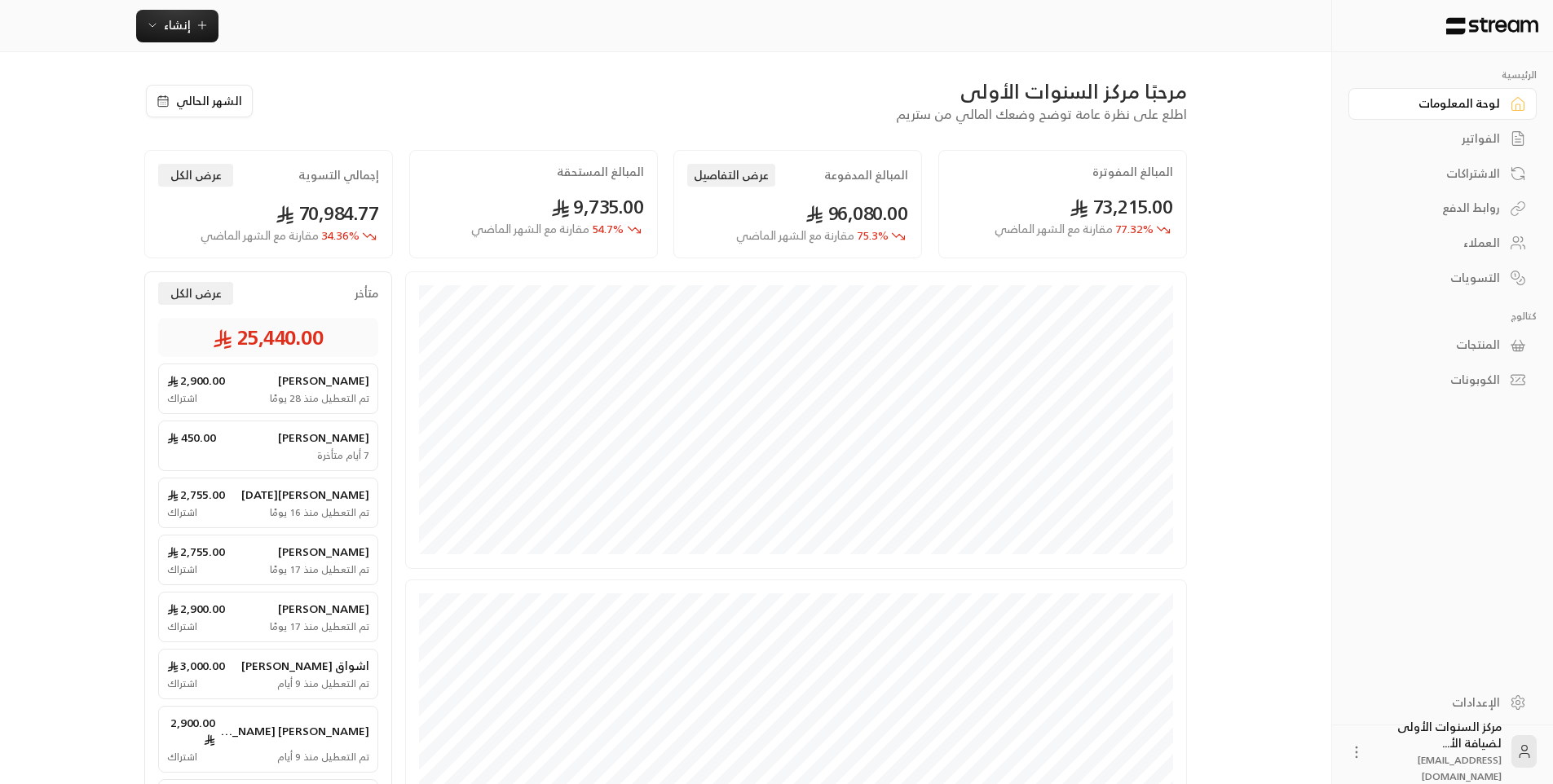
click at [895, 106] on div "مرحبًا مركز السنوات الأولى اطلع على نظرة عامة توضح وضعك المالي من ستريم" at bounding box center [729, 100] width 933 height 46
click at [1462, 140] on div "الفواتير" at bounding box center [1434, 139] width 132 height 16
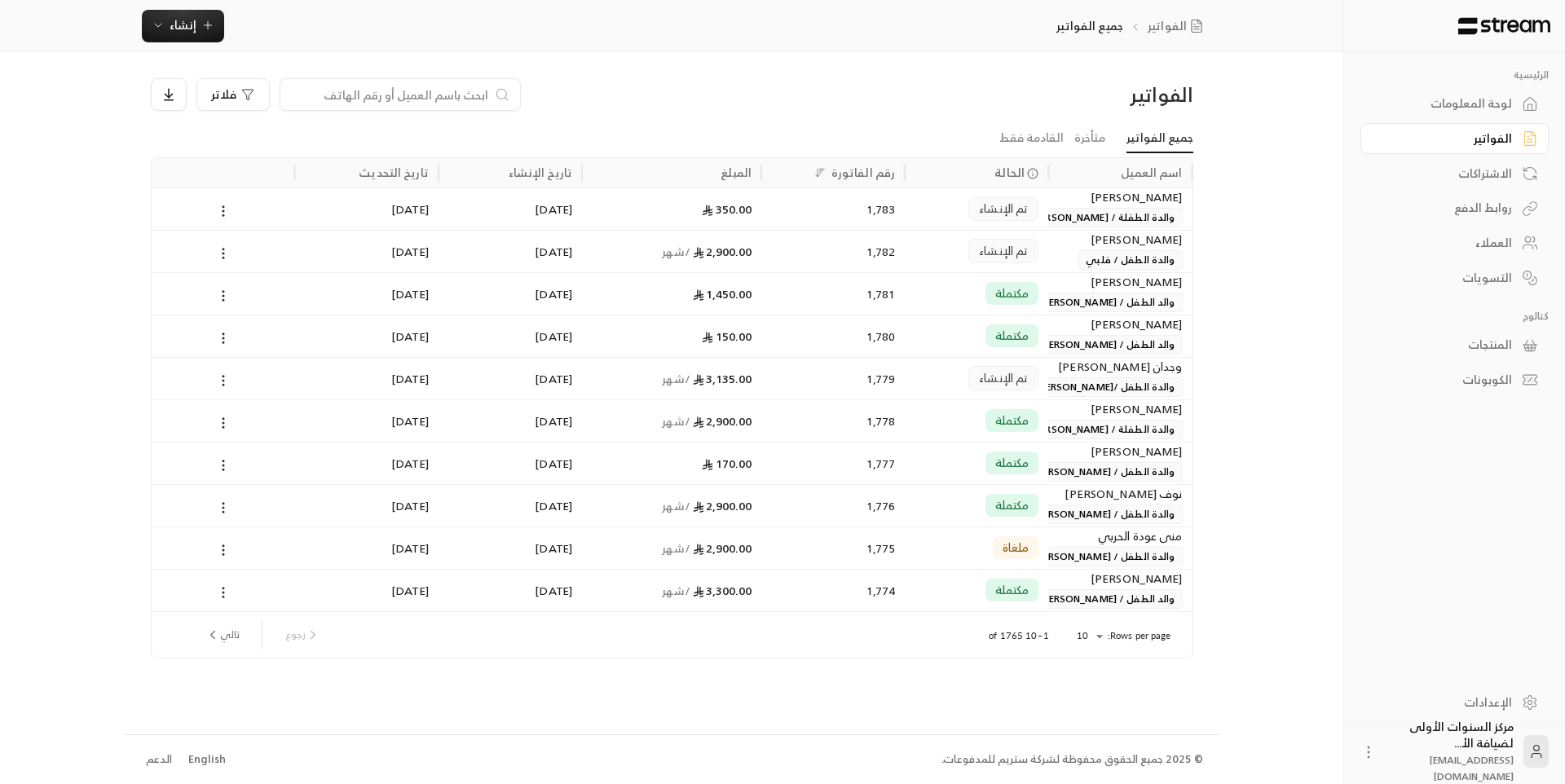
click at [1441, 100] on div "لوحة المعلومات" at bounding box center [1447, 104] width 132 height 16
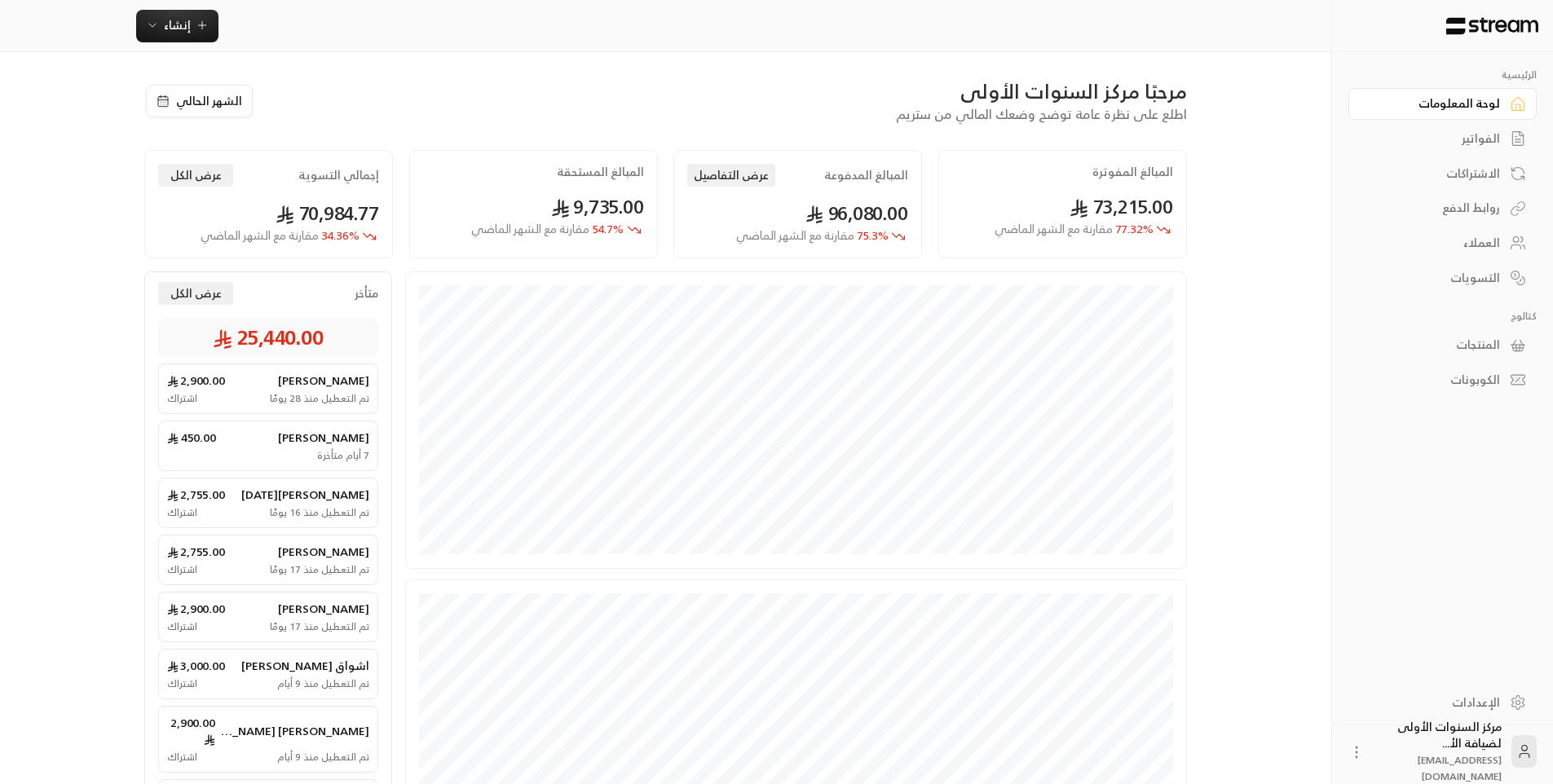
click at [1472, 132] on div "الفواتير" at bounding box center [1434, 139] width 132 height 16
click at [1472, 132] on div "الفواتير" at bounding box center [1446, 139] width 132 height 16
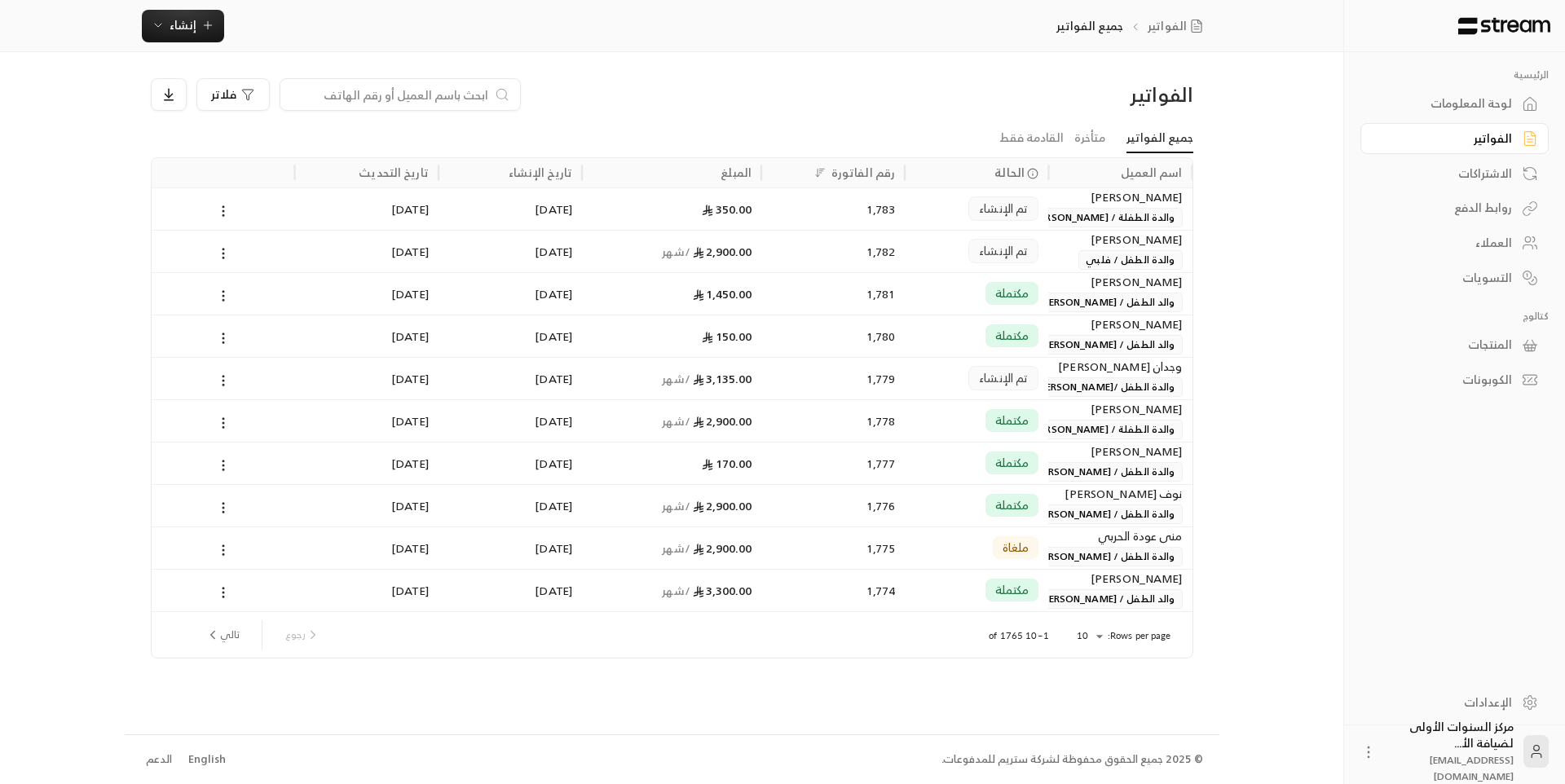
click at [1465, 97] on div "لوحة المعلومات" at bounding box center [1447, 104] width 132 height 16
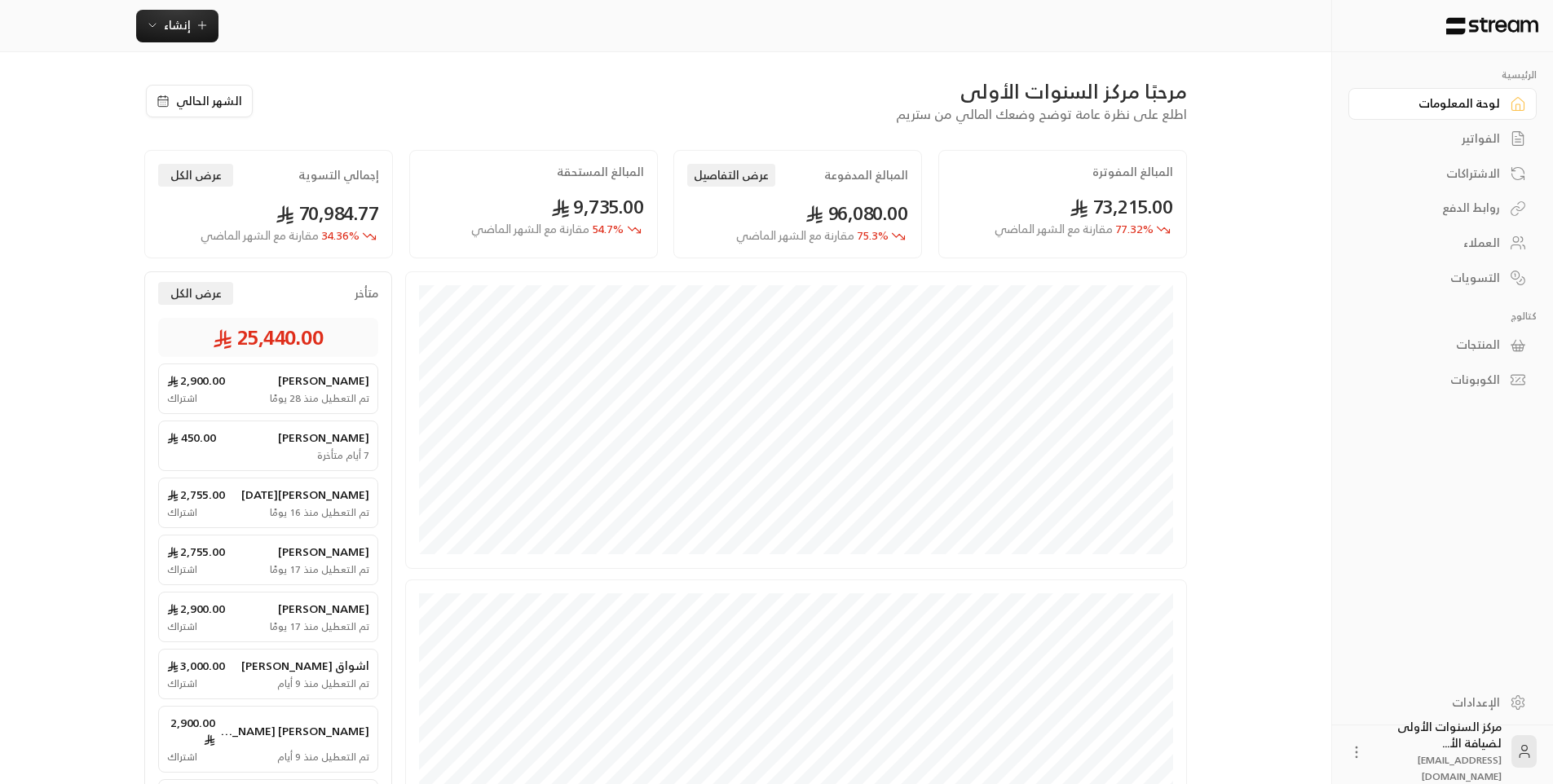
click at [1471, 137] on div "الفواتير" at bounding box center [1434, 139] width 132 height 16
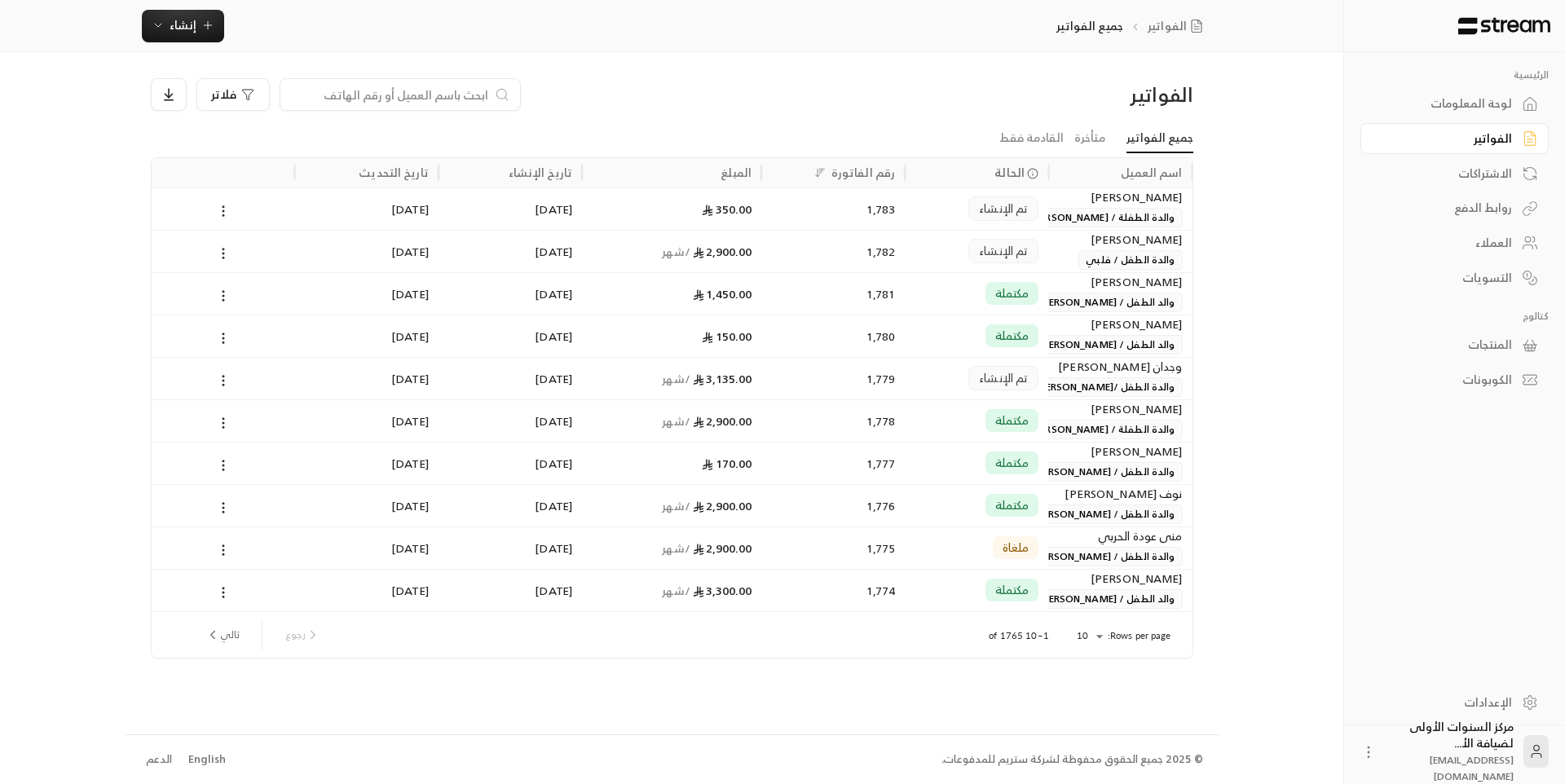
click at [1457, 103] on div "لوحة المعلومات" at bounding box center [1447, 104] width 132 height 16
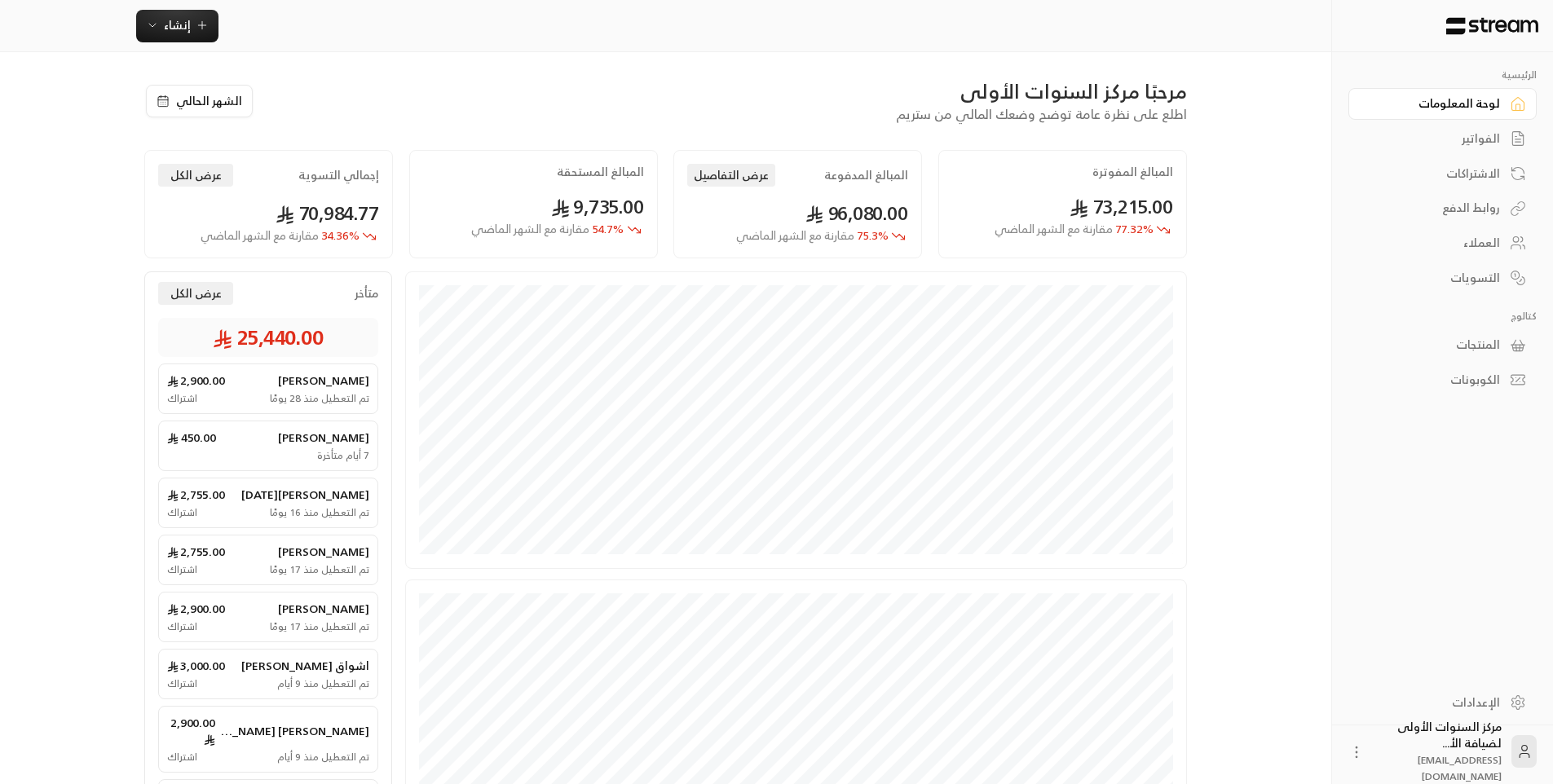
click at [1455, 141] on div "الفواتير" at bounding box center [1434, 139] width 132 height 16
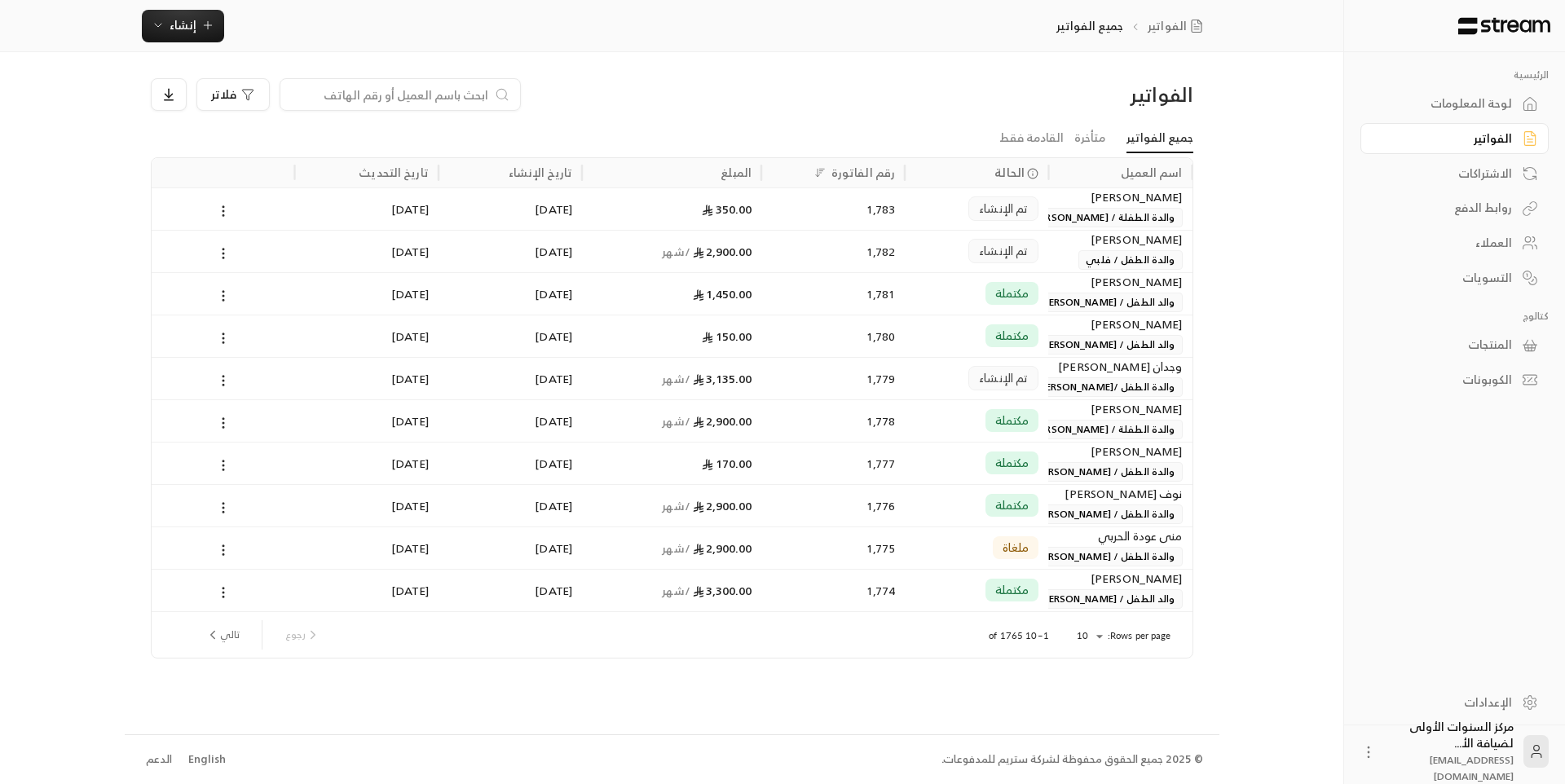
click at [1452, 103] on div "لوحة المعلومات" at bounding box center [1447, 104] width 132 height 16
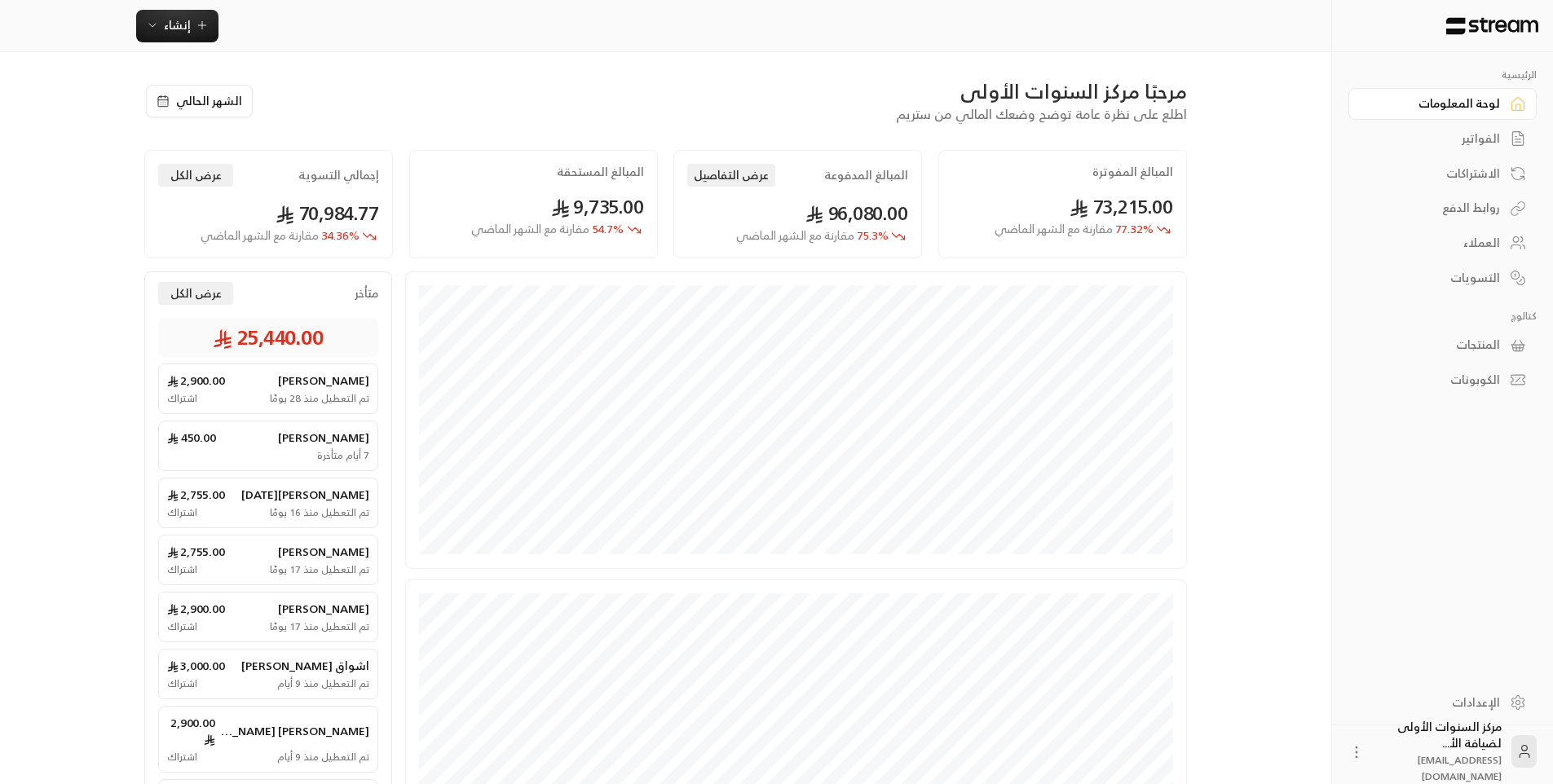
click at [1450, 134] on div "الفواتير" at bounding box center [1434, 139] width 132 height 16
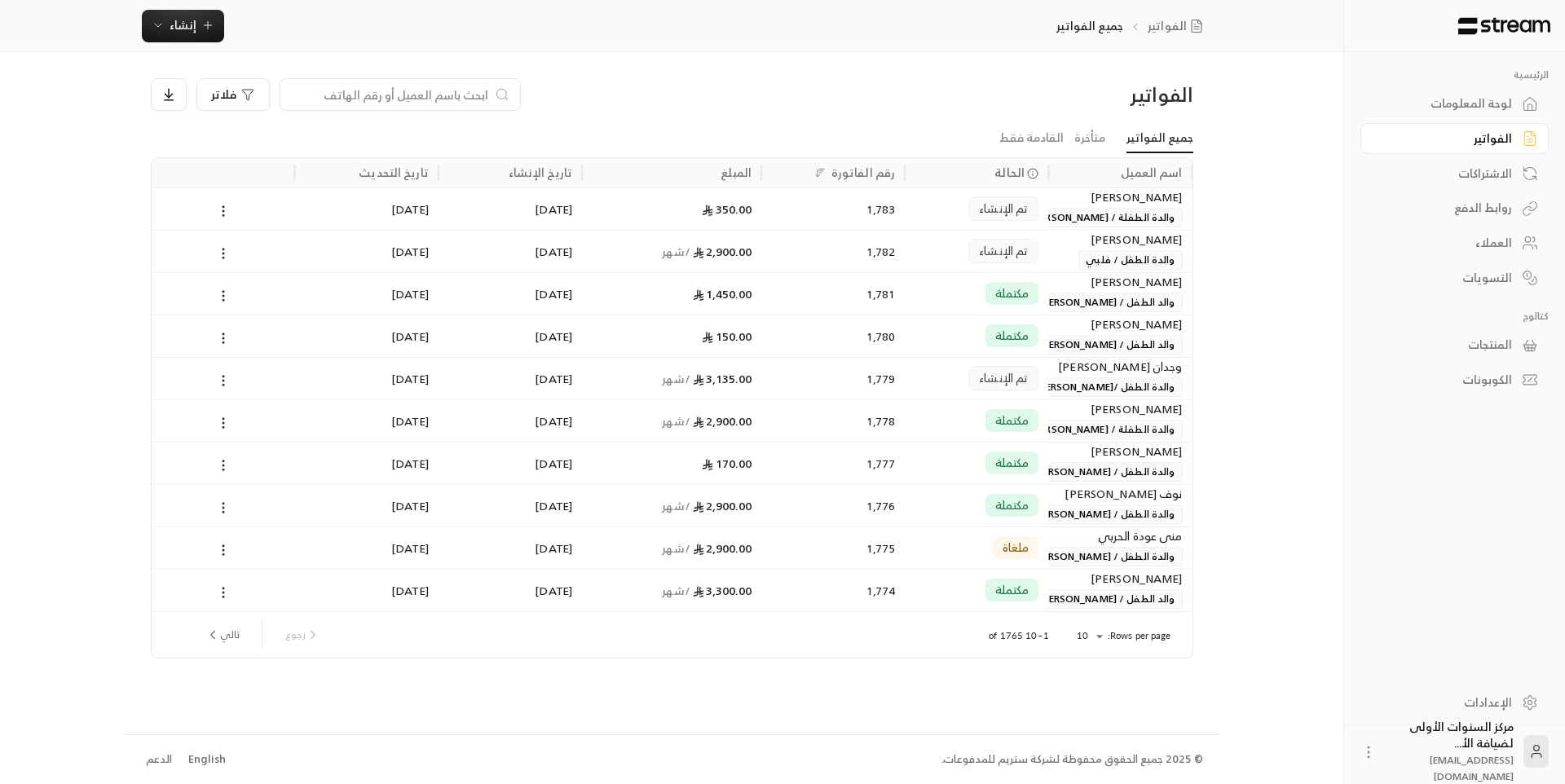
click at [1451, 103] on div "لوحة المعلومات" at bounding box center [1447, 104] width 132 height 16
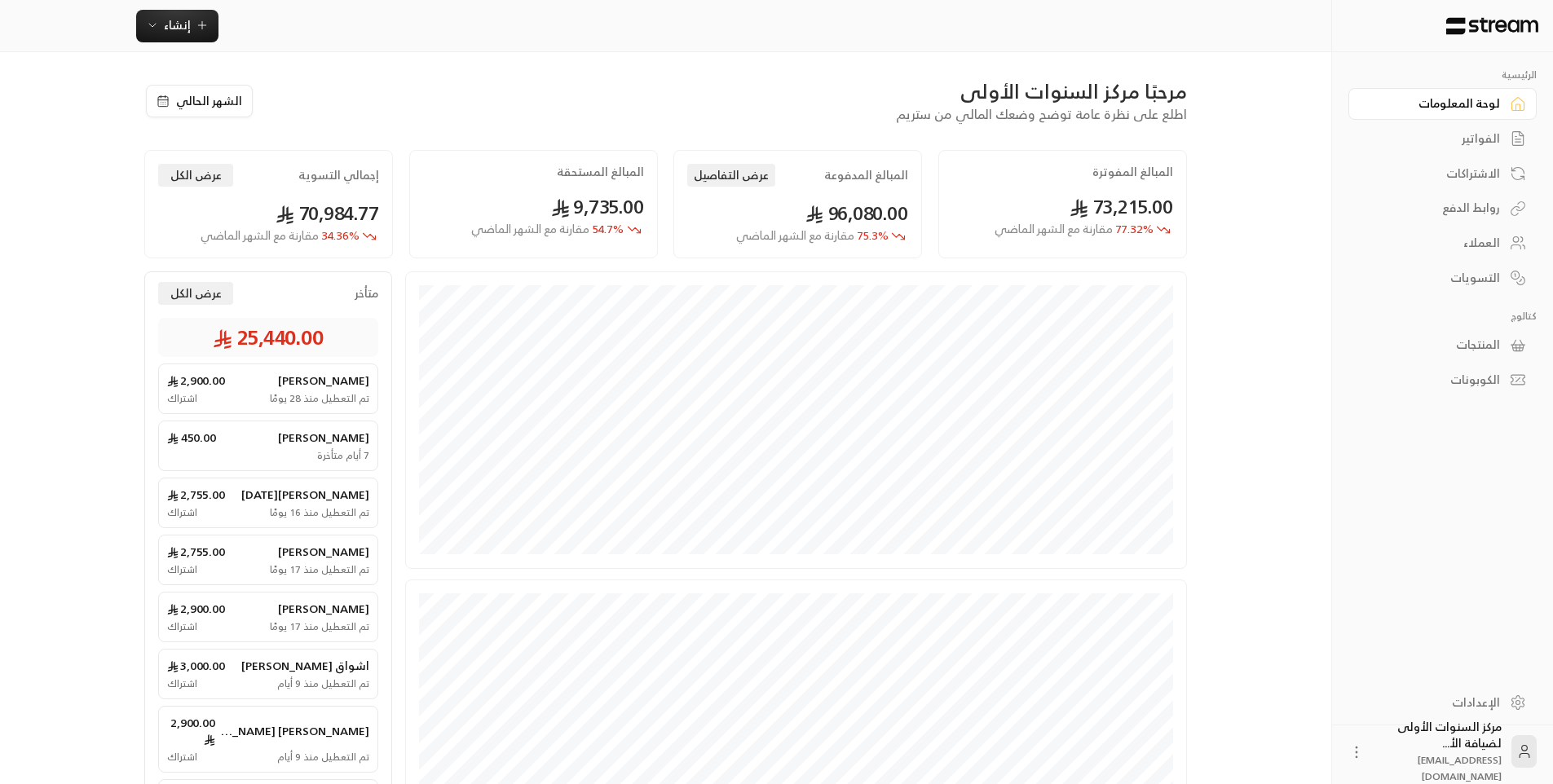
click at [1446, 135] on div "الفواتير" at bounding box center [1434, 139] width 132 height 16
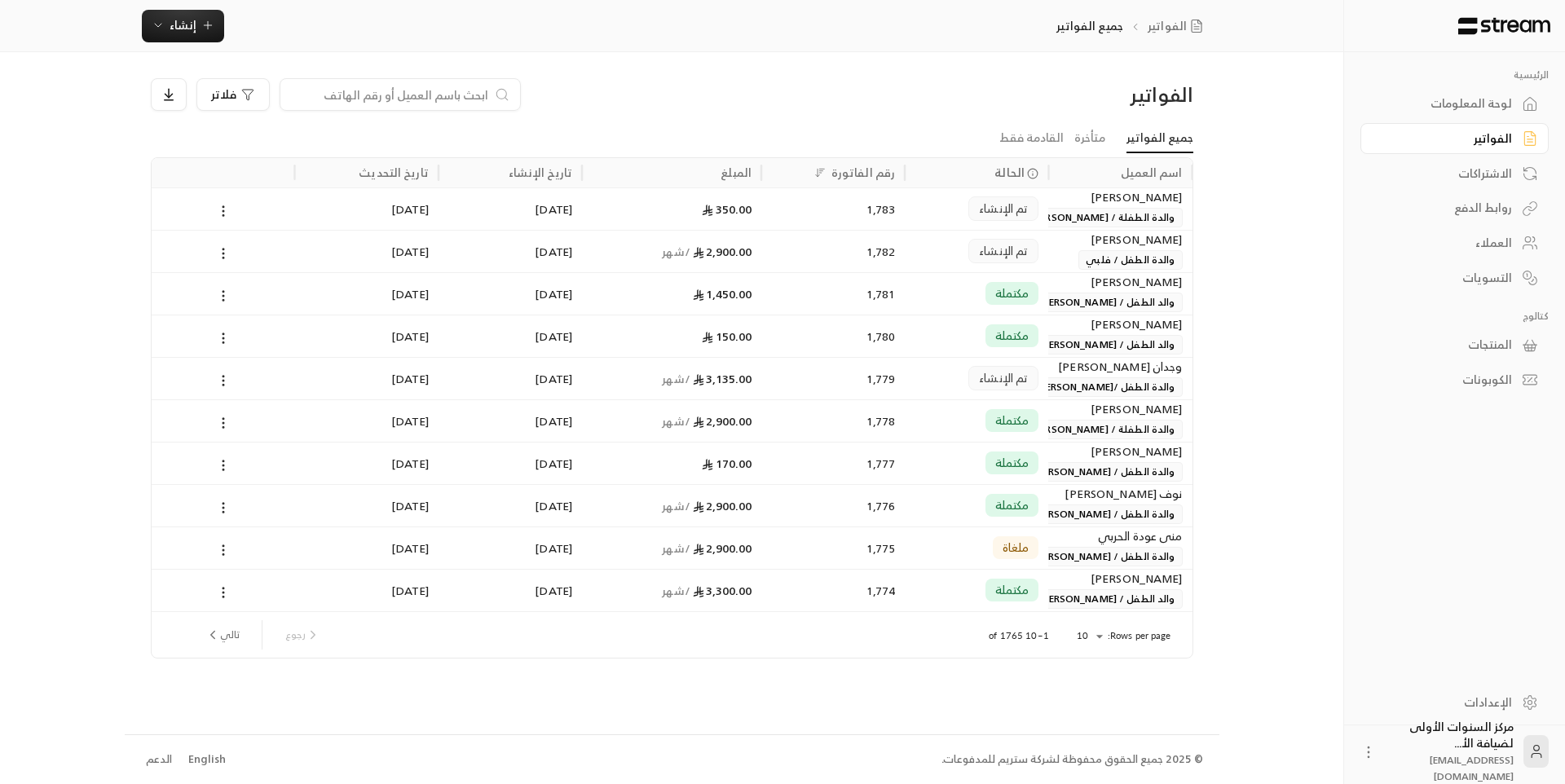
click at [1445, 101] on div "لوحة المعلومات" at bounding box center [1447, 104] width 132 height 16
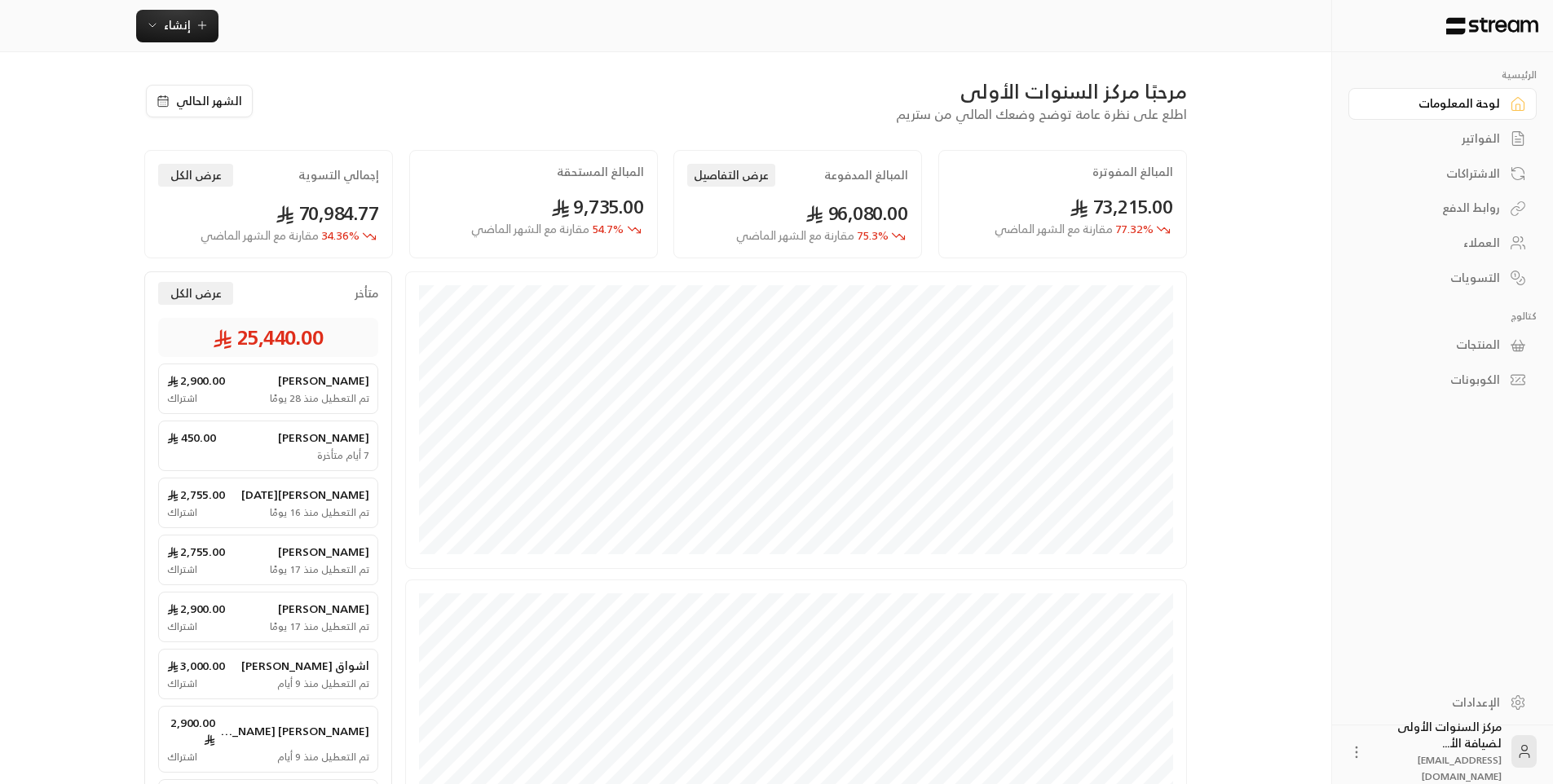
click at [1124, 221] on span "77.32 % مقارنة مع الشهر الماضي" at bounding box center [1074, 229] width 159 height 17
click at [711, 176] on button "عرض التفاصيل" at bounding box center [731, 175] width 88 height 22
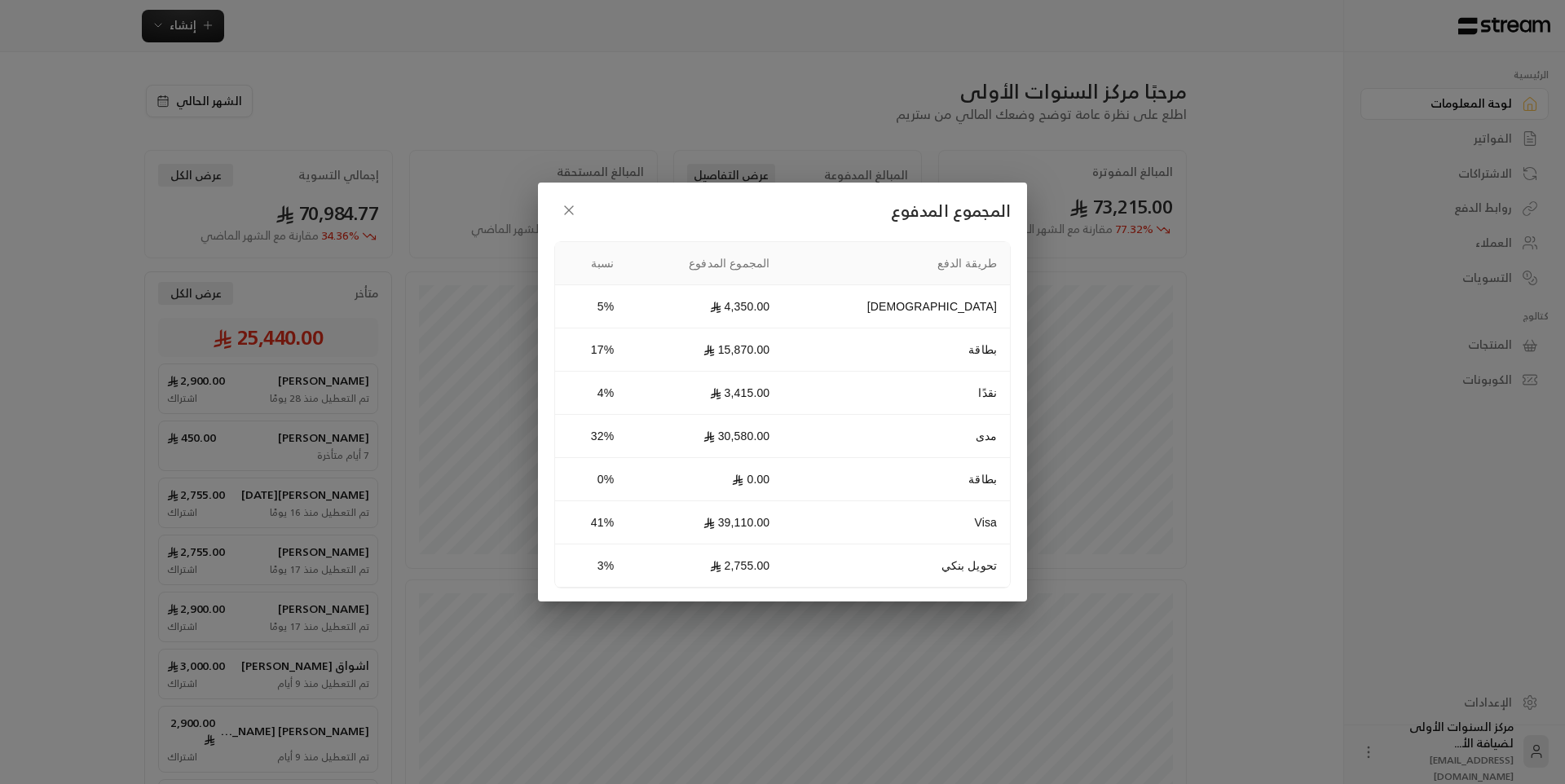
click at [760, 147] on div "المجموع المدفوع طريقة الدفع المجموع المدفوع نسبة Qurrah 4,350.00 5% بطاقة 15,87…" at bounding box center [782, 392] width 1565 height 784
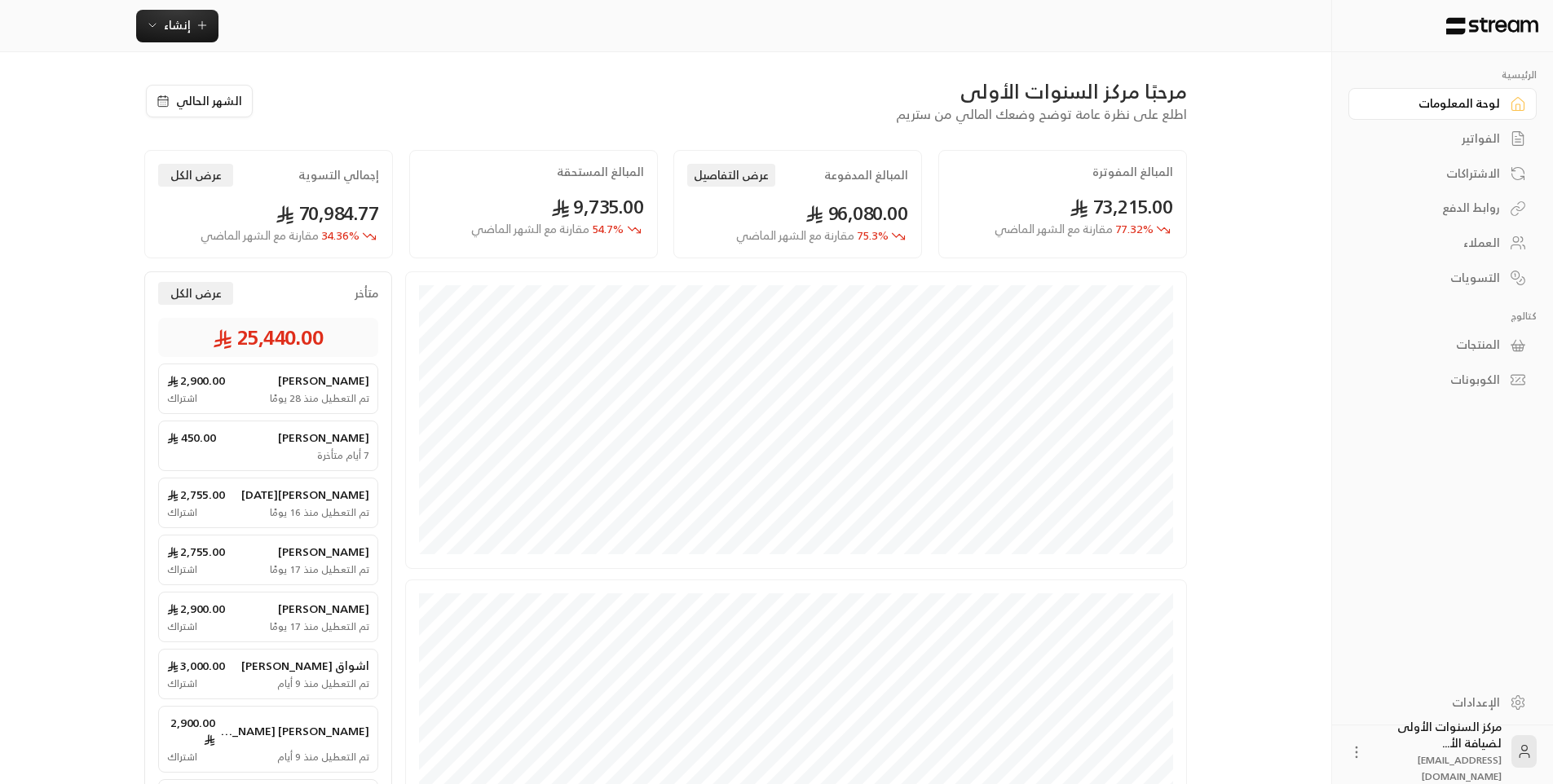
click at [773, 190] on div "المبالغ المدفوعة عرض التفاصيل 96,080.00 75.3 % مقارنة مع الشهر الماضي" at bounding box center [798, 204] width 249 height 108
click at [764, 179] on button "عرض التفاصيل" at bounding box center [731, 175] width 88 height 22
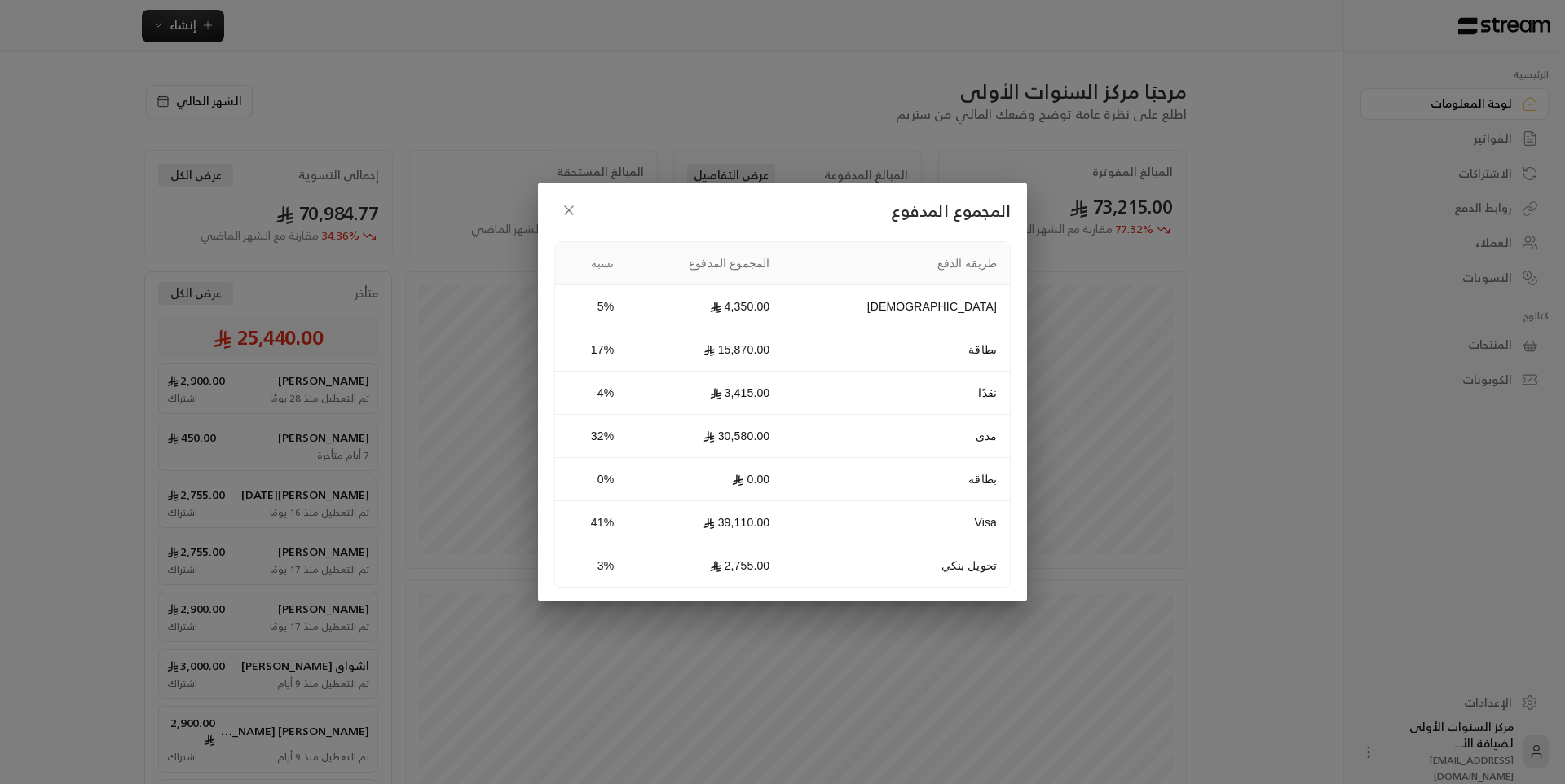
click at [565, 209] on icon "button" at bounding box center [569, 210] width 16 height 16
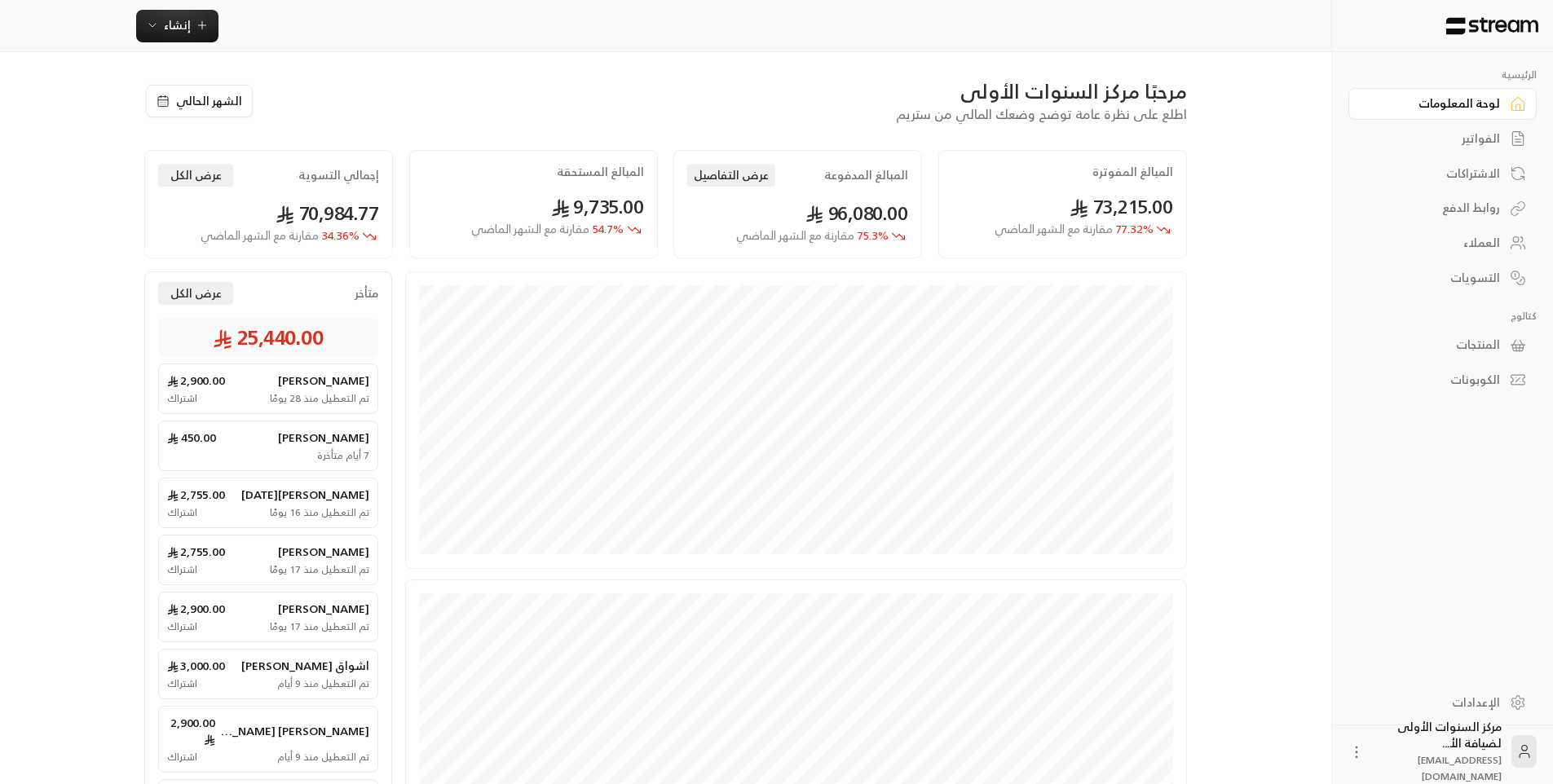
click at [726, 114] on div "مرحبًا مركز السنوات الأولى اطلع على نظرة عامة توضح وضعك المالي من ستريم" at bounding box center [729, 100] width 933 height 46
click at [727, 168] on button "عرض التفاصيل" at bounding box center [731, 175] width 88 height 22
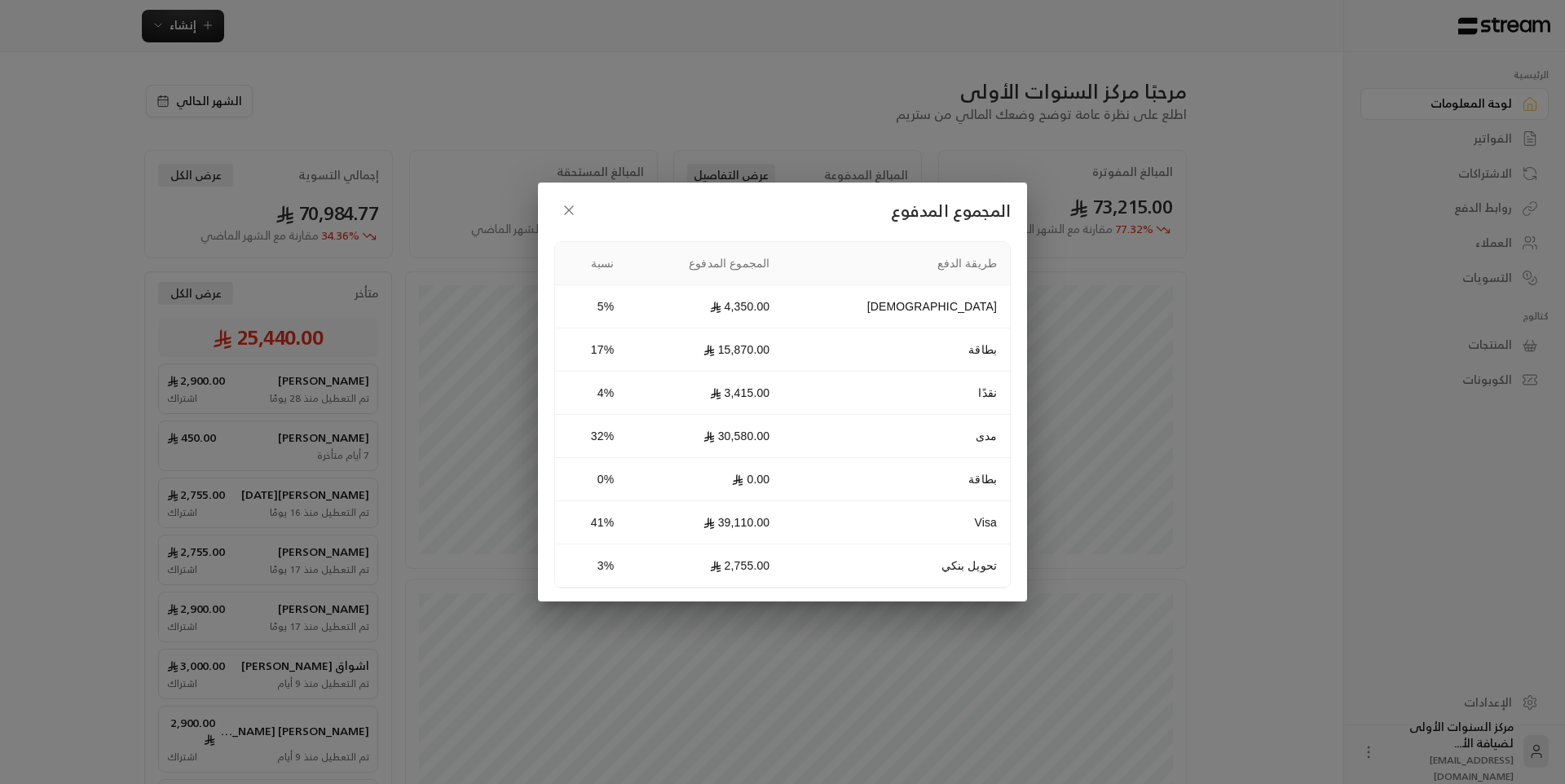
click at [574, 206] on icon "button" at bounding box center [569, 210] width 16 height 16
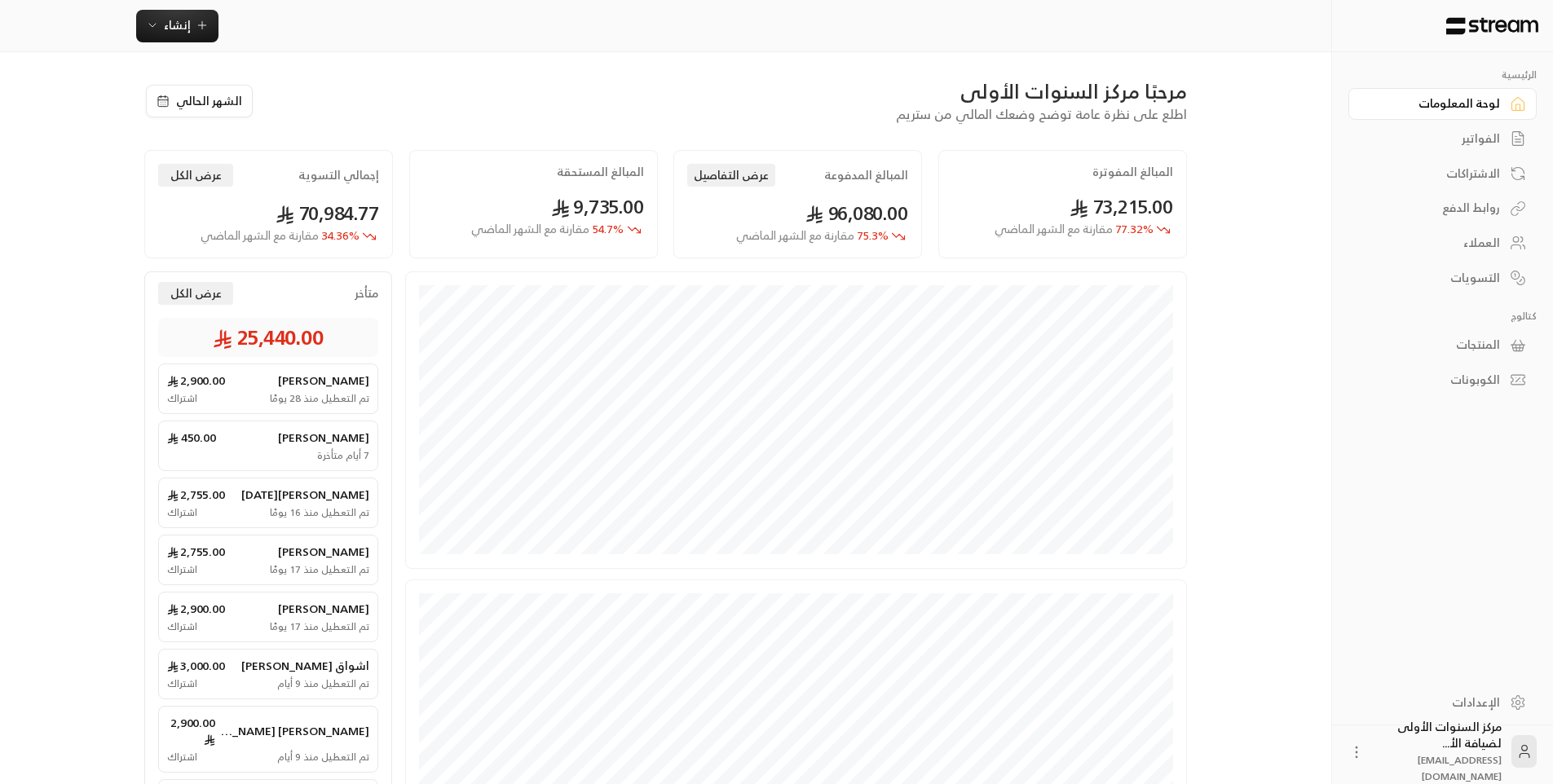
click at [733, 145] on div "مرحبًا مركز السنوات الأولى اطلع على نظرة عامة توضح وضعك المالي من ستريم الشهر ا…" at bounding box center [665, 175] width 1043 height 193
click at [730, 169] on button "عرض التفاصيل" at bounding box center [731, 175] width 88 height 22
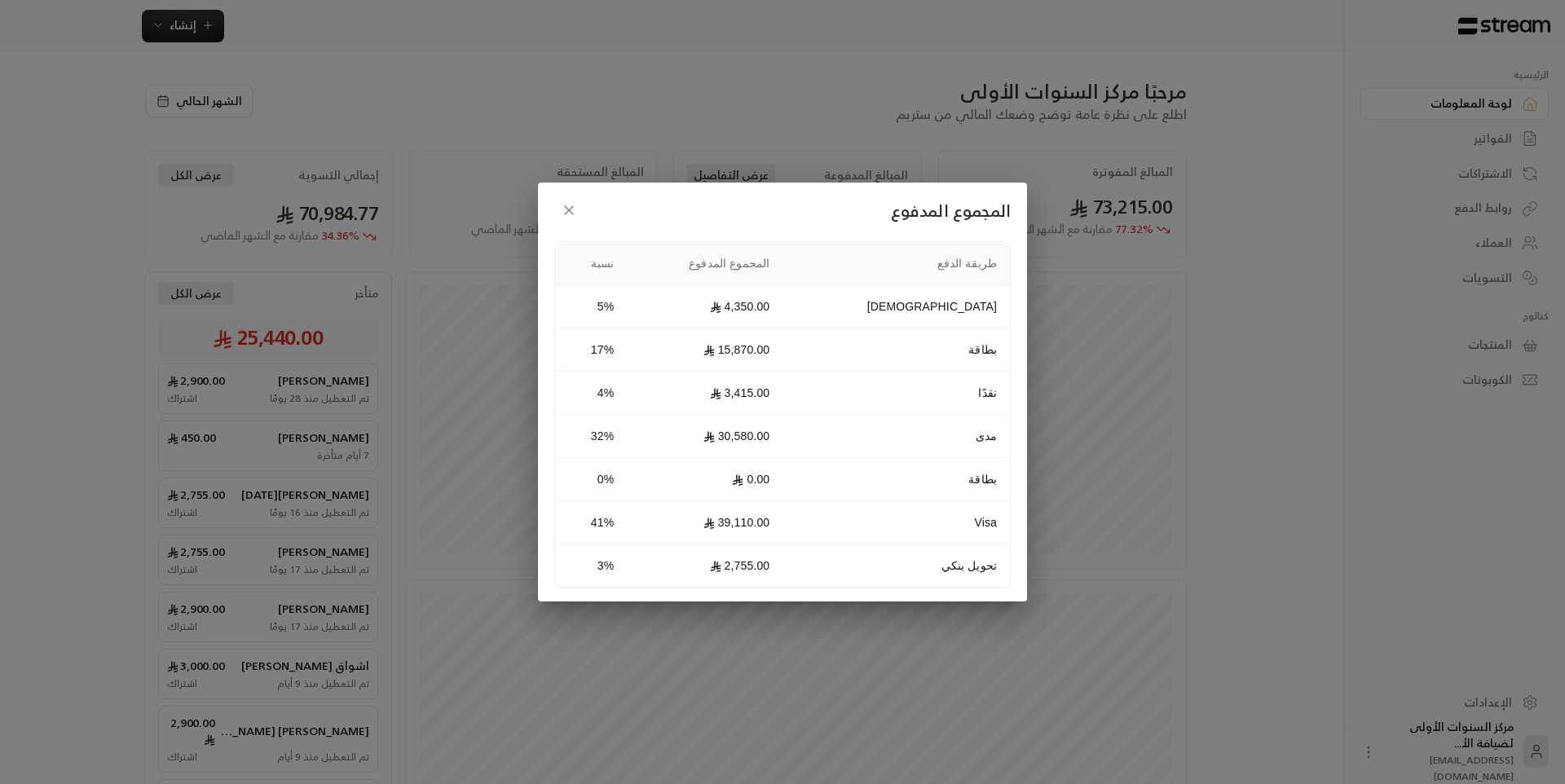
click at [727, 145] on div "المجموع المدفوع طريقة الدفع المجموع المدفوع نسبة Qurrah 4,350.00 5% بطاقة 15,87…" at bounding box center [782, 392] width 1565 height 784
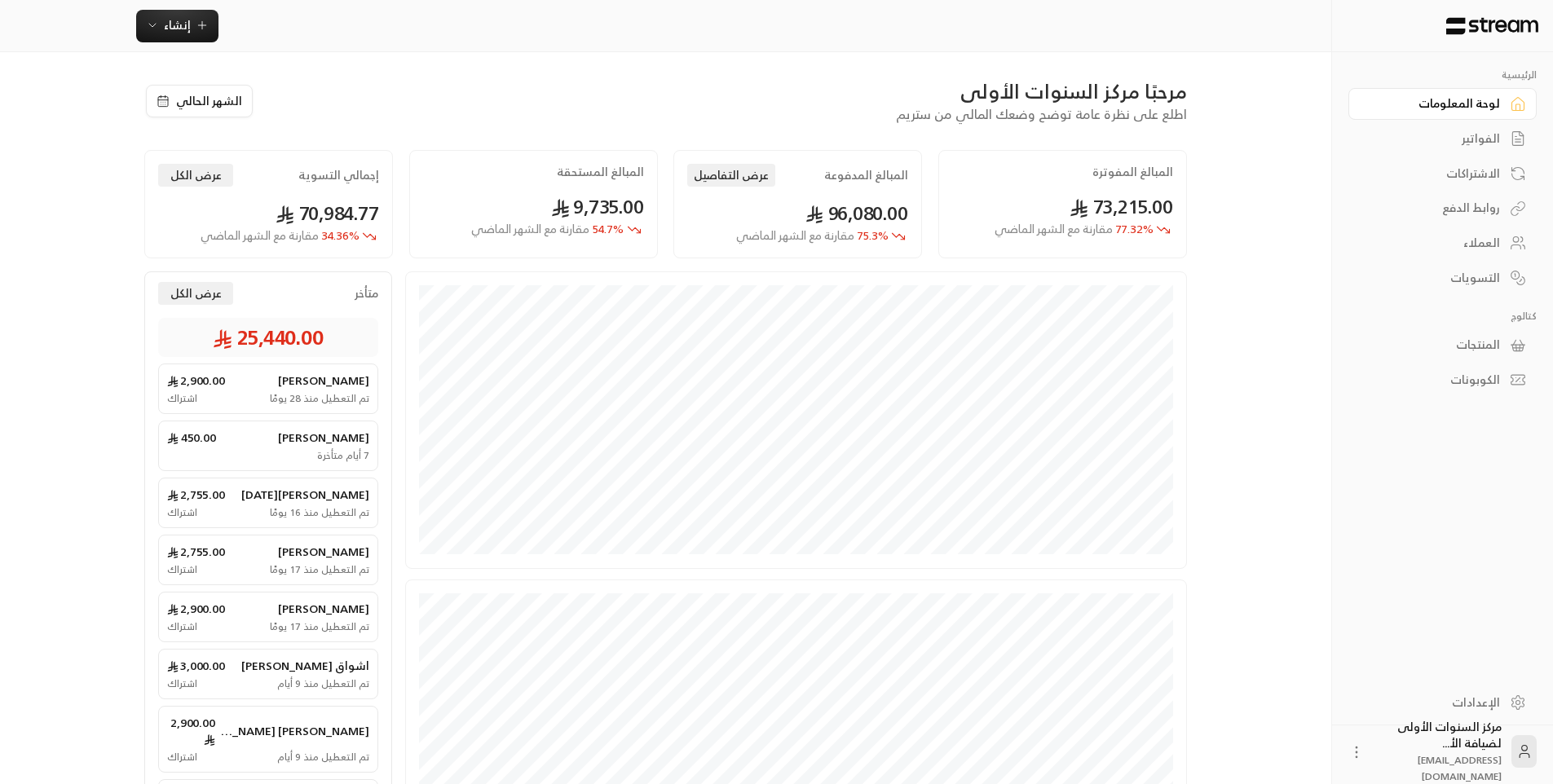
click at [804, 114] on div "مرحبًا مركز السنوات الأولى اطلع على نظرة عامة توضح وضعك المالي من ستريم" at bounding box center [729, 100] width 933 height 46
click at [749, 177] on button "عرض التفاصيل" at bounding box center [731, 175] width 88 height 22
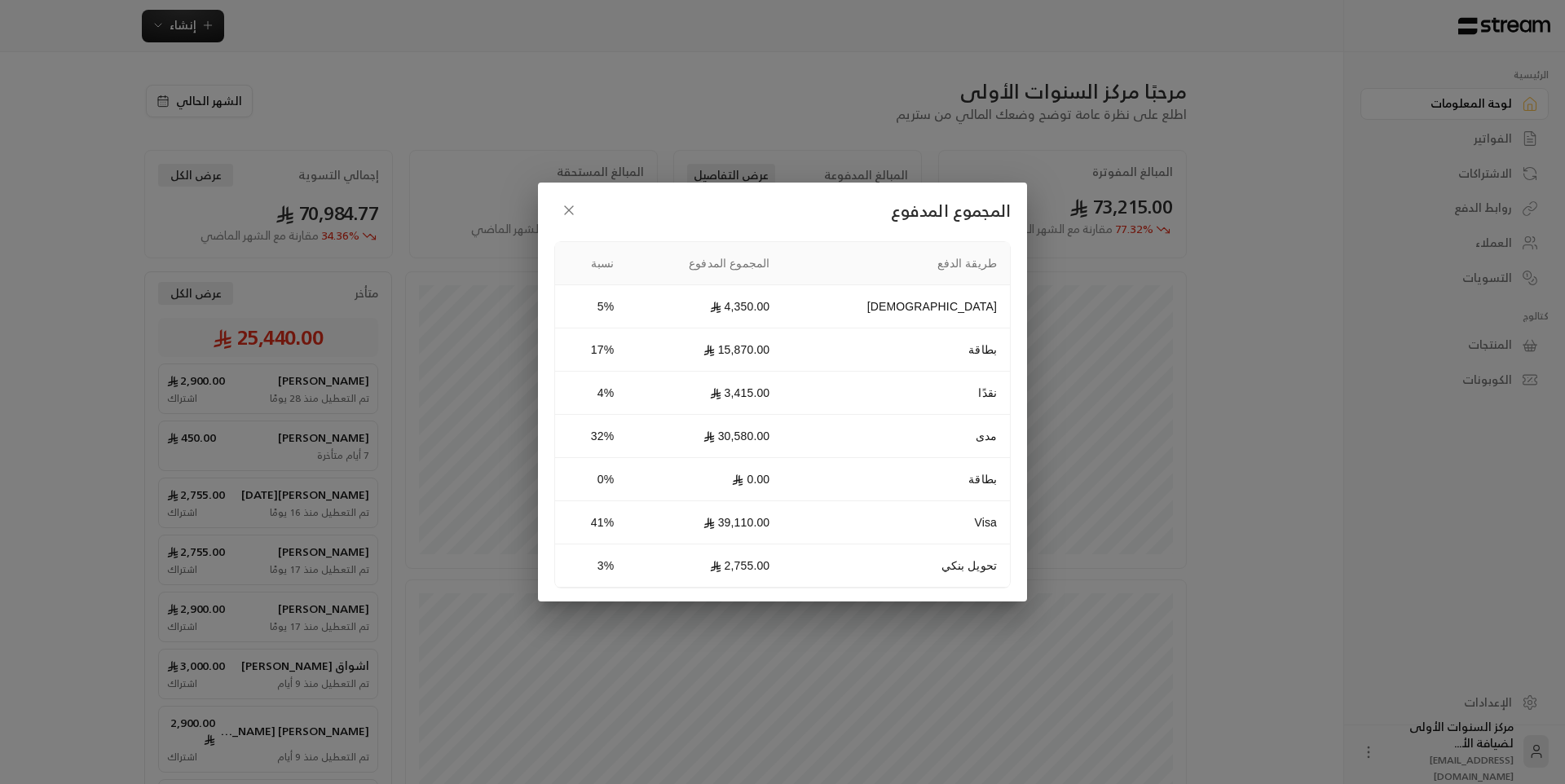
click at [570, 204] on icon "button" at bounding box center [569, 210] width 16 height 16
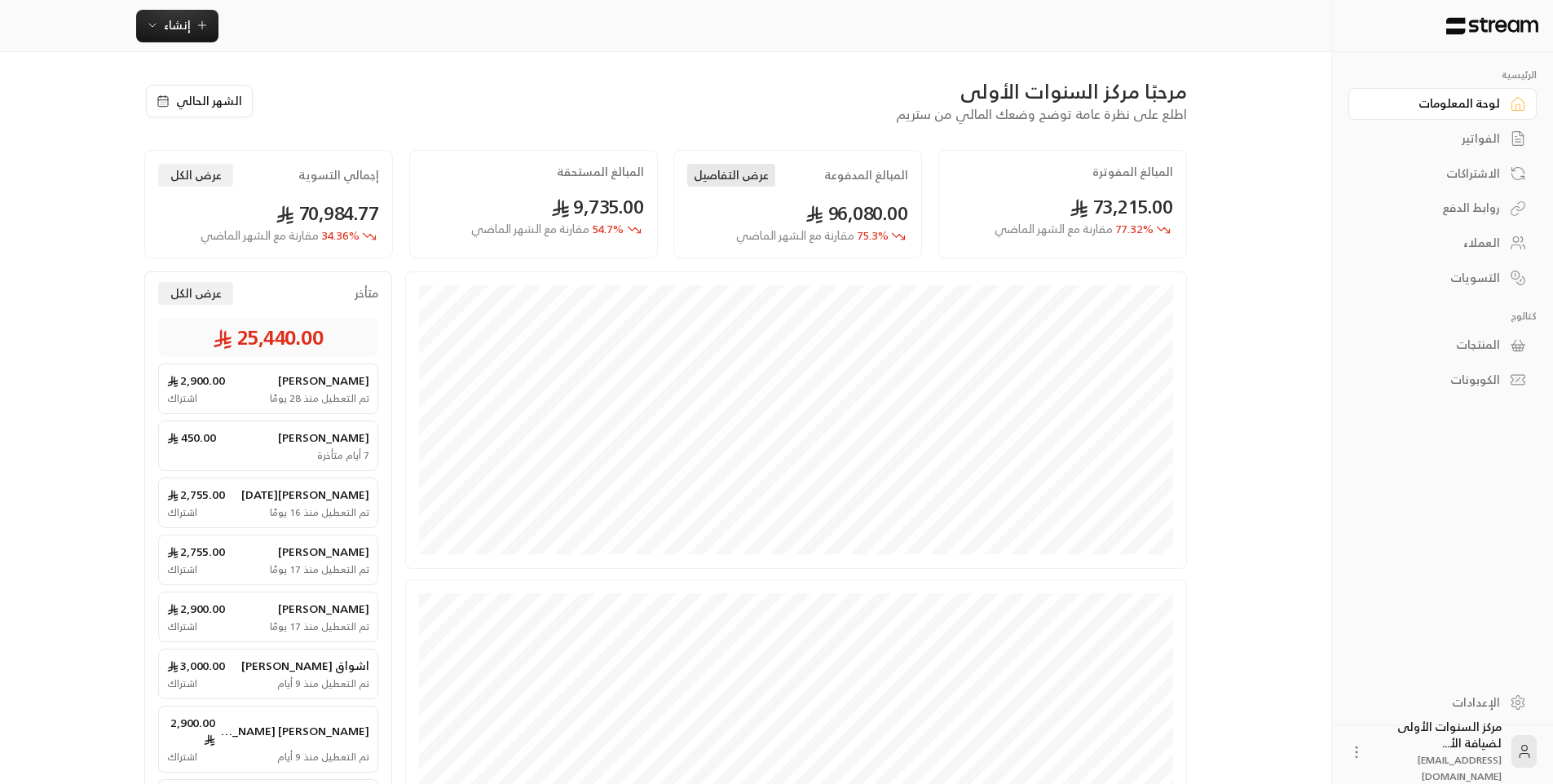
click at [730, 171] on button "عرض التفاصيل" at bounding box center [731, 175] width 88 height 22
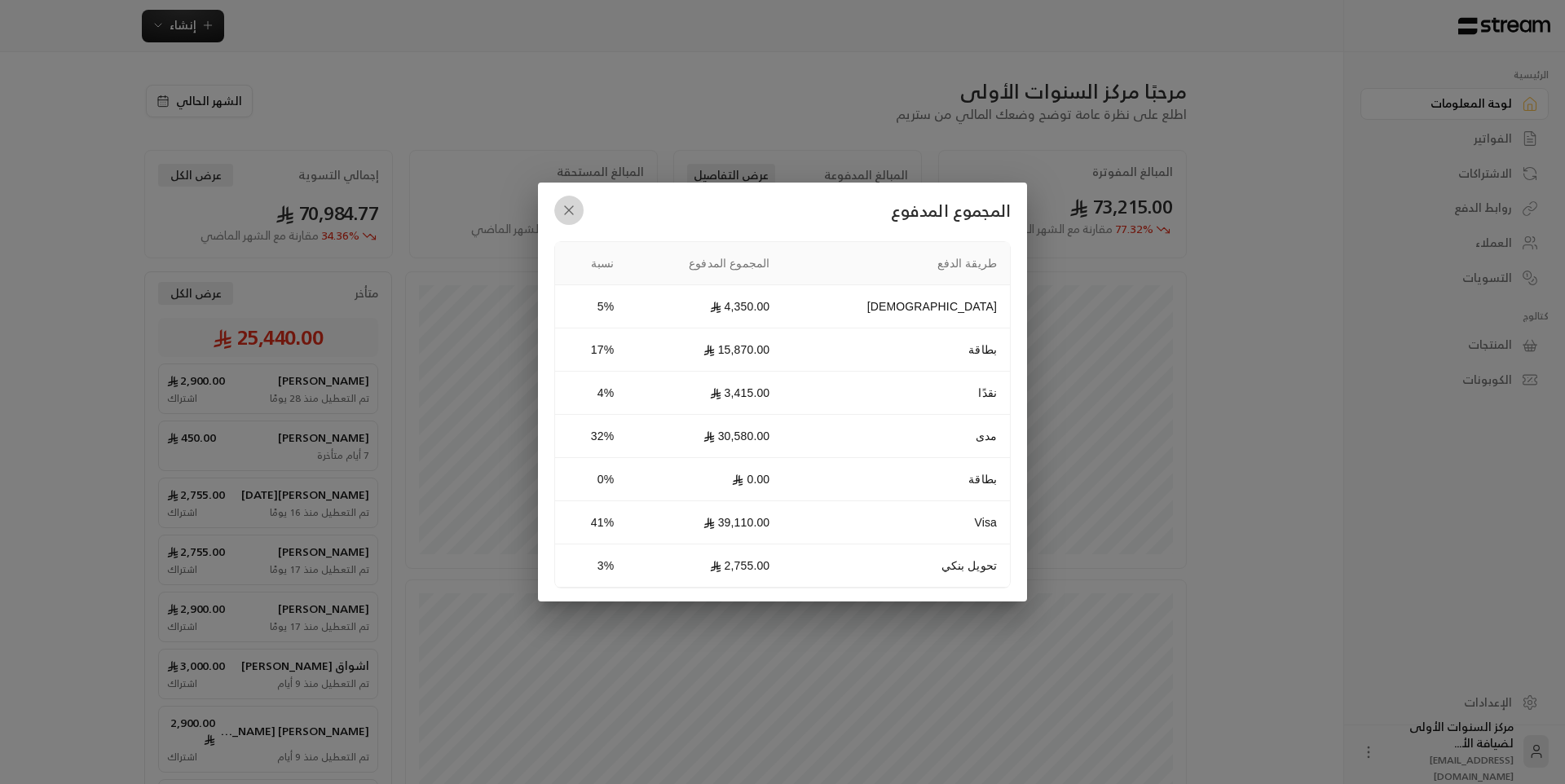
click at [581, 210] on button "button" at bounding box center [569, 210] width 30 height 30
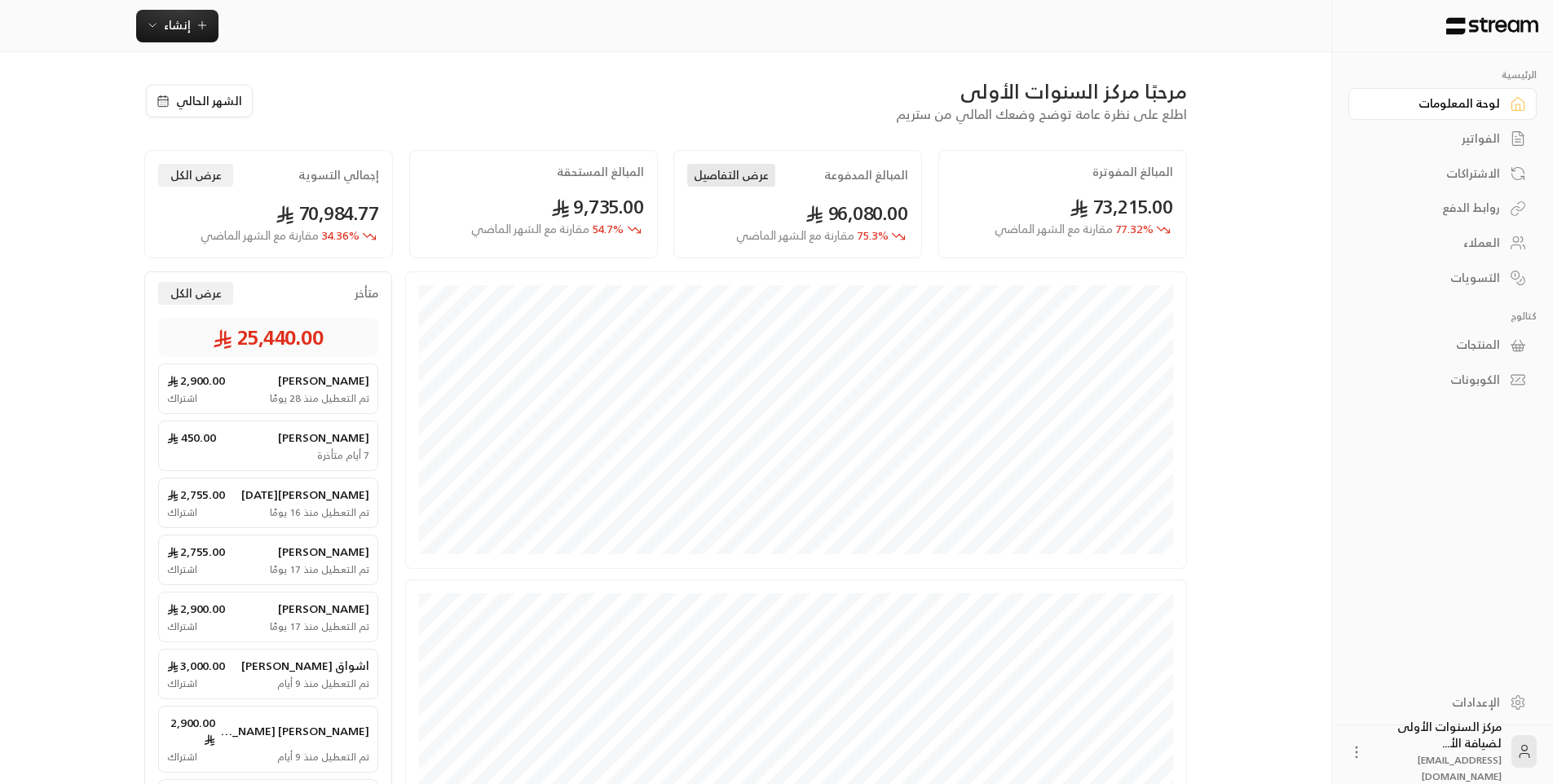
click at [729, 173] on button "عرض التفاصيل" at bounding box center [731, 175] width 88 height 22
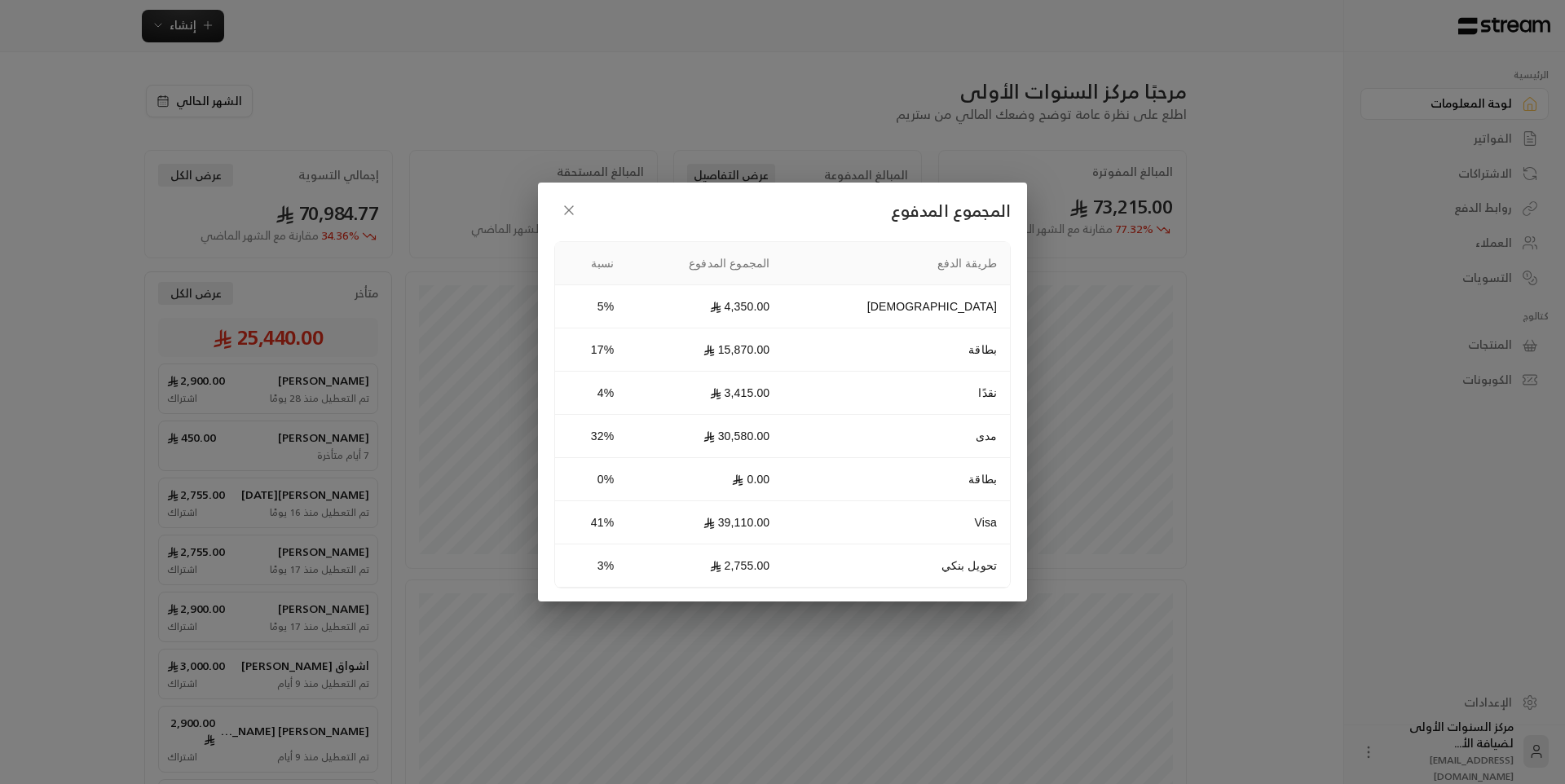
click at [782, 260] on th "المجموع المدفوع" at bounding box center [705, 263] width 156 height 43
click at [560, 210] on icon "button" at bounding box center [569, 210] width 16 height 16
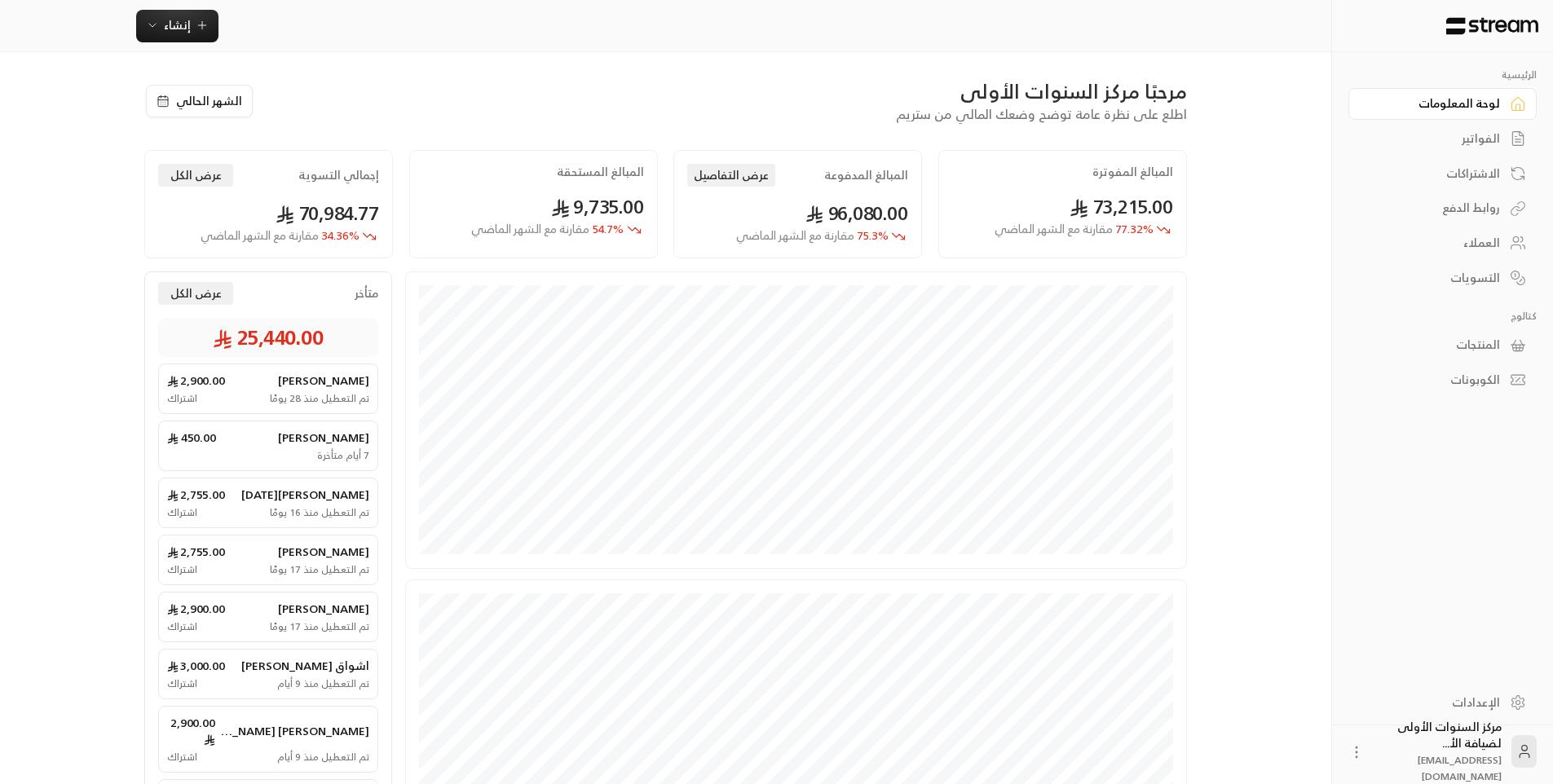
click at [754, 121] on div "مرحبًا مركز السنوات الأولى اطلع على نظرة عامة توضح وضعك المالي من ستريم" at bounding box center [729, 100] width 933 height 46
click at [743, 206] on div "96,080.00 75.3 % مقارنة مع الشهر الماضي" at bounding box center [798, 222] width 221 height 45
click at [743, 178] on button "عرض التفاصيل" at bounding box center [731, 175] width 88 height 22
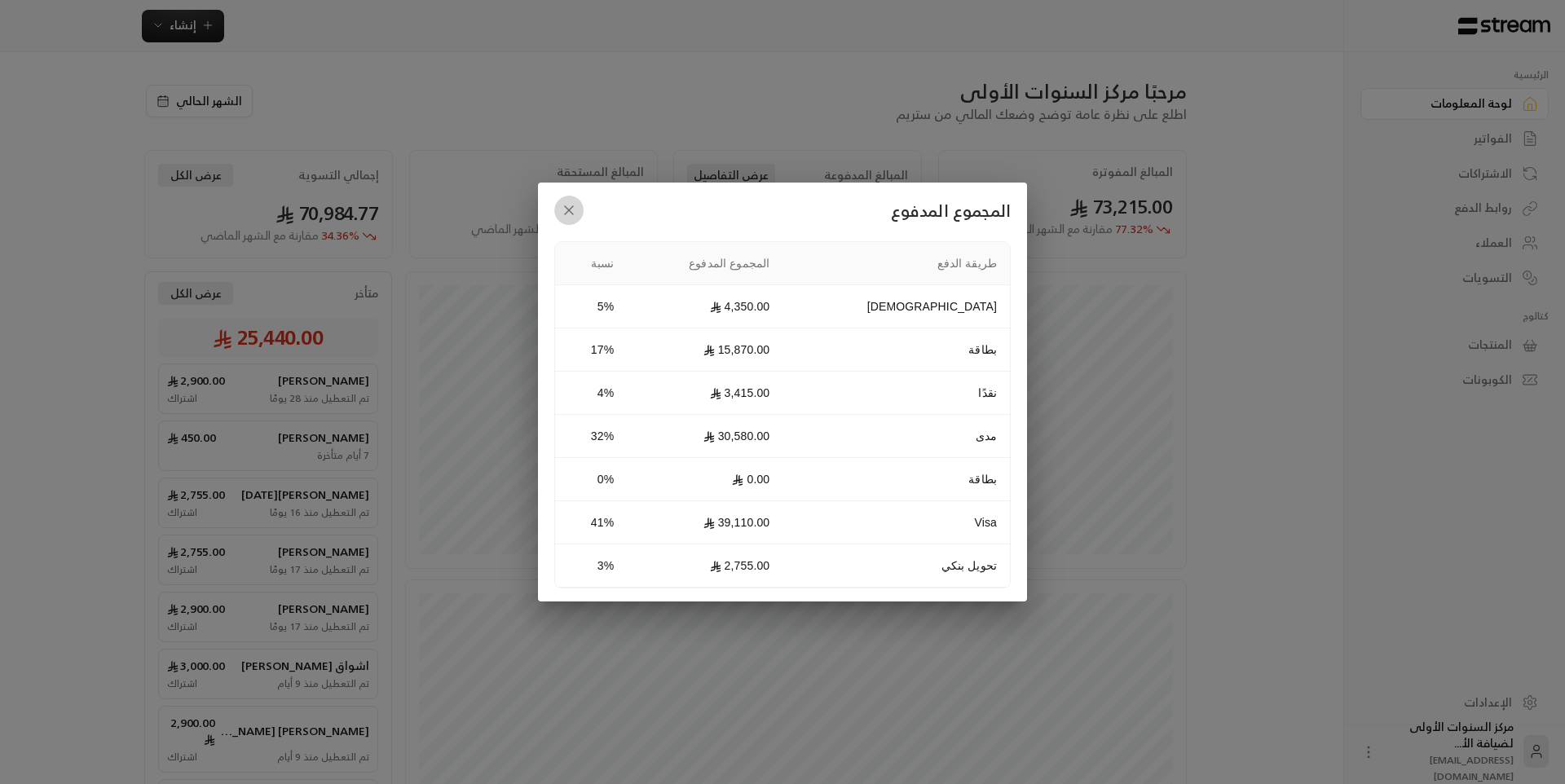
click at [569, 207] on icon "button" at bounding box center [569, 210] width 16 height 16
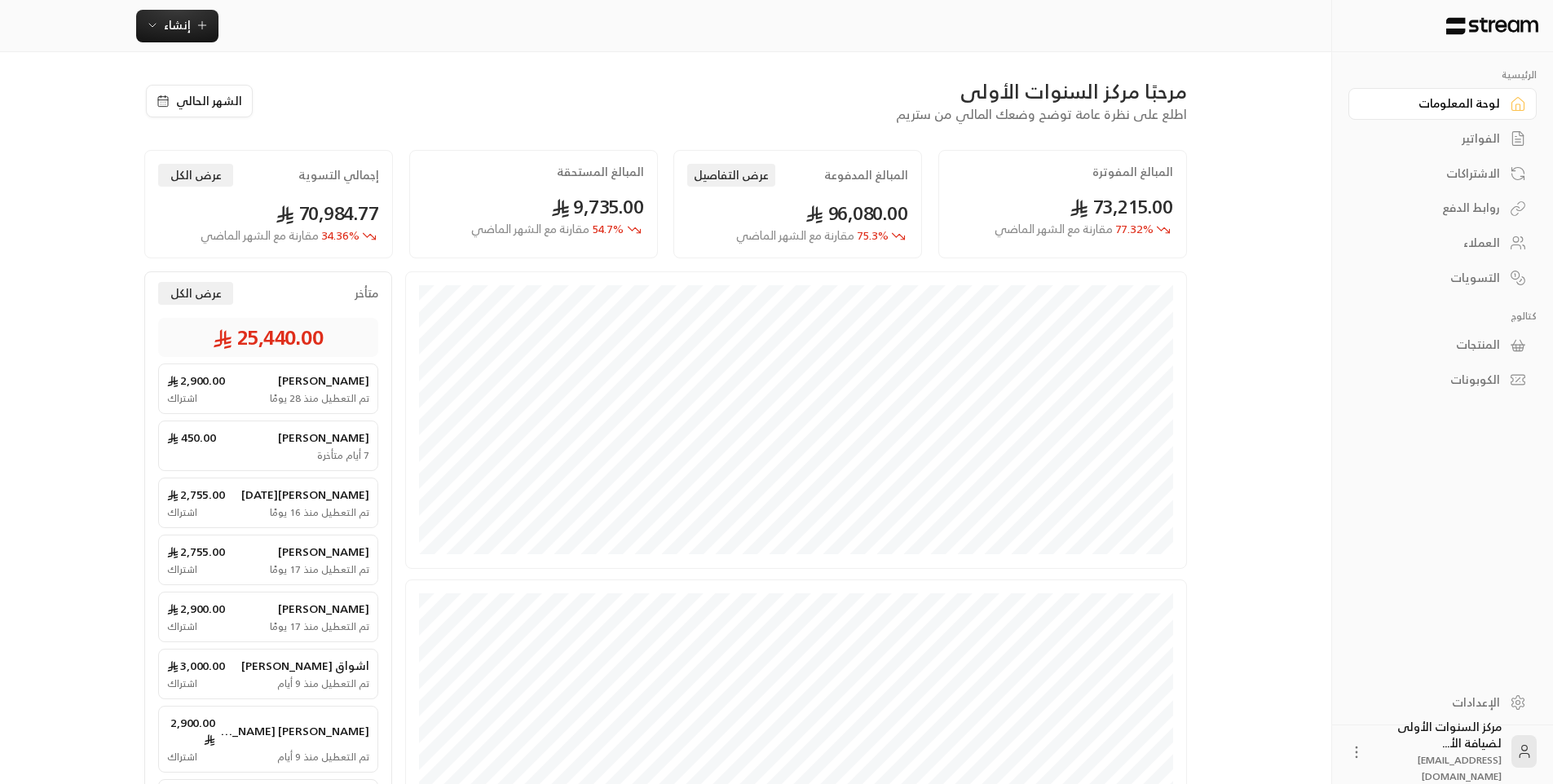
click at [681, 123] on div "مرحبًا مركز السنوات الأولى اطلع على نظرة عامة توضح وضعك المالي من ستريم" at bounding box center [729, 100] width 933 height 46
click at [610, 221] on span "54.7 % مقارنة مع الشهر الماضي" at bounding box center [547, 229] width 152 height 17
click at [653, 132] on div "مرحبًا مركز السنوات الأولى اطلع على نظرة عامة توضح وضعك المالي من ستريم الشهر ا…" at bounding box center [665, 175] width 1043 height 193
click at [702, 164] on button "عرض التفاصيل" at bounding box center [731, 175] width 88 height 22
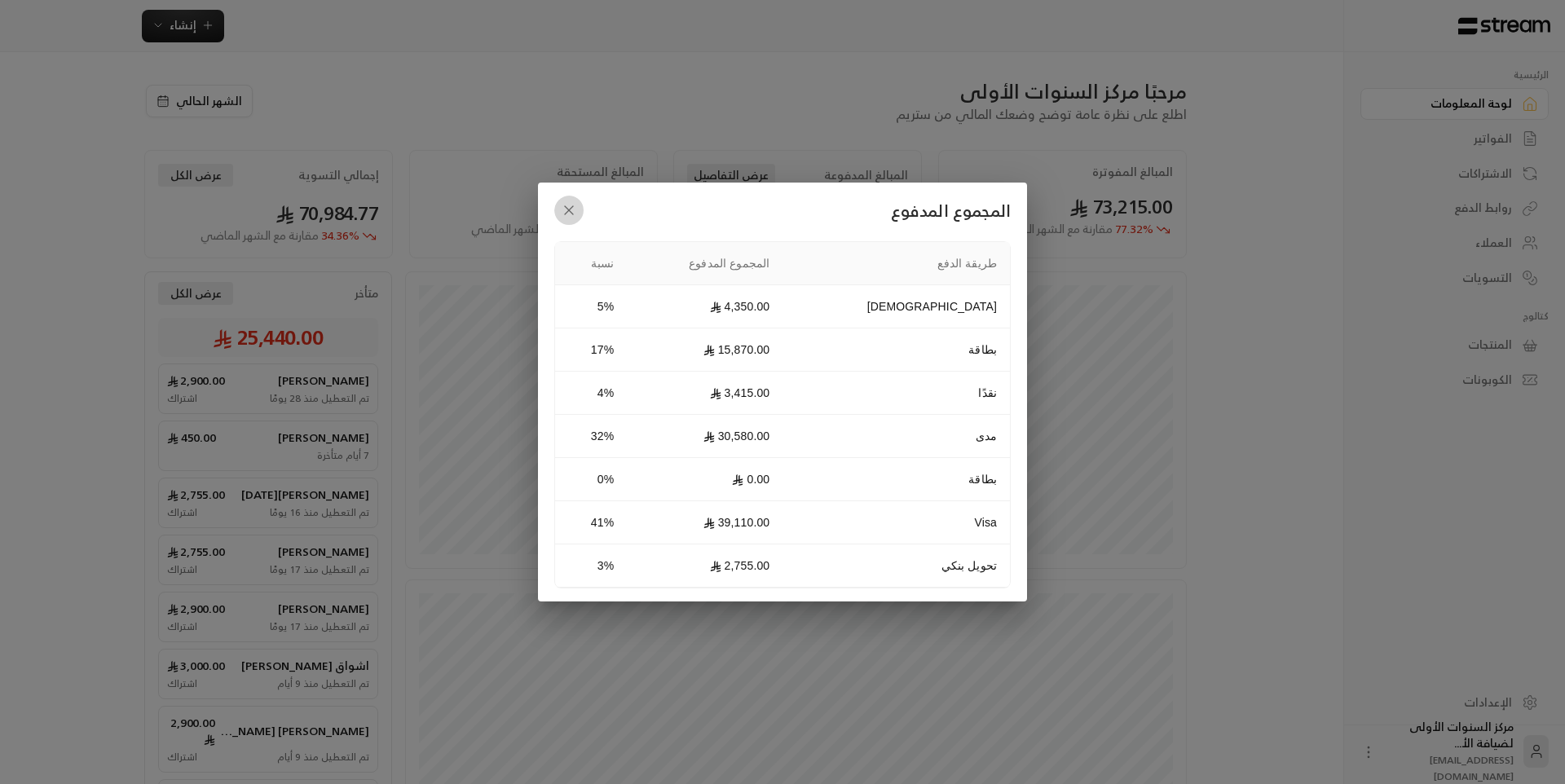
click at [575, 198] on button "button" at bounding box center [569, 210] width 30 height 30
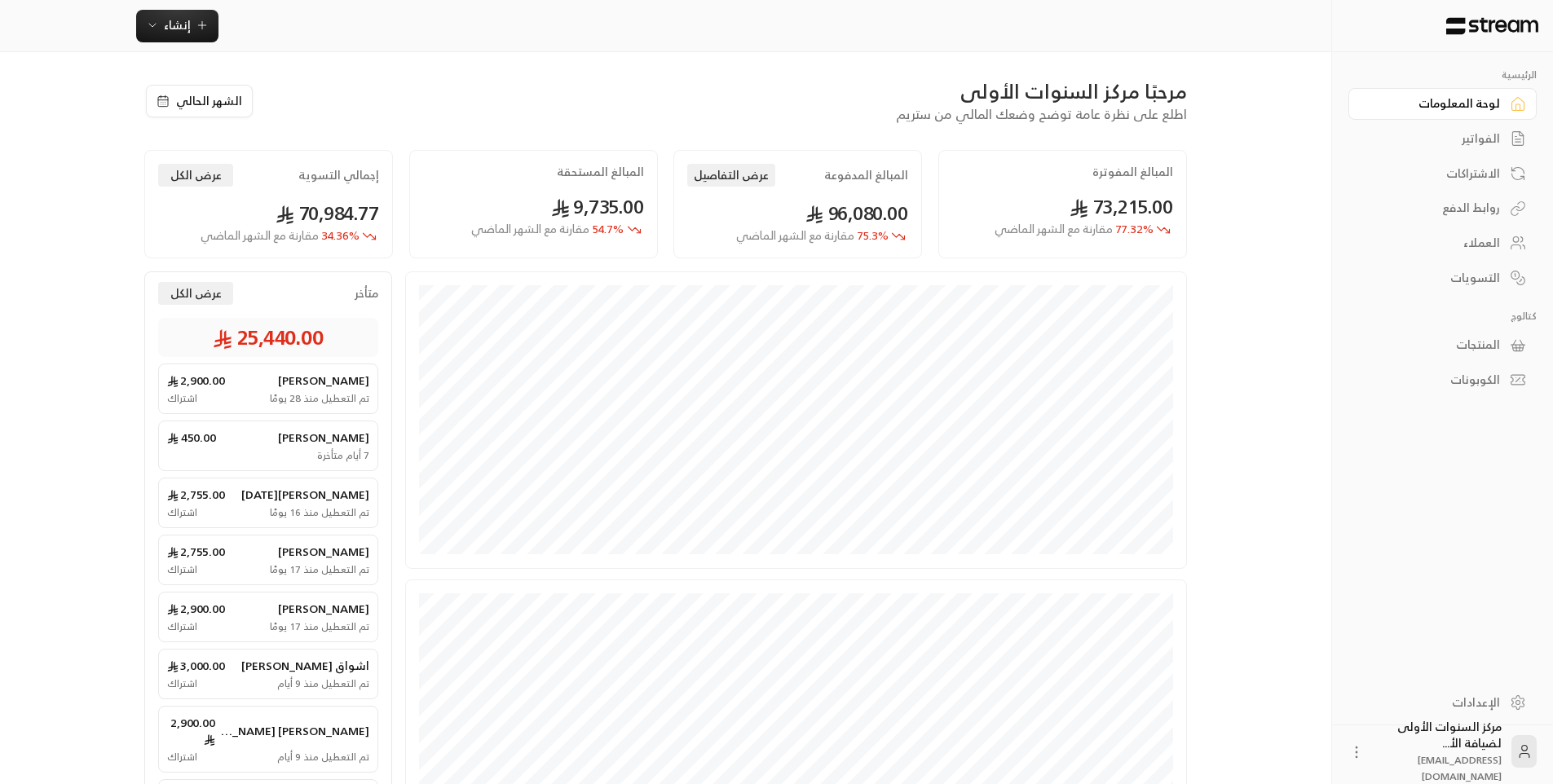
click at [697, 138] on div "مرحبًا مركز السنوات الأولى اطلع على نظرة عامة توضح وضعك المالي من ستريم الشهر ا…" at bounding box center [665, 175] width 1043 height 193
click at [733, 113] on div "مرحبًا مركز السنوات الأولى اطلع على نظرة عامة توضح وضعك المالي من ستريم" at bounding box center [729, 100] width 933 height 46
click at [967, 172] on div "المبالغ المفوترة" at bounding box center [1062, 172] width 221 height 16
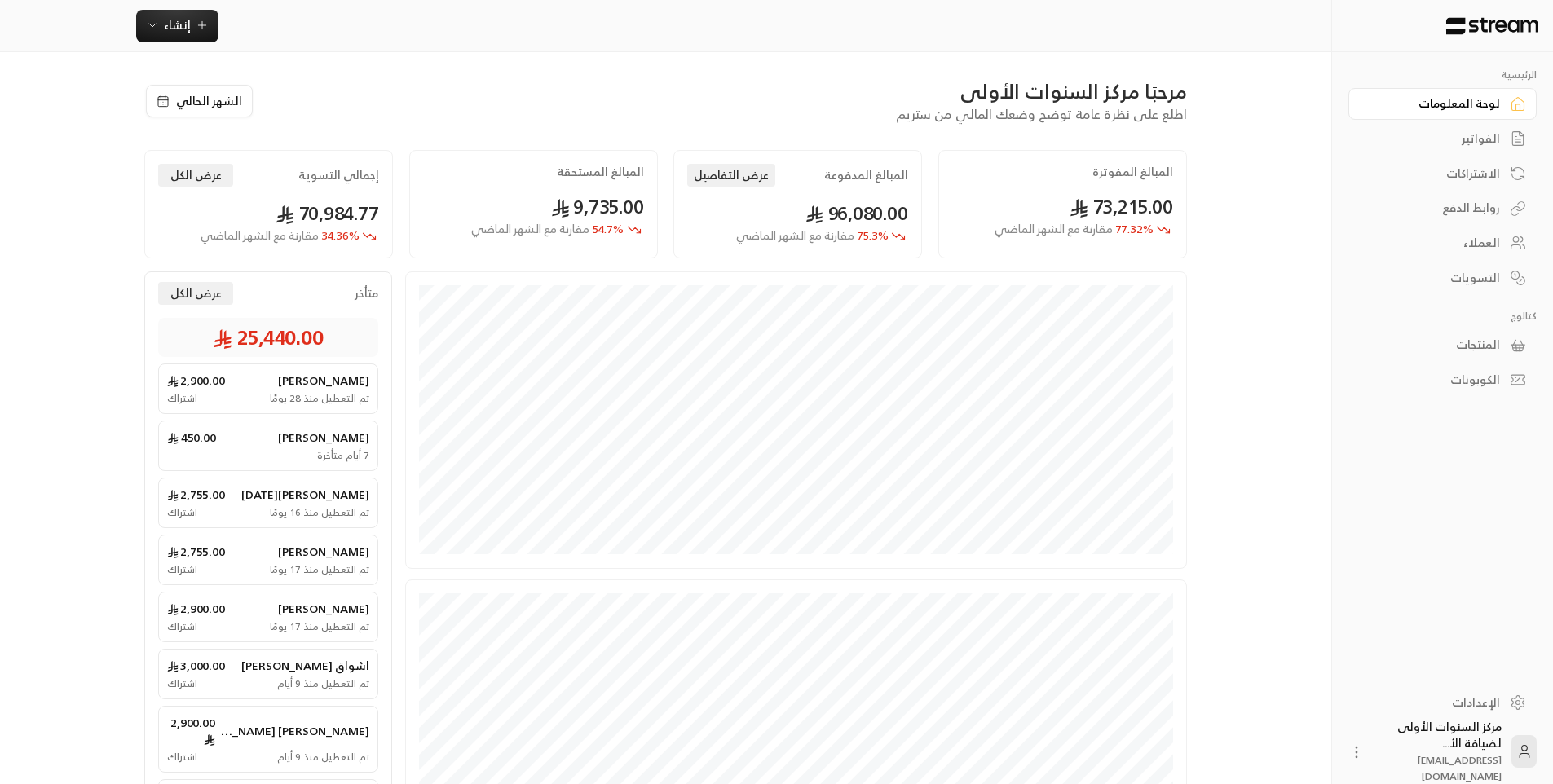
click at [894, 168] on h2 "المبالغ المدفوعة" at bounding box center [866, 175] width 84 height 16
click at [968, 169] on div "المبالغ المفوترة" at bounding box center [1062, 172] width 221 height 16
click at [883, 173] on h2 "المبالغ المدفوعة" at bounding box center [866, 175] width 84 height 16
click at [848, 125] on div "مرحبًا مركز السنوات الأولى اطلع على نظرة عامة توضح وضعك المالي من ستريم الشهر ا…" at bounding box center [665, 175] width 1043 height 193
click at [826, 185] on div "المبالغ المدفوعة عرض التفاصيل" at bounding box center [798, 175] width 221 height 22
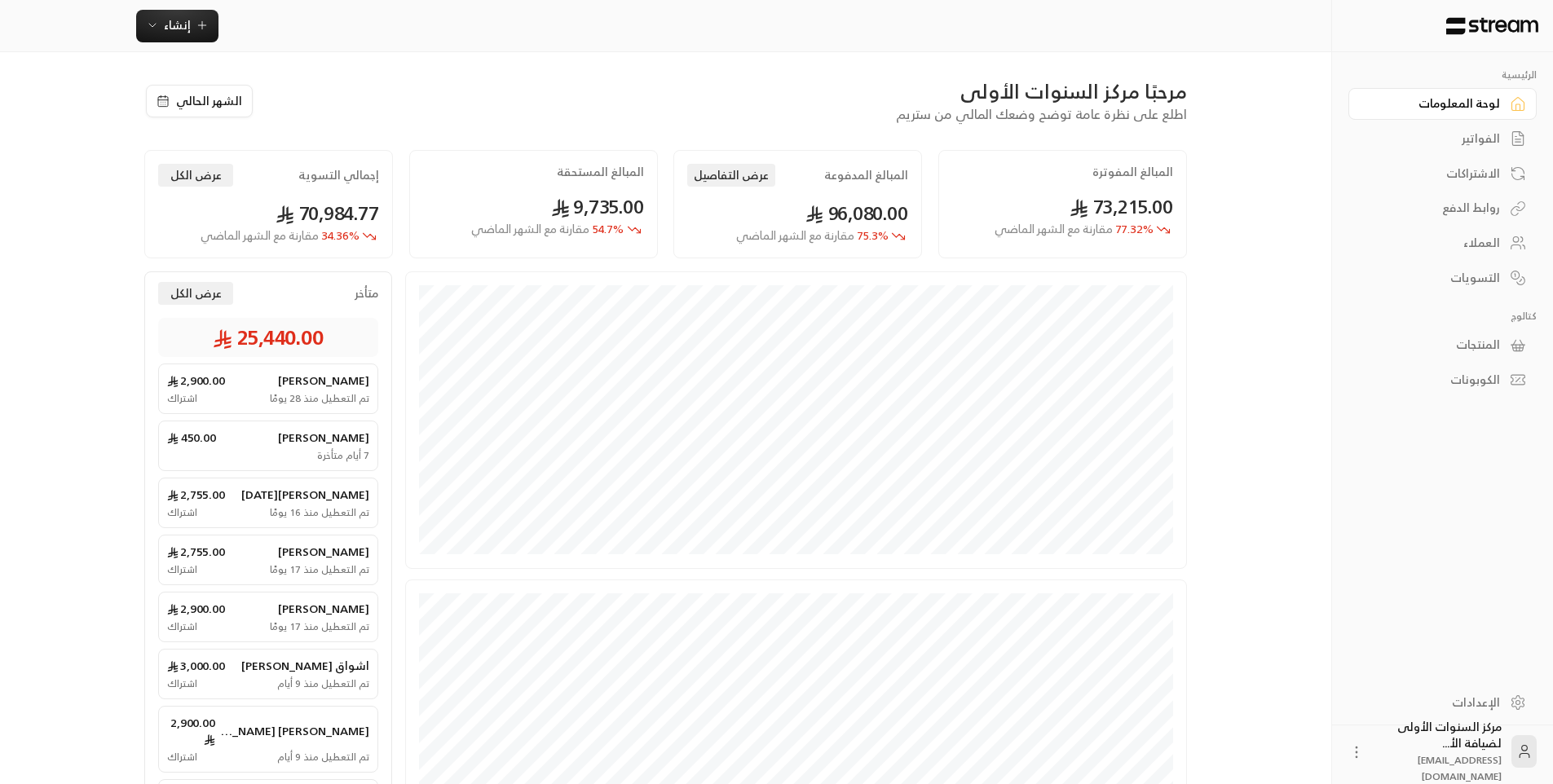
click at [826, 185] on div "المبالغ المدفوعة عرض التفاصيل" at bounding box center [798, 175] width 221 height 22
click at [826, 119] on div "مرحبًا مركز السنوات الأولى اطلع على نظرة عامة توضح وضعك المالي من ستريم" at bounding box center [729, 100] width 933 height 46
click at [825, 184] on div "المبالغ المدفوعة عرض التفاصيل" at bounding box center [798, 175] width 221 height 22
click at [838, 123] on div "مرحبًا مركز السنوات الأولى اطلع على نظرة عامة توضح وضعك المالي من ستريم" at bounding box center [729, 100] width 933 height 46
click at [836, 175] on h2 "المبالغ المدفوعة" at bounding box center [866, 175] width 84 height 16
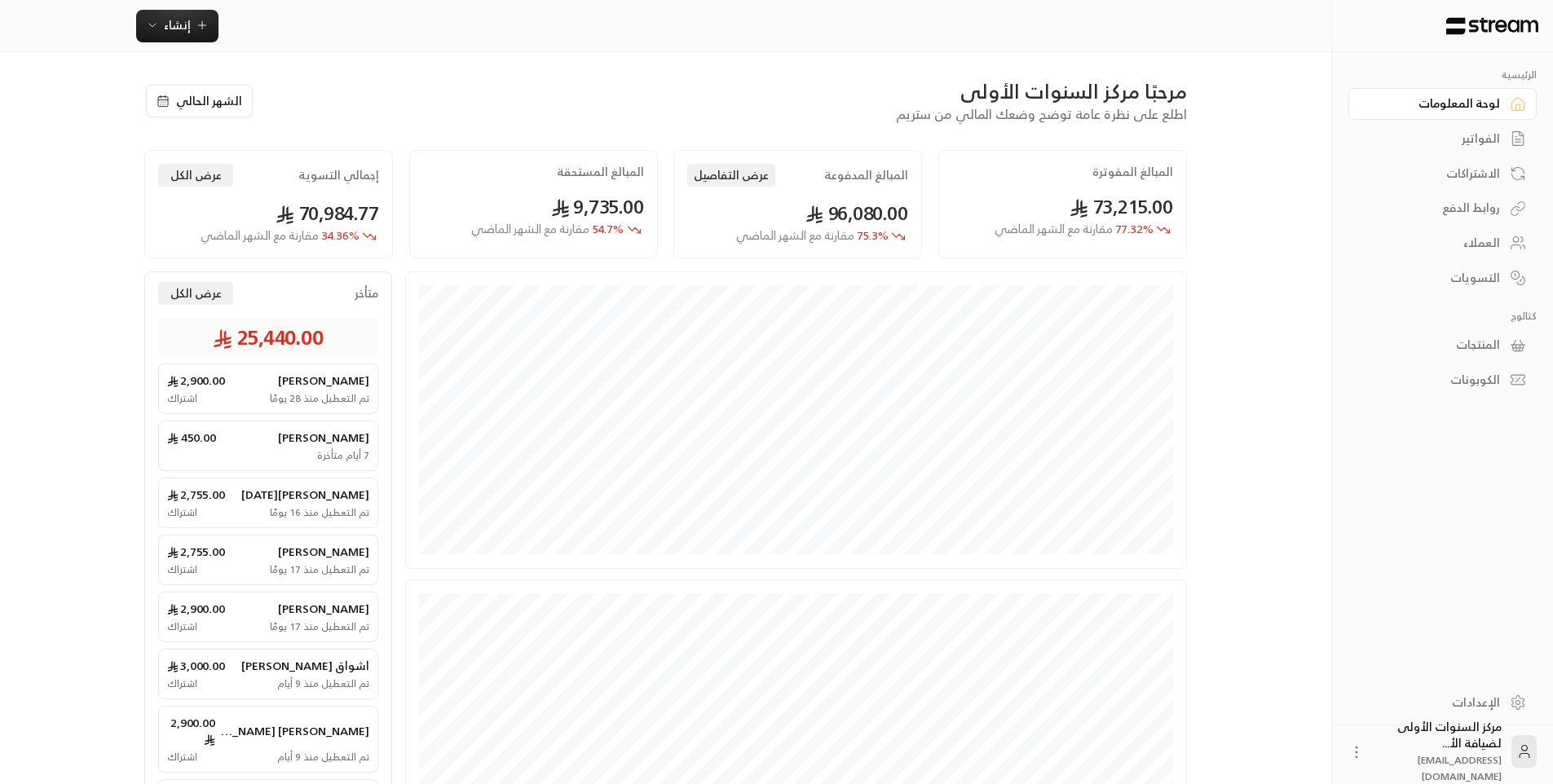
click at [835, 101] on div "مرحبًا مركز السنوات الأولى" at bounding box center [729, 90] width 917 height 26
click at [1165, 197] on span "73,215.00" at bounding box center [1122, 206] width 104 height 33
click at [806, 186] on div "المبالغ المدفوعة عرض التفاصيل" at bounding box center [798, 175] width 221 height 22
click at [740, 180] on button "عرض التفاصيل" at bounding box center [731, 175] width 88 height 22
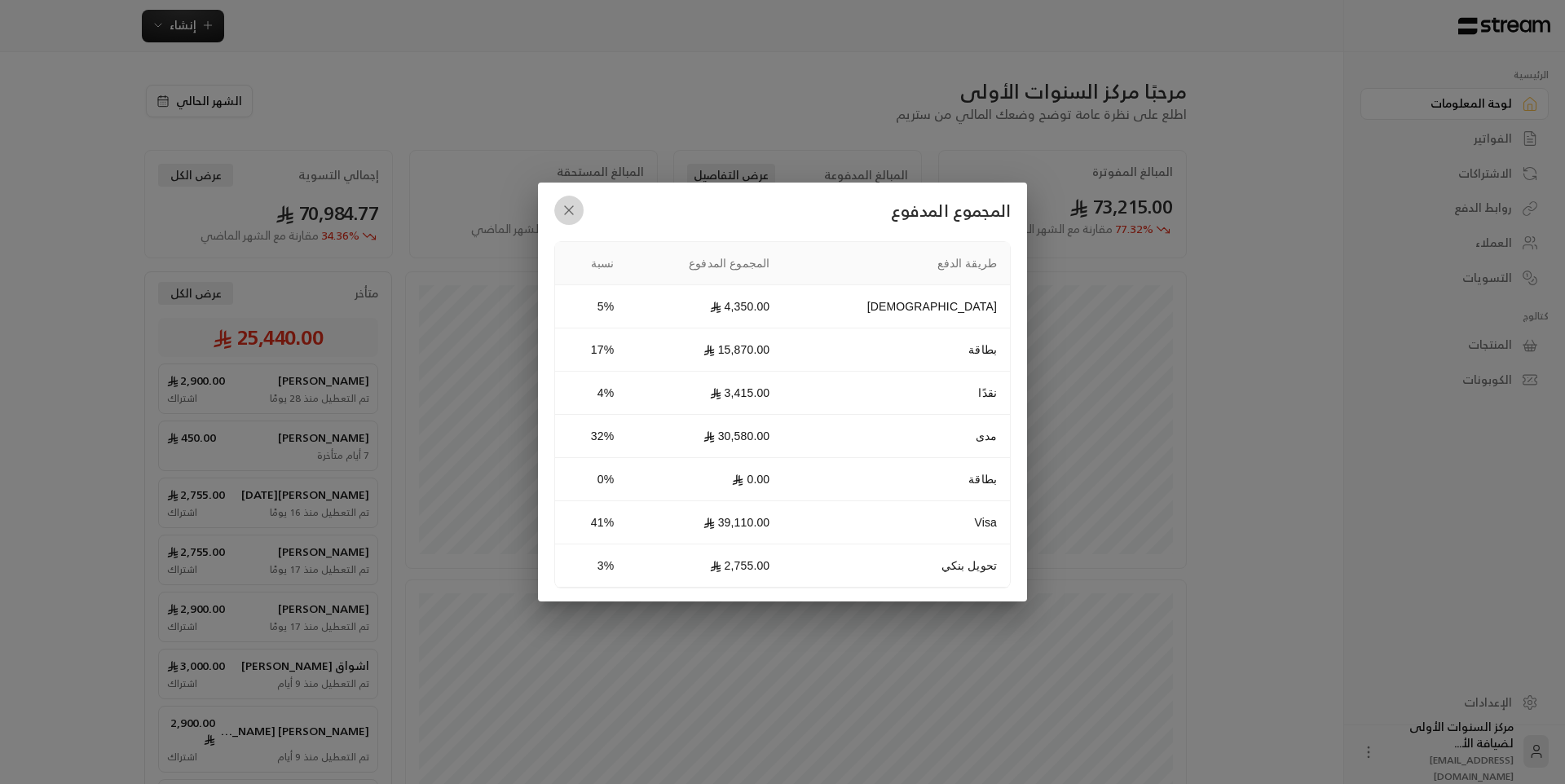
click at [576, 206] on icon "button" at bounding box center [569, 210] width 16 height 16
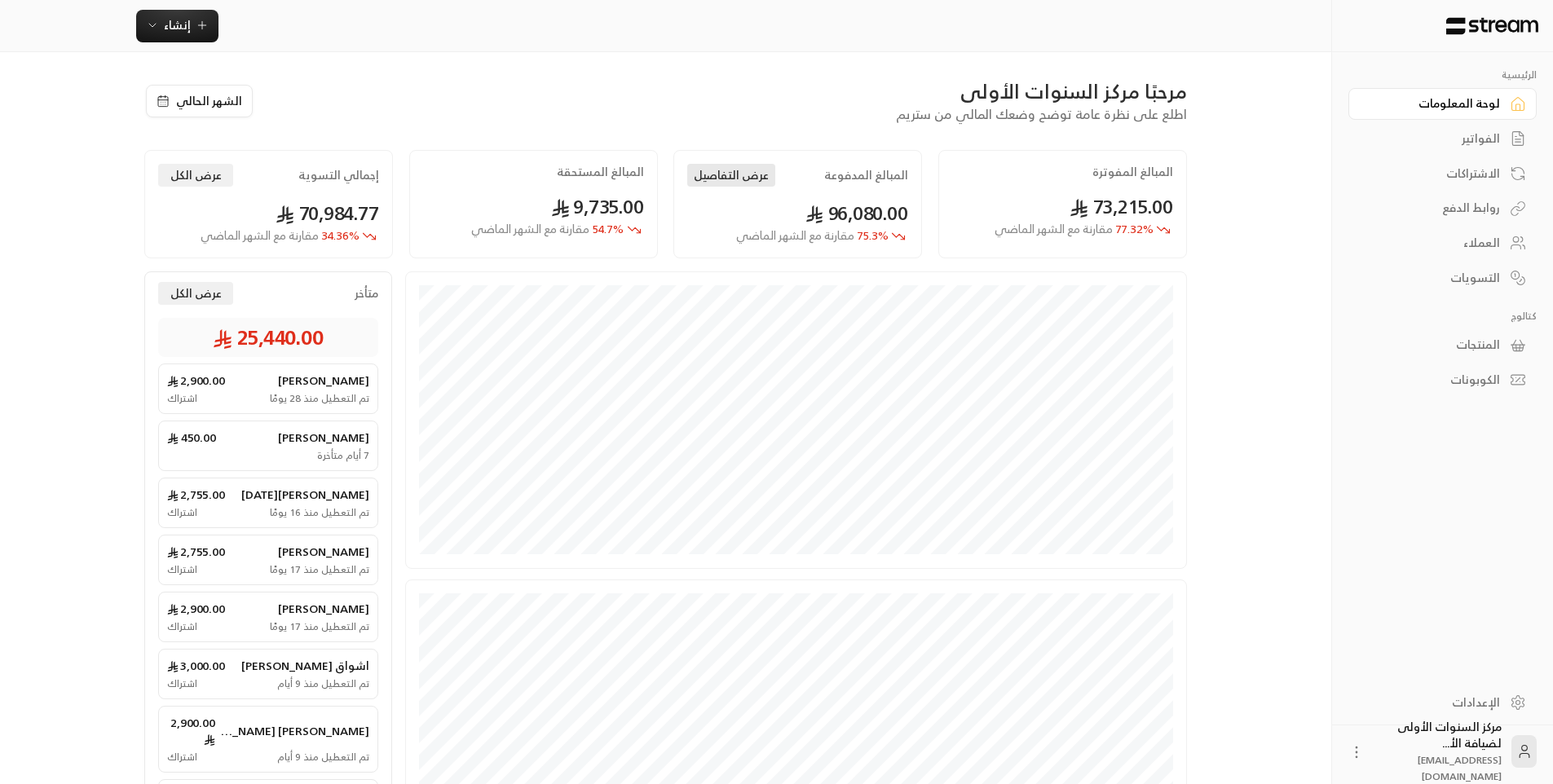
click at [755, 168] on button "عرض التفاصيل" at bounding box center [731, 175] width 88 height 22
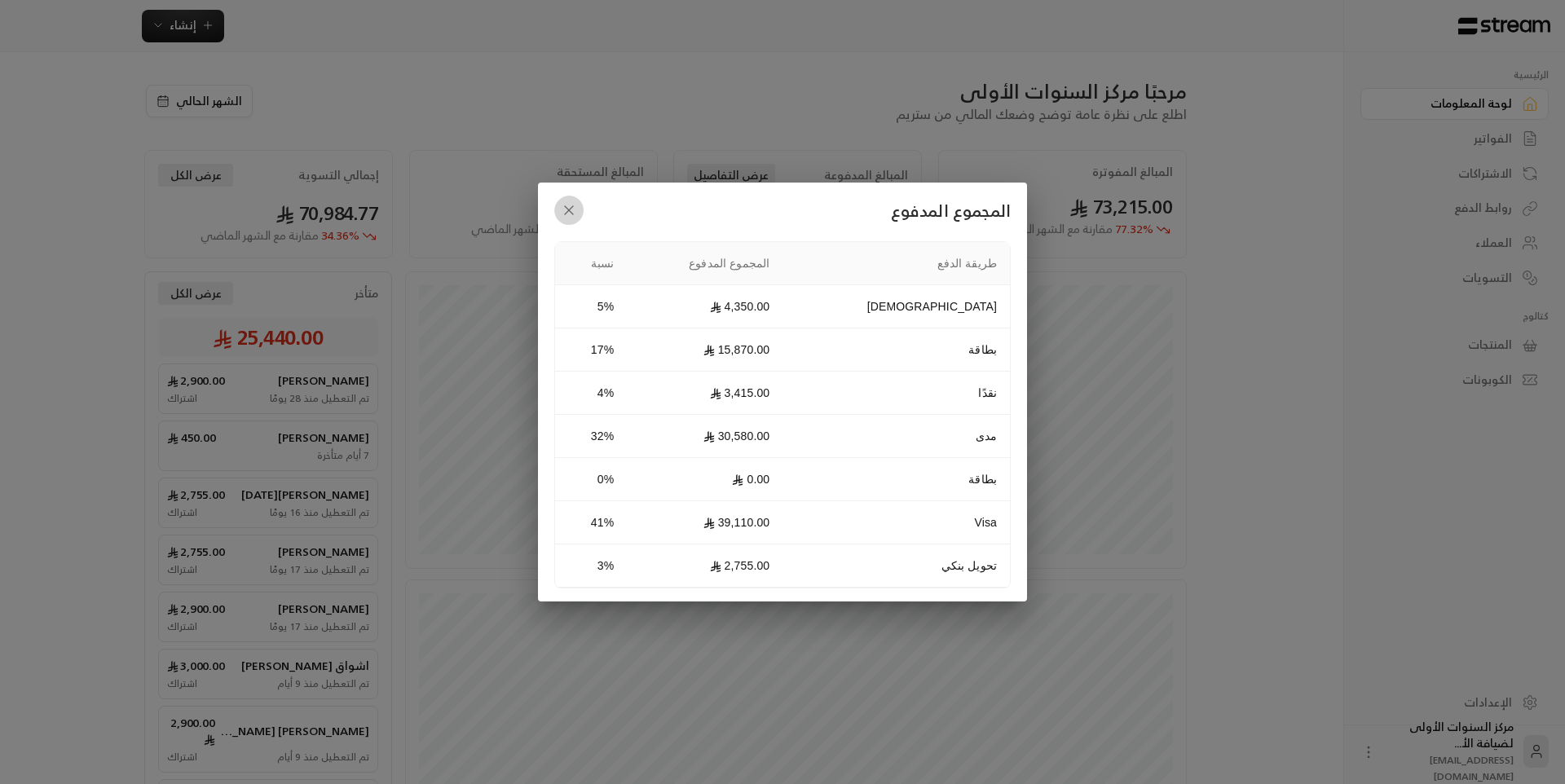
click at [569, 207] on icon "button" at bounding box center [569, 210] width 16 height 16
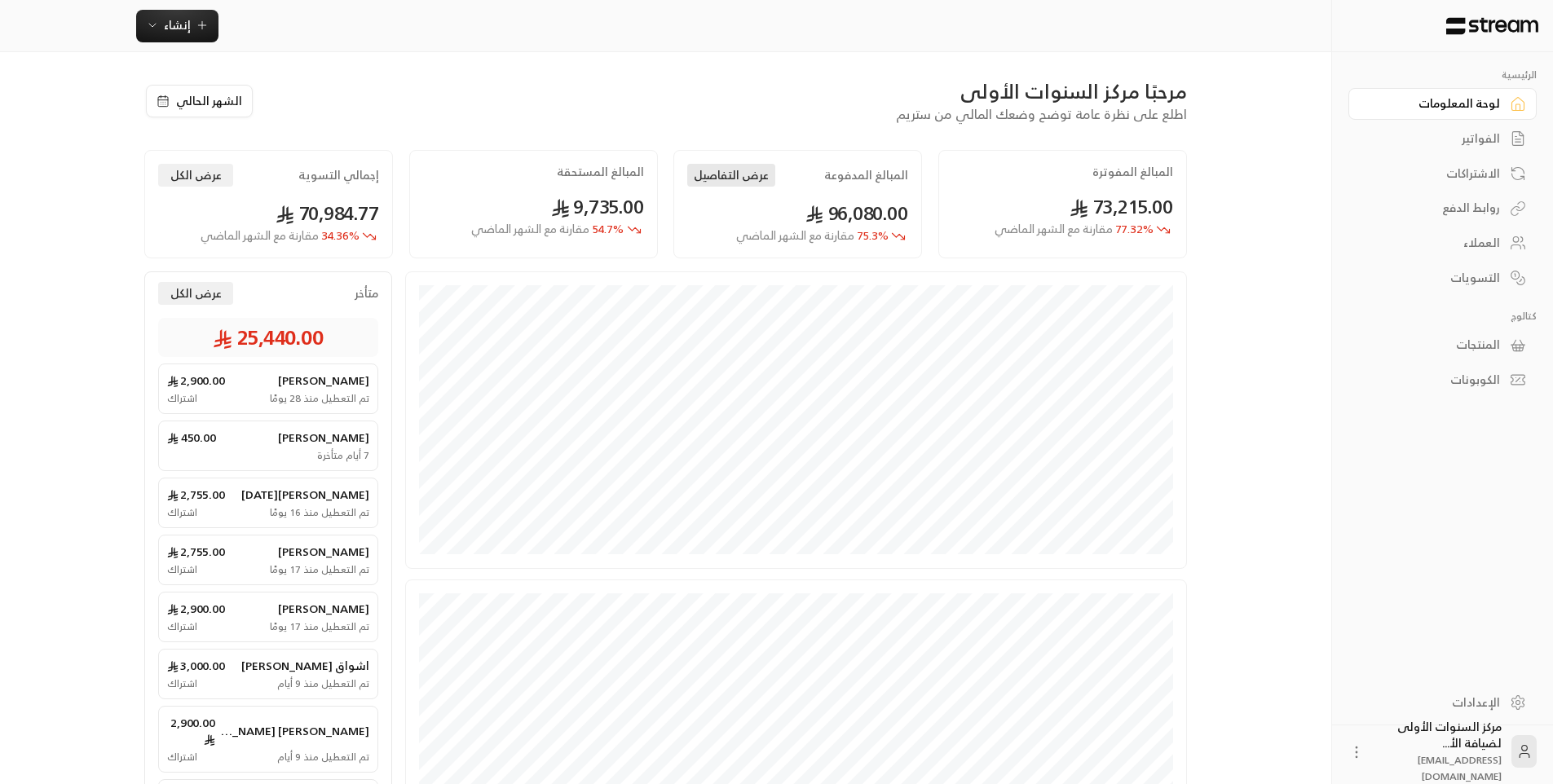
click at [747, 181] on button "عرض التفاصيل" at bounding box center [731, 175] width 88 height 22
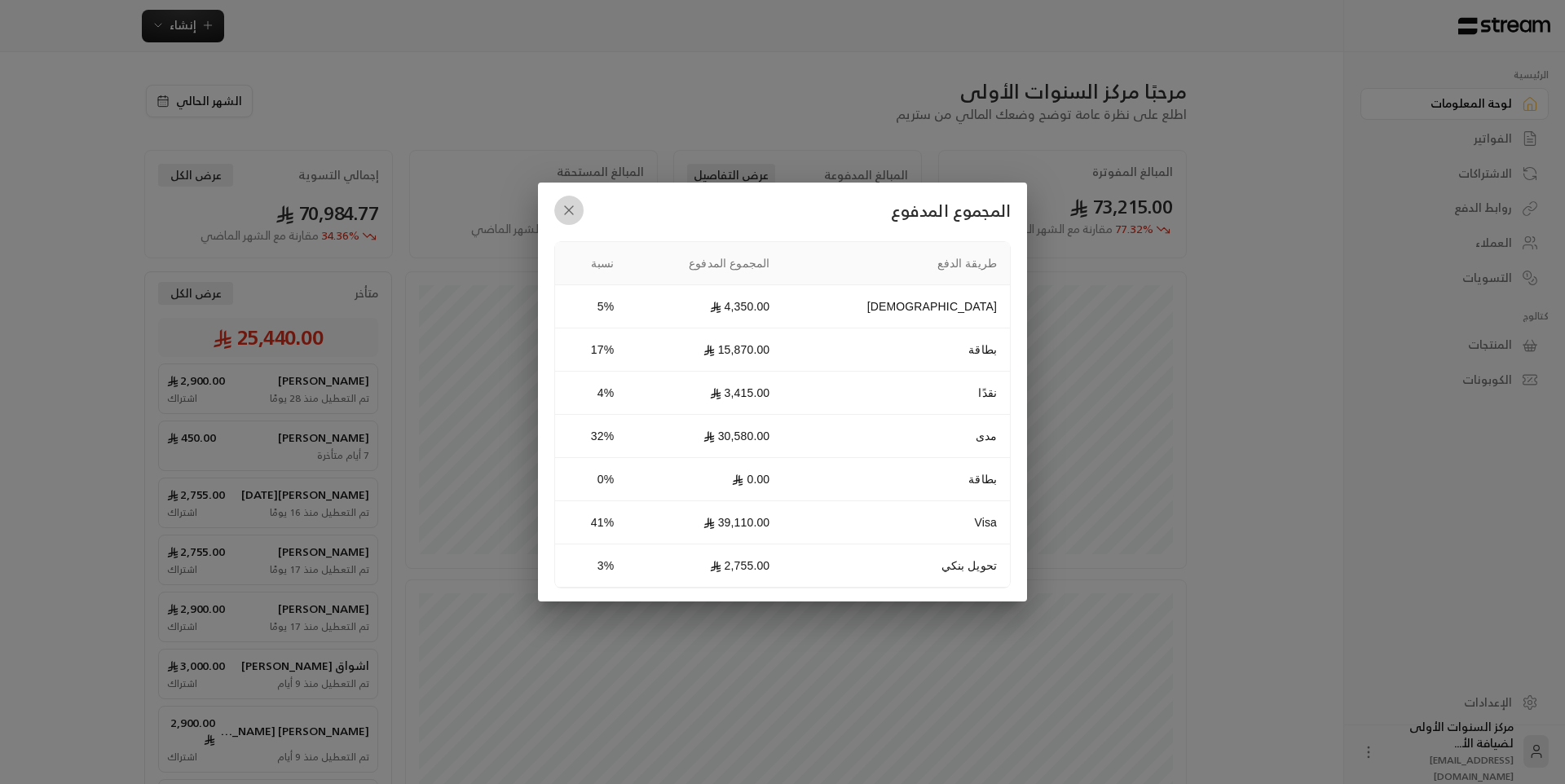
click at [569, 209] on icon "button" at bounding box center [569, 210] width 16 height 16
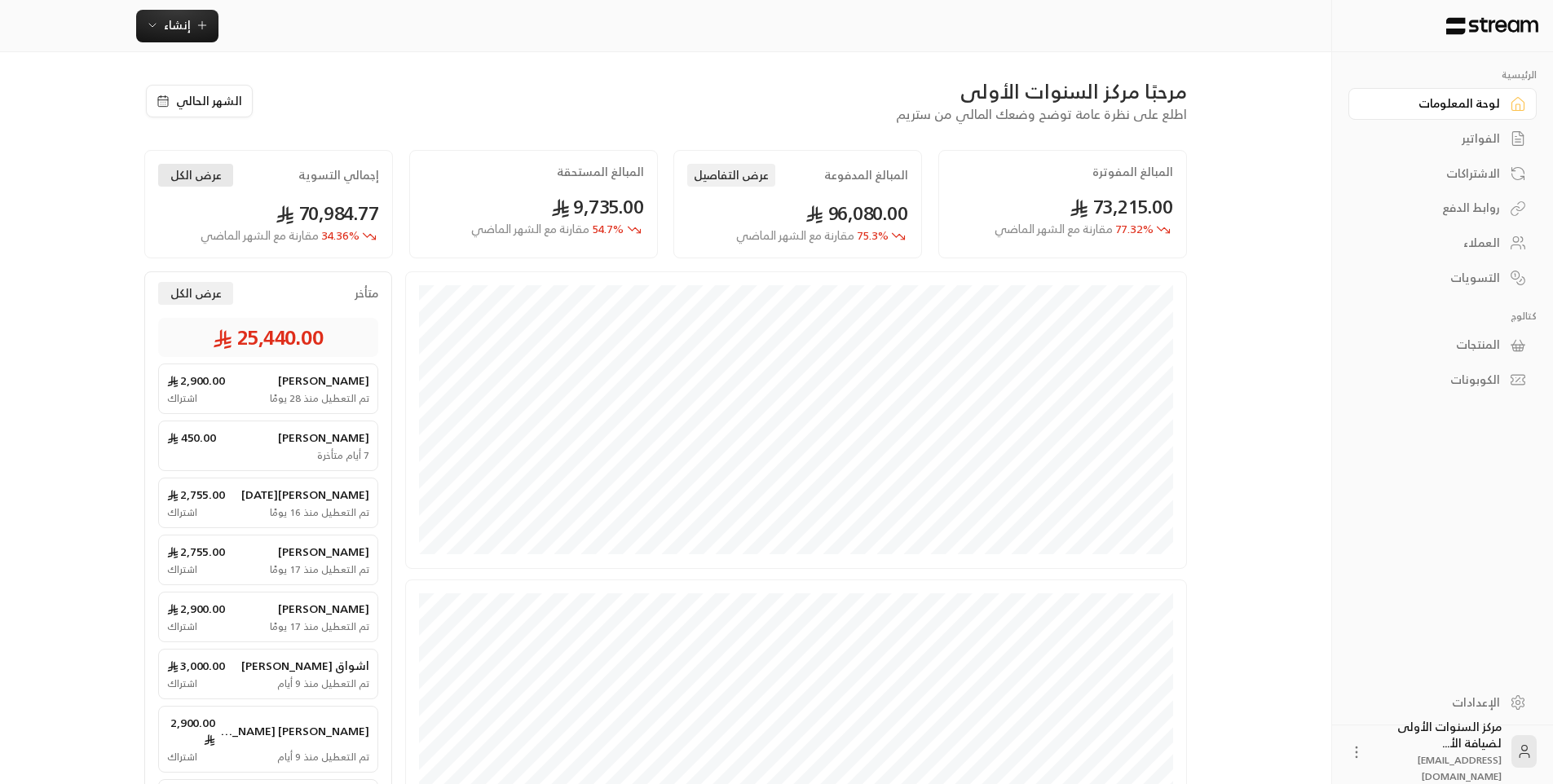
click at [219, 183] on button "عرض الكل" at bounding box center [196, 175] width 75 height 22
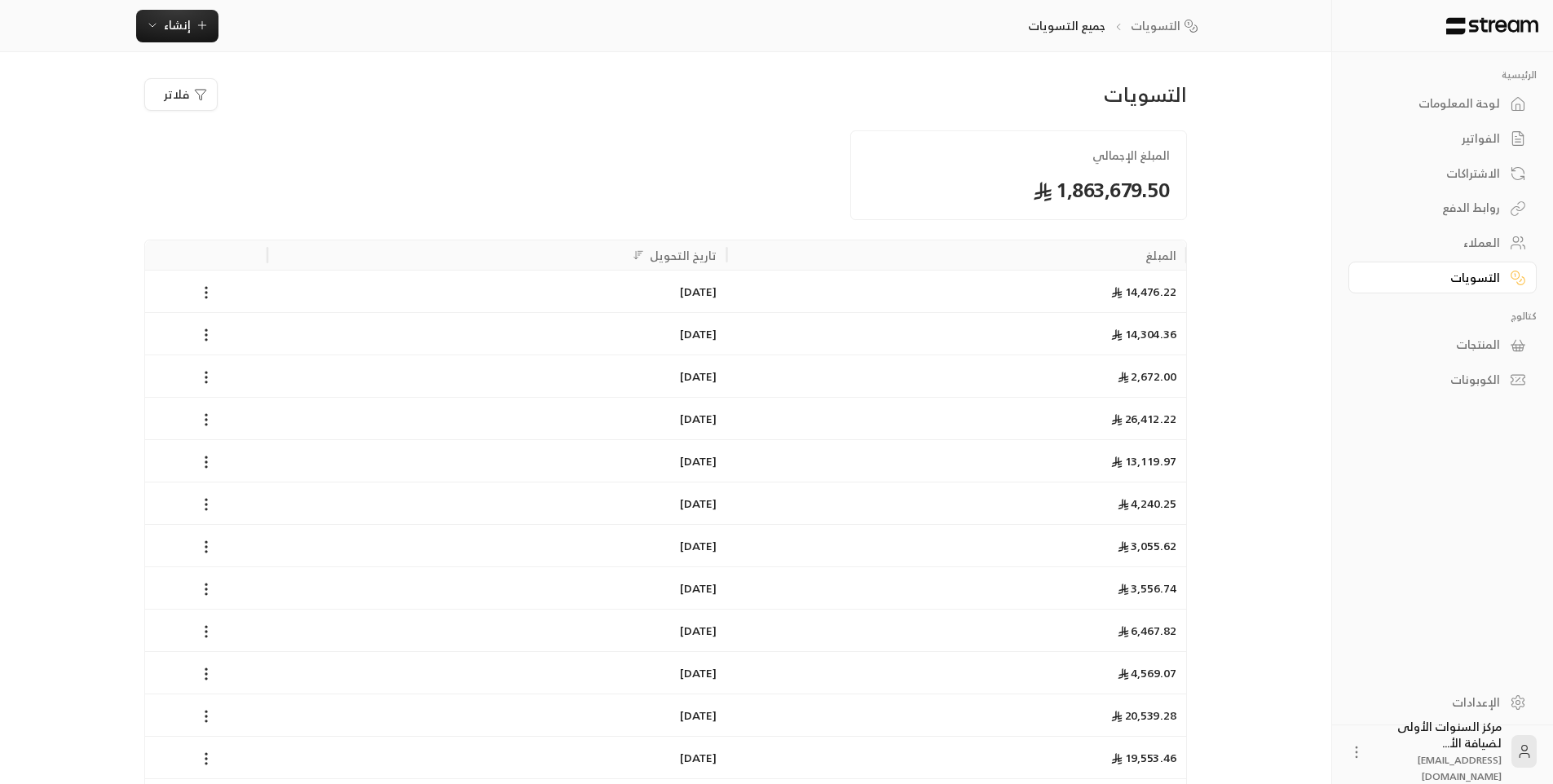
click at [192, 98] on div "فلاتر" at bounding box center [181, 95] width 52 height 16
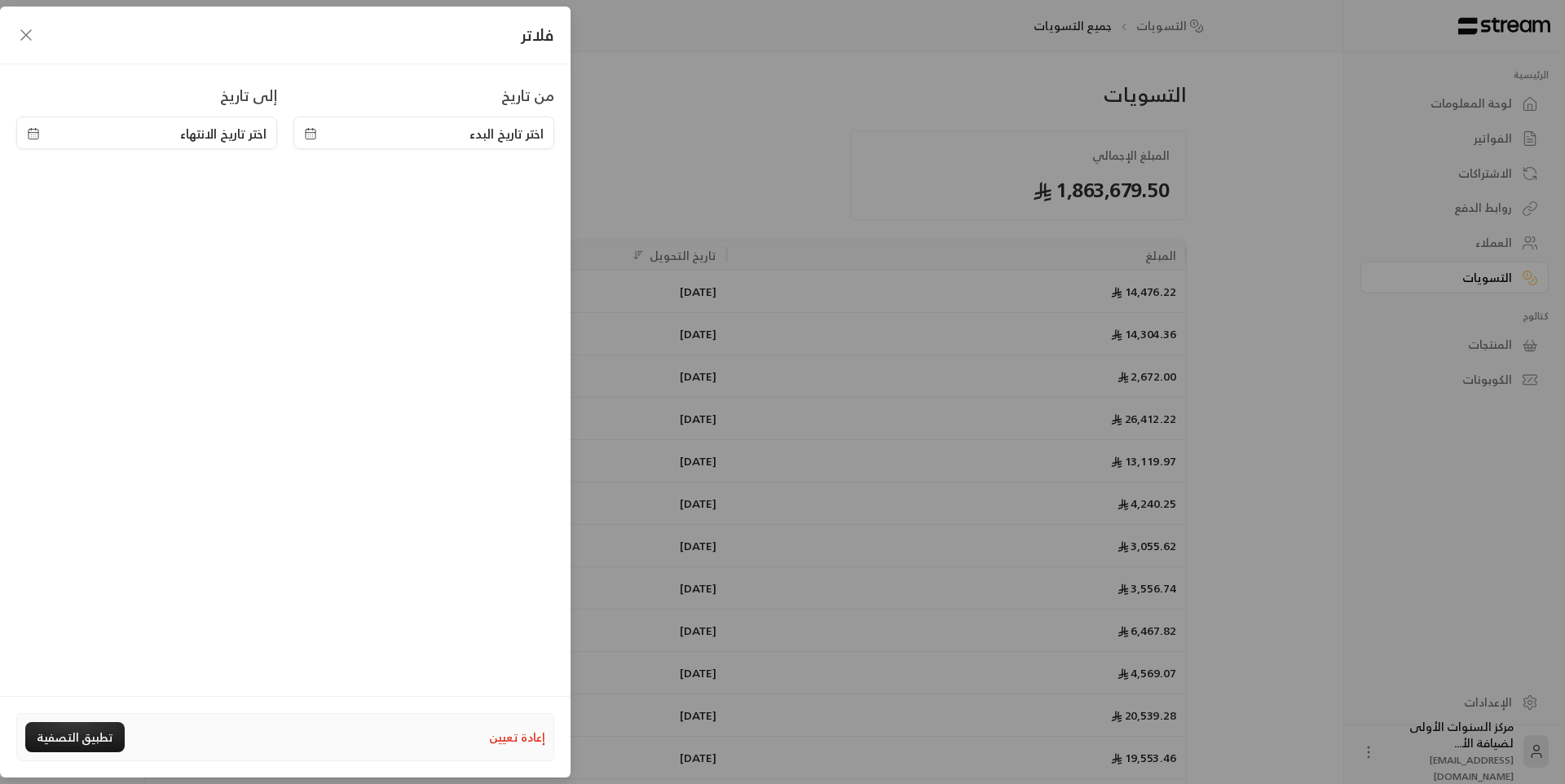
click at [682, 185] on div "فلاتر من تاريخ اختر تاريخ البدء إلى تاريخ اختر تاريخ الانتهاء إعادة تعيين تطبيق…" at bounding box center [782, 392] width 1565 height 784
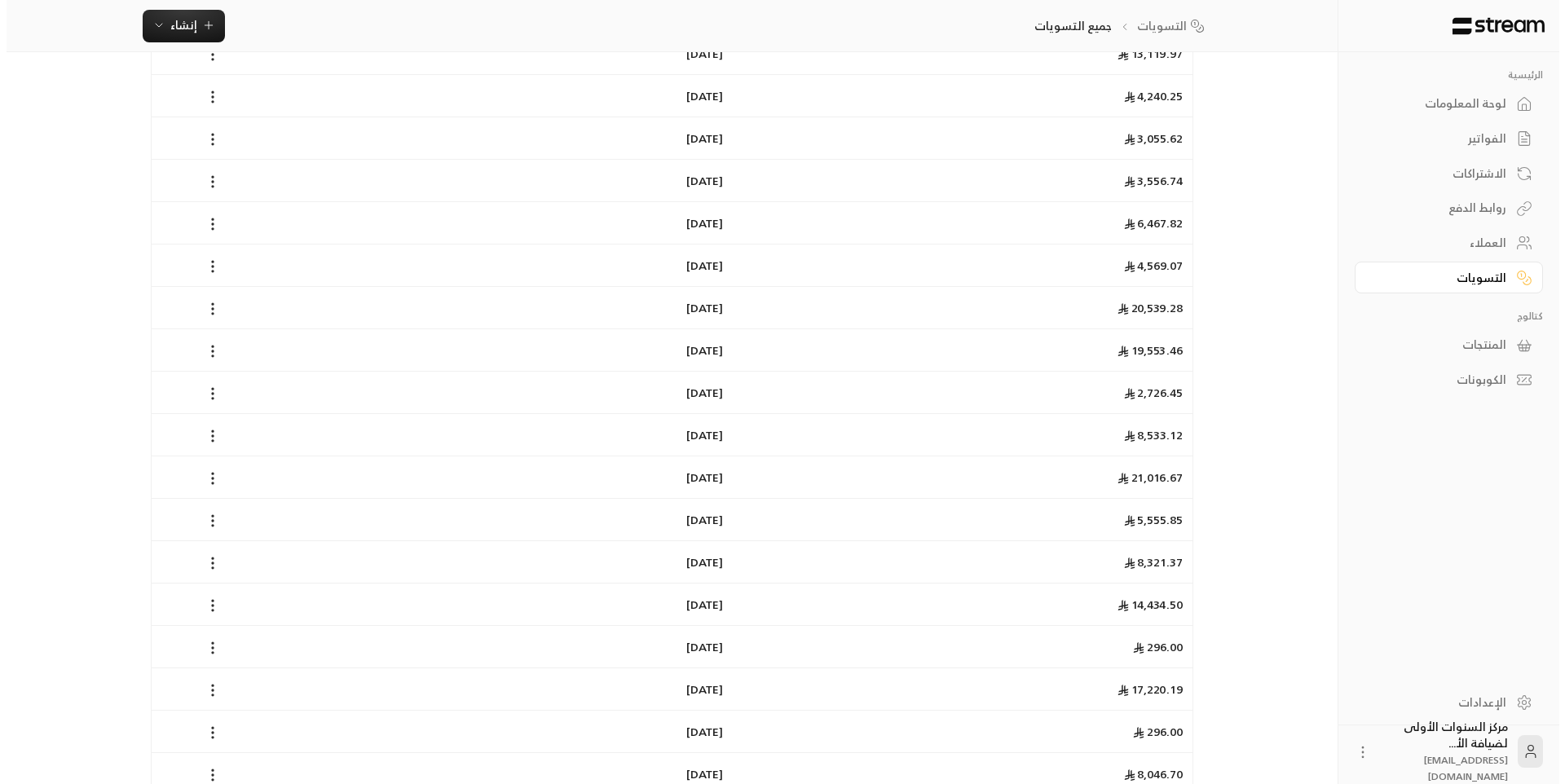
scroll to position [669, 0]
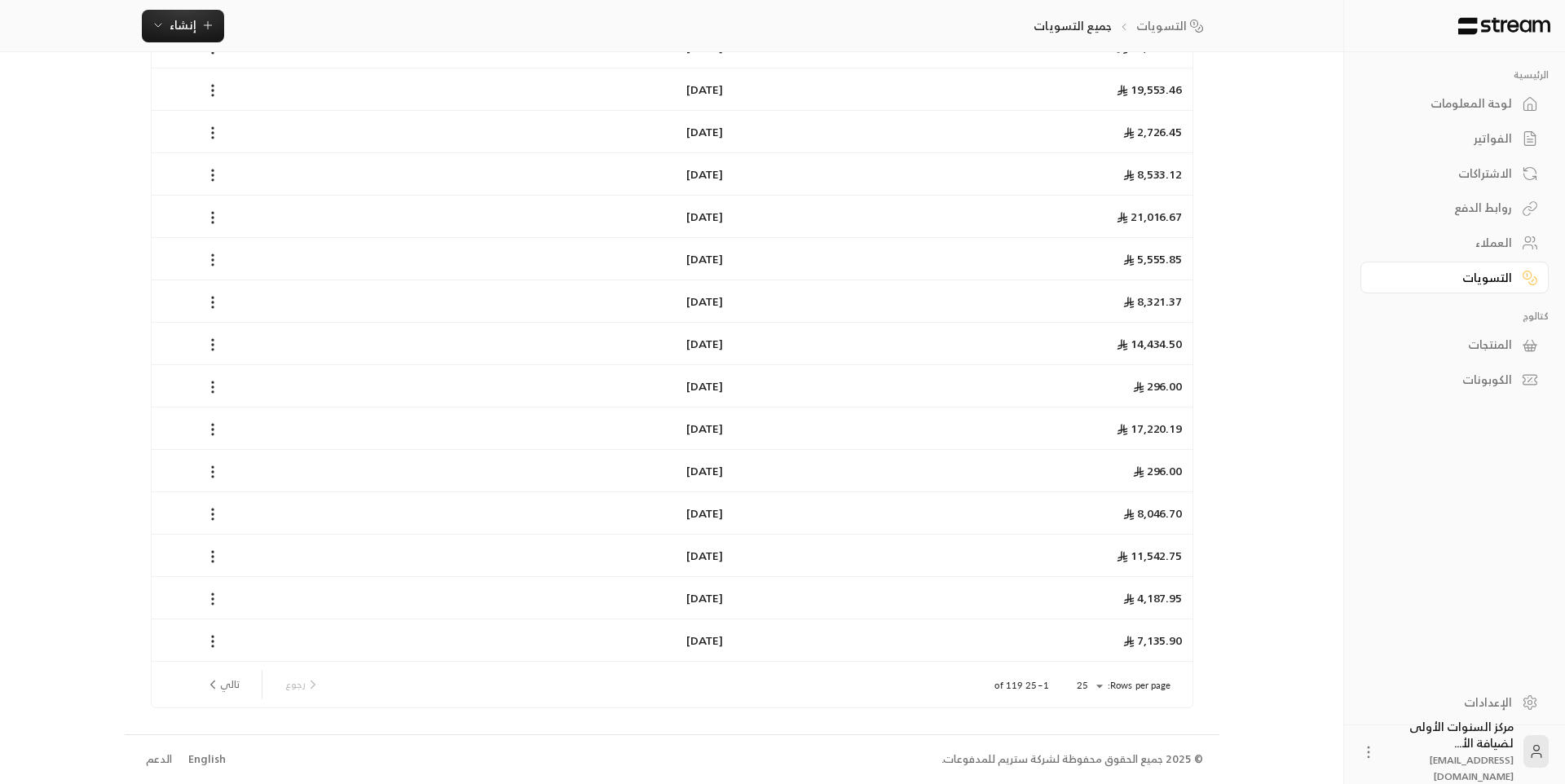
click at [1088, 686] on li "10" at bounding box center [1082, 674] width 46 height 26
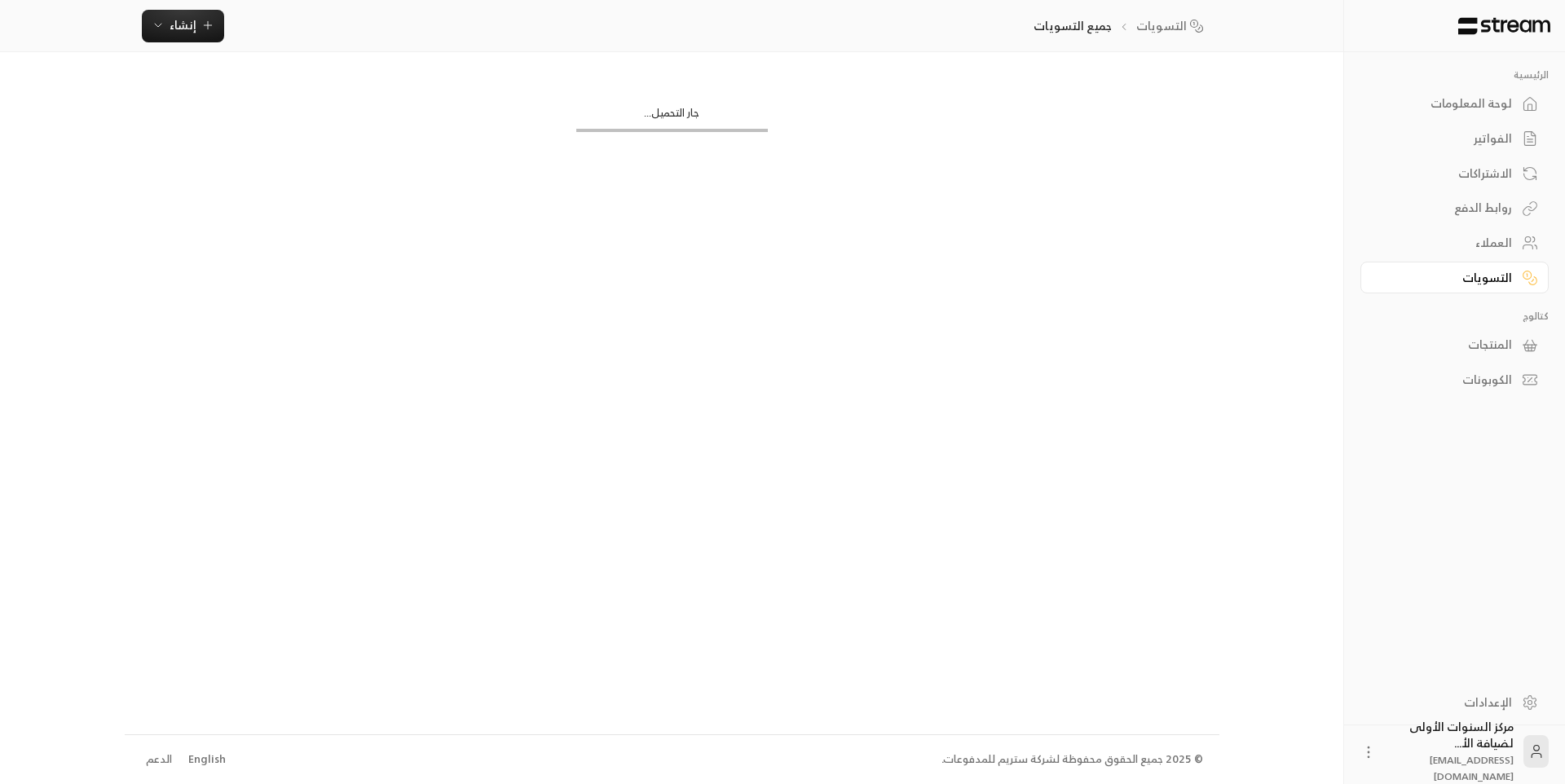
scroll to position [0, 0]
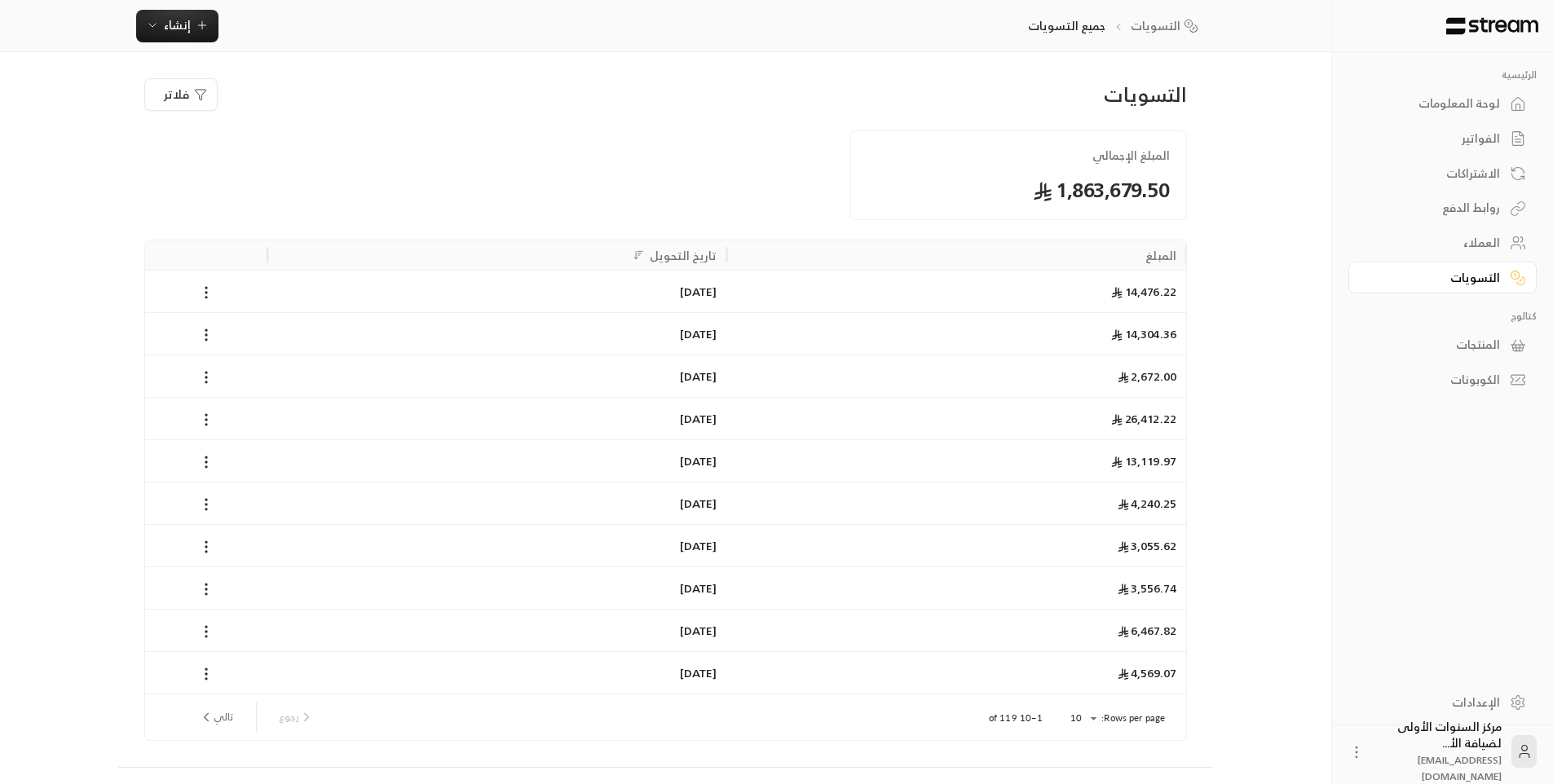
click at [1148, 107] on div "التسويات" at bounding box center [1105, 94] width 160 height 26
click at [1454, 97] on div "لوحة المعلومات" at bounding box center [1434, 104] width 132 height 16
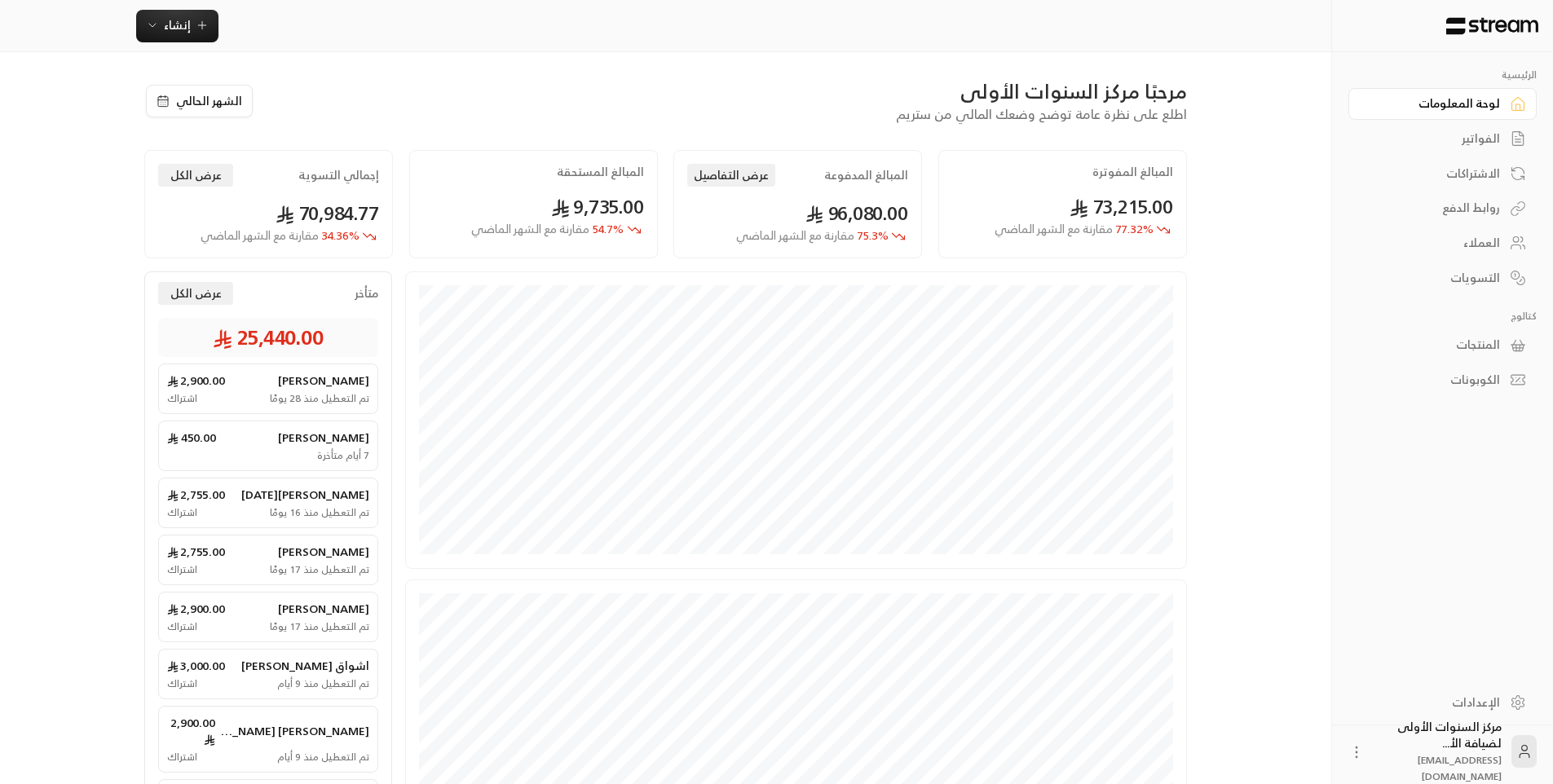
click at [1473, 141] on div "الفواتير" at bounding box center [1434, 139] width 132 height 16
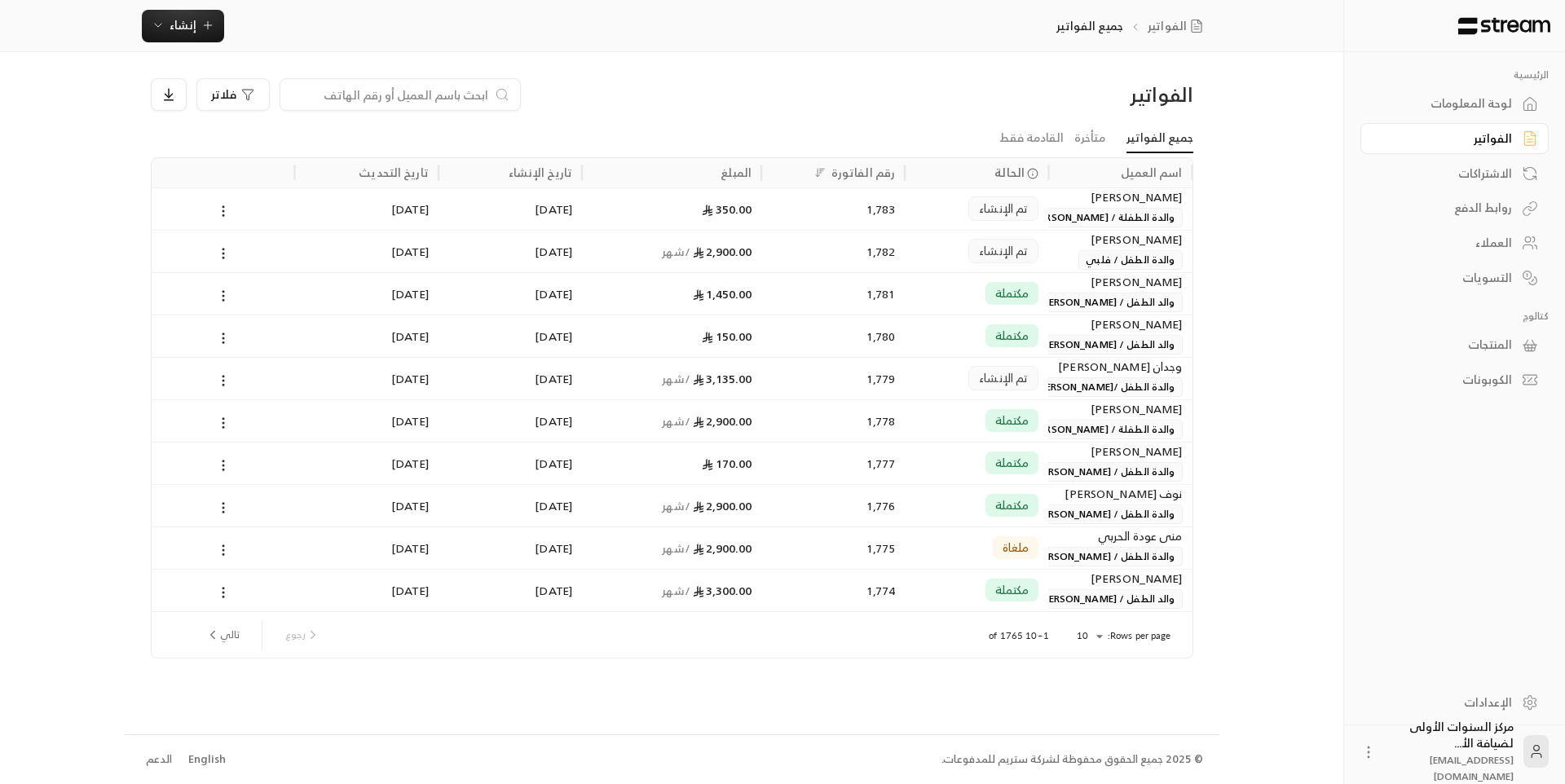
click at [590, 106] on div "فلاتر" at bounding box center [539, 94] width 778 height 32
click at [1472, 111] on div "لوحة المعلومات" at bounding box center [1447, 104] width 132 height 16
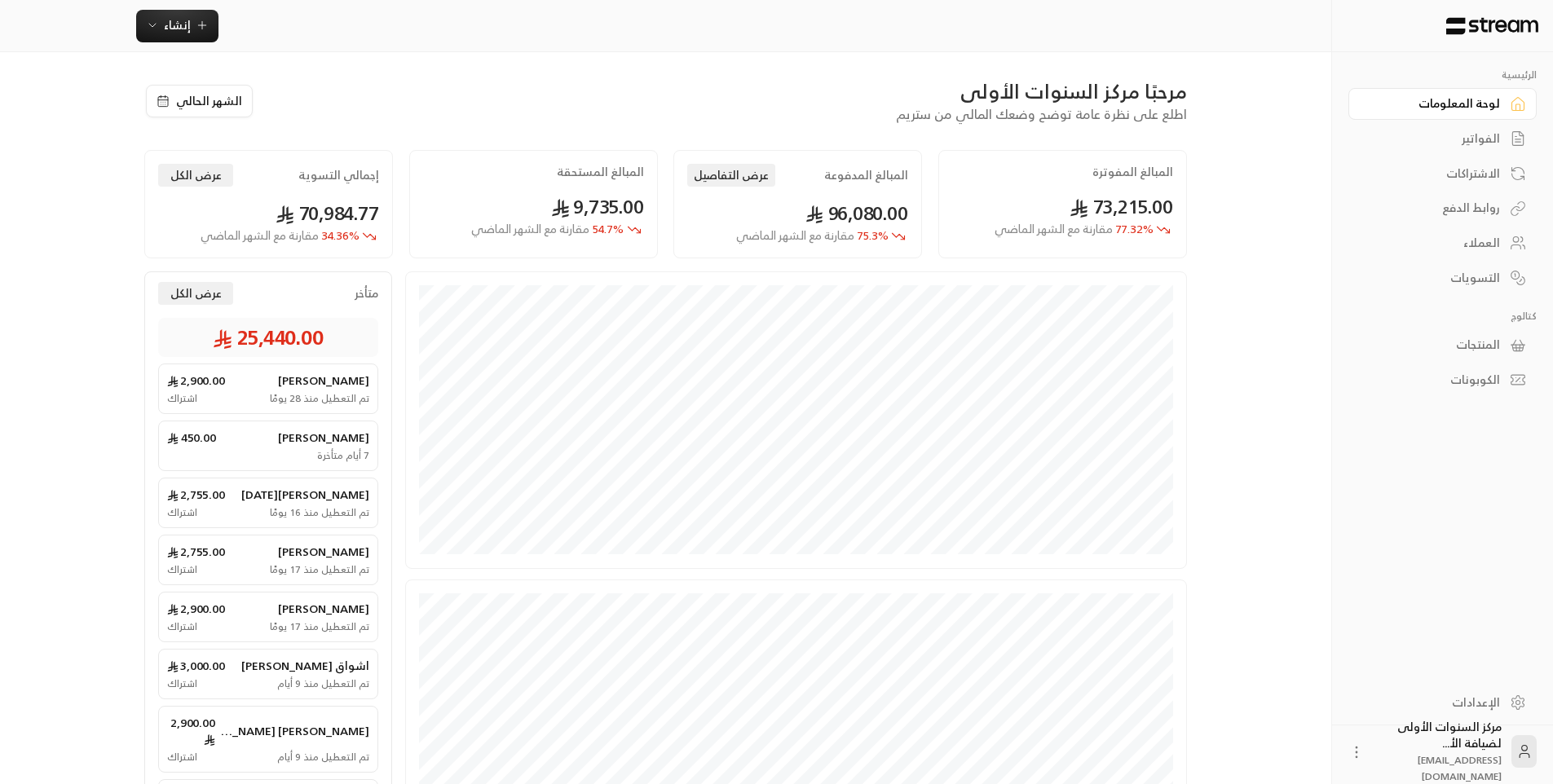
click at [1461, 132] on div "الفواتير" at bounding box center [1434, 139] width 132 height 16
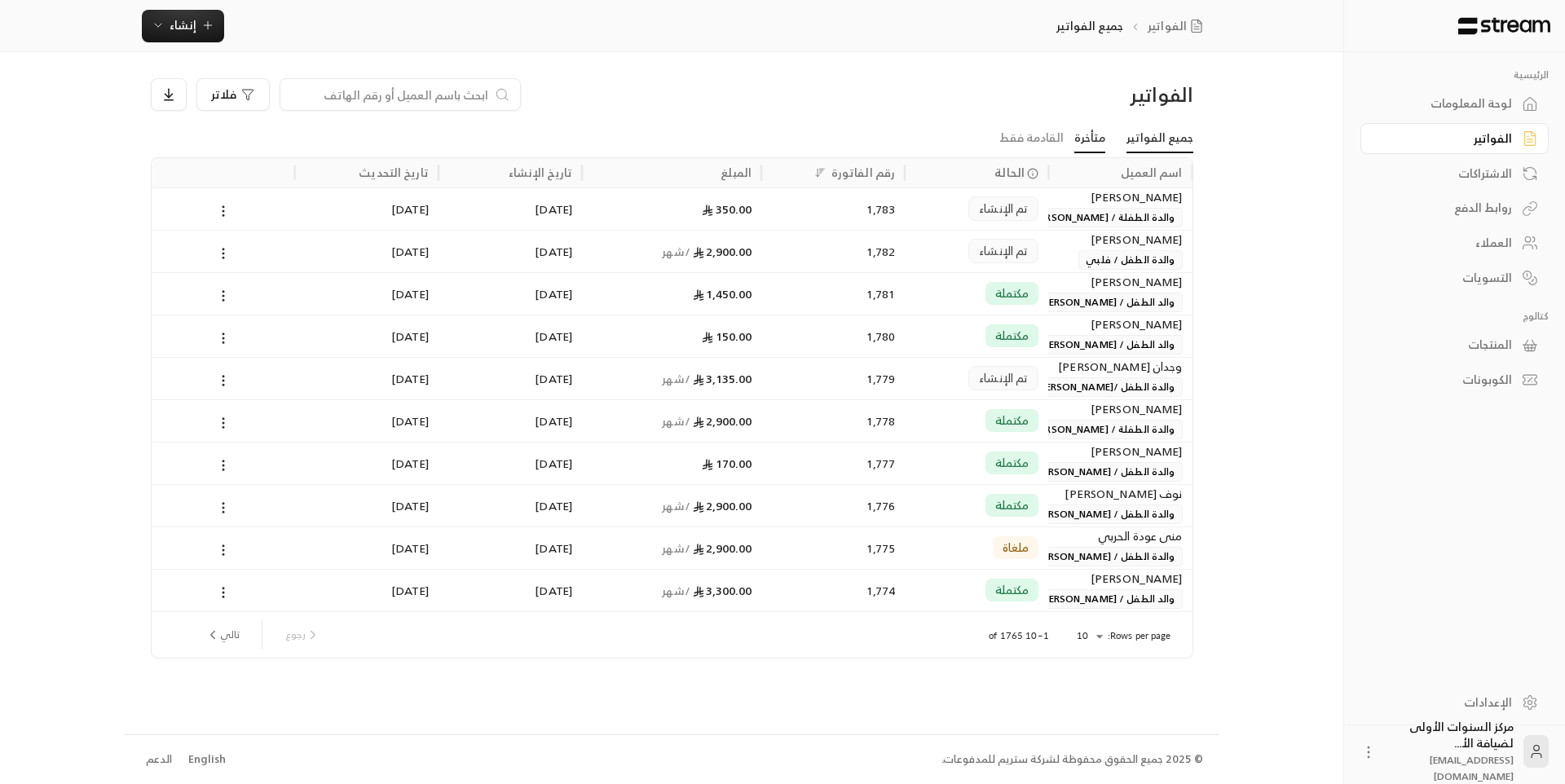
click at [1098, 139] on link "متأخرة" at bounding box center [1090, 138] width 31 height 30
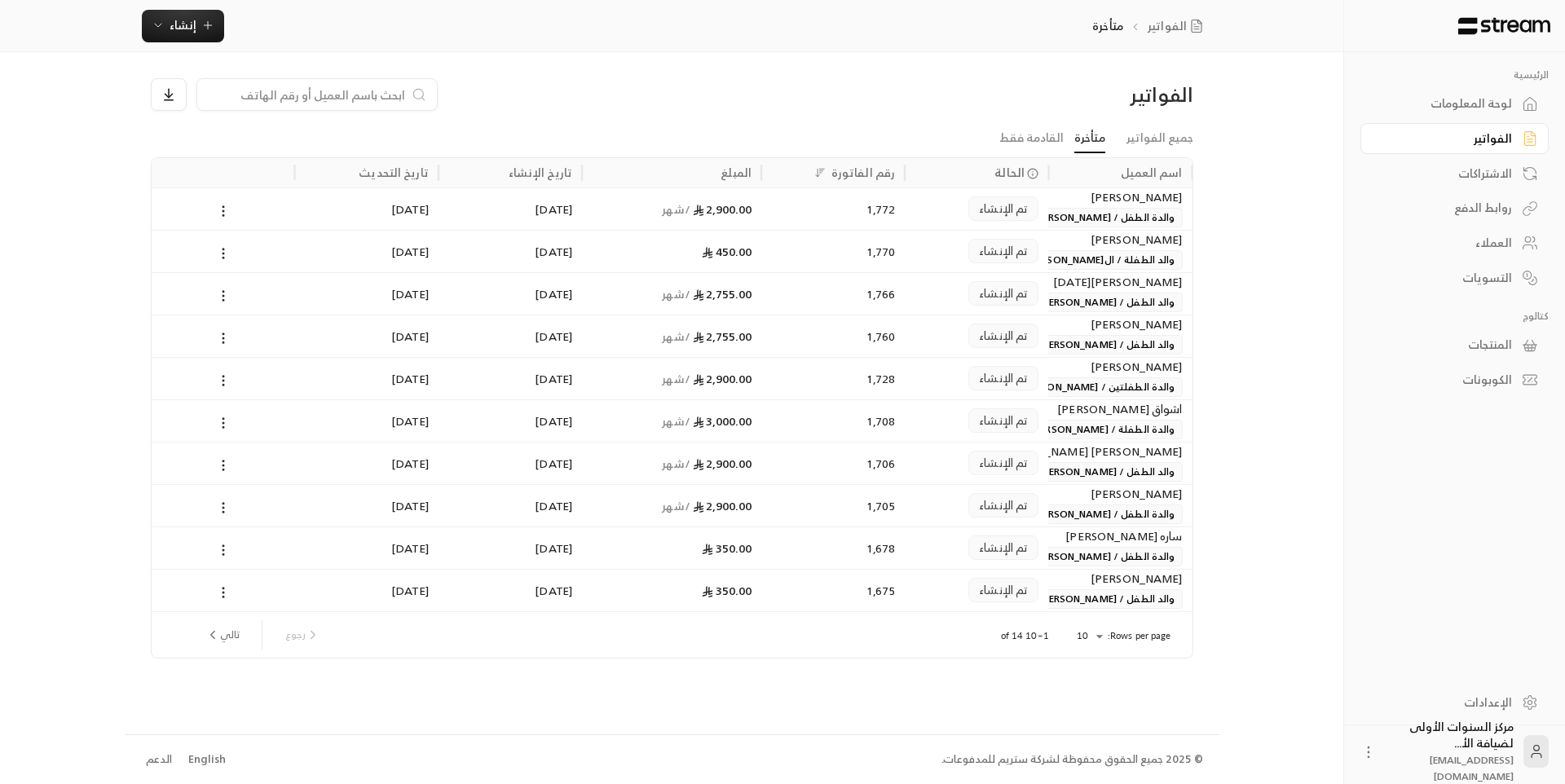
click at [1074, 124] on link "متأخرة" at bounding box center [1090, 138] width 31 height 30
